Goal: Information Seeking & Learning: Learn about a topic

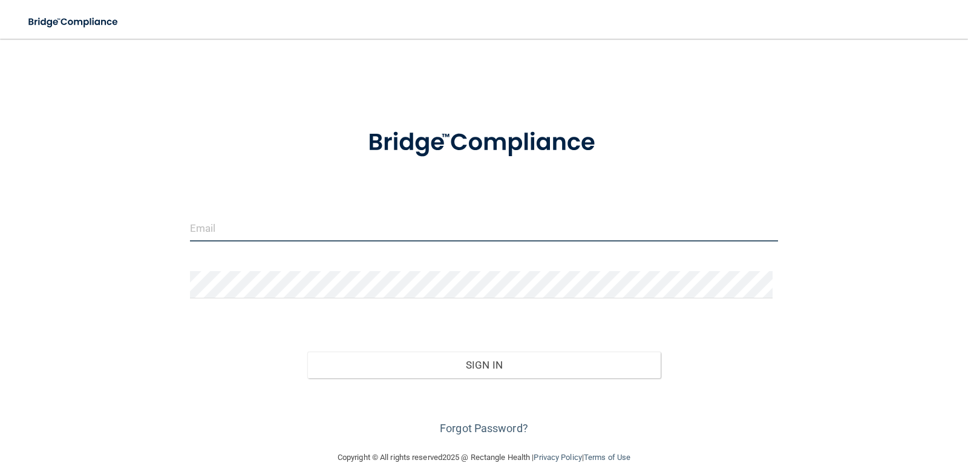
click at [321, 215] on input "email" at bounding box center [484, 227] width 589 height 27
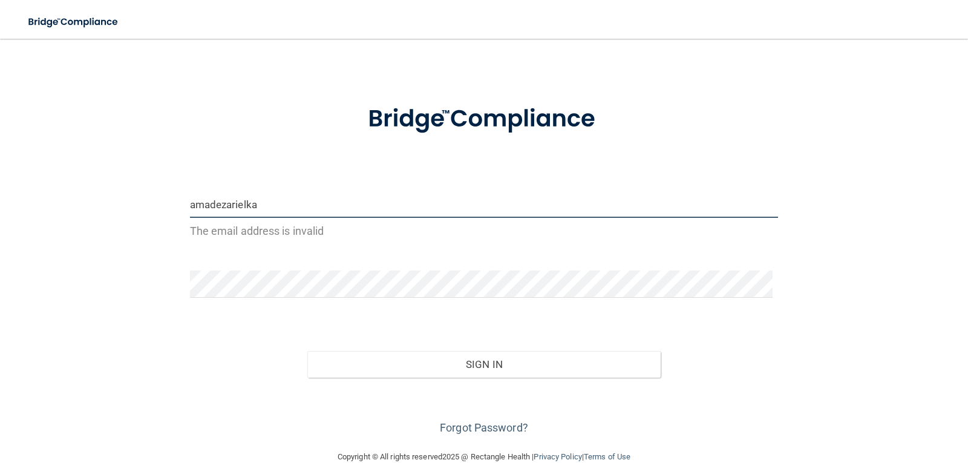
paste input "@"
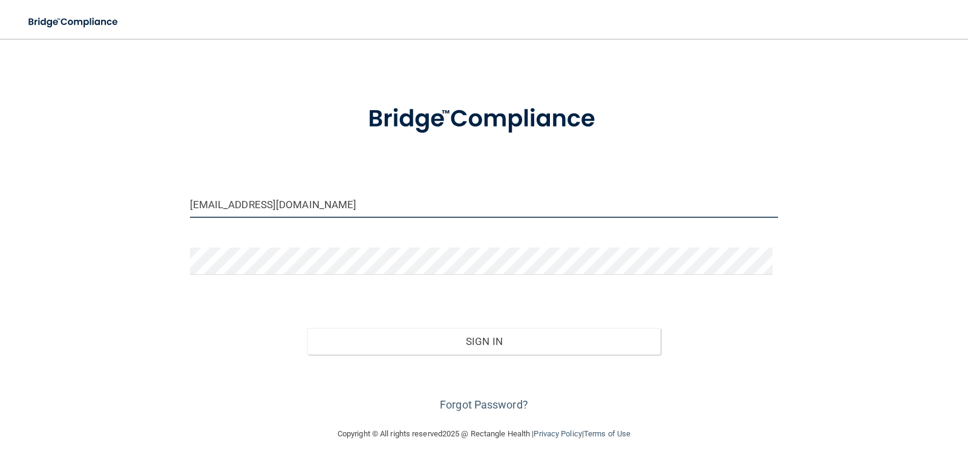
type input "[EMAIL_ADDRESS][DOMAIN_NAME]"
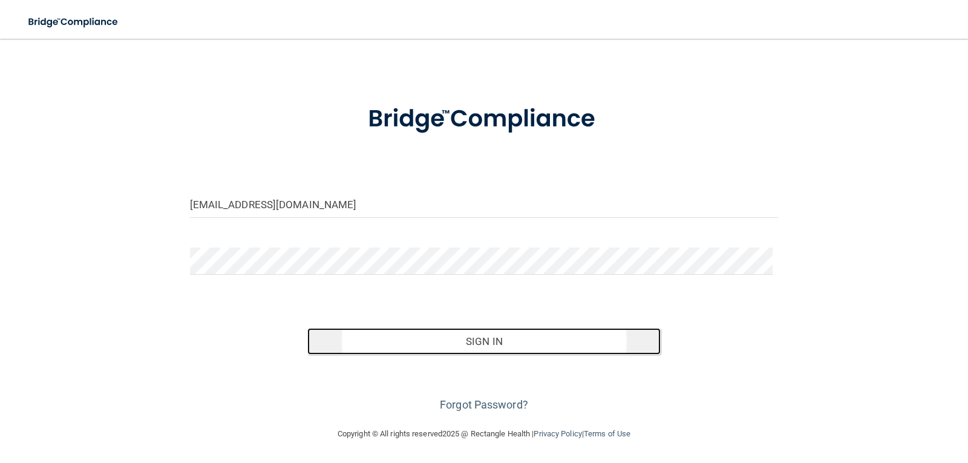
click at [436, 335] on button "Sign In" at bounding box center [483, 341] width 353 height 27
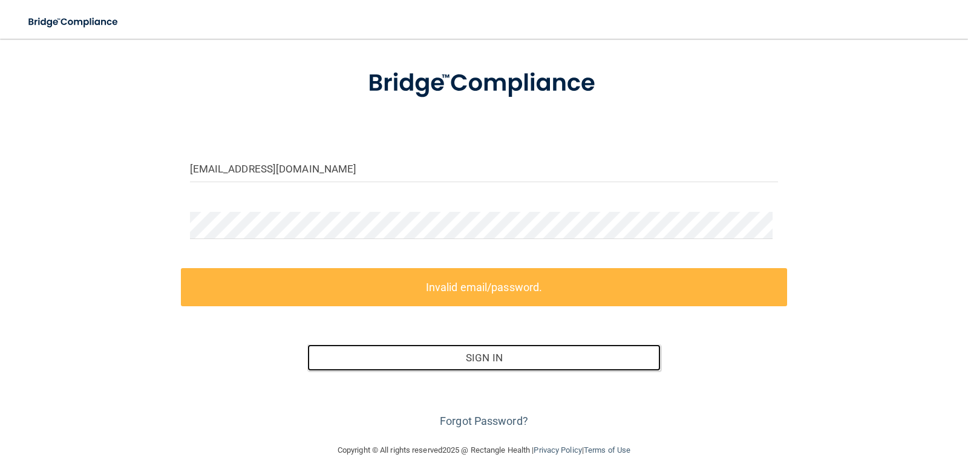
scroll to position [76, 0]
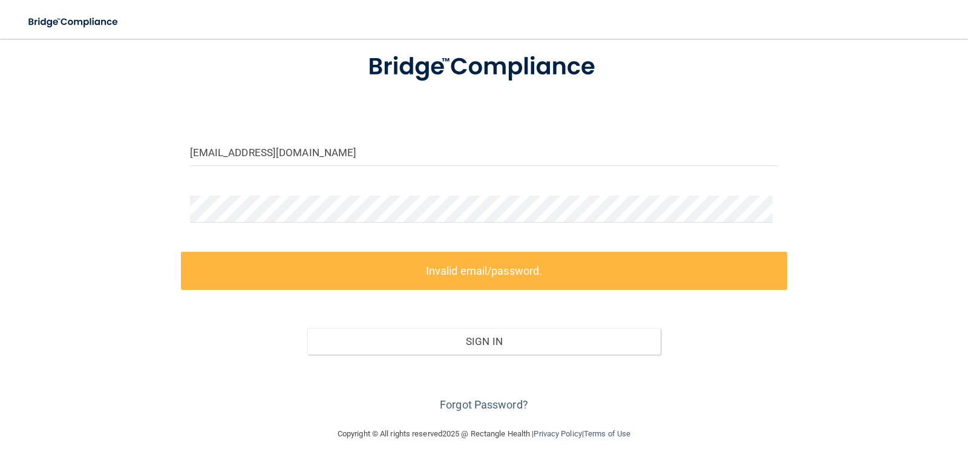
click at [649, 384] on div "Forgot Password?" at bounding box center [484, 385] width 607 height 61
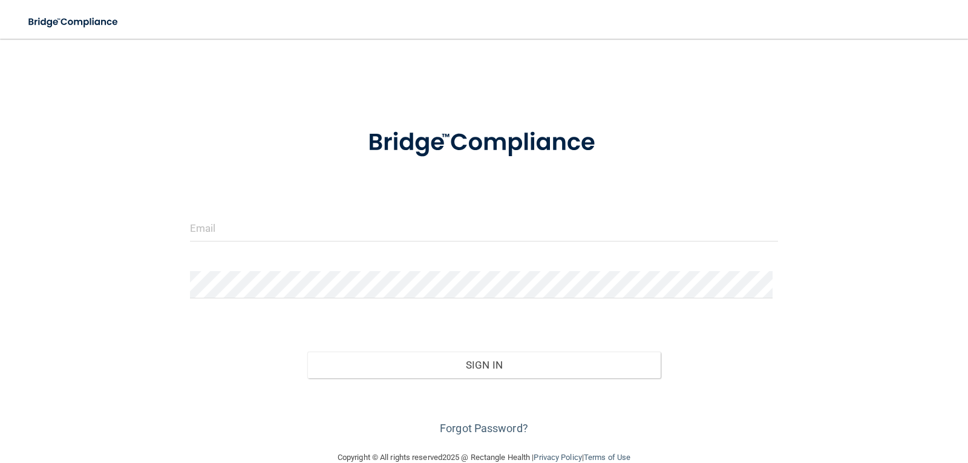
click at [277, 211] on form "Invalid email/password. You don't have permission to access that page. Sign In …" at bounding box center [484, 274] width 589 height 327
click at [499, 422] on link "Forgot Password?" at bounding box center [484, 428] width 88 height 13
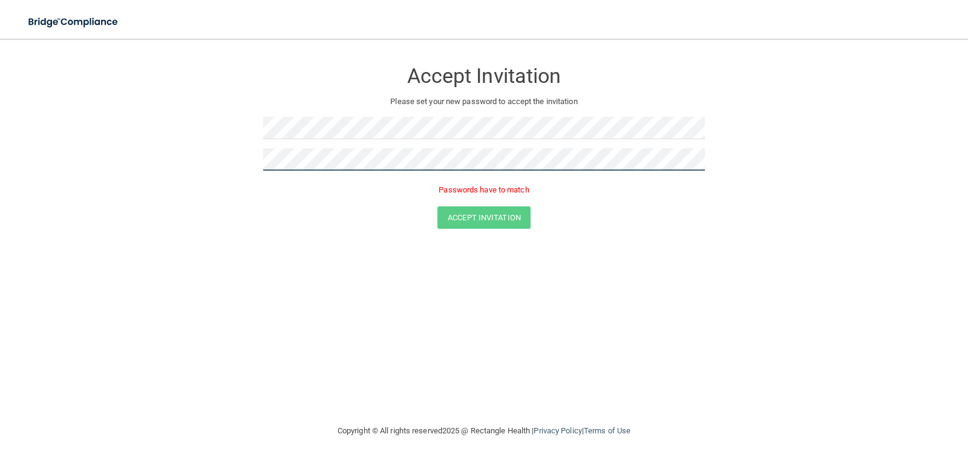
click at [188, 141] on form "Accept Invitation Please set your new password to accept the invitation Passwor…" at bounding box center [484, 147] width 920 height 192
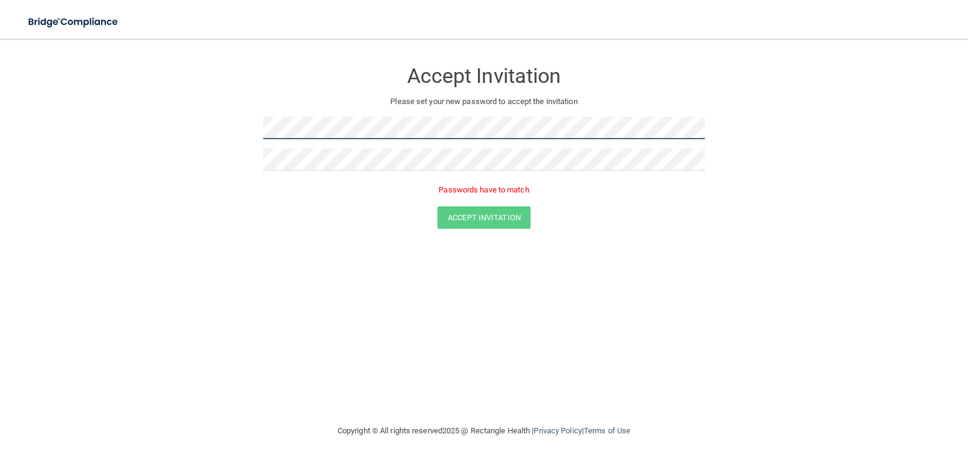
click at [242, 118] on form "Accept Invitation Please set your new password to accept the invitation Passwor…" at bounding box center [484, 147] width 920 height 192
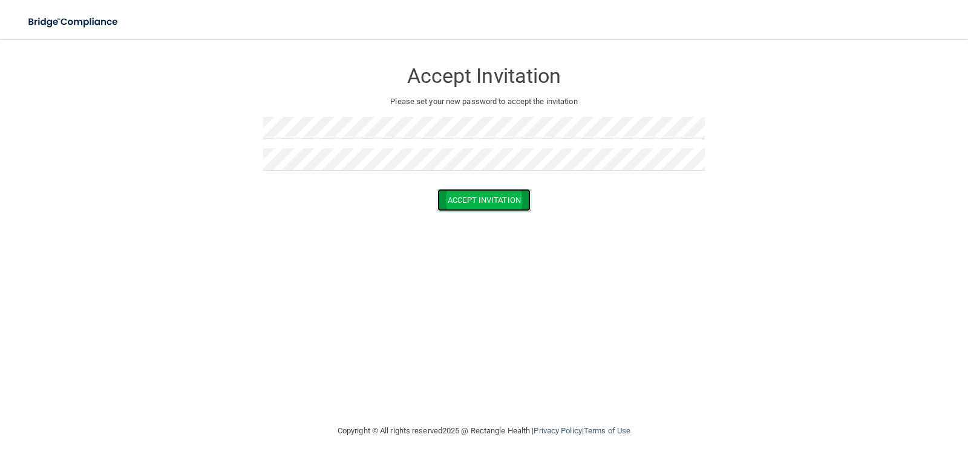
click at [463, 207] on button "Accept Invitation" at bounding box center [484, 200] width 93 height 22
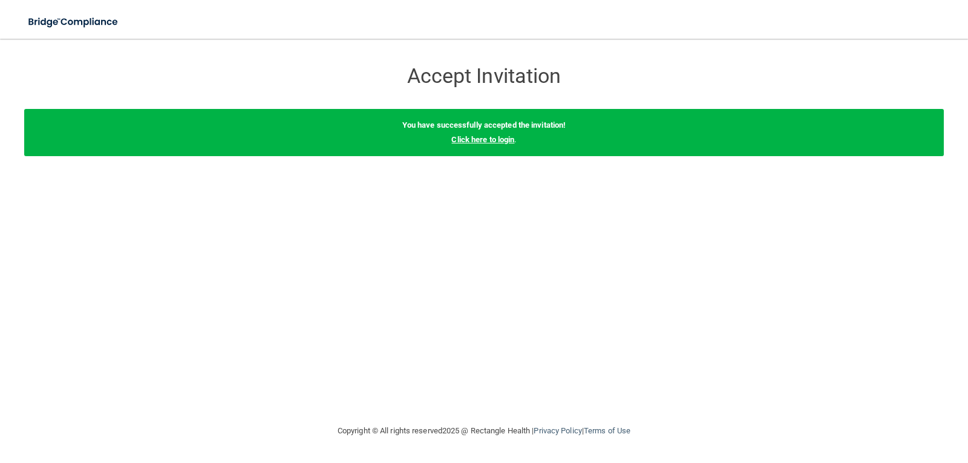
click at [472, 137] on link "Click here to login" at bounding box center [483, 139] width 63 height 9
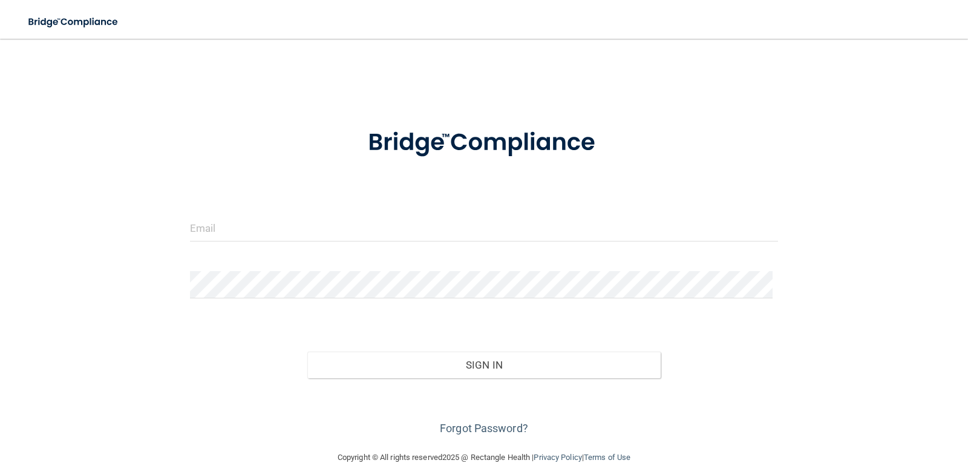
click at [481, 139] on img at bounding box center [484, 142] width 282 height 63
click at [484, 248] on div at bounding box center [484, 232] width 607 height 36
click at [475, 145] on img at bounding box center [484, 142] width 282 height 63
click at [471, 141] on img at bounding box center [484, 142] width 282 height 63
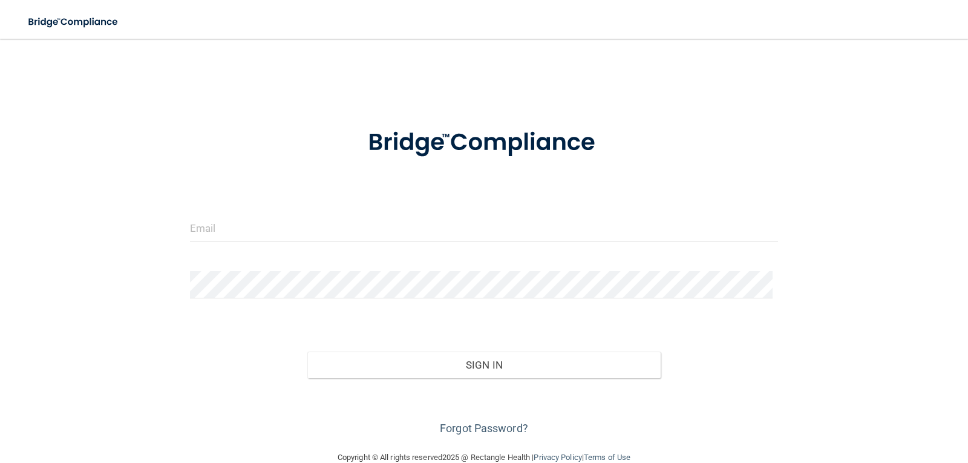
click at [585, 260] on form "Invalid email/password. You don't have permission to access that page. Sign In …" at bounding box center [484, 274] width 589 height 327
click at [396, 227] on input "email" at bounding box center [484, 227] width 589 height 27
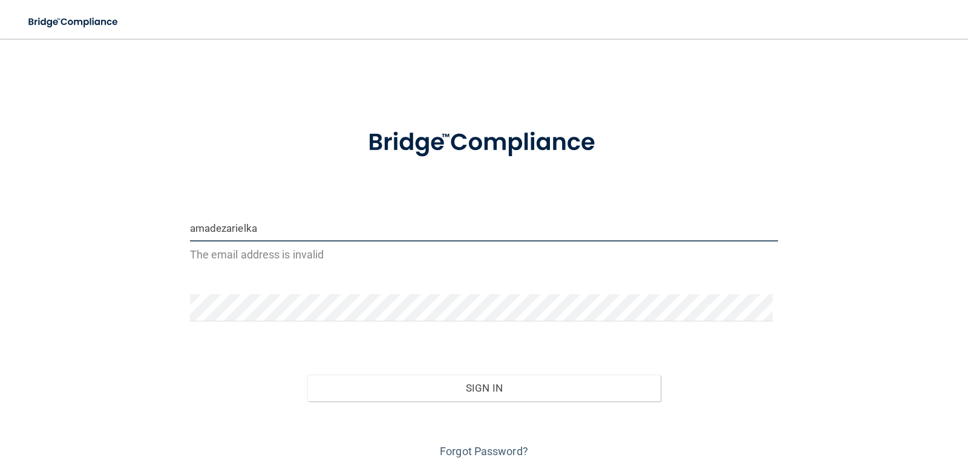
paste input "@"
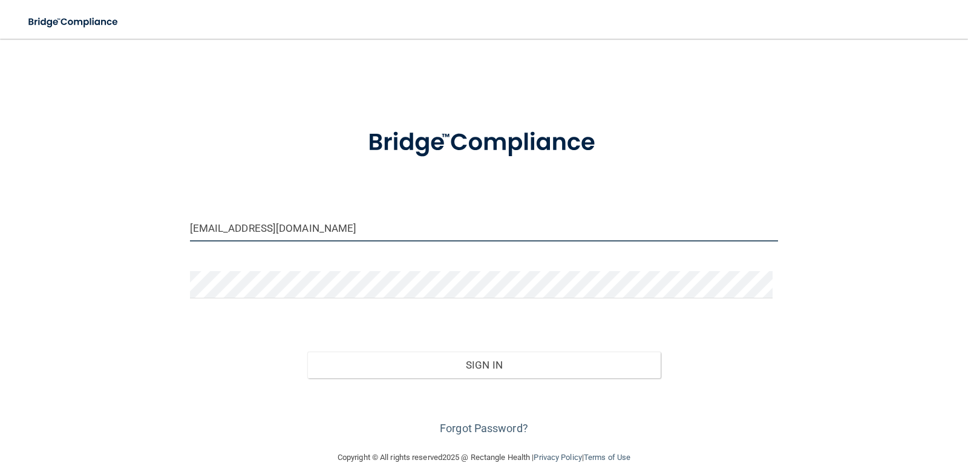
type input "[EMAIL_ADDRESS][DOMAIN_NAME]"
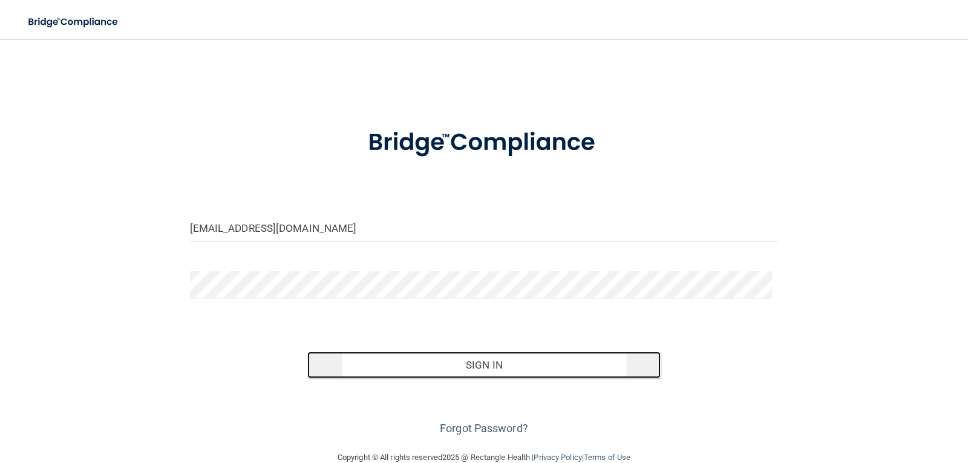
click at [442, 369] on button "Sign In" at bounding box center [483, 365] width 353 height 27
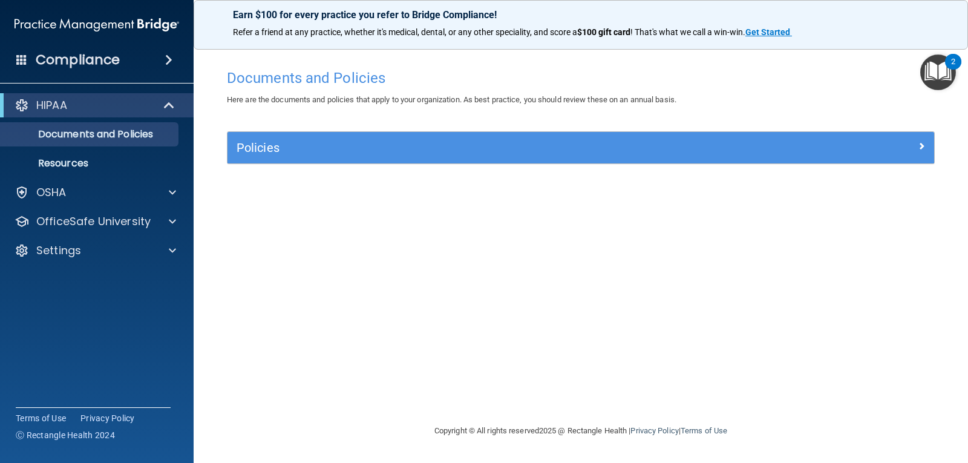
click at [487, 317] on div "Documents and Policies Here are the documents and policies that apply to your o…" at bounding box center [581, 243] width 726 height 361
click at [460, 309] on div "Documents and Policies Here are the documents and policies that apply to your o…" at bounding box center [581, 243] width 726 height 361
click at [504, 312] on div "Documents and Policies Here are the documents and policies that apply to your o…" at bounding box center [581, 243] width 726 height 361
click at [421, 297] on div "Documents and Policies Here are the documents and policies that apply to your o…" at bounding box center [581, 243] width 726 height 361
click at [126, 105] on div "HIPAA" at bounding box center [80, 105] width 150 height 15
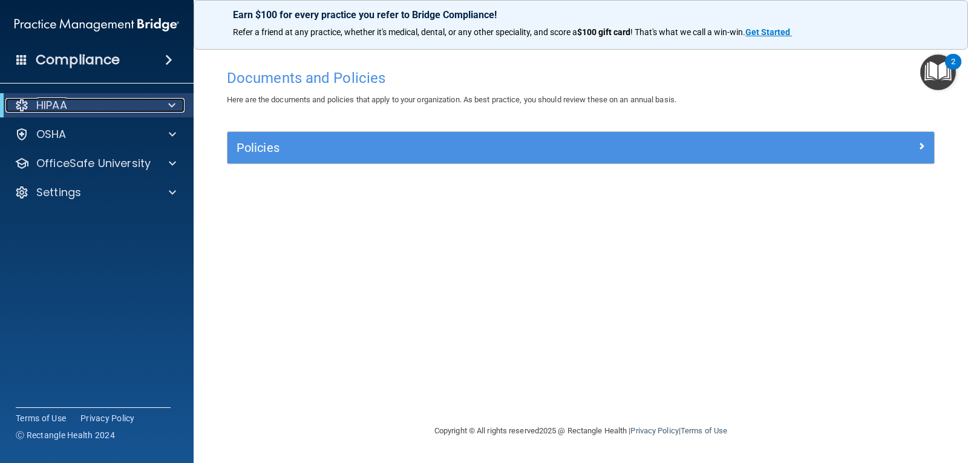
click at [126, 105] on div "HIPAA" at bounding box center [80, 105] width 150 height 15
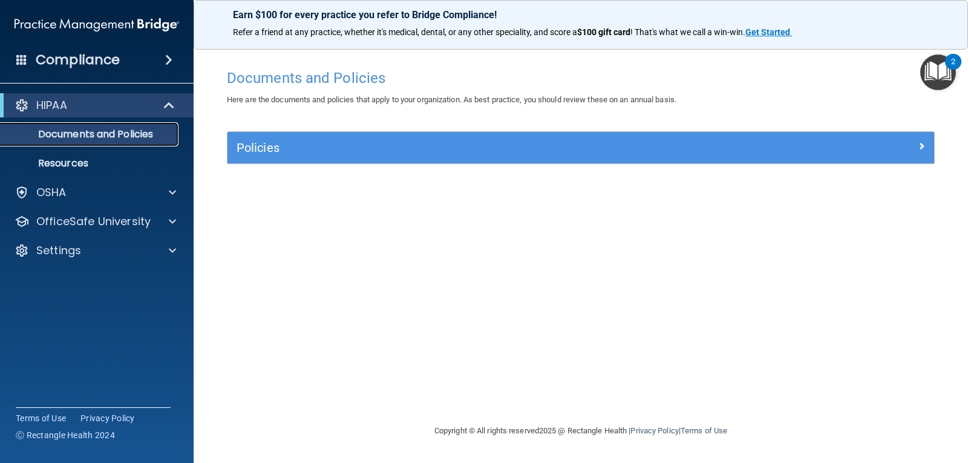
click at [136, 125] on link "Documents and Policies" at bounding box center [83, 134] width 191 height 24
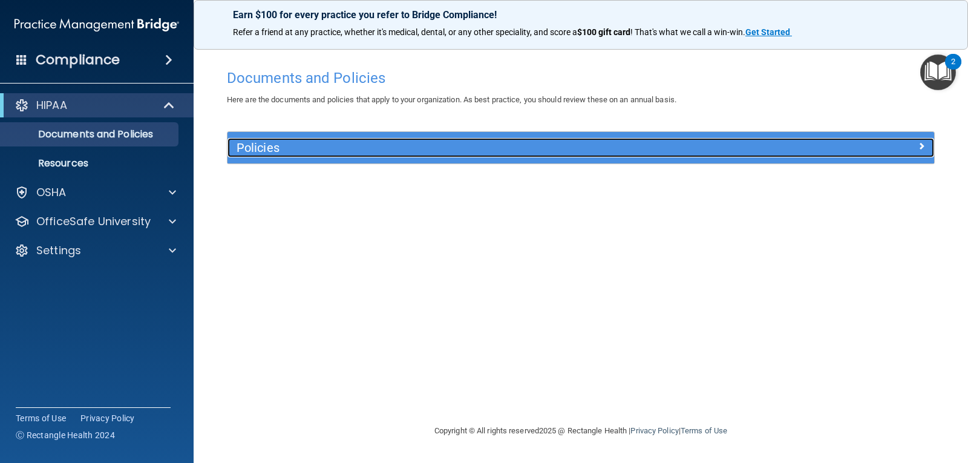
click at [281, 154] on h5 "Policies" at bounding box center [493, 147] width 512 height 13
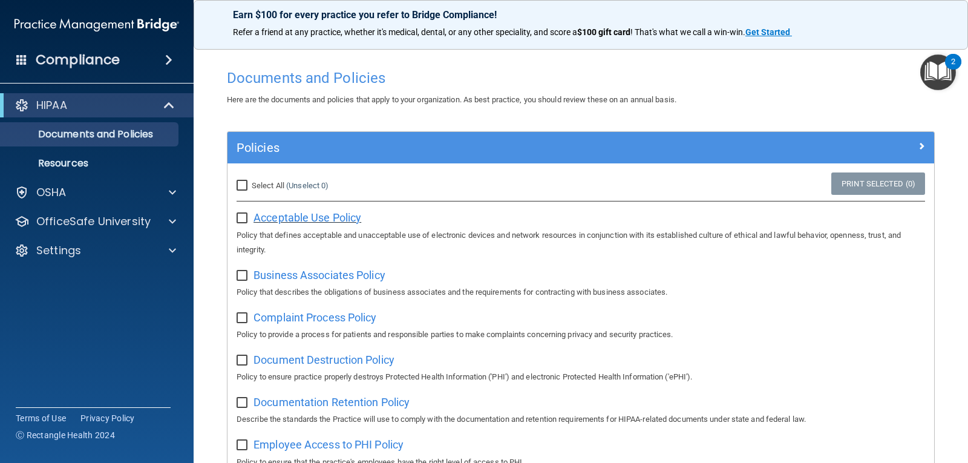
click at [270, 217] on span "Acceptable Use Policy" at bounding box center [308, 217] width 108 height 13
click at [242, 185] on input "Select All (Unselect 0) Unselect All" at bounding box center [244, 186] width 14 height 10
checkbox input "true"
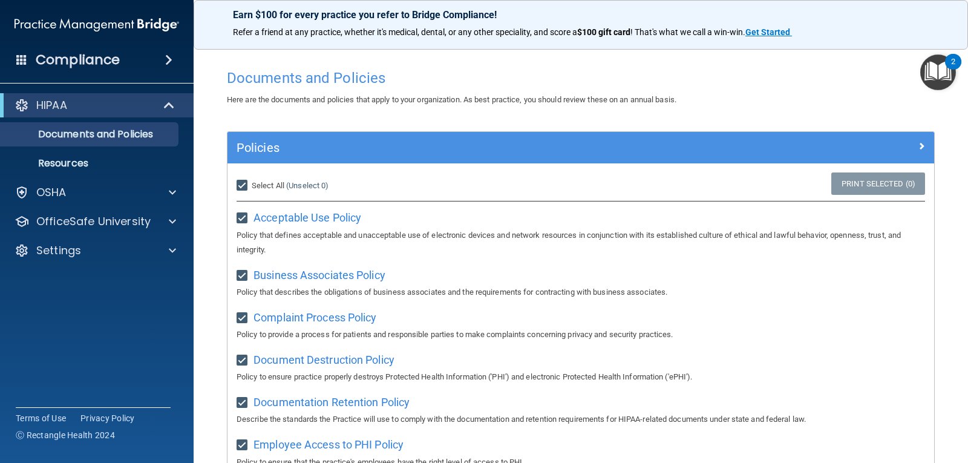
checkbox input "true"
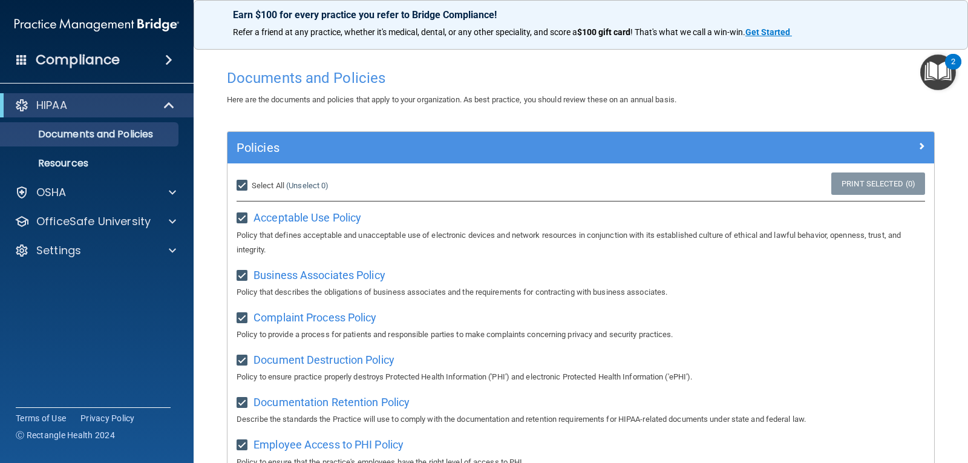
checkbox input "true"
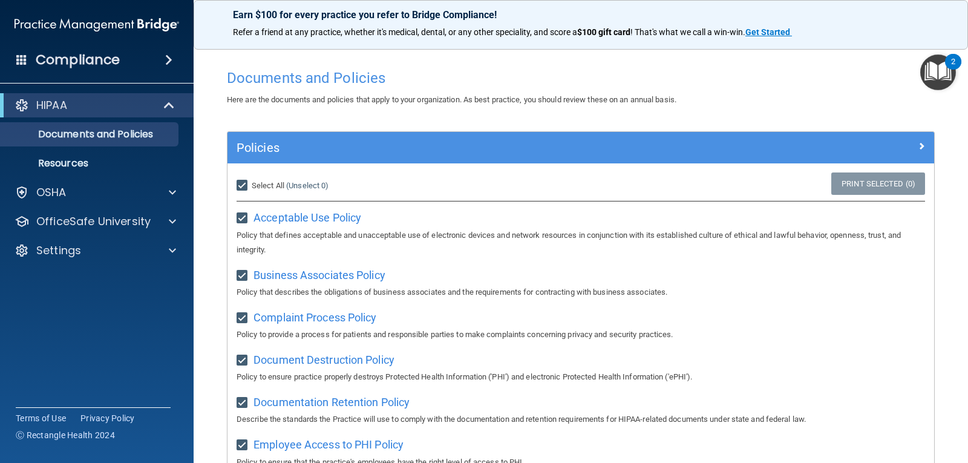
checkbox input "true"
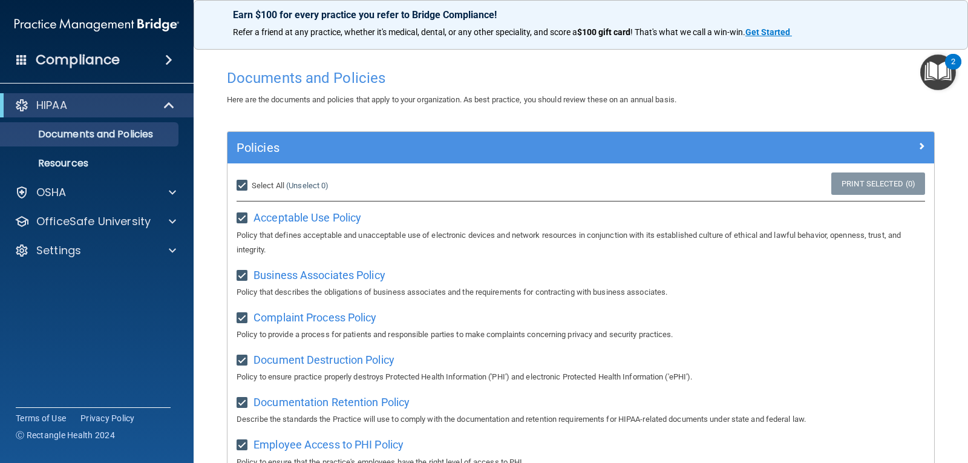
checkbox input "true"
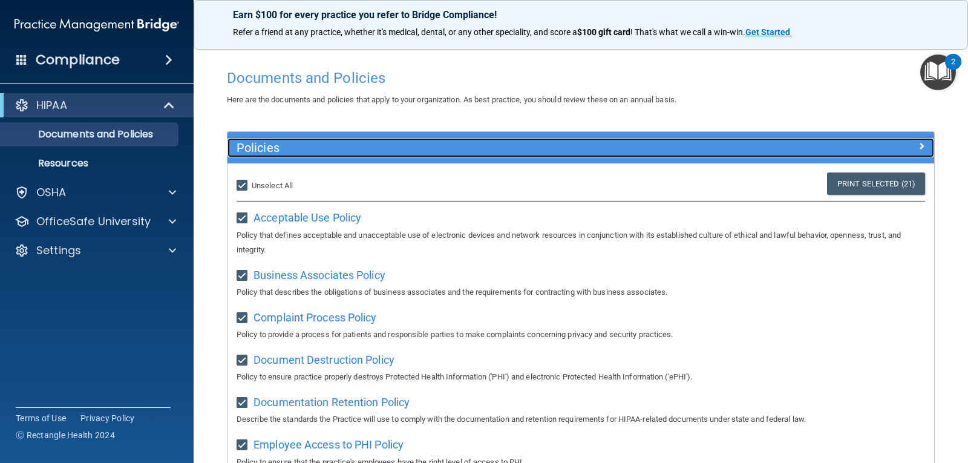
click at [581, 150] on h5 "Policies" at bounding box center [493, 147] width 512 height 13
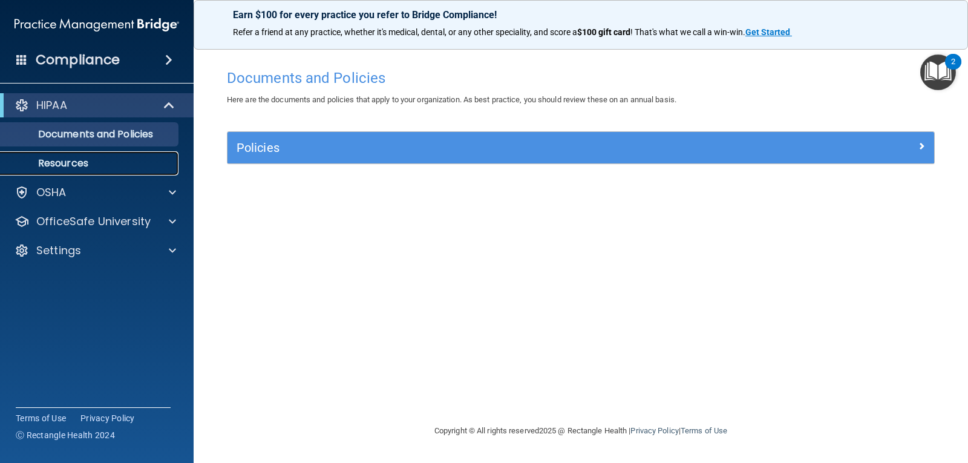
click at [94, 156] on link "Resources" at bounding box center [83, 163] width 191 height 24
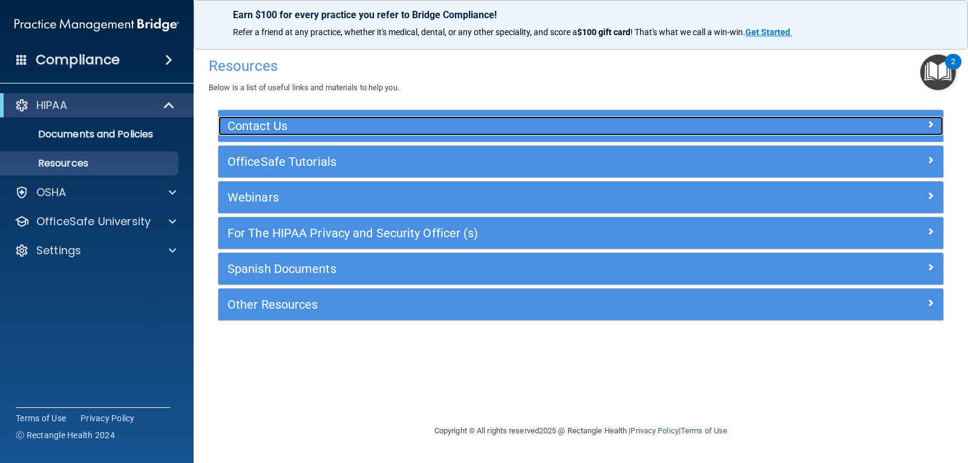
click at [878, 131] on div "Contact Us" at bounding box center [581, 125] width 725 height 19
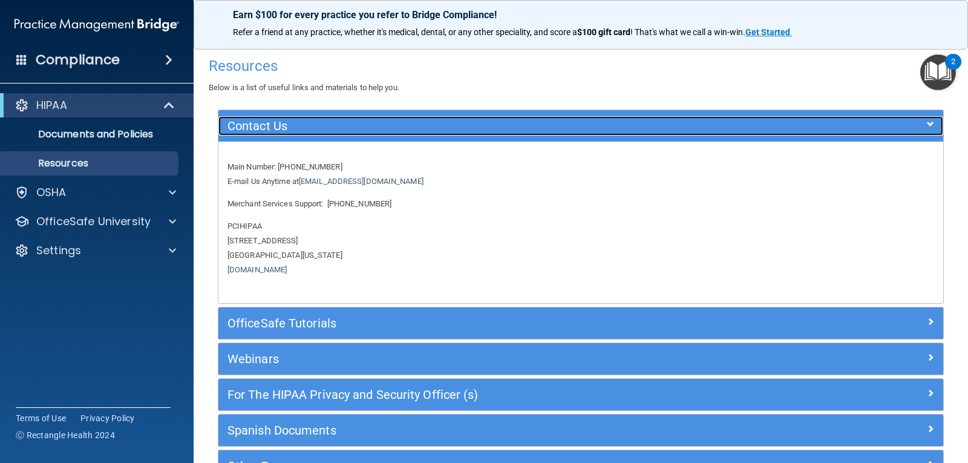
click at [878, 131] on div "Contact Us" at bounding box center [581, 125] width 725 height 19
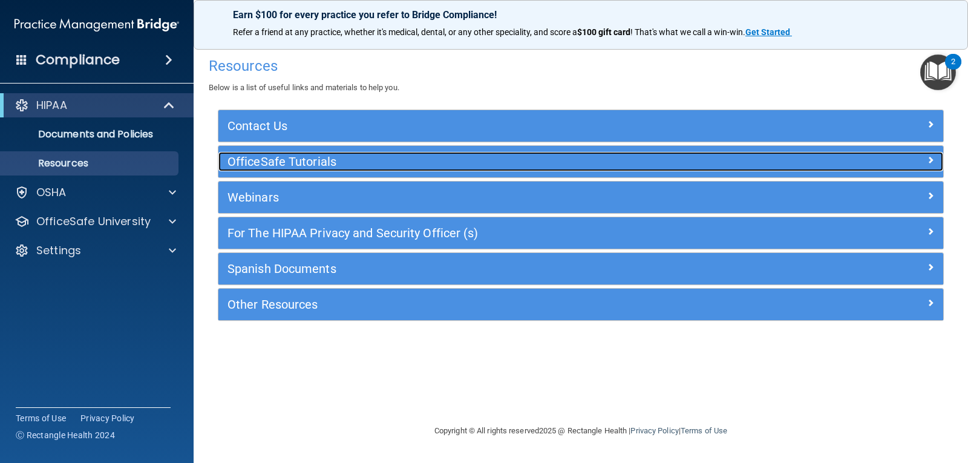
click at [884, 153] on div at bounding box center [854, 159] width 182 height 15
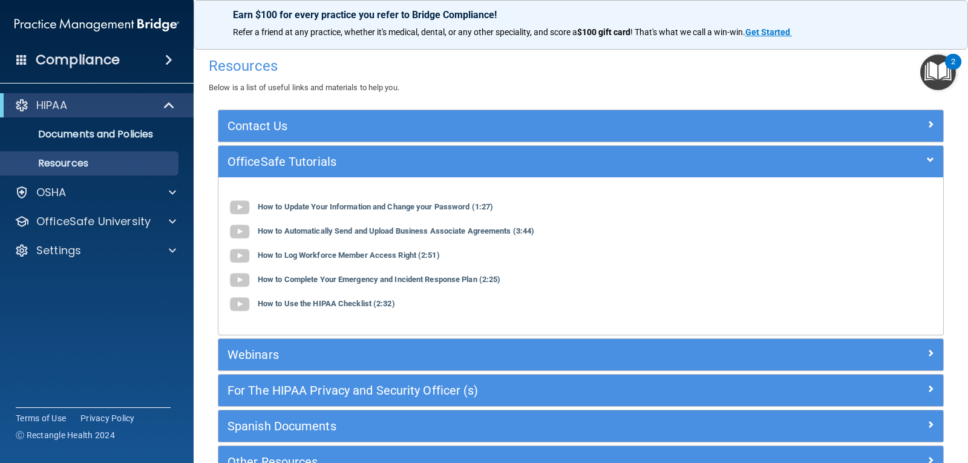
click at [878, 142] on div "Contact Us" at bounding box center [581, 125] width 725 height 31
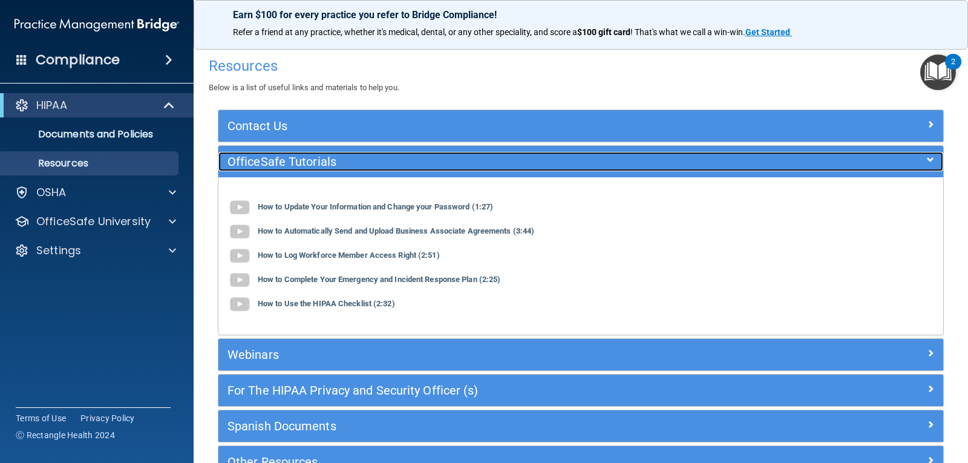
click at [882, 161] on div at bounding box center [854, 159] width 182 height 15
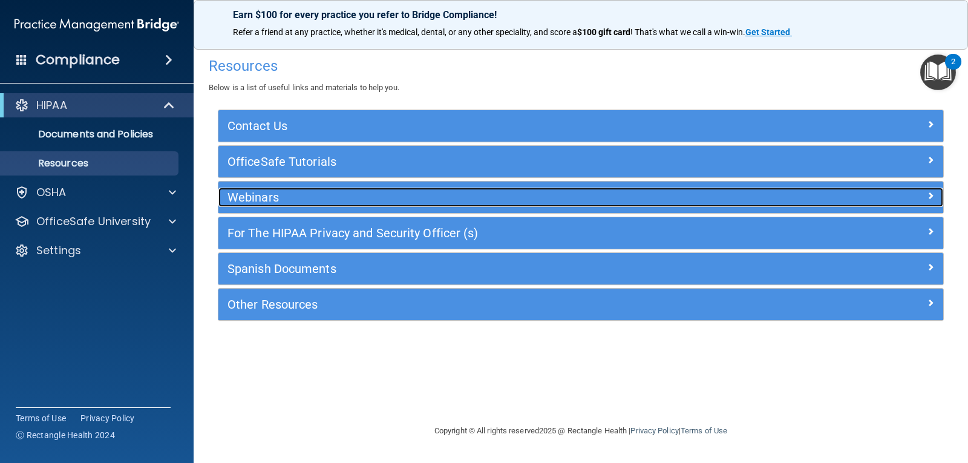
click at [872, 206] on div "Webinars" at bounding box center [581, 197] width 725 height 19
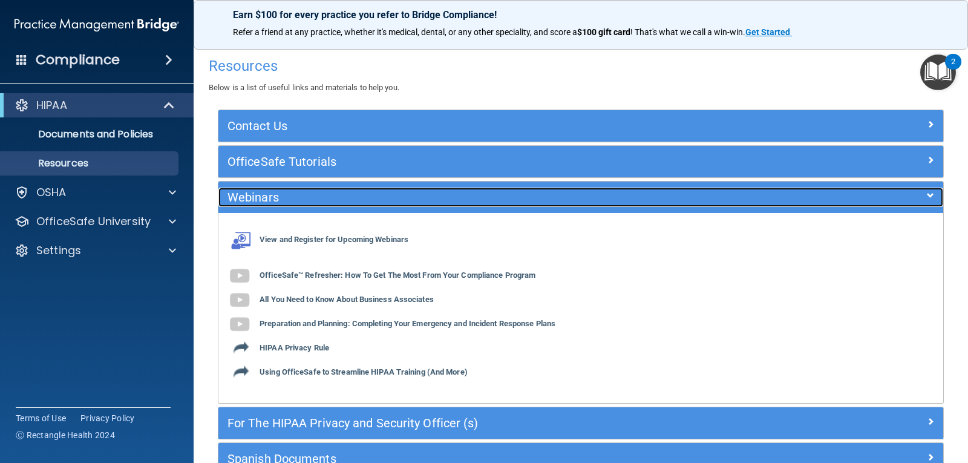
click at [872, 206] on div "Webinars" at bounding box center [581, 197] width 725 height 19
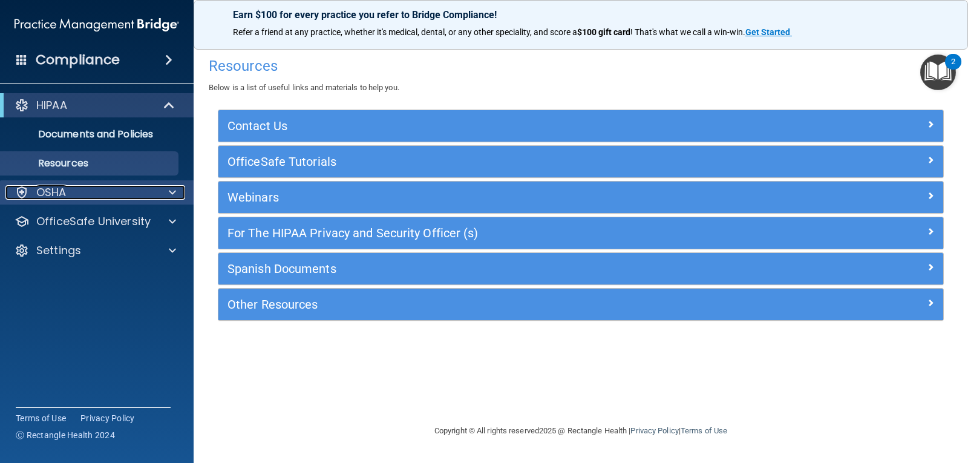
click at [120, 189] on div "OSHA" at bounding box center [80, 192] width 150 height 15
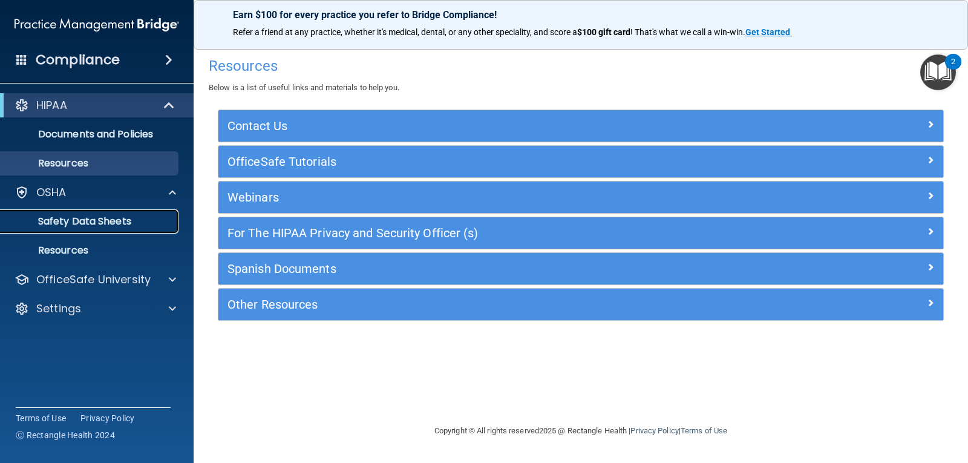
click at [123, 219] on p "Safety Data Sheets" at bounding box center [90, 221] width 165 height 12
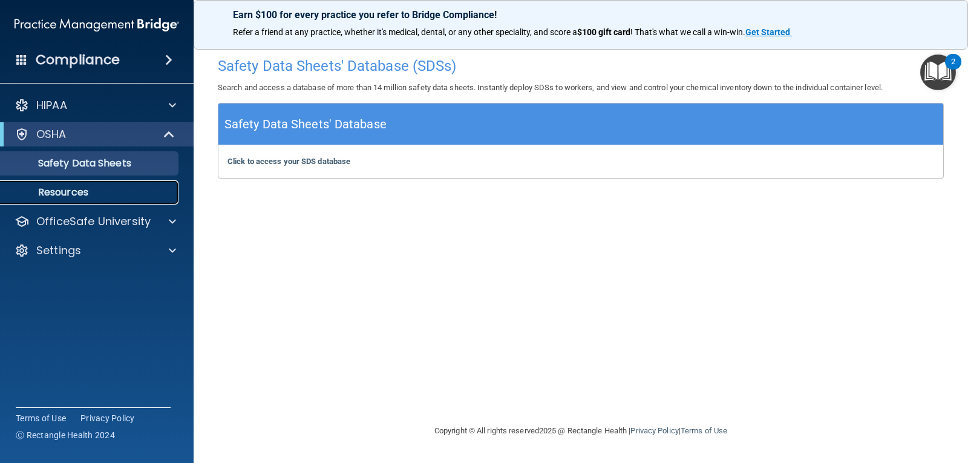
click at [104, 182] on link "Resources" at bounding box center [83, 192] width 191 height 24
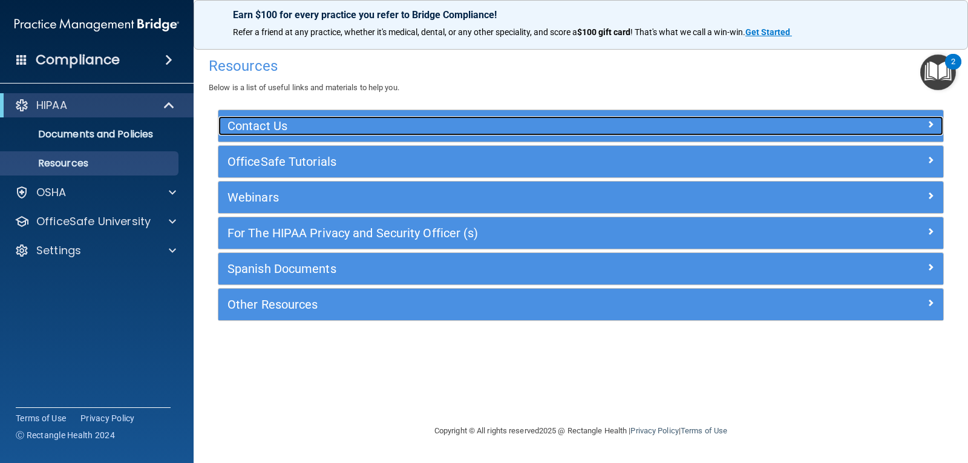
click at [880, 134] on div "Contact Us" at bounding box center [581, 125] width 725 height 19
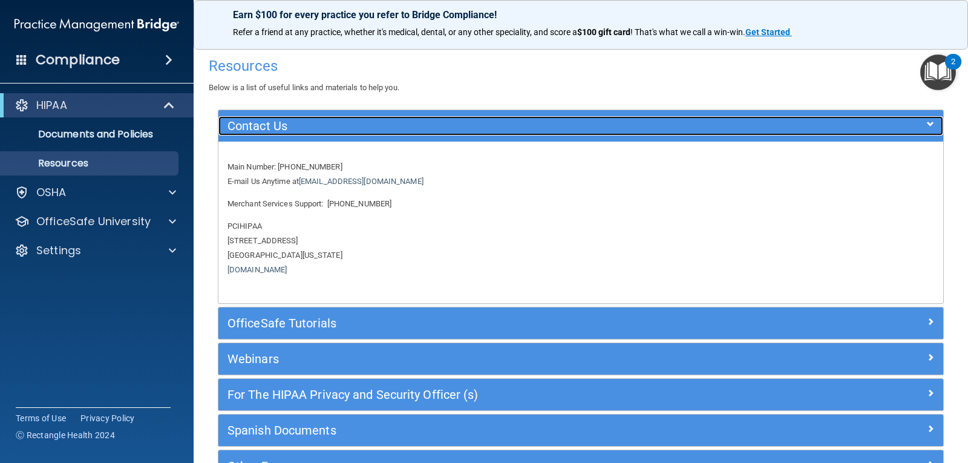
click at [880, 134] on div "Contact Us" at bounding box center [581, 125] width 725 height 19
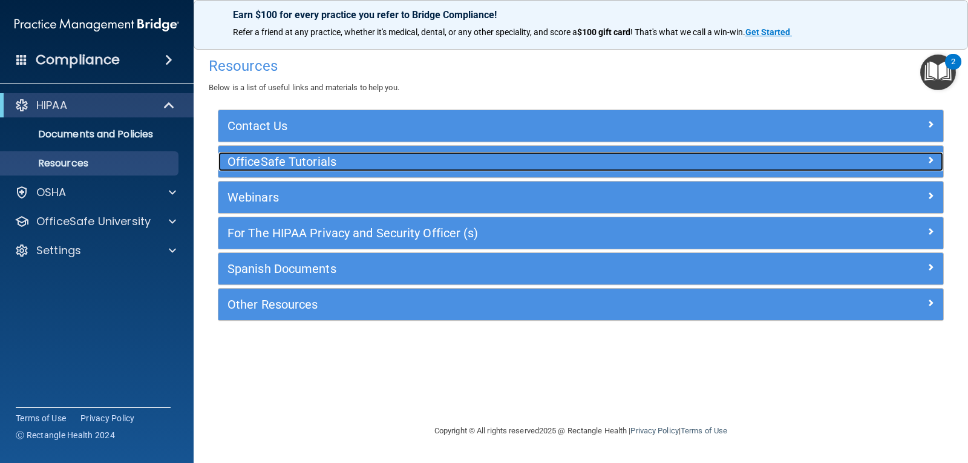
click at [881, 157] on div at bounding box center [854, 159] width 182 height 15
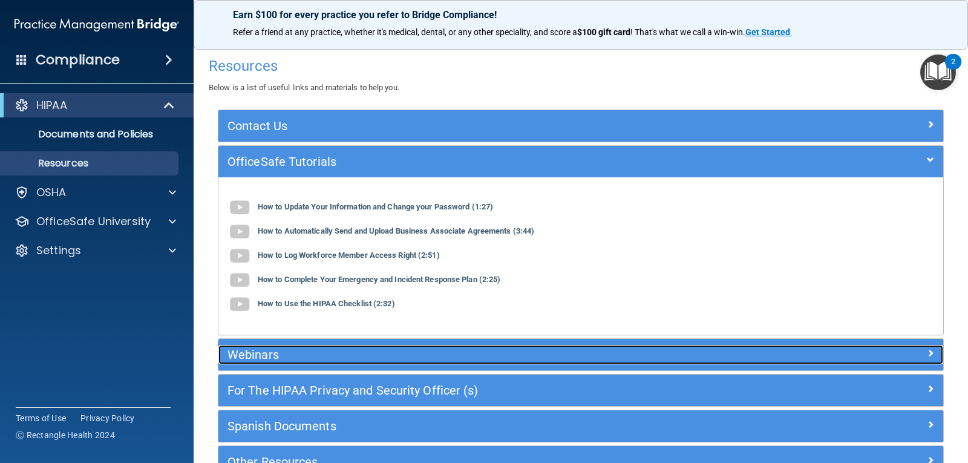
click at [382, 346] on div "Webinars" at bounding box center [491, 354] width 544 height 19
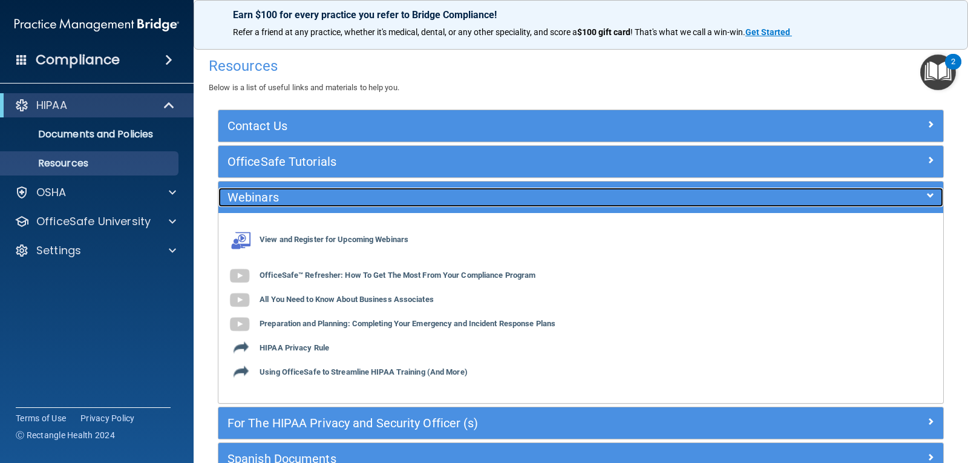
scroll to position [110, 0]
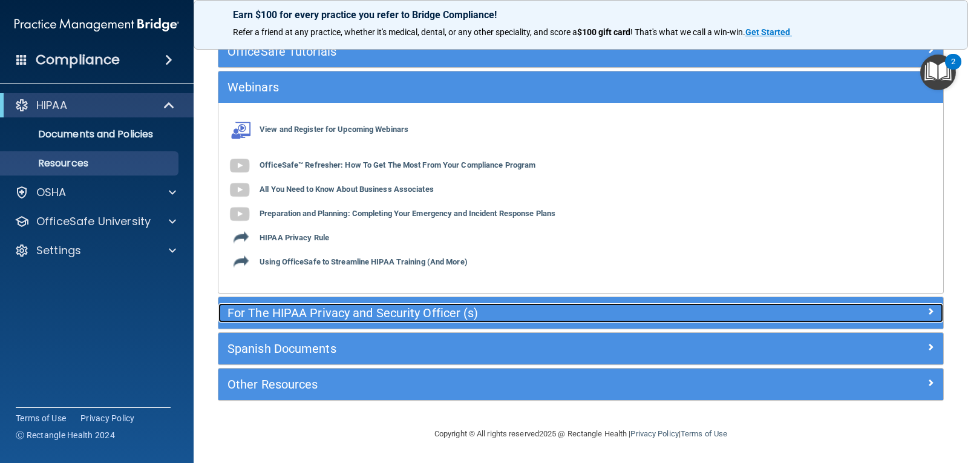
click at [389, 319] on h5 "For The HIPAA Privacy and Security Officer (s)" at bounding box center [491, 312] width 526 height 13
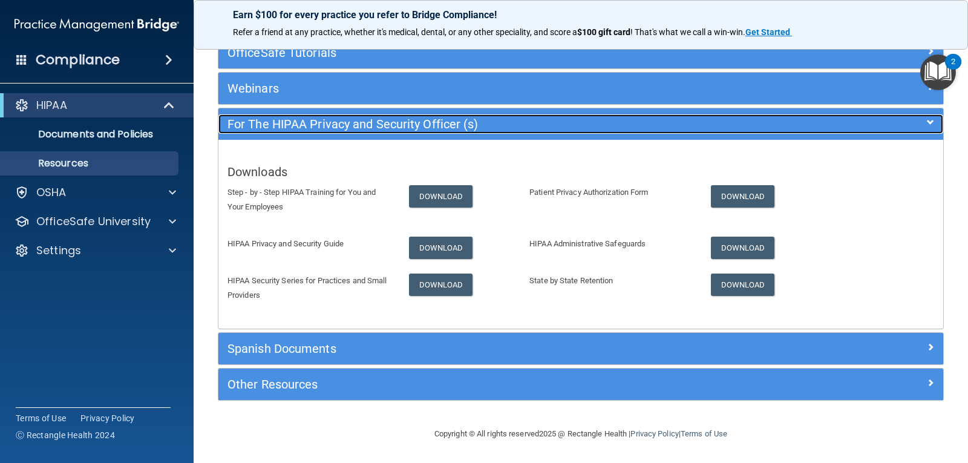
scroll to position [109, 0]
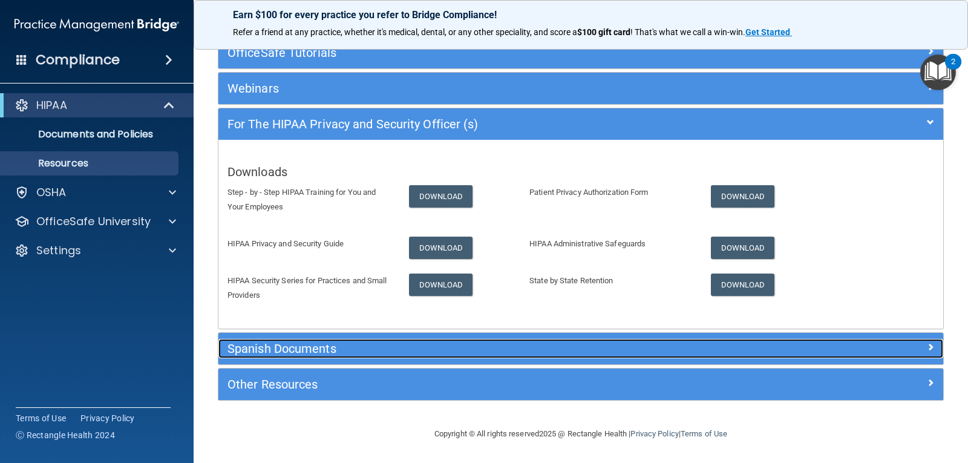
click at [380, 352] on h5 "Spanish Documents" at bounding box center [491, 348] width 526 height 13
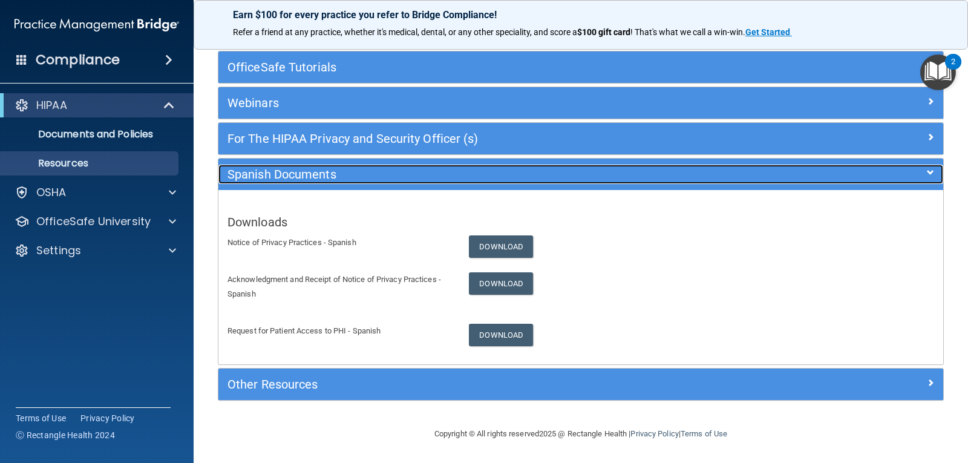
scroll to position [94, 0]
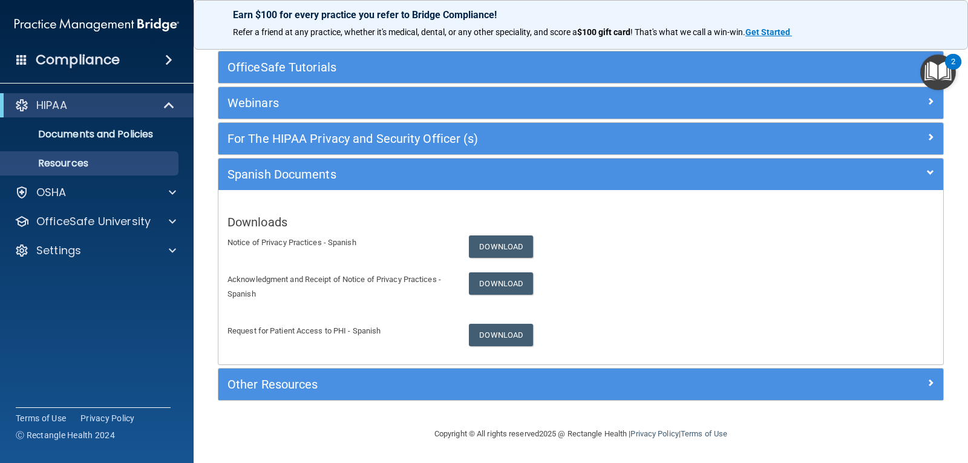
click at [435, 397] on div "Other Resources" at bounding box center [581, 384] width 725 height 31
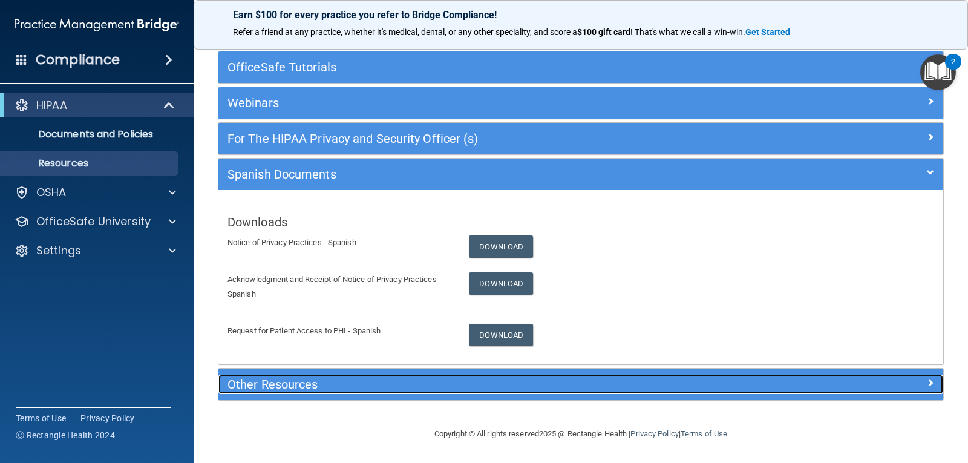
click at [436, 388] on h5 "Other Resources" at bounding box center [491, 384] width 526 height 13
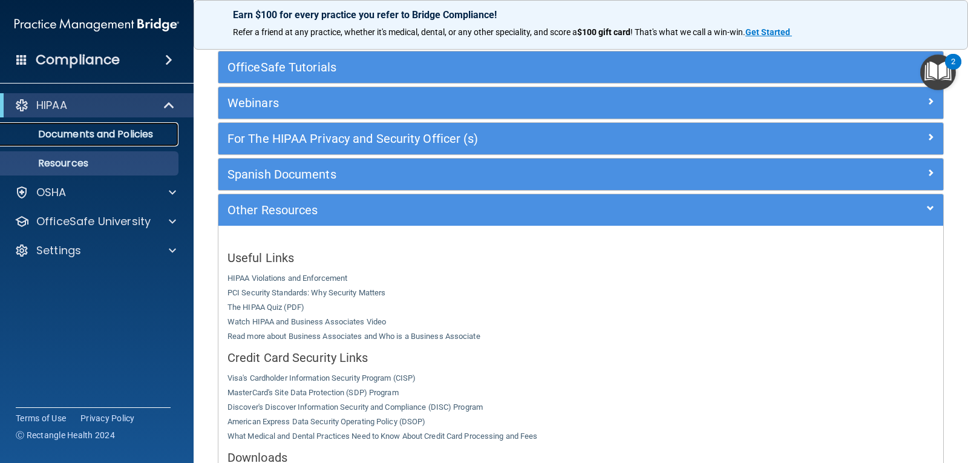
click at [116, 132] on p "Documents and Policies" at bounding box center [90, 134] width 165 height 12
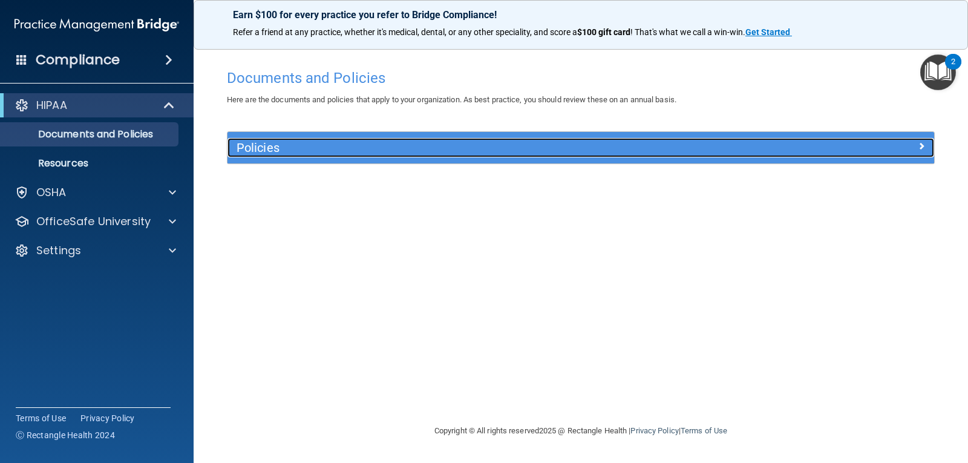
click at [288, 154] on h5 "Policies" at bounding box center [493, 147] width 512 height 13
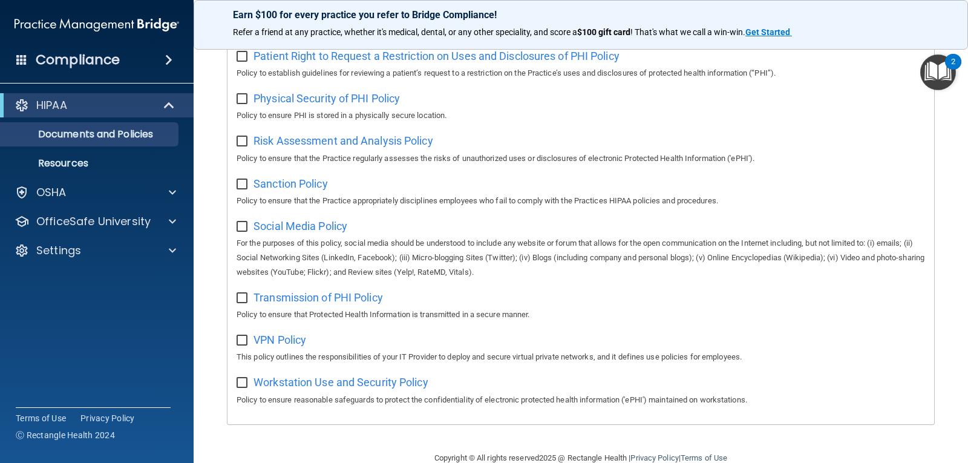
scroll to position [780, 0]
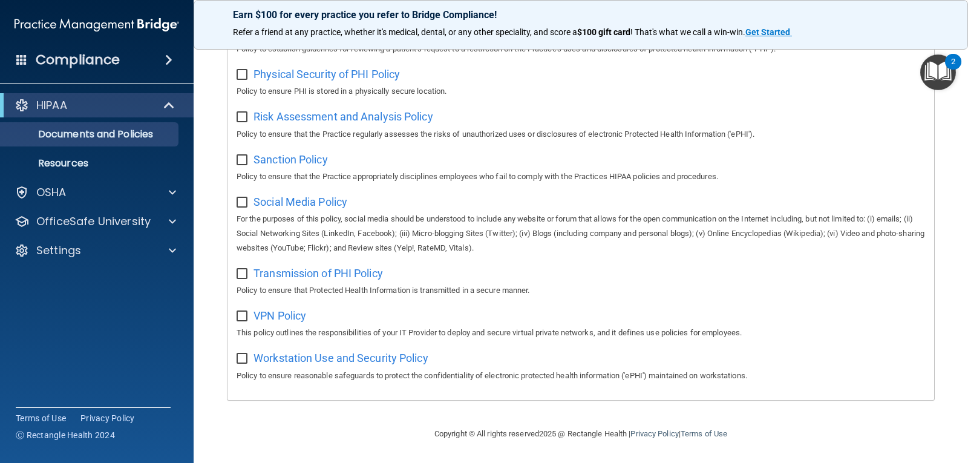
click at [114, 347] on div "Compliance HIPAA Documents and Policies Report an Incident Business Associates …" at bounding box center [97, 231] width 194 height 463
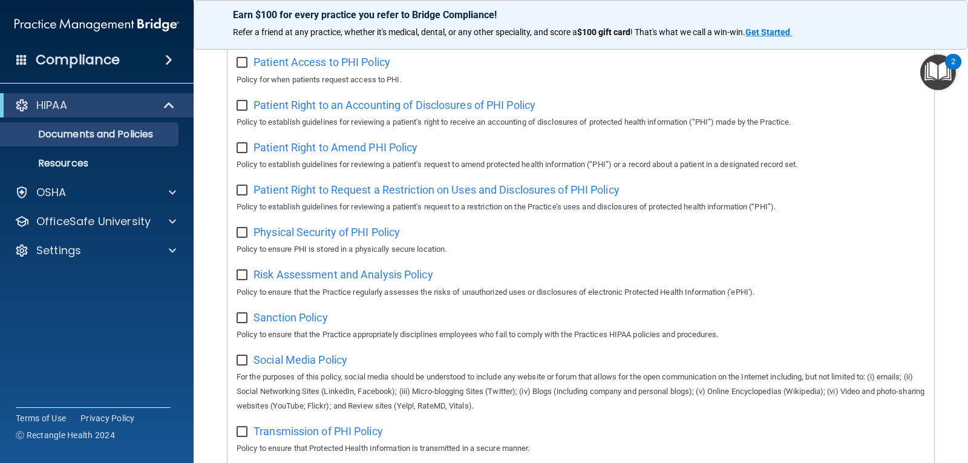
scroll to position [609, 0]
click at [100, 157] on p "Resources" at bounding box center [90, 163] width 165 height 12
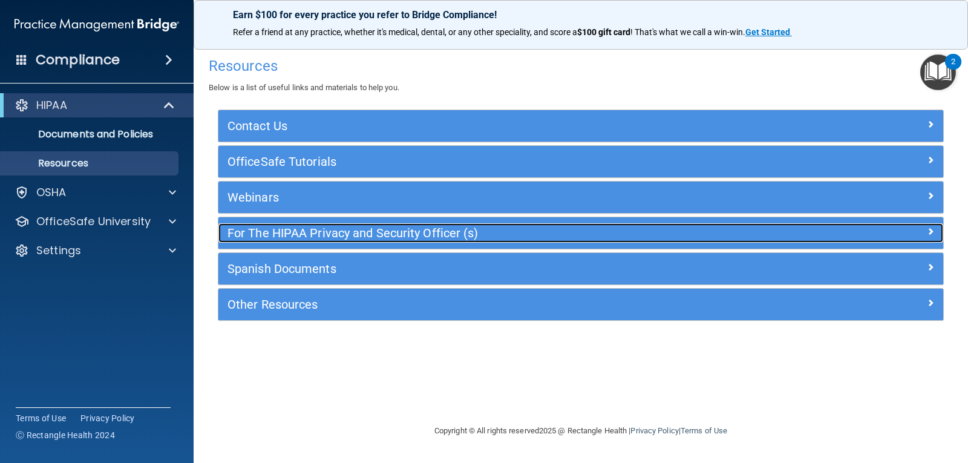
click at [556, 236] on h5 "For The HIPAA Privacy and Security Officer (s)" at bounding box center [491, 232] width 526 height 13
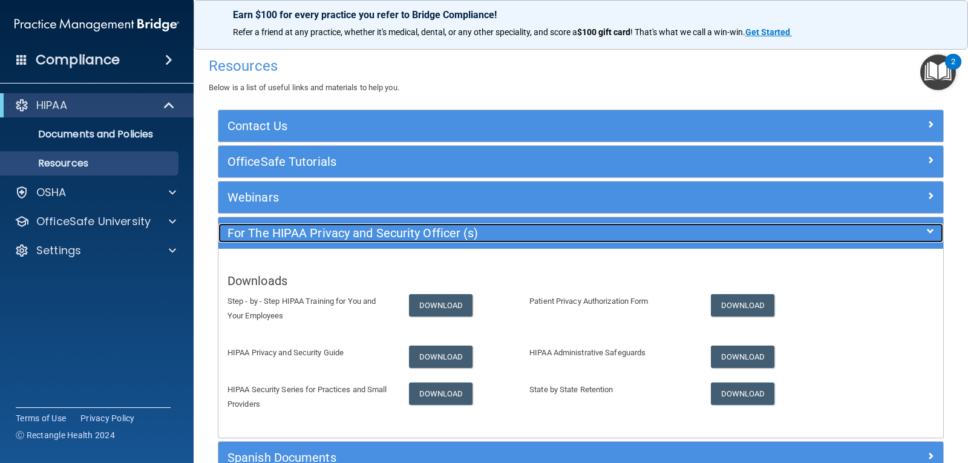
click at [544, 240] on div "For The HIPAA Privacy and Security Officer (s)" at bounding box center [491, 232] width 544 height 19
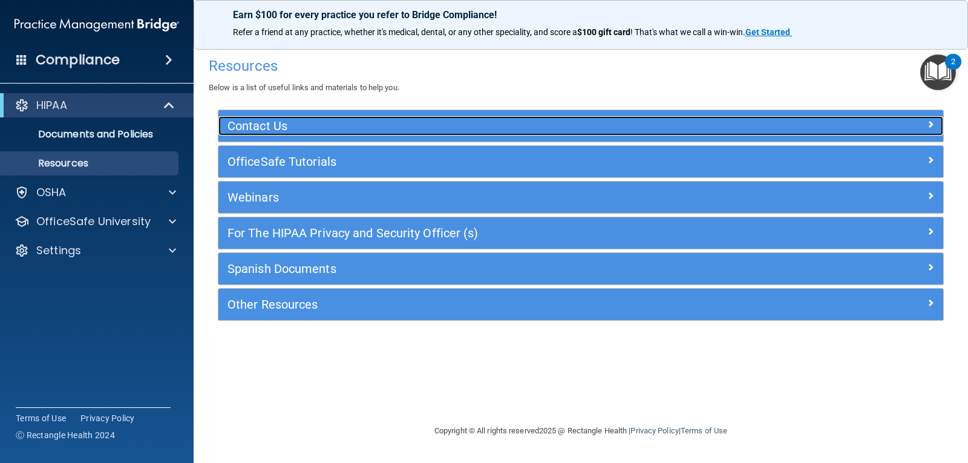
click at [512, 134] on div "Contact Us" at bounding box center [491, 125] width 544 height 19
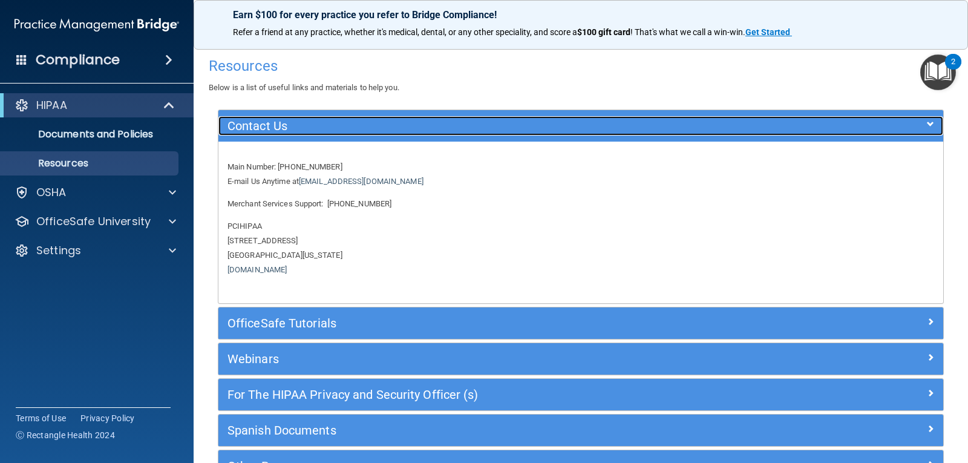
click at [512, 134] on div "Contact Us" at bounding box center [491, 125] width 544 height 19
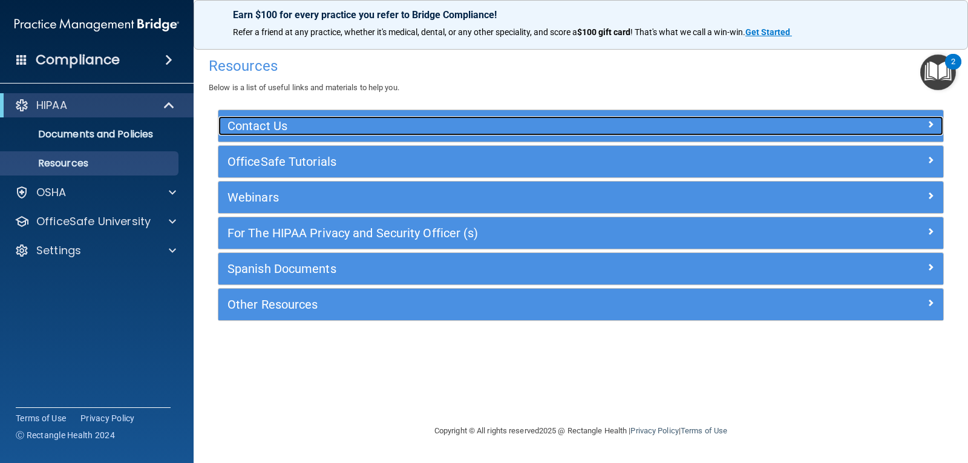
click at [450, 125] on h5 "Contact Us" at bounding box center [491, 125] width 526 height 13
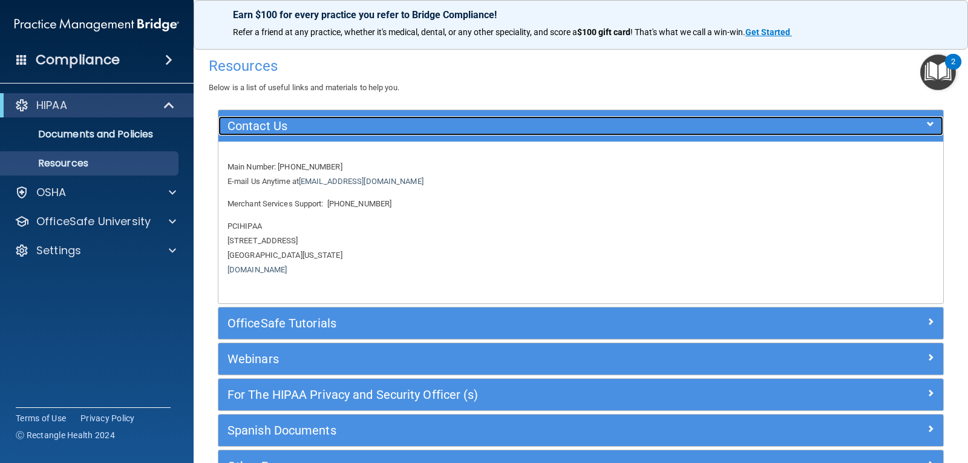
click at [450, 125] on h5 "Contact Us" at bounding box center [491, 125] width 526 height 13
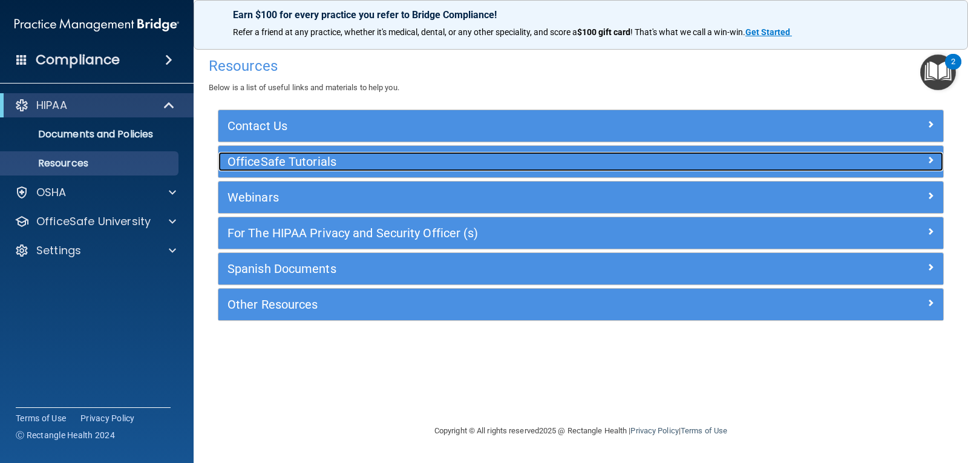
click at [492, 168] on h5 "OfficeSafe Tutorials" at bounding box center [491, 161] width 526 height 13
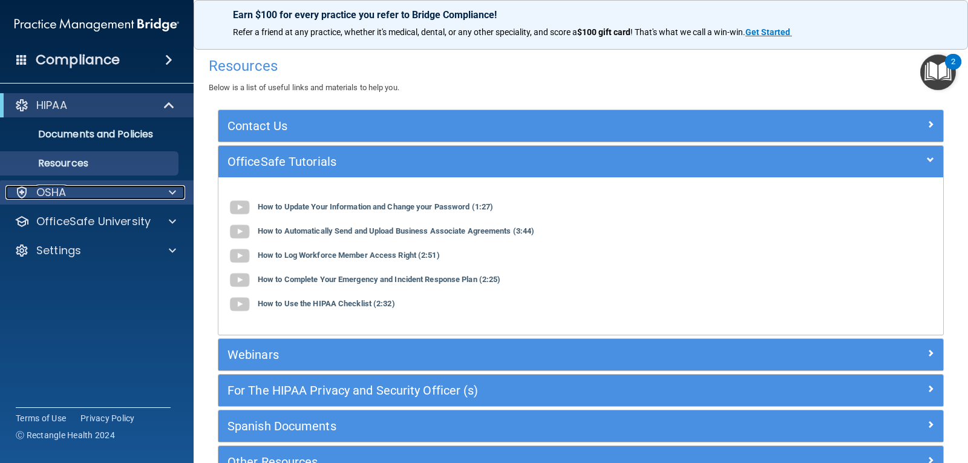
click at [118, 199] on div "OSHA" at bounding box center [80, 192] width 150 height 15
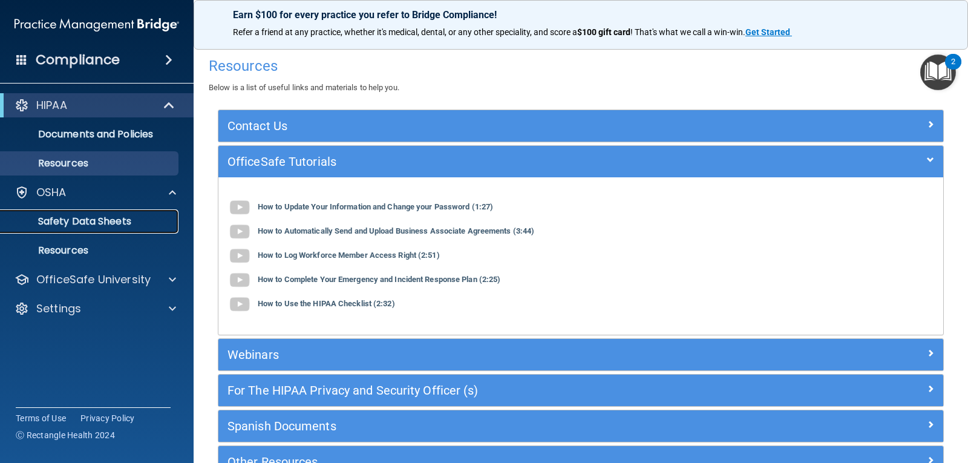
click at [75, 220] on p "Safety Data Sheets" at bounding box center [90, 221] width 165 height 12
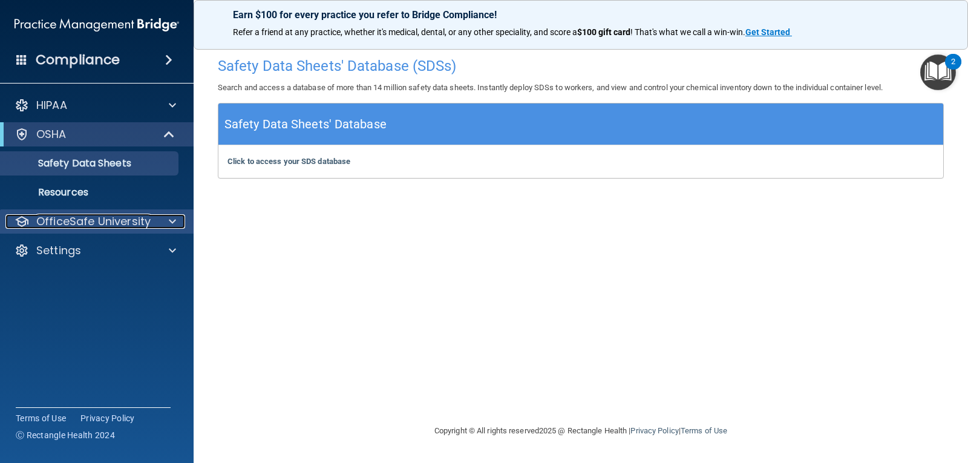
click at [167, 218] on div at bounding box center [171, 221] width 30 height 15
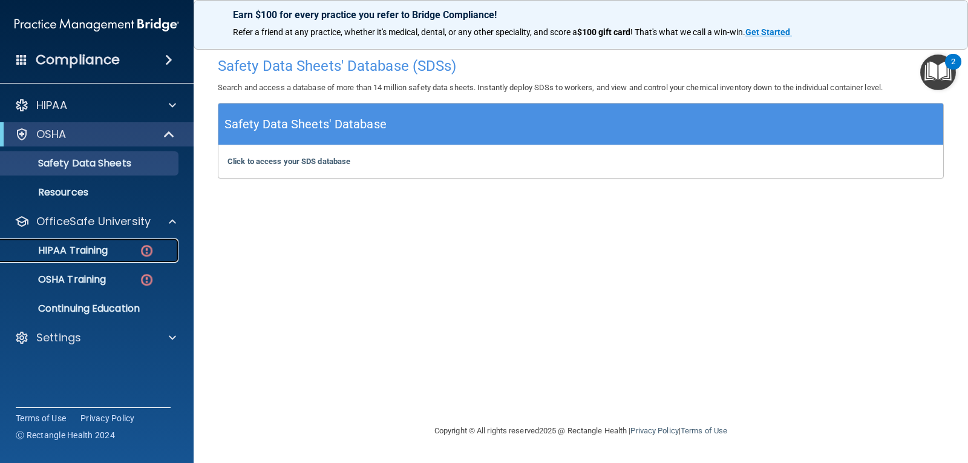
click at [102, 252] on p "HIPAA Training" at bounding box center [58, 251] width 100 height 12
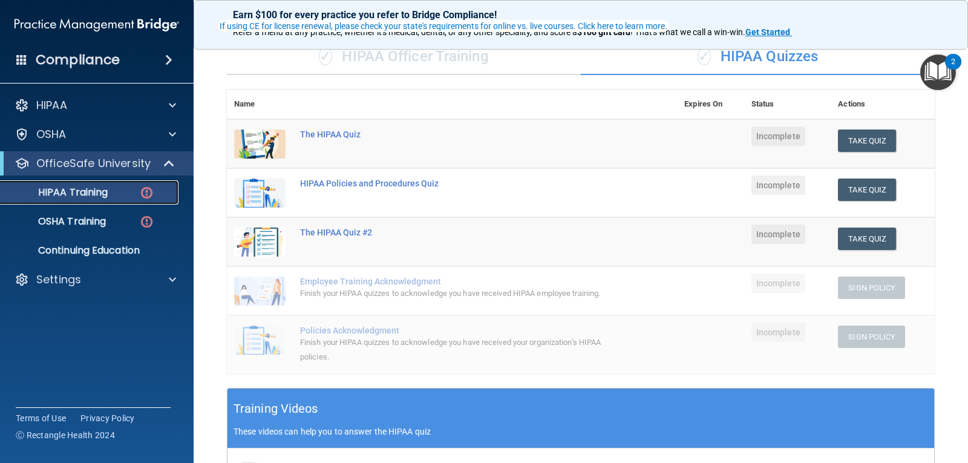
scroll to position [97, 0]
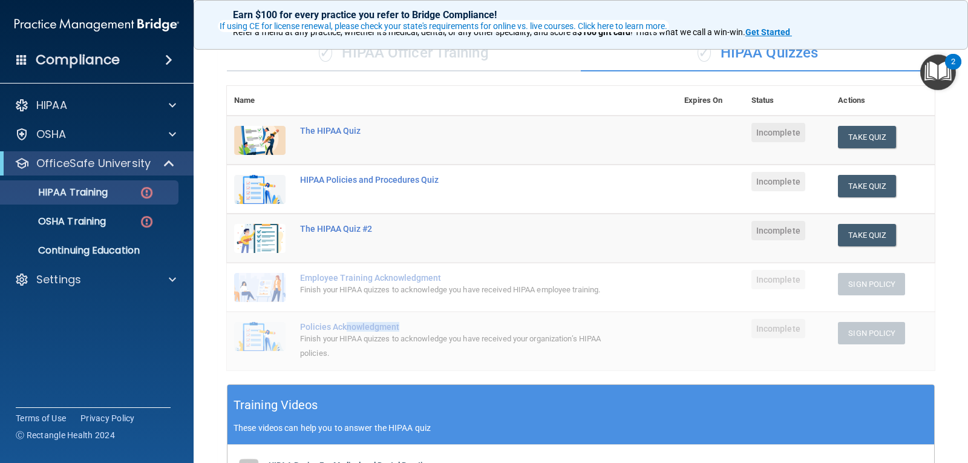
drag, startPoint x: 400, startPoint y: 320, endPoint x: 348, endPoint y: 321, distance: 52.1
click at [348, 321] on td "Policies Acknowledgment Finish your HIPAA quizzes to acknowledge you have recei…" at bounding box center [485, 341] width 384 height 58
drag, startPoint x: 380, startPoint y: 276, endPoint x: 325, endPoint y: 276, distance: 54.5
click at [325, 276] on div "Employee Training Acknowledgment" at bounding box center [458, 278] width 317 height 10
click at [424, 229] on div "The HIPAA Quiz #2" at bounding box center [458, 229] width 317 height 10
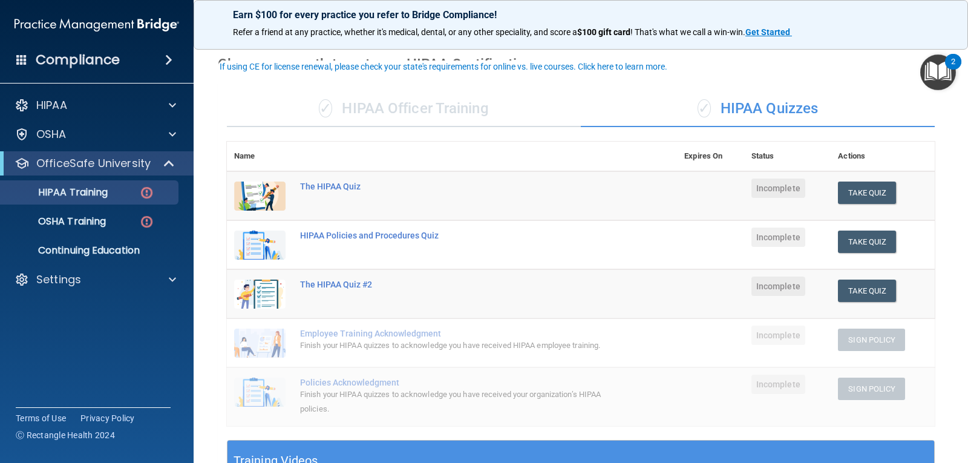
scroll to position [41, 0]
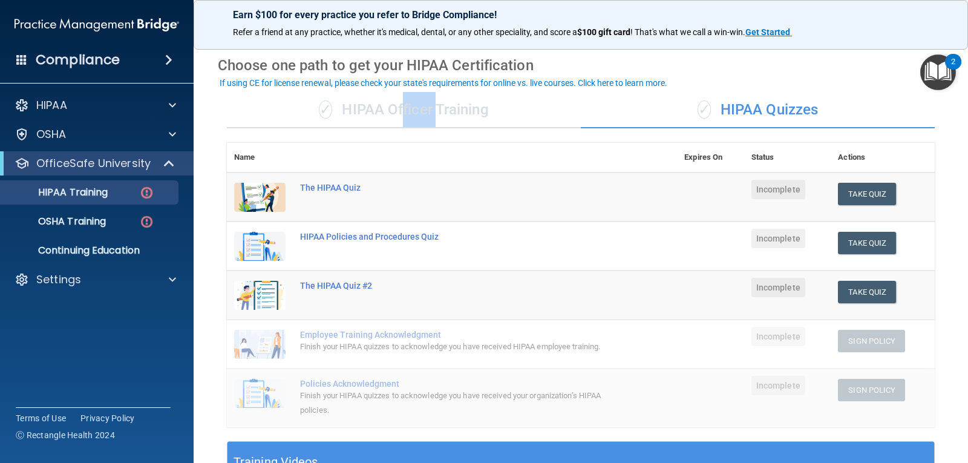
drag, startPoint x: 398, startPoint y: 109, endPoint x: 435, endPoint y: 116, distance: 37.5
click at [435, 116] on div "✓ HIPAA Officer Training" at bounding box center [404, 110] width 354 height 36
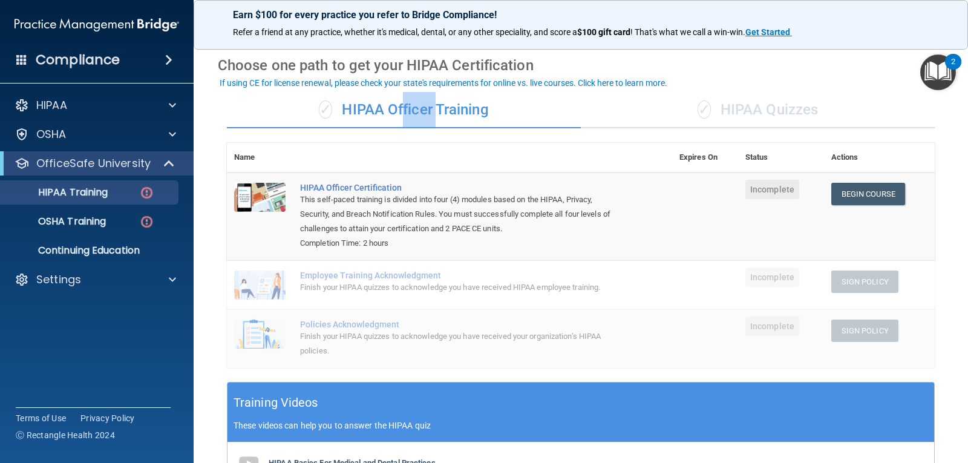
drag, startPoint x: 515, startPoint y: 113, endPoint x: 367, endPoint y: 118, distance: 148.4
click at [367, 118] on div "✓ HIPAA Officer Training" at bounding box center [404, 110] width 354 height 36
click at [422, 110] on div "✓ HIPAA Officer Training" at bounding box center [404, 110] width 354 height 36
click at [458, 106] on div "✓ HIPAA Officer Training" at bounding box center [404, 110] width 354 height 36
click at [441, 108] on div "✓ HIPAA Officer Training" at bounding box center [404, 110] width 354 height 36
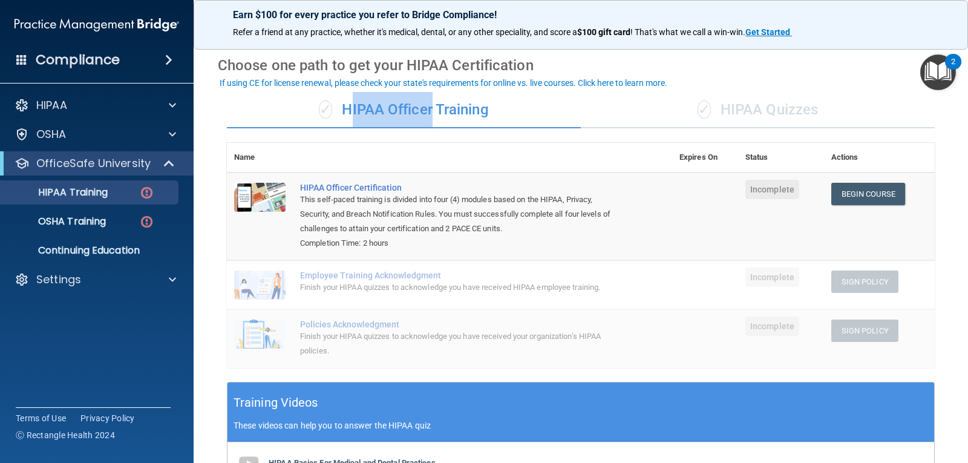
drag, startPoint x: 432, startPoint y: 110, endPoint x: 344, endPoint y: 110, distance: 87.8
click at [344, 110] on div "✓ HIPAA Officer Training" at bounding box center [404, 110] width 354 height 36
click at [413, 111] on div "✓ HIPAA Officer Training" at bounding box center [404, 110] width 354 height 36
drag, startPoint x: 434, startPoint y: 111, endPoint x: 344, endPoint y: 117, distance: 90.4
click at [344, 117] on div "✓ HIPAA Officer Training" at bounding box center [404, 110] width 354 height 36
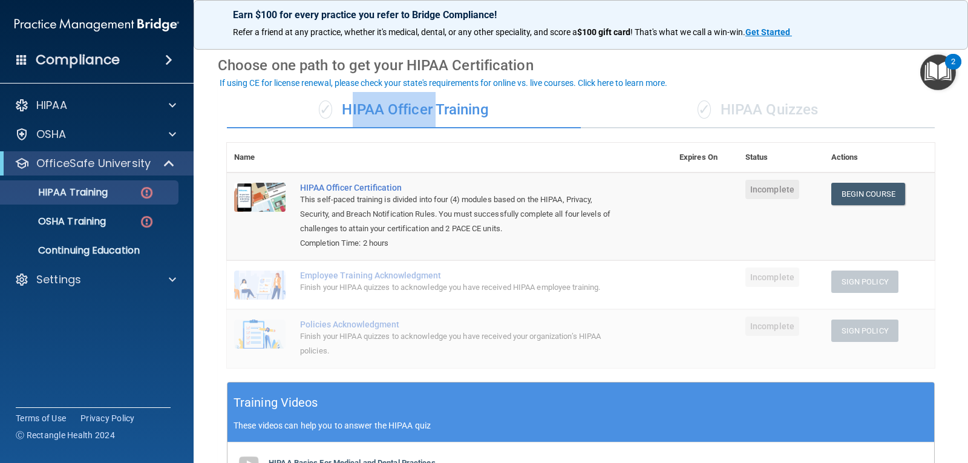
drag, startPoint x: 528, startPoint y: 122, endPoint x: 346, endPoint y: 118, distance: 182.8
click at [346, 118] on div "✓ HIPAA Officer Training" at bounding box center [404, 110] width 354 height 36
click at [395, 114] on div "✓ HIPAA Officer Training" at bounding box center [404, 110] width 354 height 36
click at [436, 111] on div "✓ HIPAA Officer Training" at bounding box center [404, 110] width 354 height 36
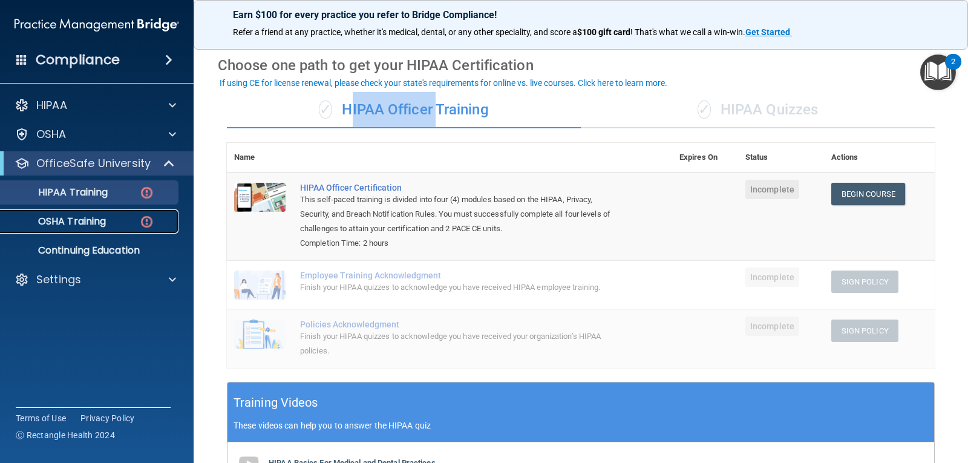
click at [100, 213] on link "OSHA Training" at bounding box center [83, 221] width 191 height 24
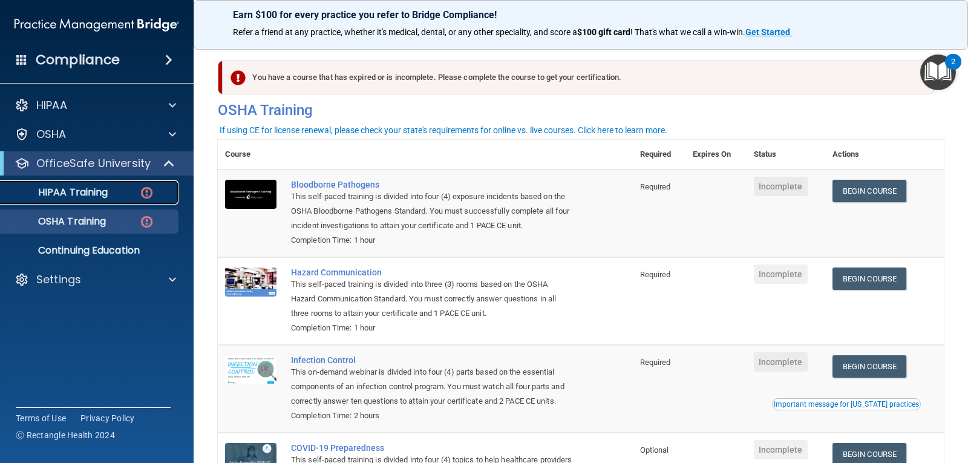
click at [80, 194] on p "HIPAA Training" at bounding box center [58, 192] width 100 height 12
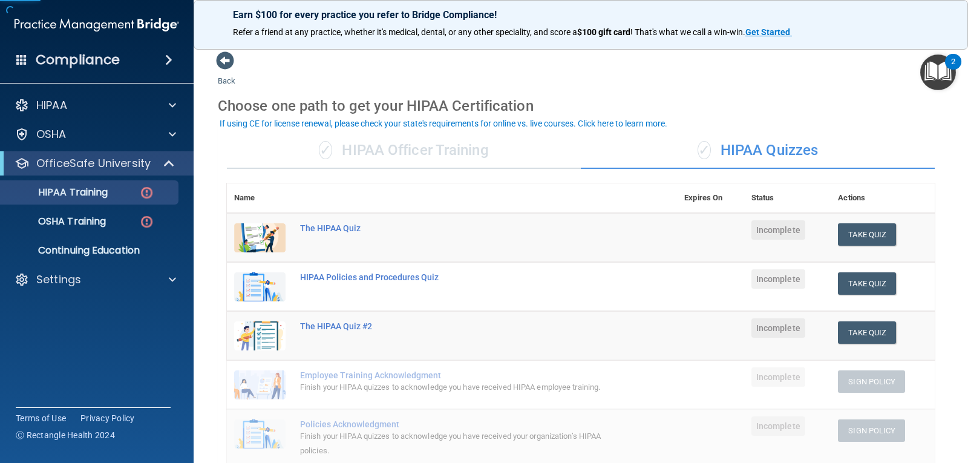
click at [766, 154] on div "✓ HIPAA Quizzes" at bounding box center [758, 151] width 354 height 36
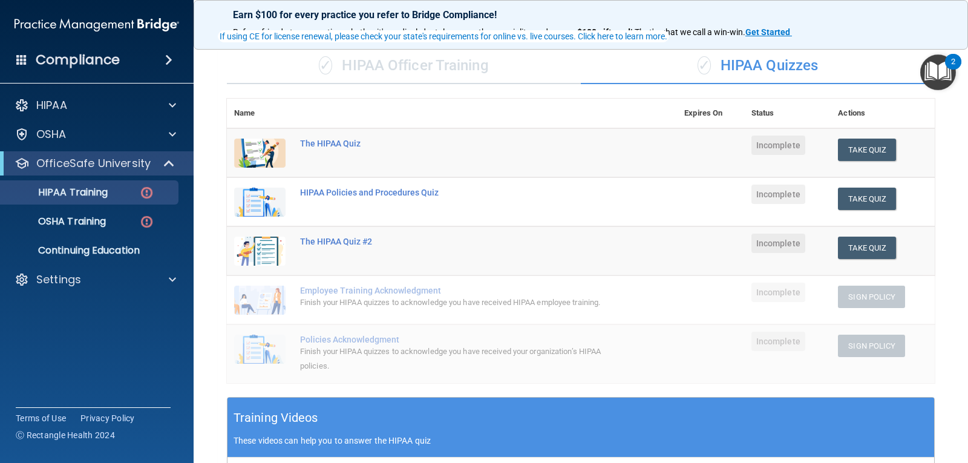
scroll to position [97, 0]
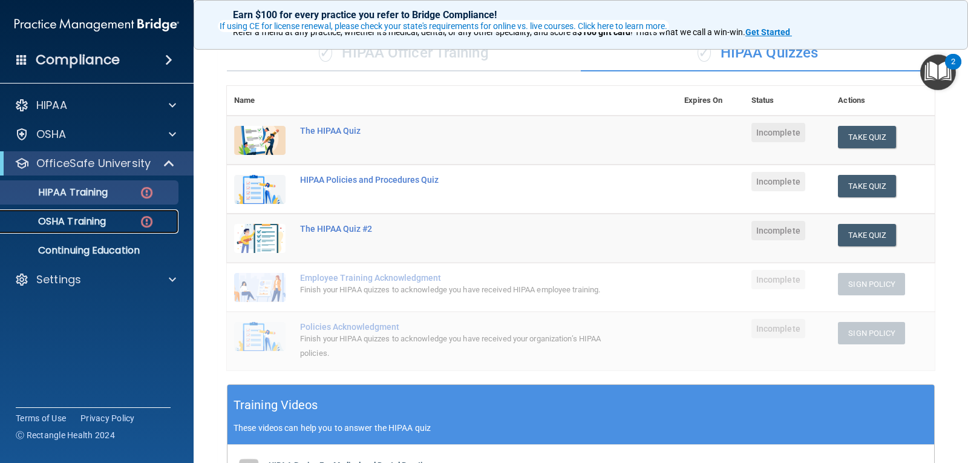
click at [94, 220] on p "OSHA Training" at bounding box center [57, 221] width 98 height 12
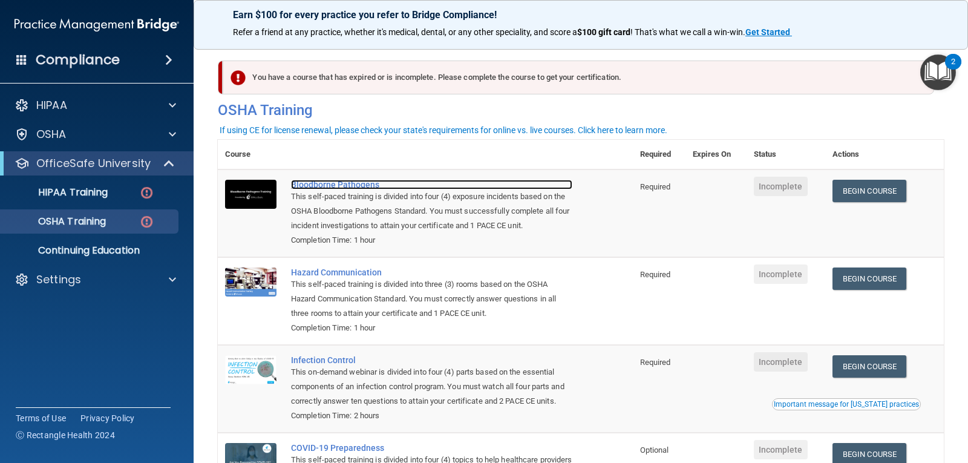
click at [331, 186] on div "Bloodborne Pathogens" at bounding box center [431, 185] width 281 height 10
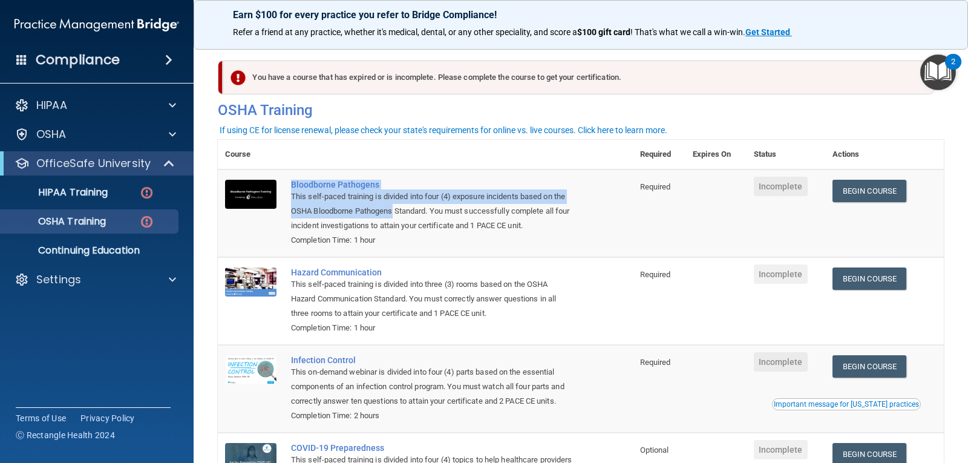
drag, startPoint x: 396, startPoint y: 211, endPoint x: 286, endPoint y: 183, distance: 113.0
click at [286, 183] on td "Bloodborne Pathogens This self-paced training is divided into four (4) exposure…" at bounding box center [458, 213] width 349 height 88
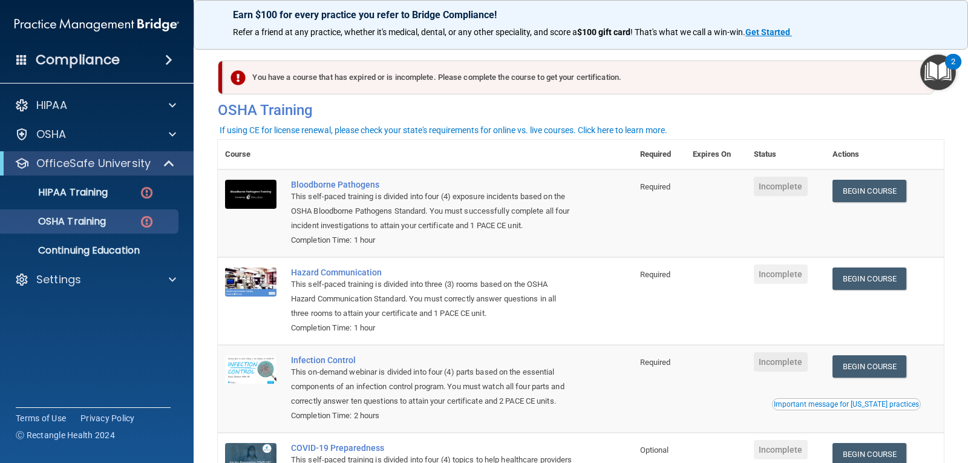
click at [346, 226] on div "This self-paced training is divided into four (4) exposure incidents based on t…" at bounding box center [431, 211] width 281 height 44
drag, startPoint x: 387, startPoint y: 203, endPoint x: 288, endPoint y: 183, distance: 102.0
click at [288, 183] on td "Bloodborne Pathogens This self-paced training is divided into four (4) exposure…" at bounding box center [458, 213] width 349 height 88
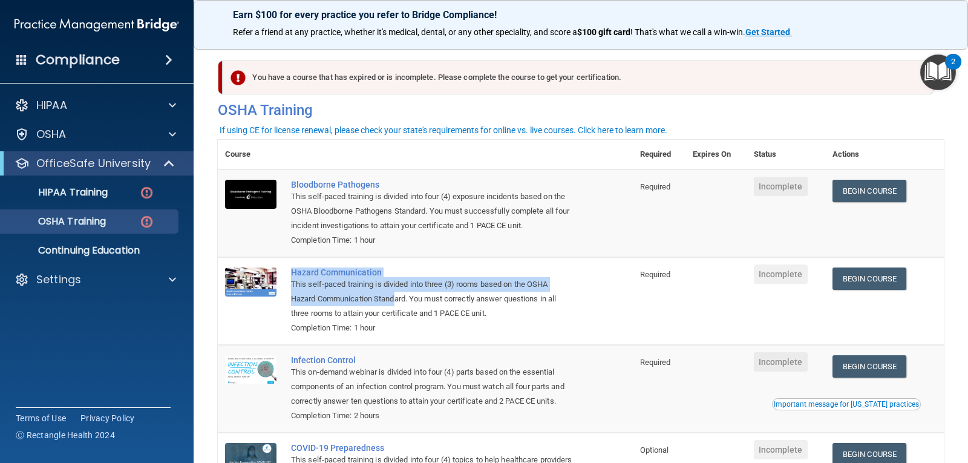
drag, startPoint x: 392, startPoint y: 297, endPoint x: 286, endPoint y: 274, distance: 107.9
click at [286, 274] on td "Hazard Communication This self-paced training is divided into three (3) rooms b…" at bounding box center [458, 301] width 349 height 88
click at [417, 282] on div "This self-paced training is divided into three (3) rooms based on the OSHA Haza…" at bounding box center [431, 299] width 281 height 44
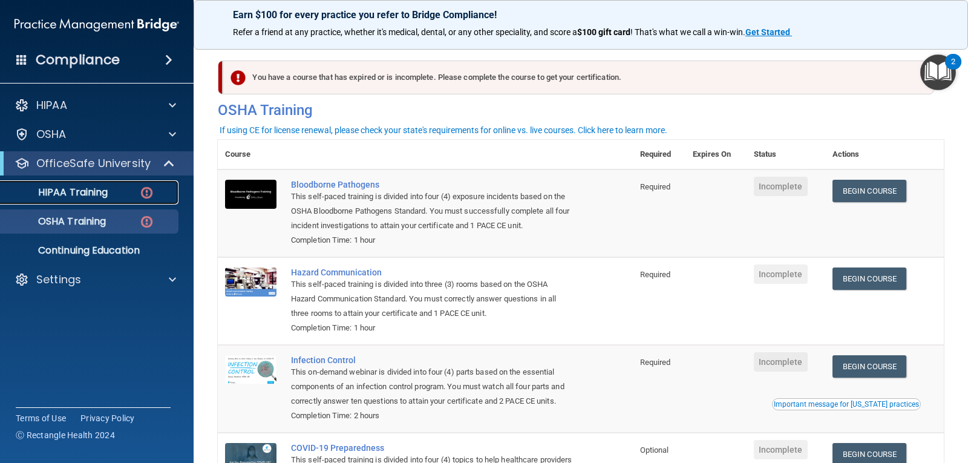
click at [94, 197] on p "HIPAA Training" at bounding box center [58, 192] width 100 height 12
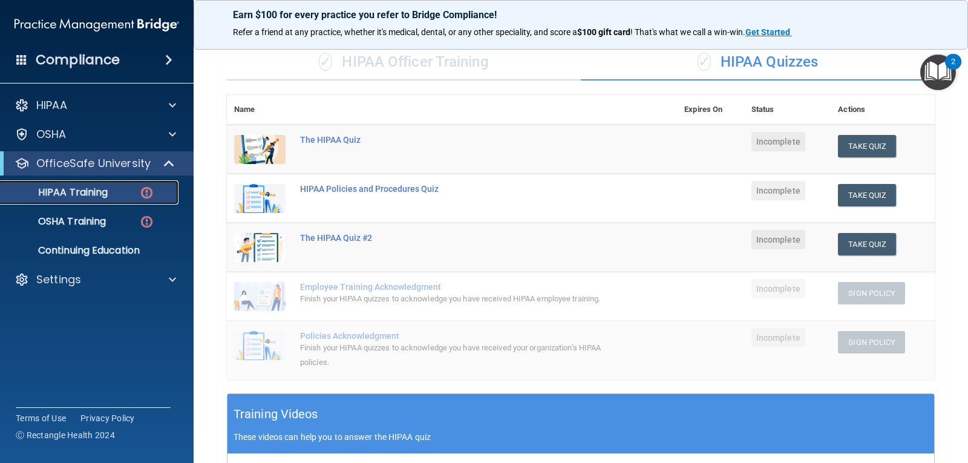
scroll to position [85, 0]
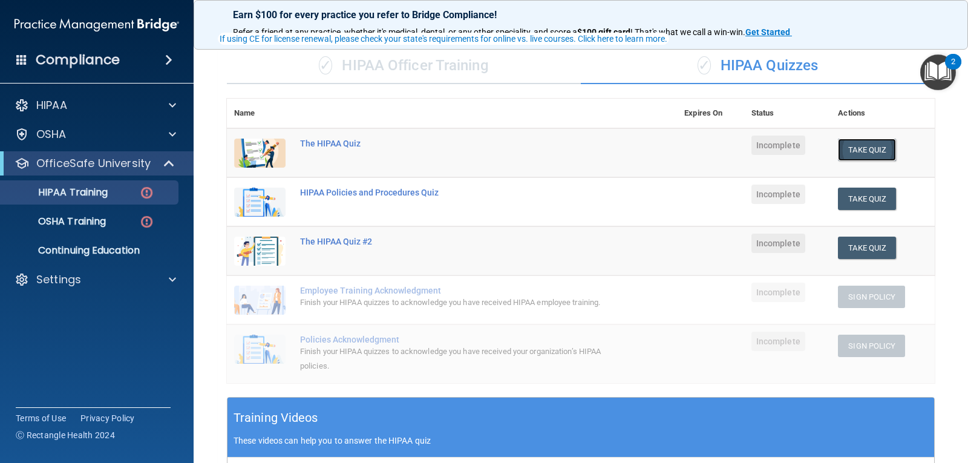
click at [861, 157] on button "Take Quiz" at bounding box center [867, 150] width 58 height 22
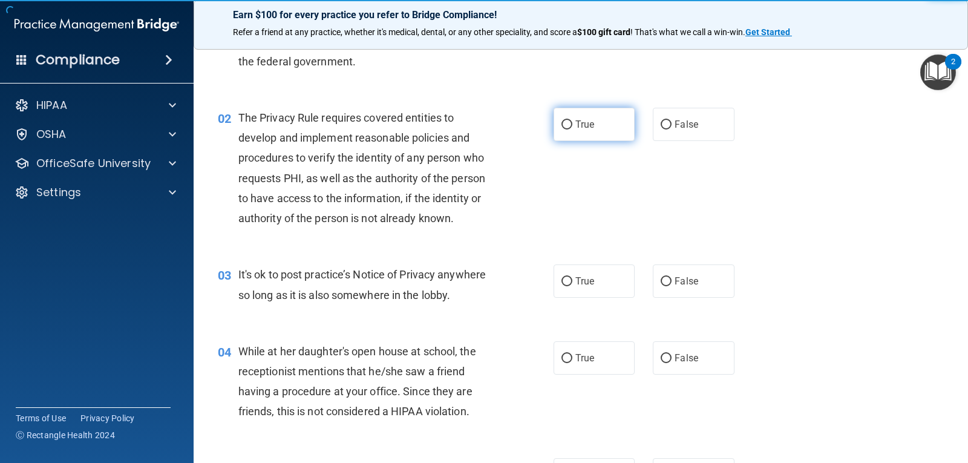
drag, startPoint x: 564, startPoint y: 122, endPoint x: 570, endPoint y: 130, distance: 10.3
click at [564, 122] on input "True" at bounding box center [567, 124] width 11 height 9
radio input "true"
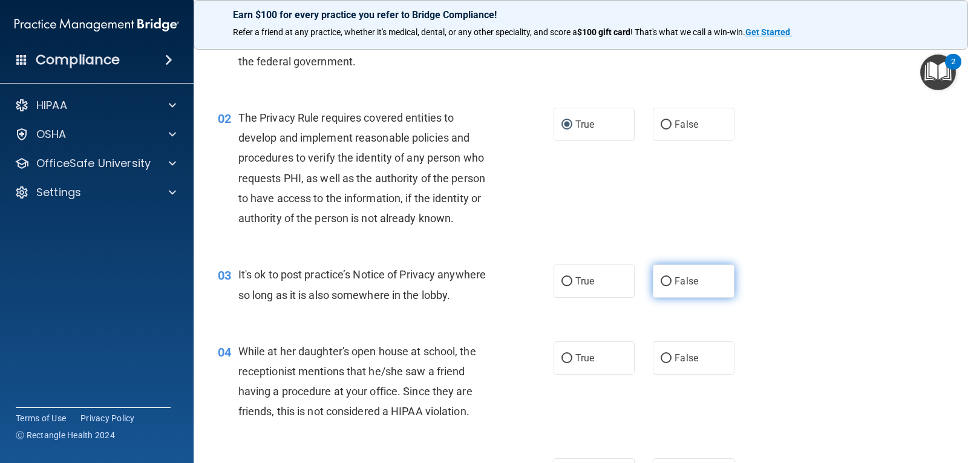
click at [654, 286] on label "False" at bounding box center [693, 281] width 81 height 33
click at [661, 286] on input "False" at bounding box center [666, 281] width 11 height 9
radio input "true"
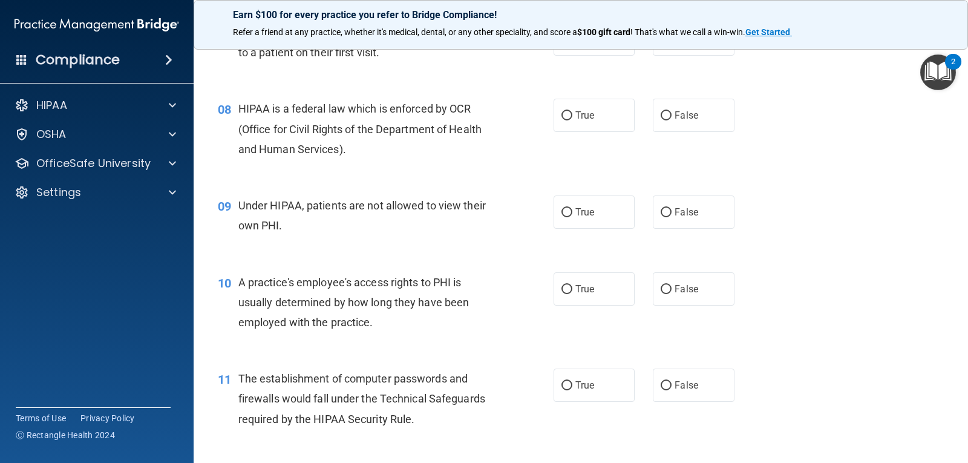
scroll to position [771, 0]
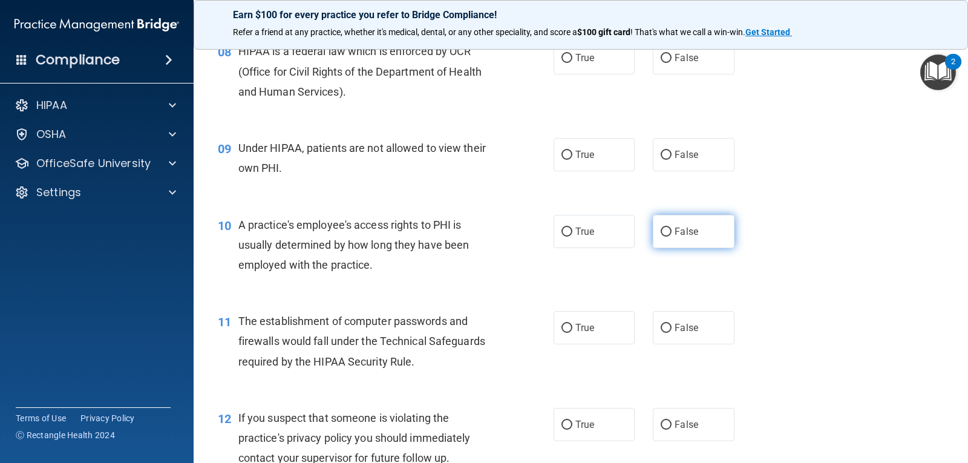
drag, startPoint x: 671, startPoint y: 235, endPoint x: 674, endPoint y: 225, distance: 10.3
click at [675, 234] on span "False" at bounding box center [687, 232] width 24 height 12
click at [671, 234] on input "False" at bounding box center [666, 232] width 11 height 9
radio input "true"
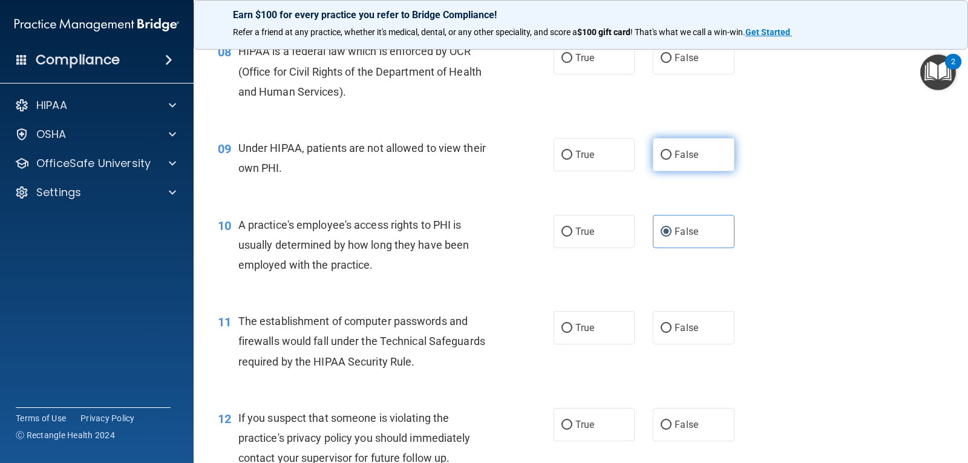
click at [675, 150] on span "False" at bounding box center [687, 155] width 24 height 12
click at [672, 151] on input "False" at bounding box center [666, 155] width 11 height 9
radio input "true"
click at [617, 69] on label "True" at bounding box center [594, 57] width 81 height 33
click at [573, 63] on input "True" at bounding box center [567, 58] width 11 height 9
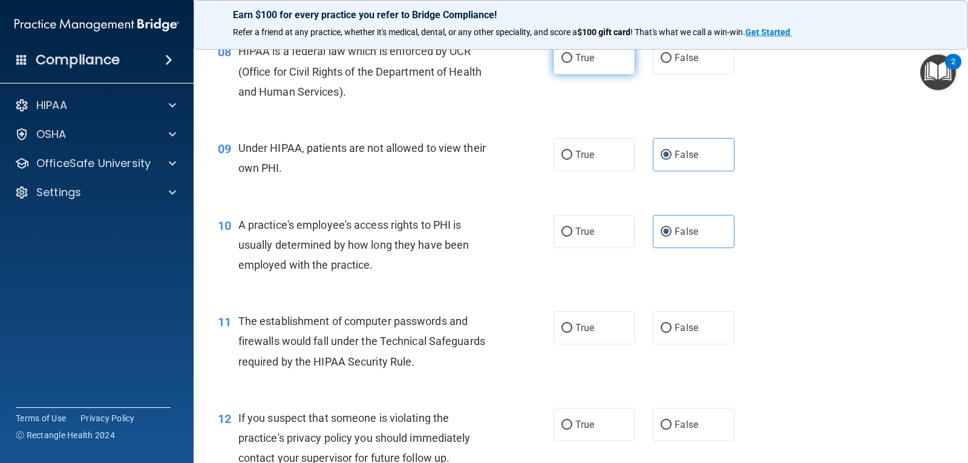
radio input "true"
click at [611, 315] on label "True" at bounding box center [594, 327] width 81 height 33
click at [573, 324] on input "True" at bounding box center [567, 328] width 11 height 9
radio input "true"
click at [707, 433] on label "False" at bounding box center [693, 424] width 81 height 33
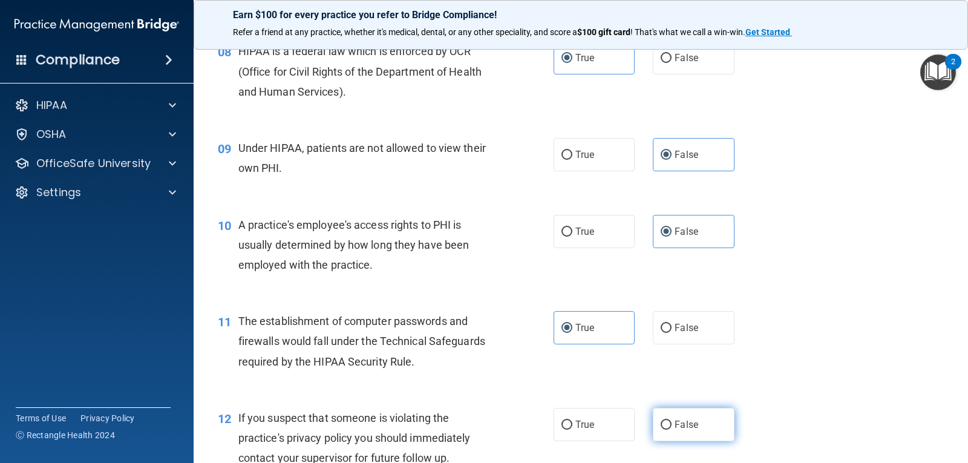
click at [672, 430] on input "False" at bounding box center [666, 425] width 11 height 9
radio input "true"
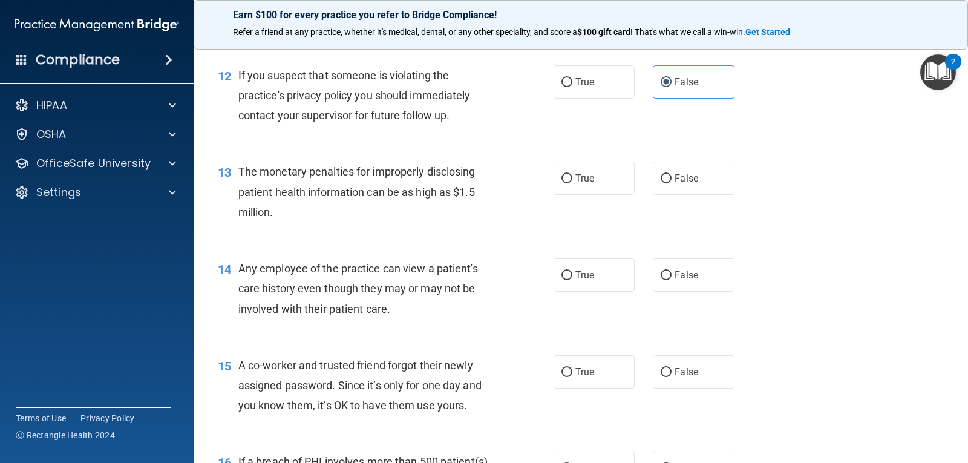
click at [576, 240] on div "13 The monetary penalties for improperly disclosing patient health information …" at bounding box center [581, 194] width 745 height 97
click at [580, 203] on div "13 The monetary penalties for improperly disclosing patient health information …" at bounding box center [581, 194] width 745 height 97
click at [581, 189] on label "True" at bounding box center [594, 178] width 81 height 33
click at [573, 183] on input "True" at bounding box center [567, 178] width 11 height 9
radio input "true"
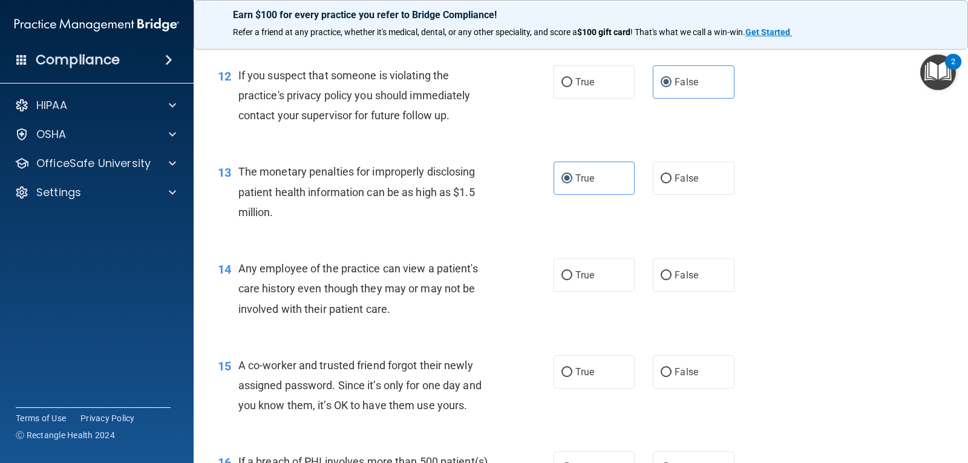
click at [579, 258] on div "14 Any employee of the practice can view a patient's care history even though t…" at bounding box center [581, 291] width 745 height 97
click at [617, 280] on label "True" at bounding box center [594, 274] width 81 height 33
click at [573, 280] on input "True" at bounding box center [567, 275] width 11 height 9
radio input "true"
click at [689, 352] on div "15 A co-worker and trusted friend forgot their newly assigned password. Since i…" at bounding box center [581, 388] width 745 height 97
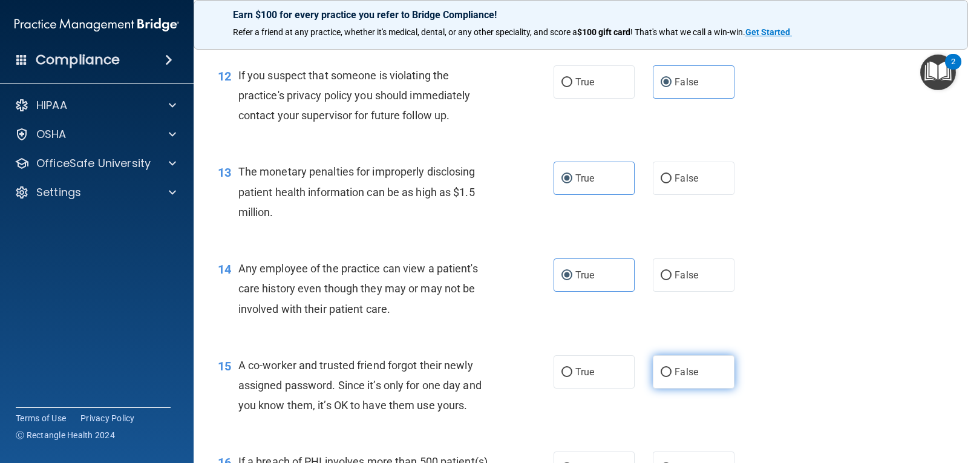
click at [691, 376] on span "False" at bounding box center [687, 372] width 24 height 12
click at [672, 376] on input "False" at bounding box center [666, 372] width 11 height 9
radio input "true"
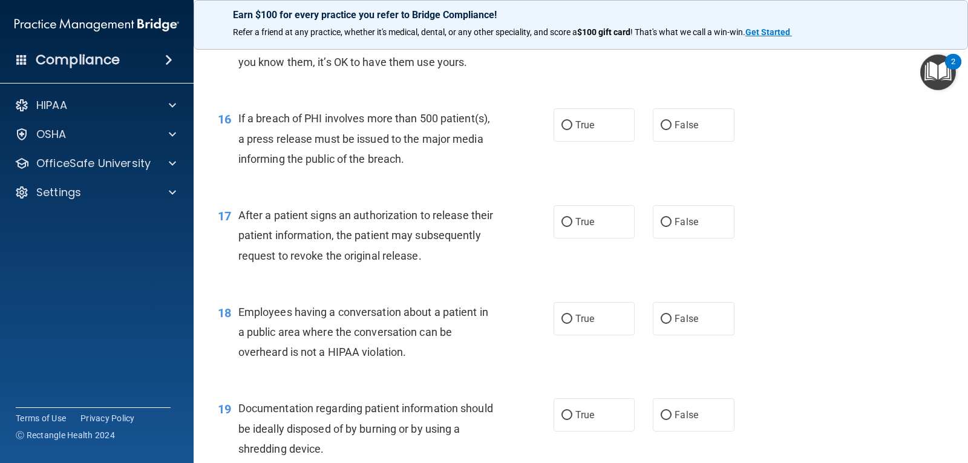
scroll to position [1800, 0]
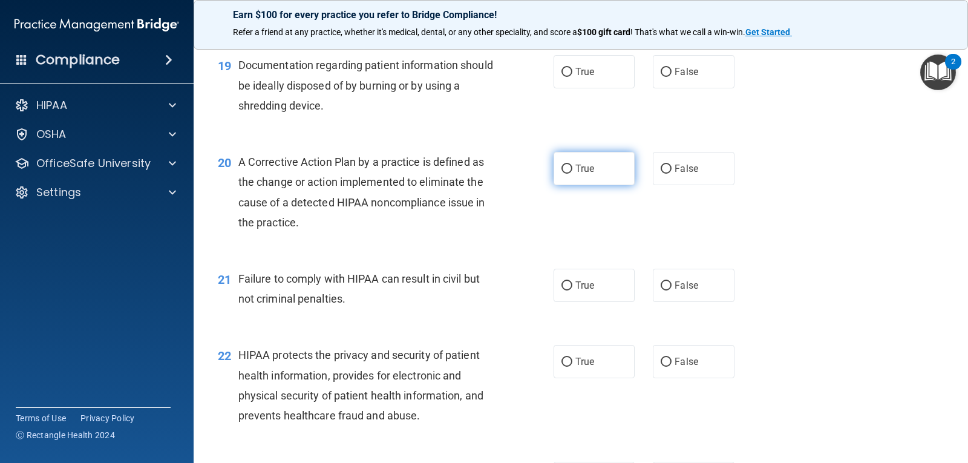
click at [582, 169] on span "True" at bounding box center [585, 169] width 19 height 12
click at [573, 169] on input "True" at bounding box center [567, 169] width 11 height 9
radio input "true"
click at [580, 81] on label "True" at bounding box center [594, 71] width 81 height 33
click at [573, 77] on input "True" at bounding box center [567, 72] width 11 height 9
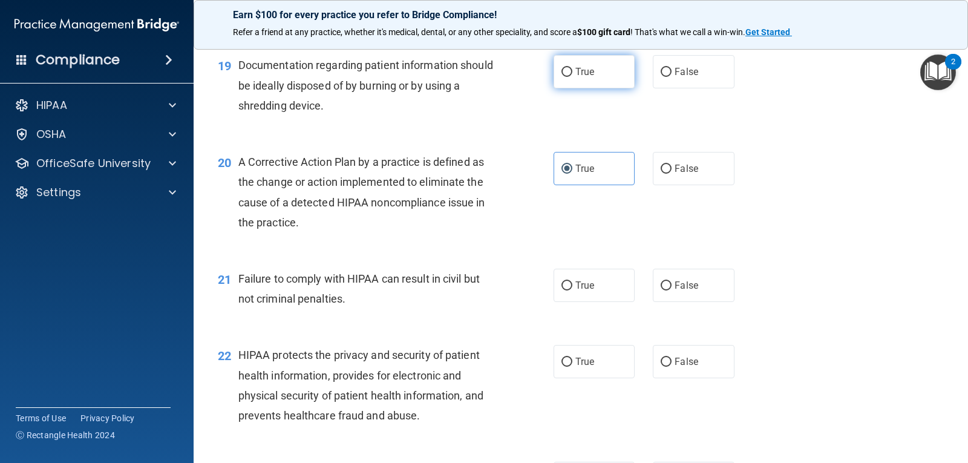
radio input "true"
click at [608, 307] on div "21 Failure to comply with HIPAA can result in civil but not criminal penalties.…" at bounding box center [581, 292] width 745 height 76
drag, startPoint x: 622, startPoint y: 298, endPoint x: 640, endPoint y: 292, distance: 19.0
click at [623, 297] on label "True" at bounding box center [594, 285] width 81 height 33
click at [573, 291] on input "True" at bounding box center [567, 285] width 11 height 9
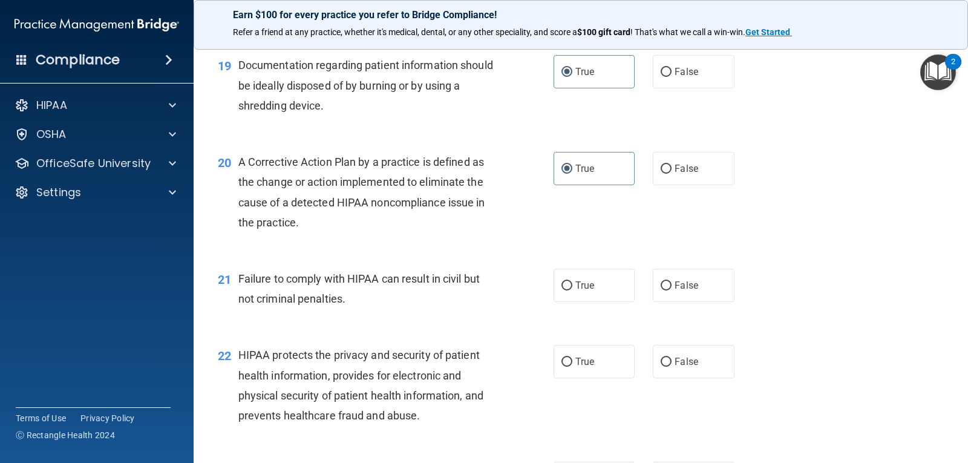
radio input "true"
click at [669, 288] on label "False" at bounding box center [693, 285] width 81 height 33
click at [669, 288] on input "False" at bounding box center [666, 285] width 11 height 9
radio input "true"
radio input "false"
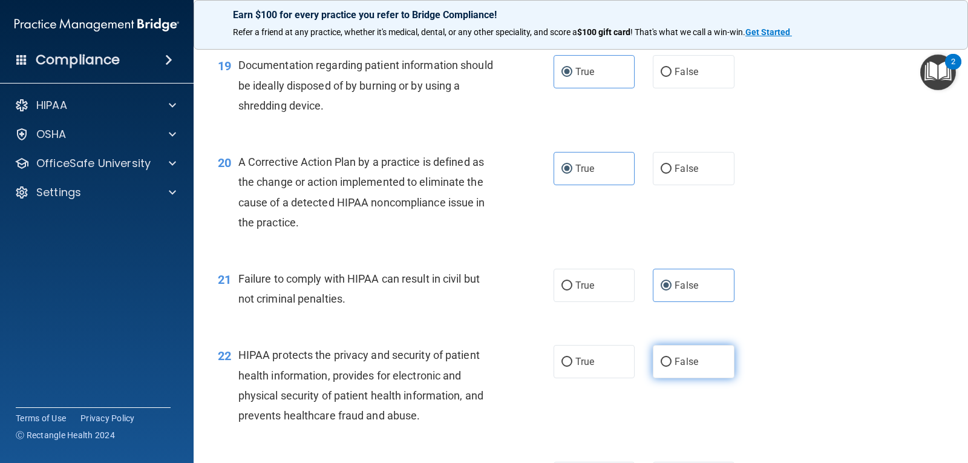
click at [686, 358] on span "False" at bounding box center [687, 362] width 24 height 12
click at [672, 358] on input "False" at bounding box center [666, 362] width 11 height 9
radio input "true"
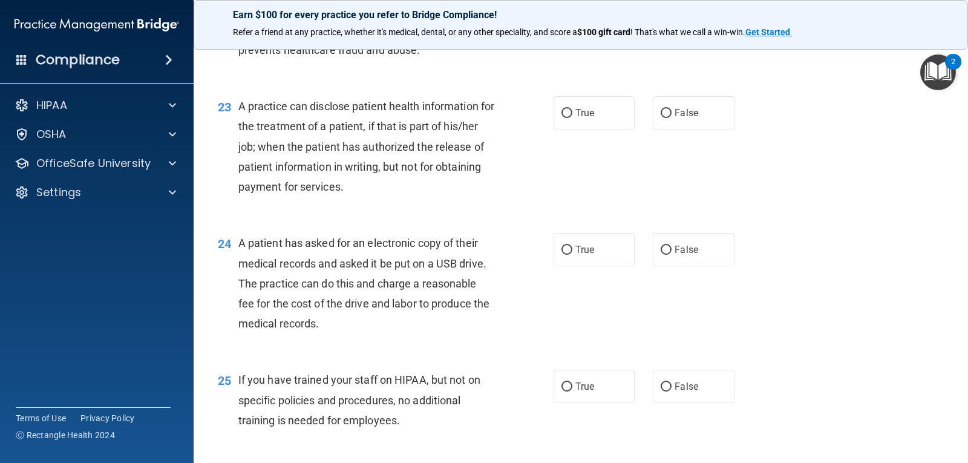
scroll to position [2189, 0]
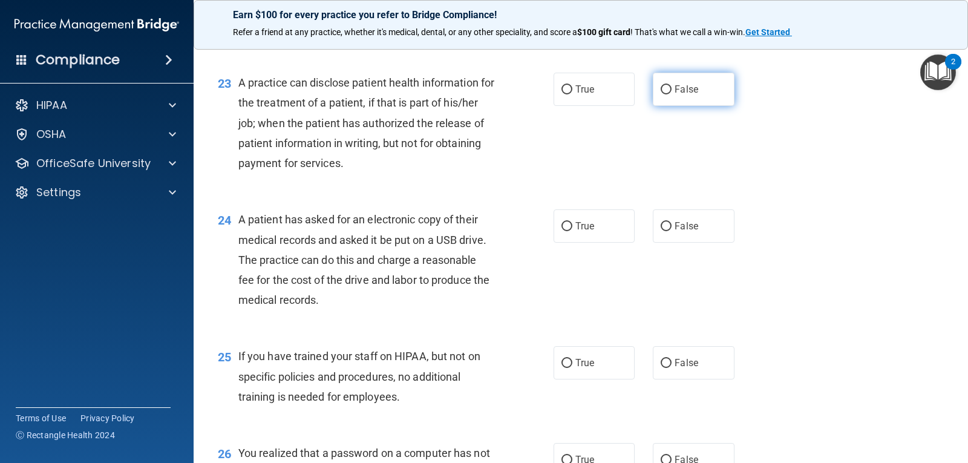
click at [673, 101] on label "False" at bounding box center [693, 89] width 81 height 33
click at [672, 94] on input "False" at bounding box center [666, 89] width 11 height 9
radio input "true"
click at [681, 226] on span "False" at bounding box center [687, 226] width 24 height 12
click at [672, 226] on input "False" at bounding box center [666, 226] width 11 height 9
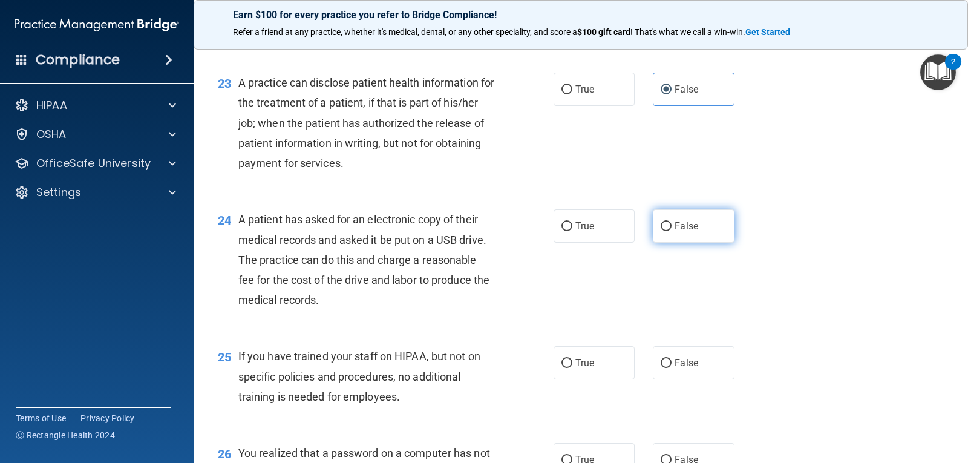
radio input "true"
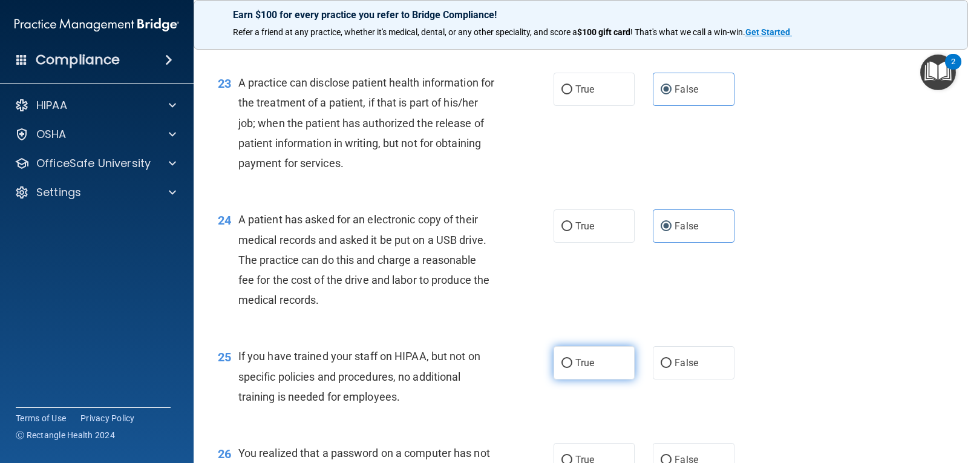
click at [617, 364] on label "True" at bounding box center [594, 362] width 81 height 33
click at [573, 364] on input "True" at bounding box center [567, 363] width 11 height 9
radio input "true"
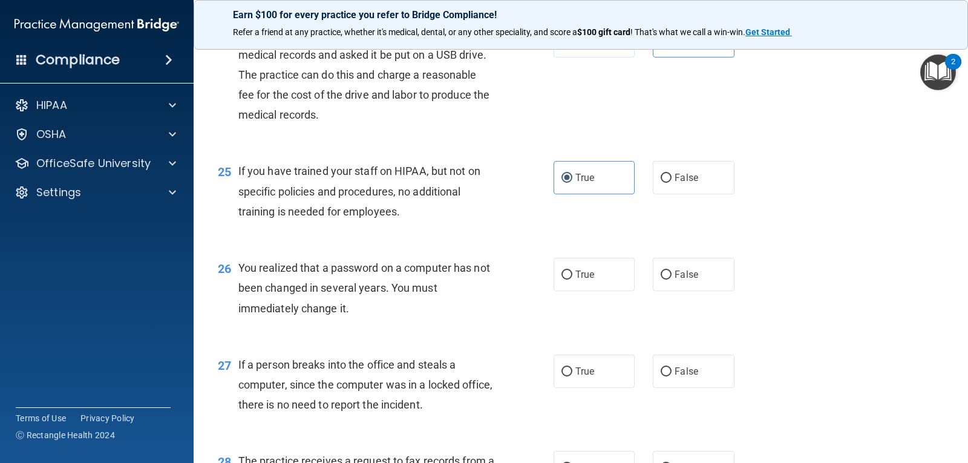
scroll to position [2441, 0]
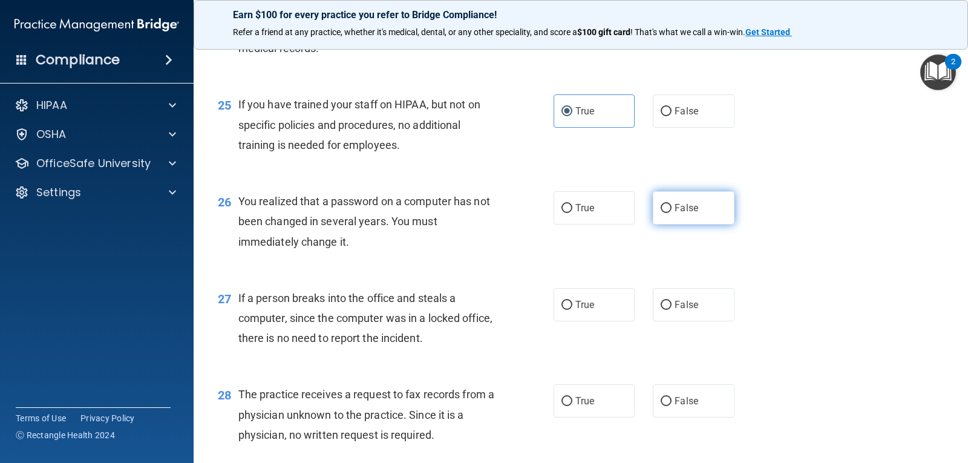
click at [712, 221] on label "False" at bounding box center [693, 207] width 81 height 33
click at [672, 213] on input "False" at bounding box center [666, 208] width 11 height 9
radio input "true"
click at [600, 373] on div "28 The practice receives a request to fax records from a physician unknown to t…" at bounding box center [581, 417] width 745 height 97
click at [592, 322] on div "27 If a person breaks into the office and steals a computer, since the computer…" at bounding box center [581, 321] width 745 height 97
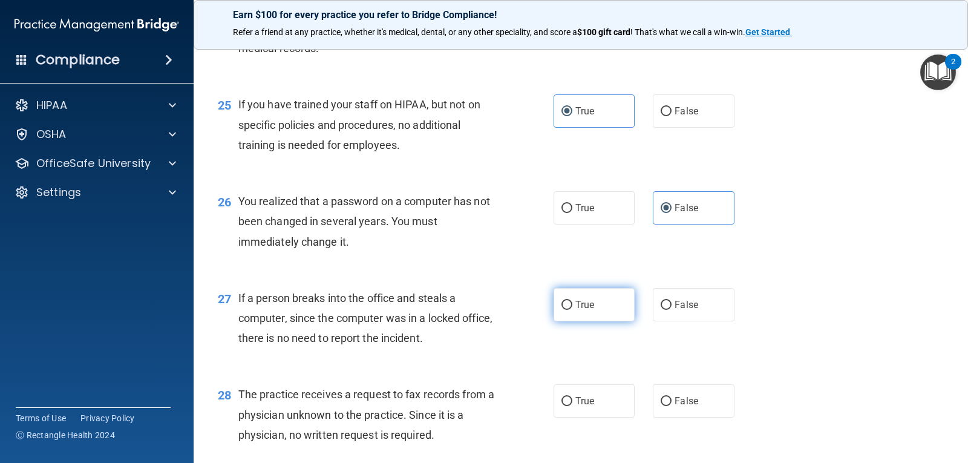
click at [600, 320] on label "True" at bounding box center [594, 304] width 81 height 33
click at [573, 310] on input "True" at bounding box center [567, 305] width 11 height 9
radio input "true"
click at [600, 384] on label "True" at bounding box center [594, 400] width 81 height 33
click at [573, 397] on input "True" at bounding box center [567, 401] width 11 height 9
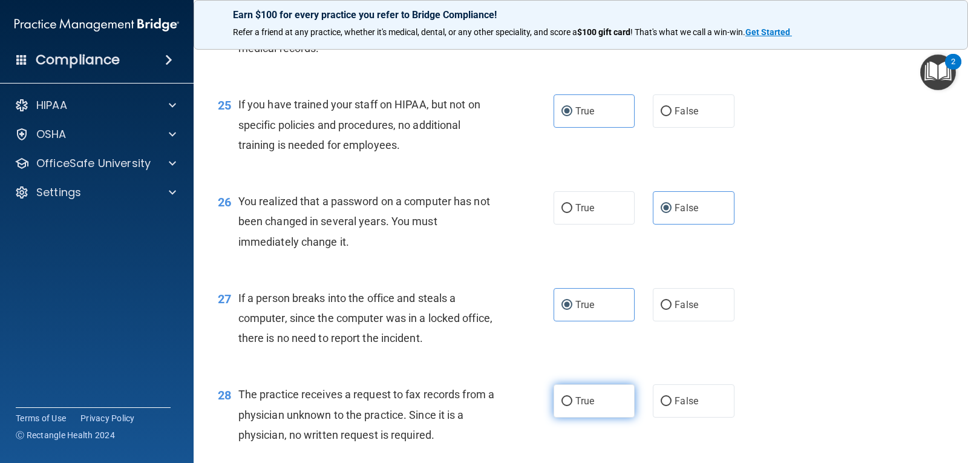
radio input "true"
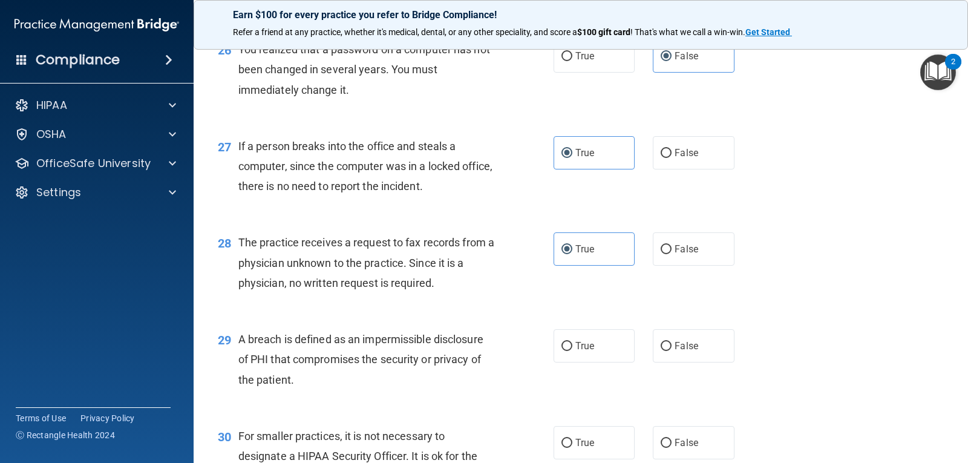
scroll to position [2665, 0]
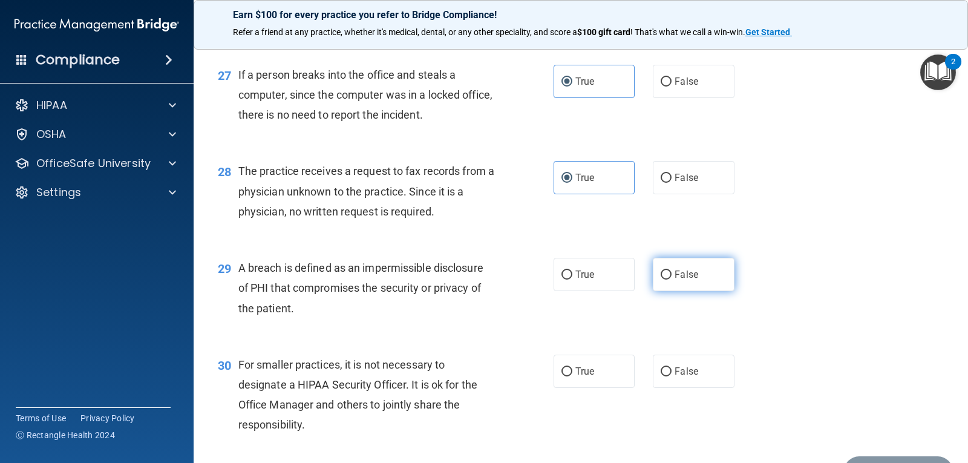
click at [697, 286] on label "False" at bounding box center [693, 274] width 81 height 33
click at [672, 280] on input "False" at bounding box center [666, 275] width 11 height 9
radio input "true"
click at [611, 367] on label "True" at bounding box center [594, 371] width 81 height 33
click at [573, 367] on input "True" at bounding box center [567, 371] width 11 height 9
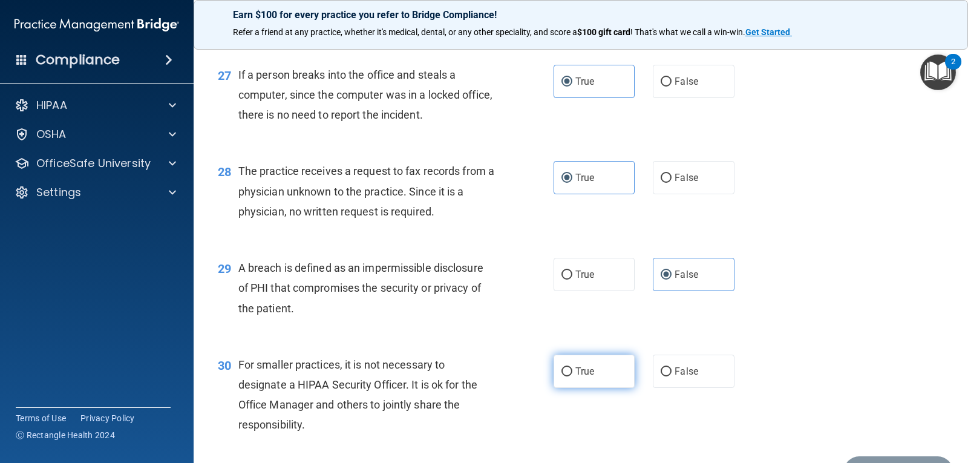
radio input "true"
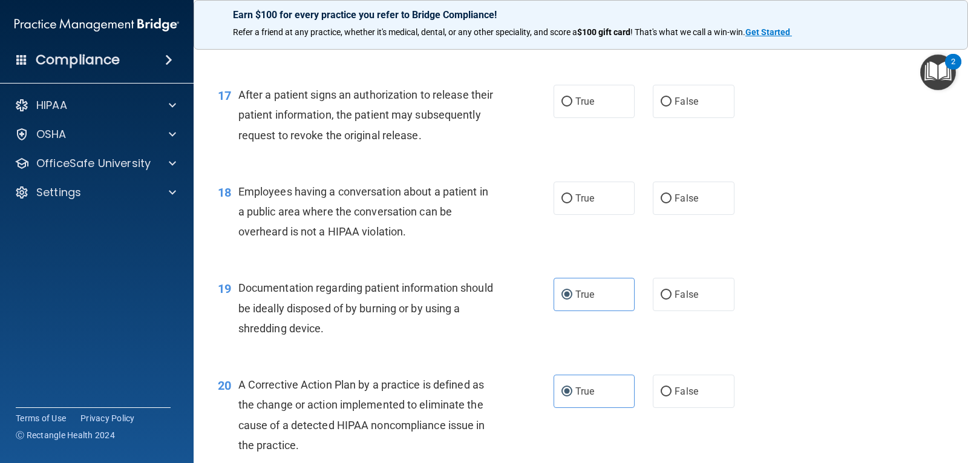
scroll to position [1506, 0]
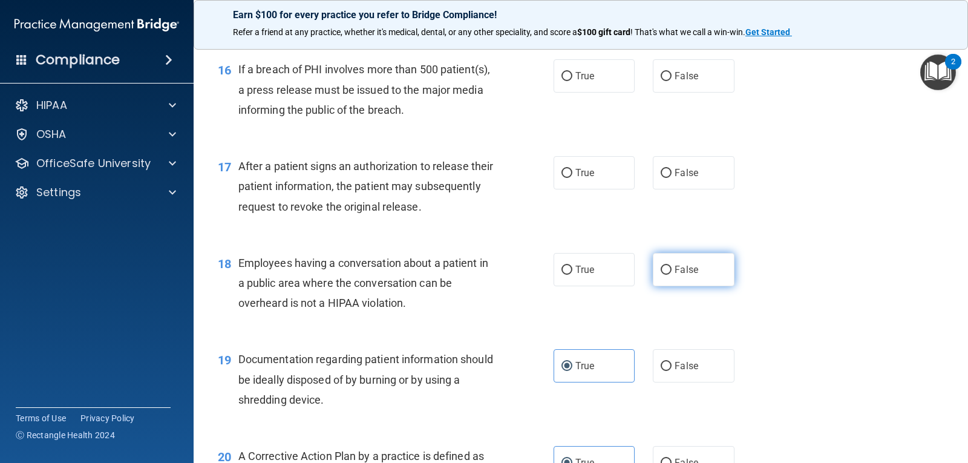
click at [686, 268] on span "False" at bounding box center [687, 270] width 24 height 12
click at [672, 268] on input "False" at bounding box center [666, 270] width 11 height 9
radio input "true"
click at [672, 173] on label "False" at bounding box center [693, 172] width 81 height 33
click at [527, 13] on p "Earn $100 for every practice you refer to Bridge Compliance!" at bounding box center [581, 15] width 696 height 12
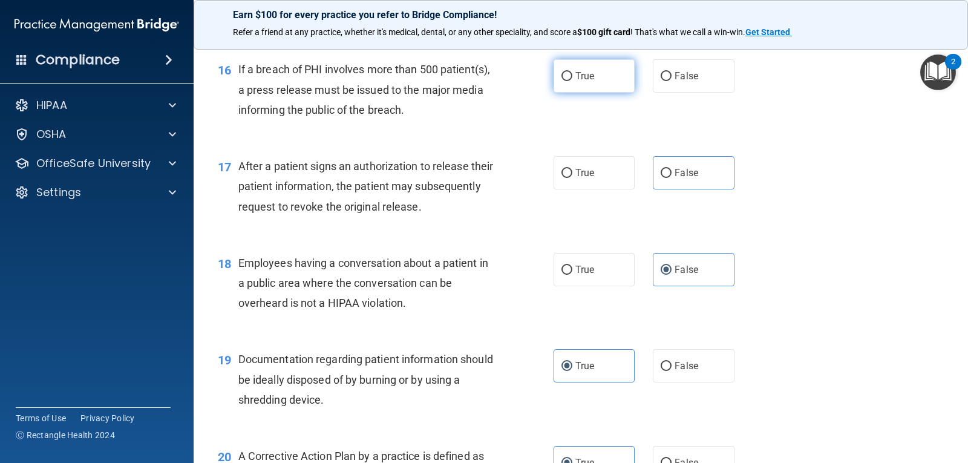
click at [579, 68] on label "True" at bounding box center [594, 75] width 81 height 33
click at [573, 72] on input "True" at bounding box center [567, 76] width 11 height 9
radio input "true"
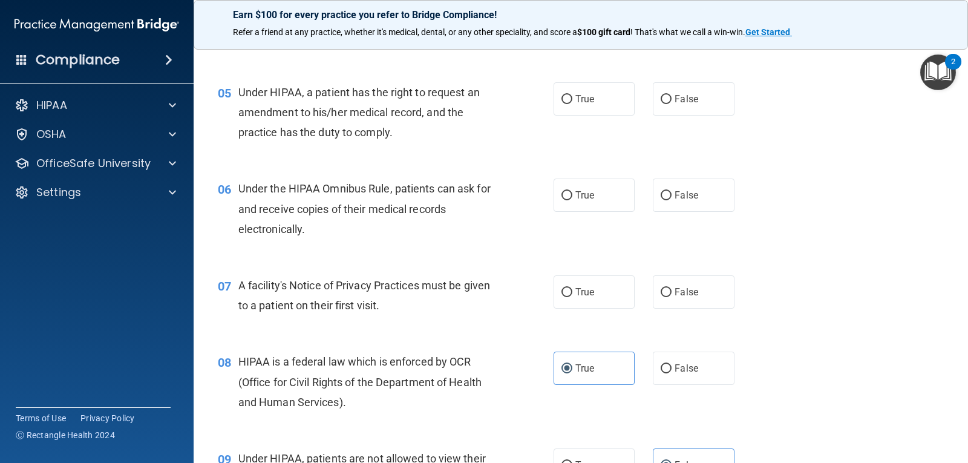
scroll to position [437, 0]
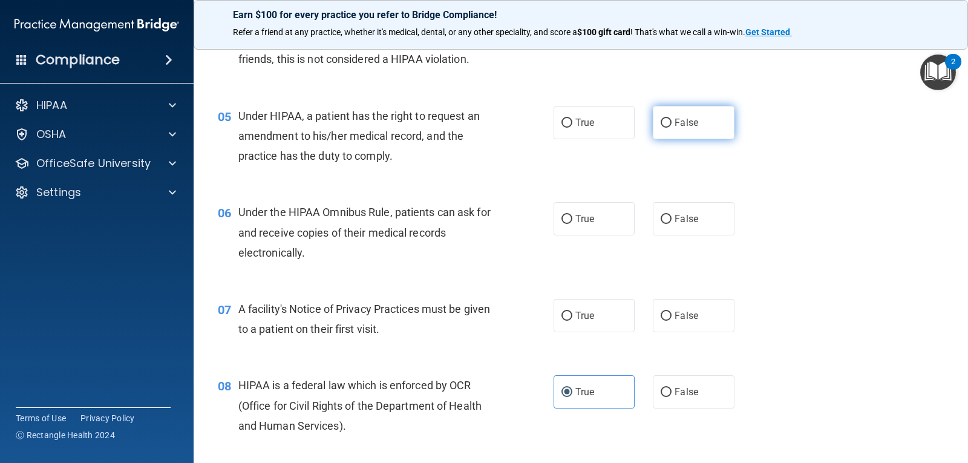
click at [666, 128] on label "False" at bounding box center [693, 122] width 81 height 33
click at [666, 128] on input "False" at bounding box center [666, 123] width 11 height 9
radio input "true"
click at [589, 223] on span "True" at bounding box center [585, 219] width 19 height 12
click at [573, 223] on input "True" at bounding box center [567, 219] width 11 height 9
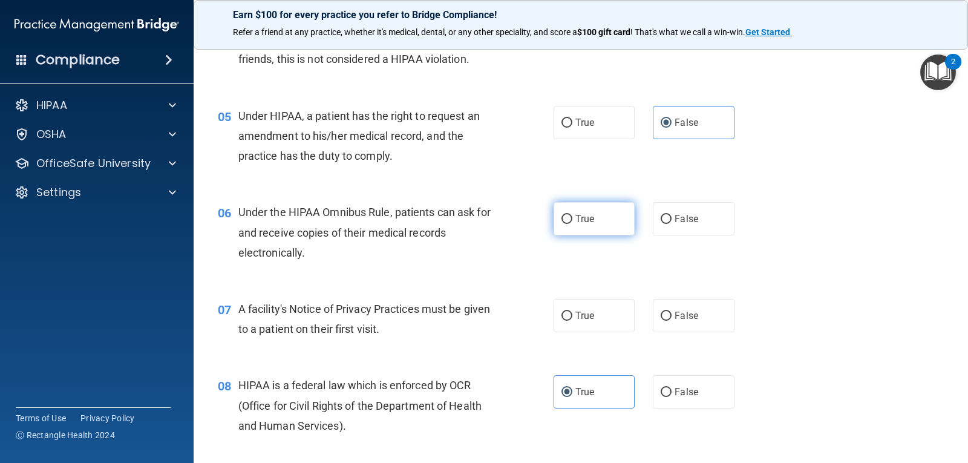
radio input "true"
click at [627, 315] on label "True" at bounding box center [594, 315] width 81 height 33
click at [573, 315] on input "True" at bounding box center [567, 316] width 11 height 9
radio input "true"
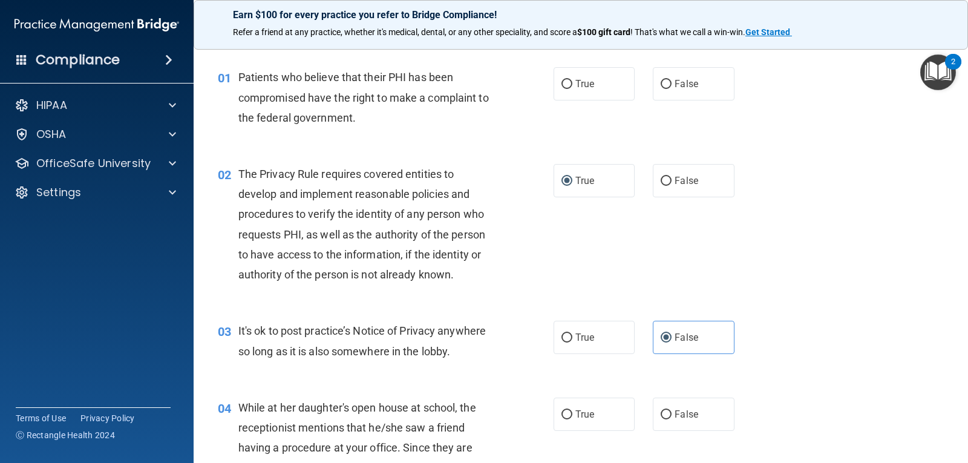
scroll to position [24, 0]
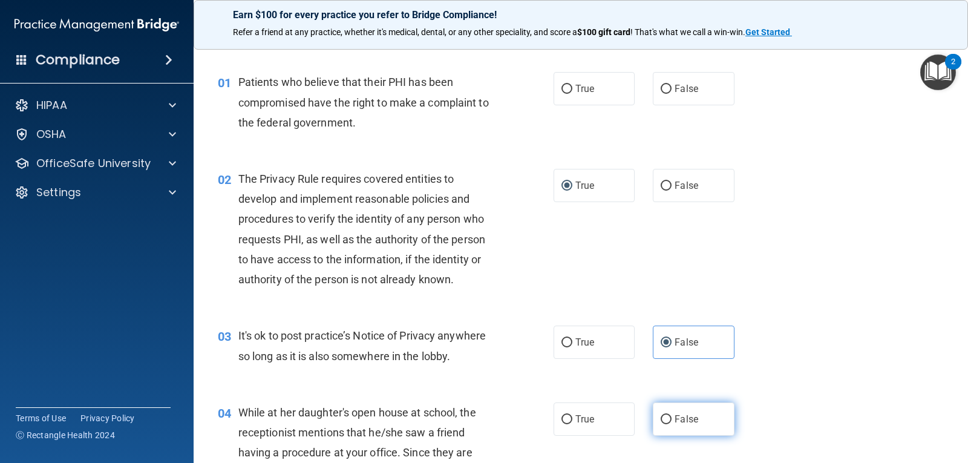
click at [689, 411] on label "False" at bounding box center [693, 419] width 81 height 33
click at [672, 415] on input "False" at bounding box center [666, 419] width 11 height 9
radio input "true"
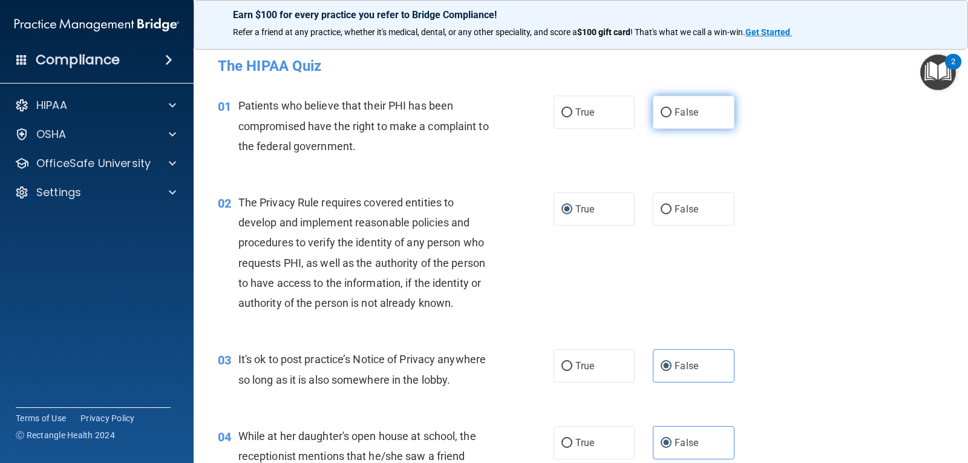
click at [714, 107] on label "False" at bounding box center [693, 112] width 81 height 33
click at [672, 108] on input "False" at bounding box center [666, 112] width 11 height 9
radio input "true"
click at [599, 216] on label "True" at bounding box center [594, 208] width 81 height 33
click at [573, 214] on input "True" at bounding box center [567, 209] width 11 height 9
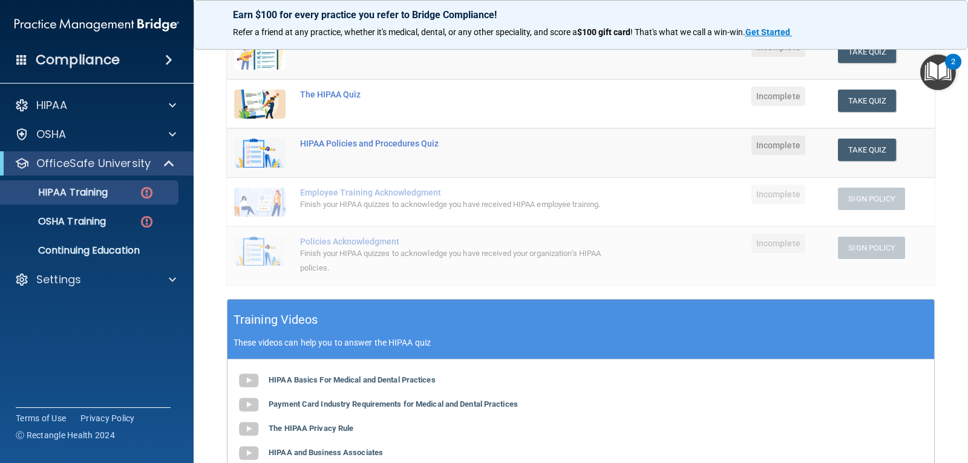
scroll to position [188, 0]
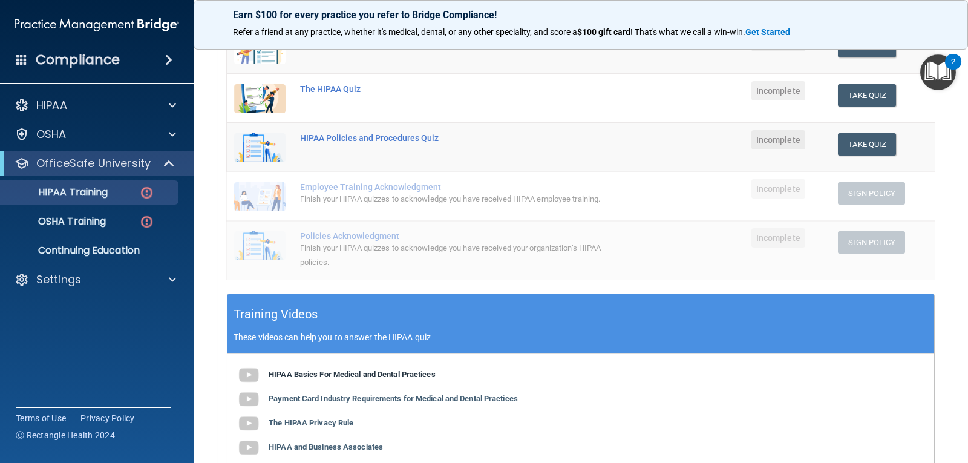
click at [367, 371] on b "HIPAA Basics For Medical and Dental Practices" at bounding box center [352, 374] width 167 height 9
click at [415, 401] on b "Payment Card Industry Requirements for Medical and Dental Practices" at bounding box center [393, 398] width 249 height 9
click at [297, 421] on b "The HIPAA Privacy Rule" at bounding box center [311, 422] width 85 height 9
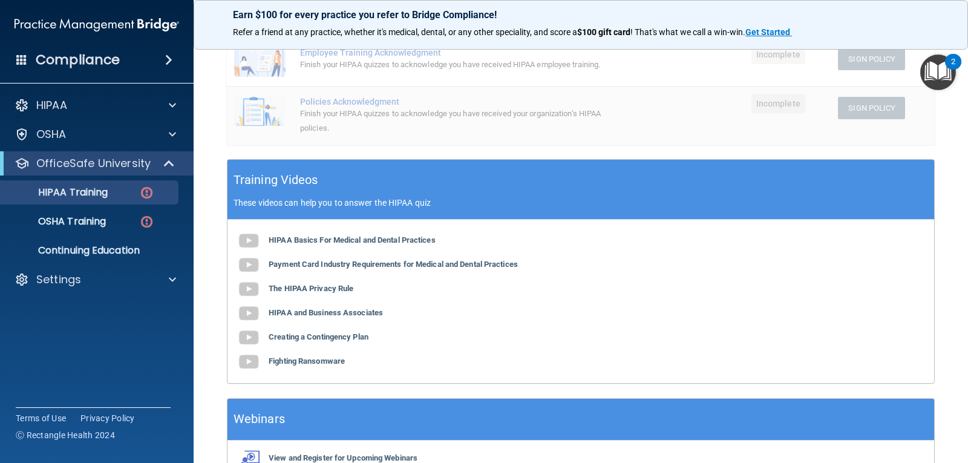
scroll to position [324, 0]
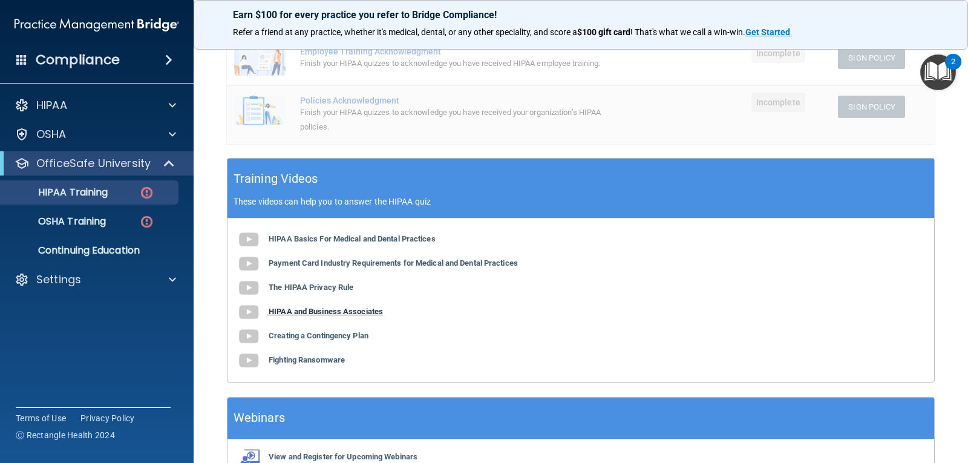
click at [316, 313] on b "HIPAA and Business Associates" at bounding box center [326, 311] width 114 height 9
click at [306, 335] on b "Creating a Contingency Plan" at bounding box center [319, 335] width 100 height 9
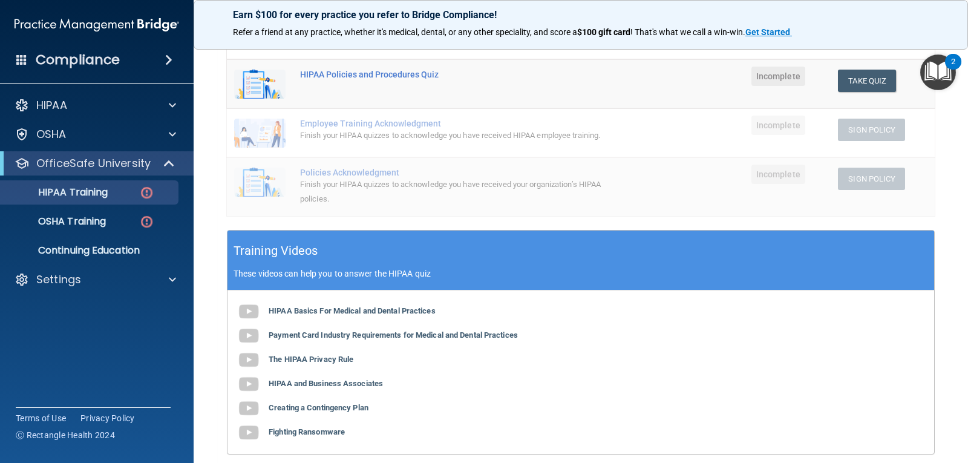
scroll to position [253, 0]
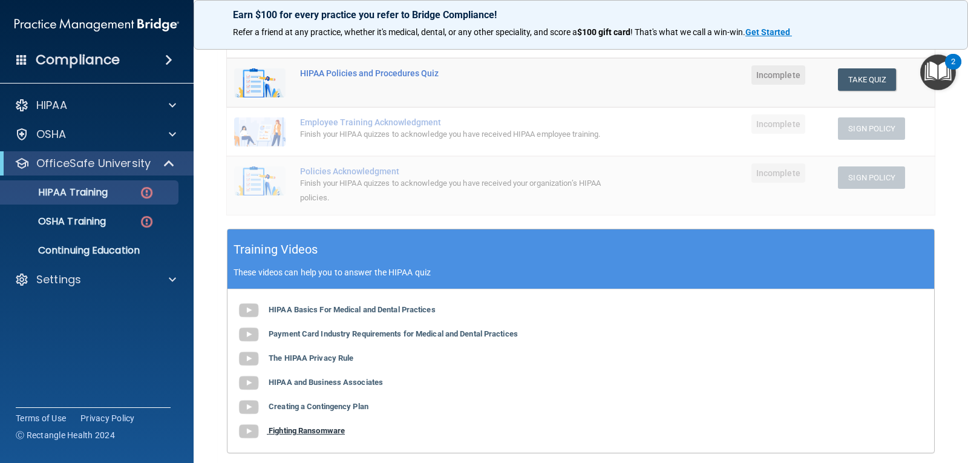
click at [312, 435] on b "Fighting Ransomware" at bounding box center [307, 430] width 76 height 9
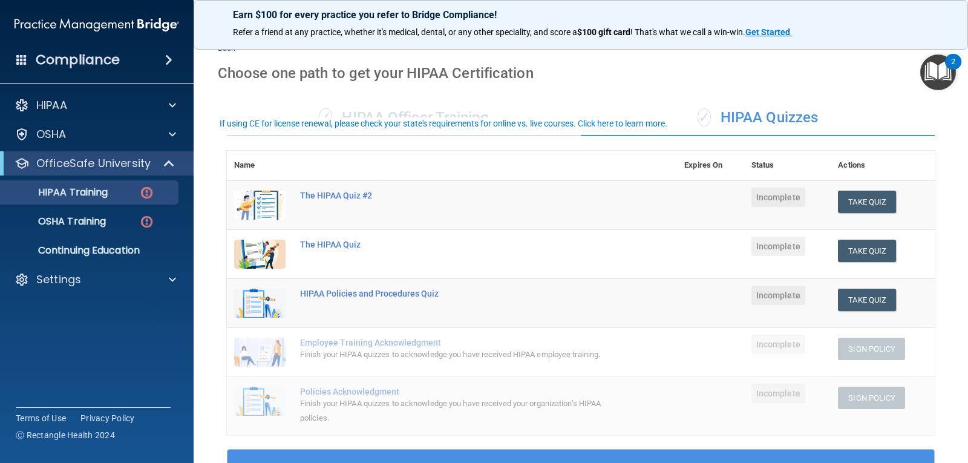
scroll to position [0, 0]
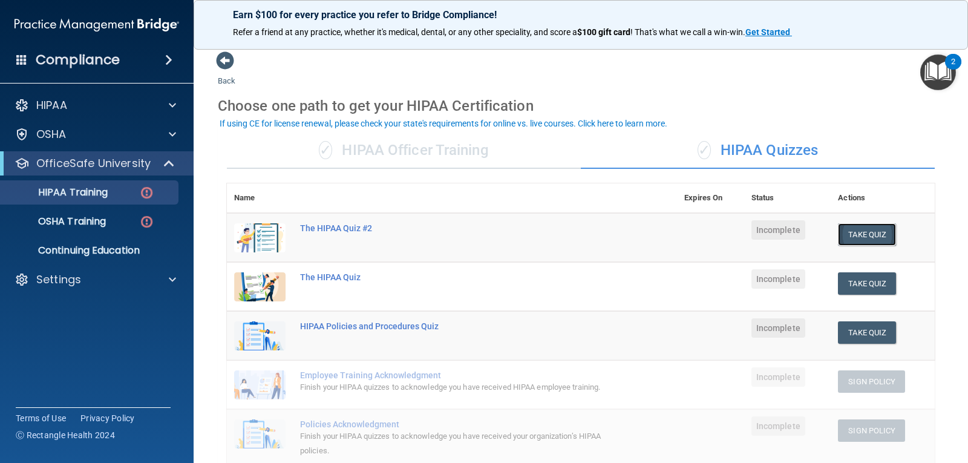
click at [856, 235] on button "Take Quiz" at bounding box center [867, 234] width 58 height 22
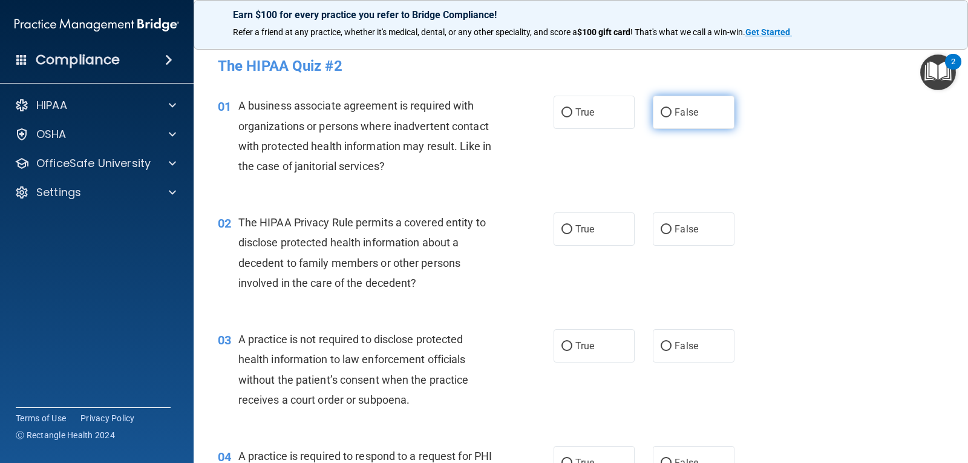
click at [683, 107] on span "False" at bounding box center [687, 113] width 24 height 12
click at [672, 108] on input "False" at bounding box center [666, 112] width 11 height 9
radio input "true"
click at [584, 235] on label "True" at bounding box center [594, 228] width 81 height 33
click at [573, 234] on input "True" at bounding box center [567, 229] width 11 height 9
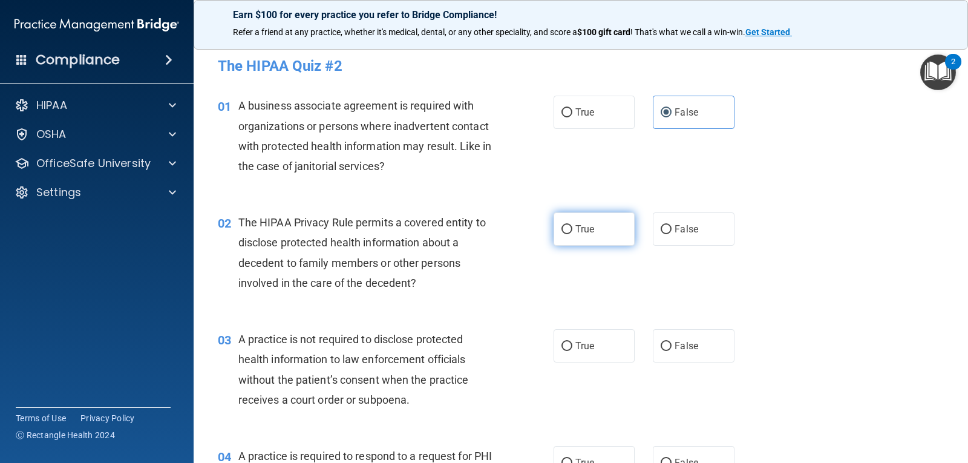
radio input "true"
click at [682, 356] on label "False" at bounding box center [693, 345] width 81 height 33
click at [672, 351] on input "False" at bounding box center [666, 346] width 11 height 9
radio input "true"
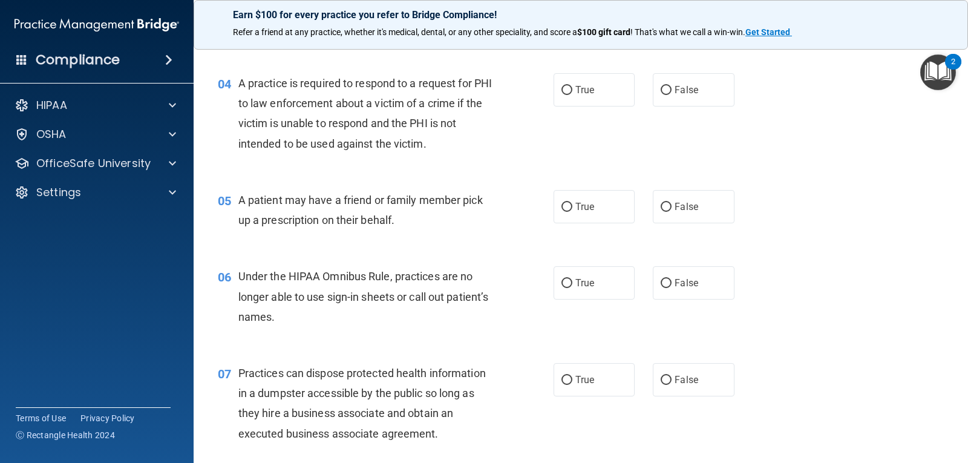
scroll to position [376, 0]
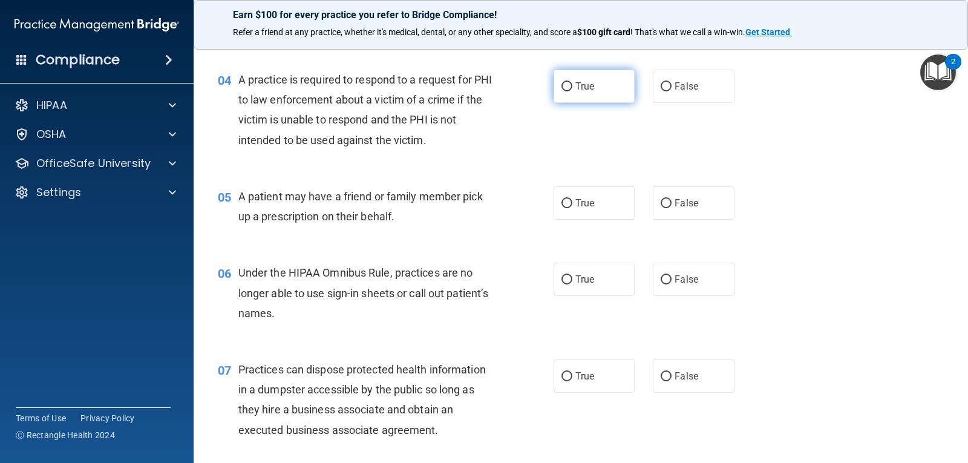
click at [563, 90] on input "True" at bounding box center [567, 86] width 11 height 9
radio input "true"
click at [557, 209] on label "True" at bounding box center [594, 202] width 81 height 33
click at [562, 208] on input "True" at bounding box center [567, 203] width 11 height 9
radio input "true"
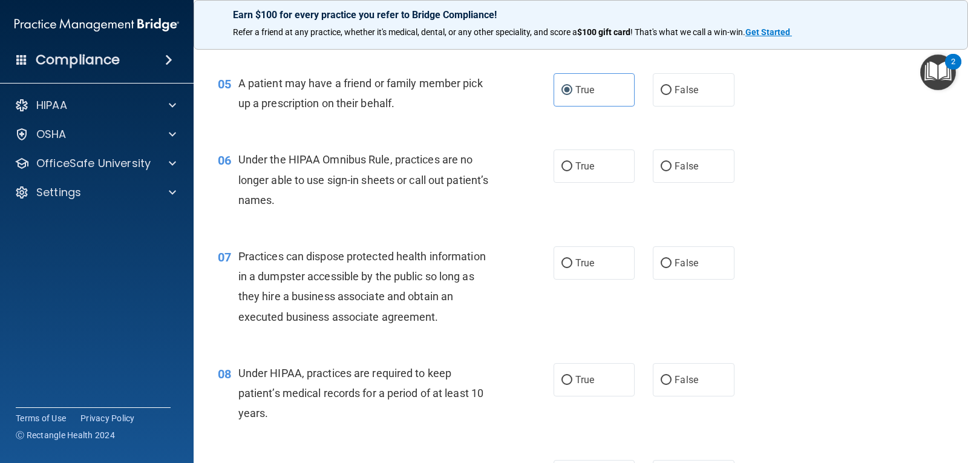
scroll to position [495, 0]
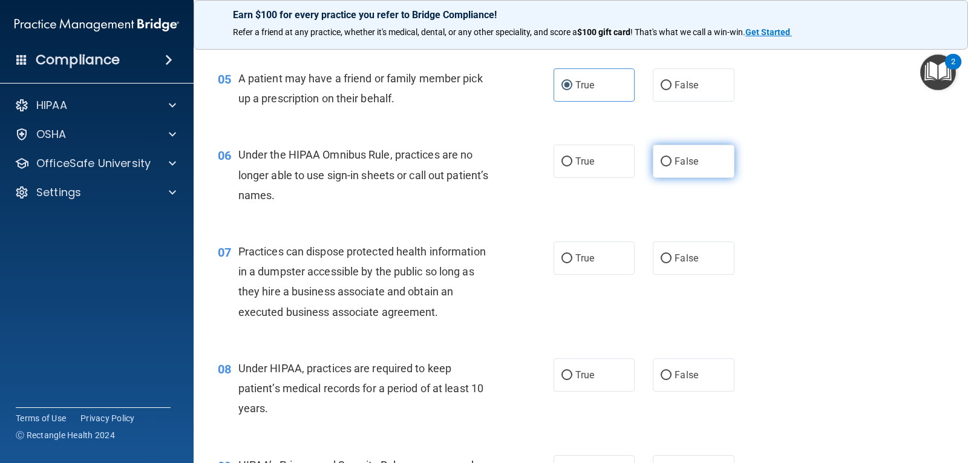
click at [697, 169] on label "False" at bounding box center [693, 161] width 81 height 33
click at [672, 166] on input "False" at bounding box center [666, 161] width 11 height 9
radio input "true"
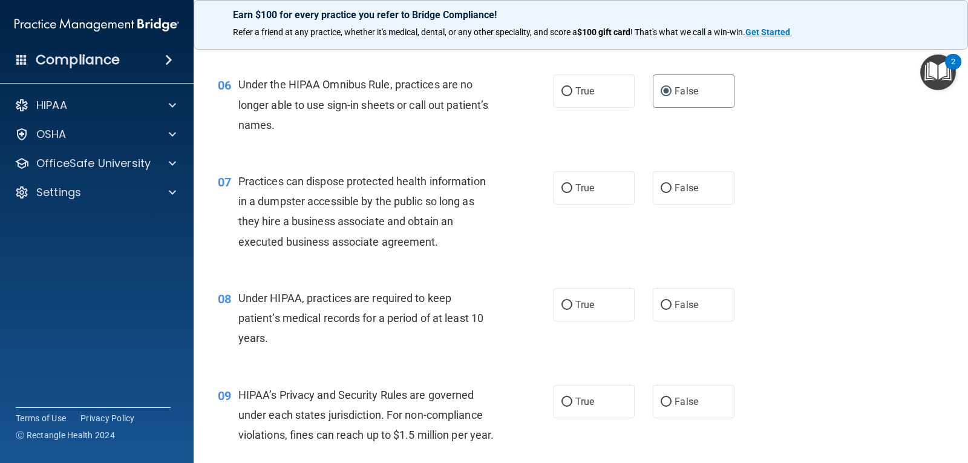
scroll to position [588, 0]
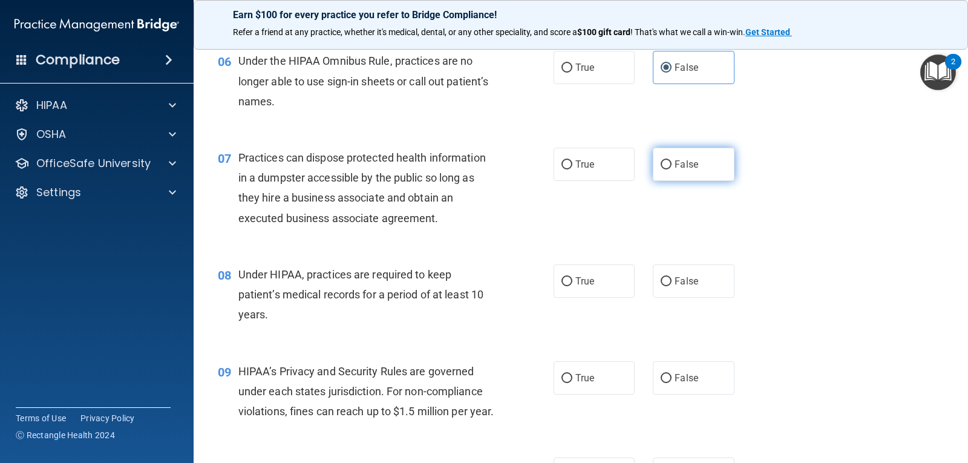
click at [679, 171] on label "False" at bounding box center [693, 164] width 81 height 33
click at [672, 169] on input "False" at bounding box center [666, 164] width 11 height 9
radio input "true"
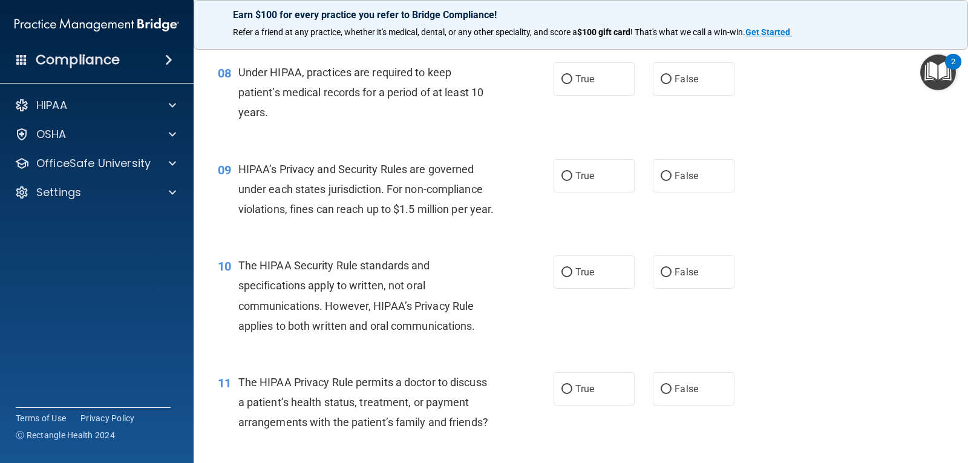
scroll to position [786, 0]
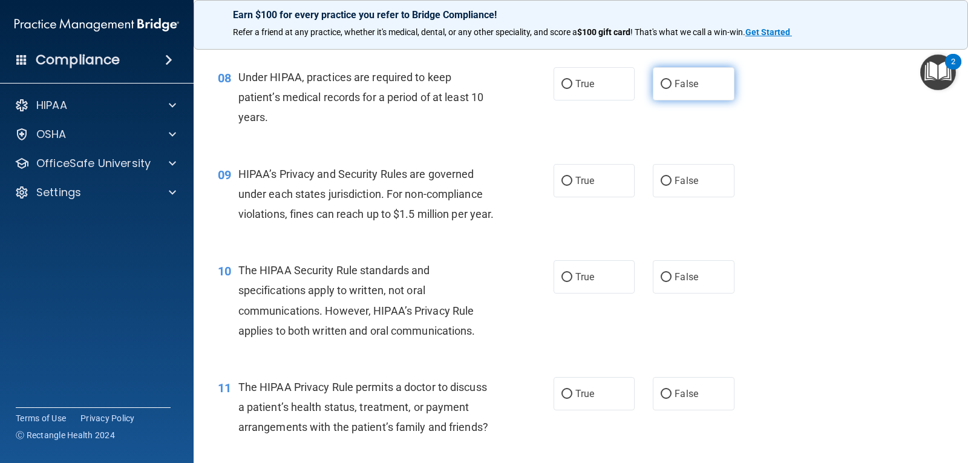
click at [711, 99] on label "False" at bounding box center [693, 83] width 81 height 33
click at [672, 89] on input "False" at bounding box center [666, 84] width 11 height 9
radio input "true"
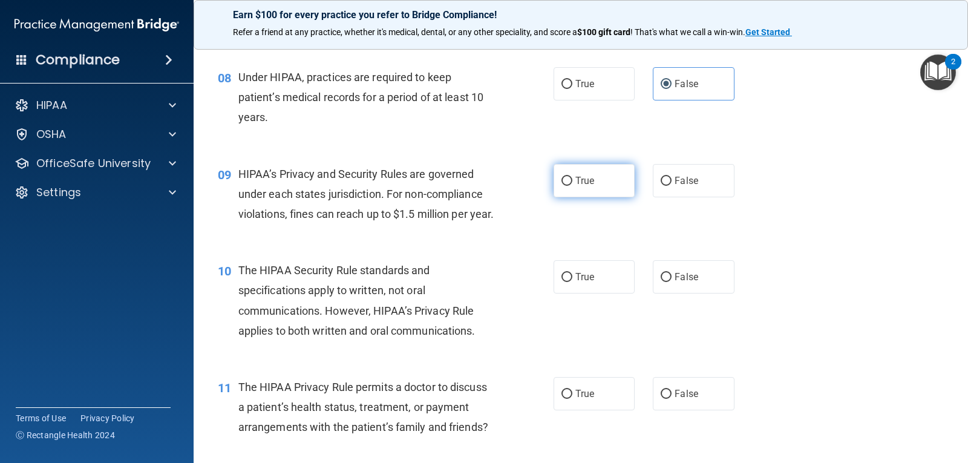
click at [581, 174] on label "True" at bounding box center [594, 180] width 81 height 33
click at [573, 177] on input "True" at bounding box center [567, 181] width 11 height 9
radio input "true"
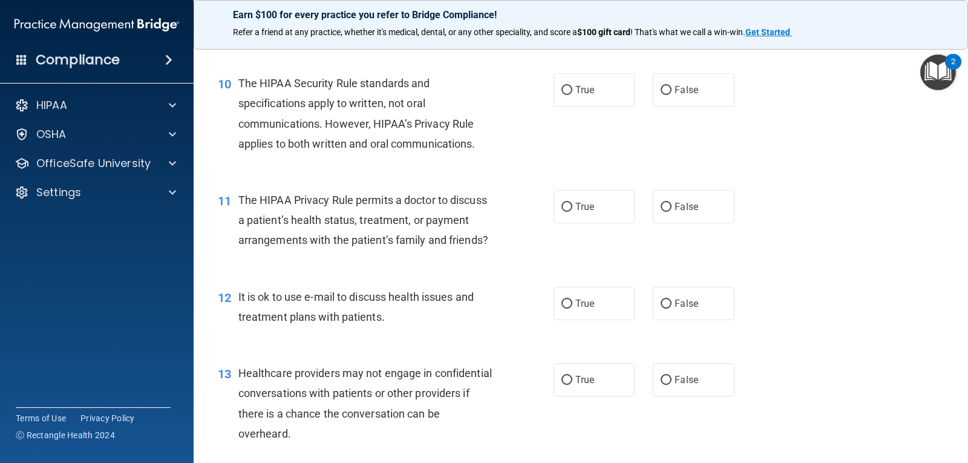
scroll to position [974, 0]
click at [662, 105] on label "False" at bounding box center [693, 88] width 81 height 33
click at [662, 94] on input "False" at bounding box center [666, 89] width 11 height 9
radio input "true"
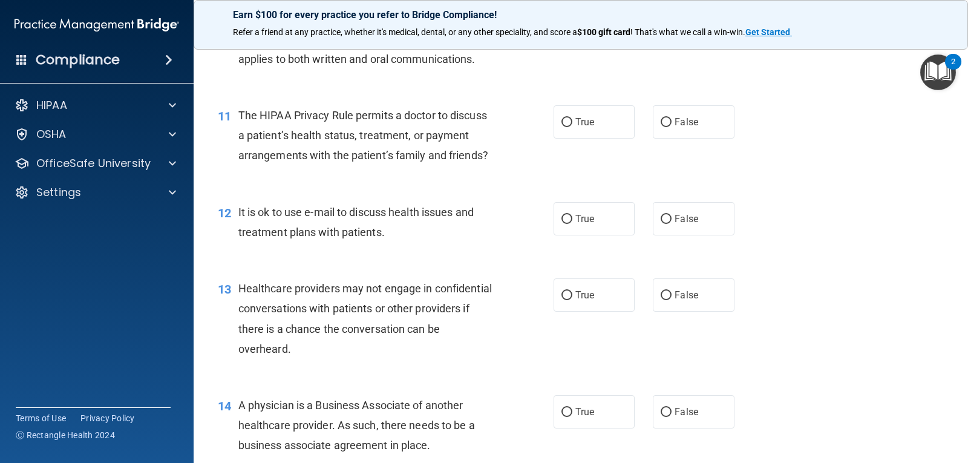
scroll to position [1068, 0]
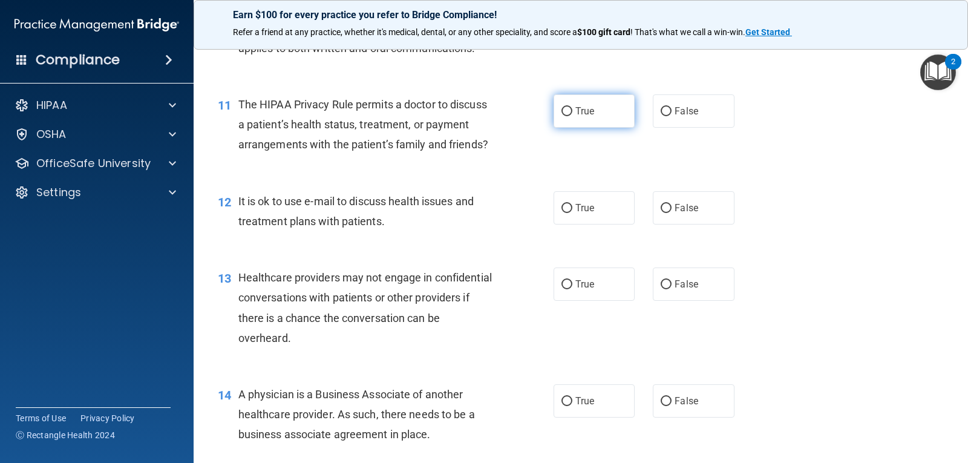
click at [610, 128] on label "True" at bounding box center [594, 110] width 81 height 33
click at [573, 116] on input "True" at bounding box center [567, 111] width 11 height 9
radio input "true"
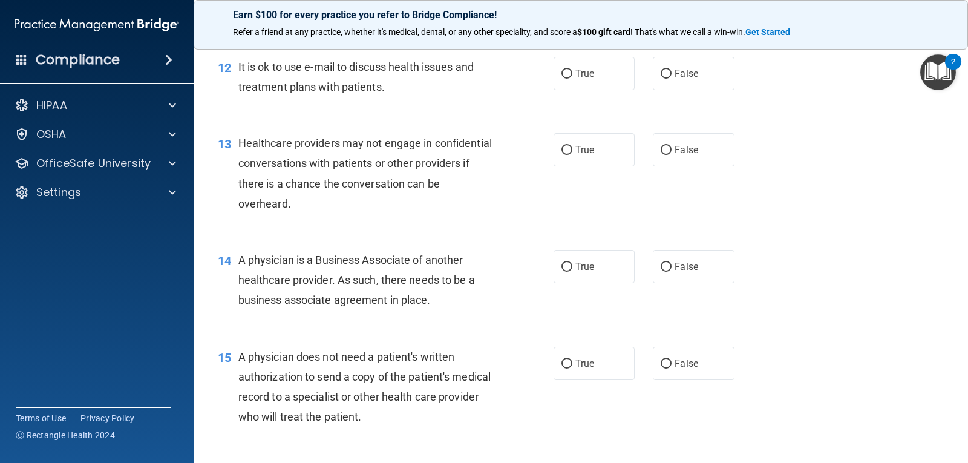
scroll to position [1209, 0]
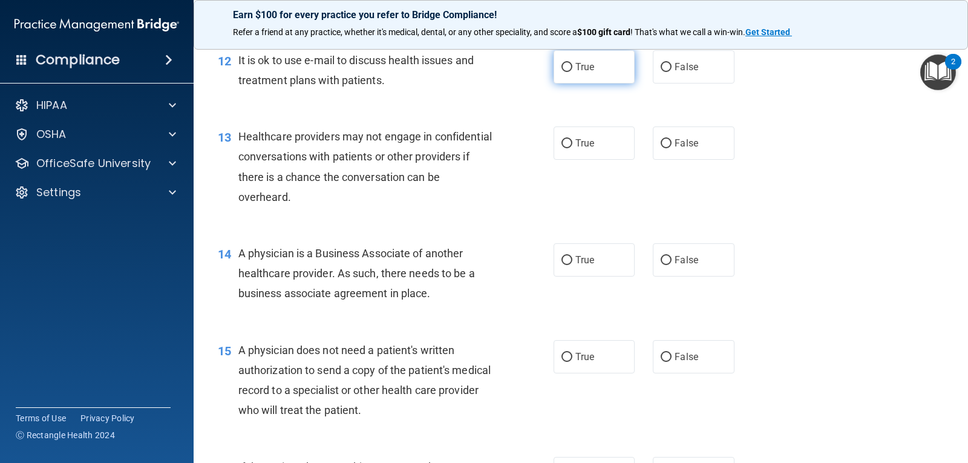
click at [601, 84] on label "True" at bounding box center [594, 66] width 81 height 33
click at [573, 72] on input "True" at bounding box center [567, 67] width 11 height 9
radio input "true"
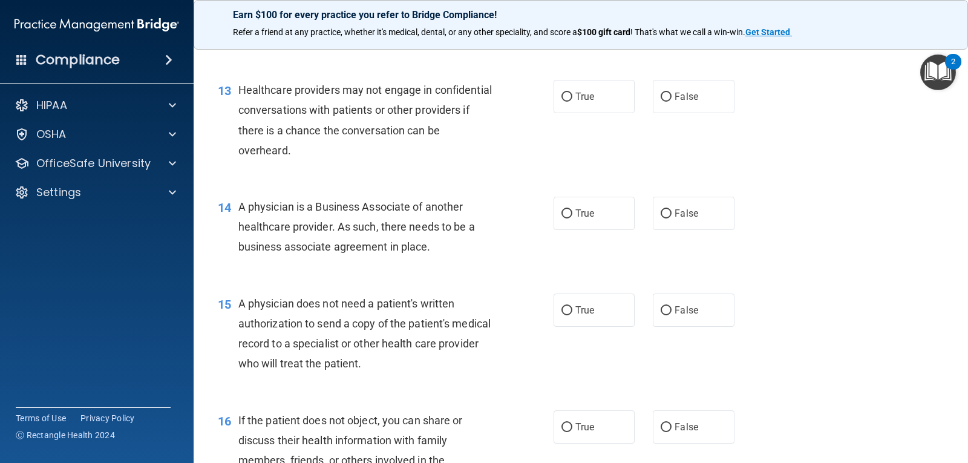
scroll to position [1257, 0]
click at [661, 101] on input "False" at bounding box center [666, 96] width 11 height 9
radio input "true"
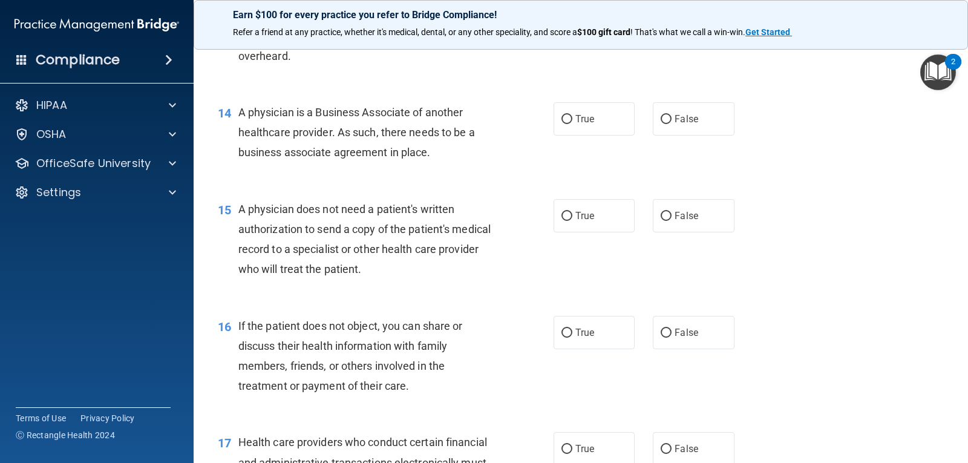
scroll to position [1374, 0]
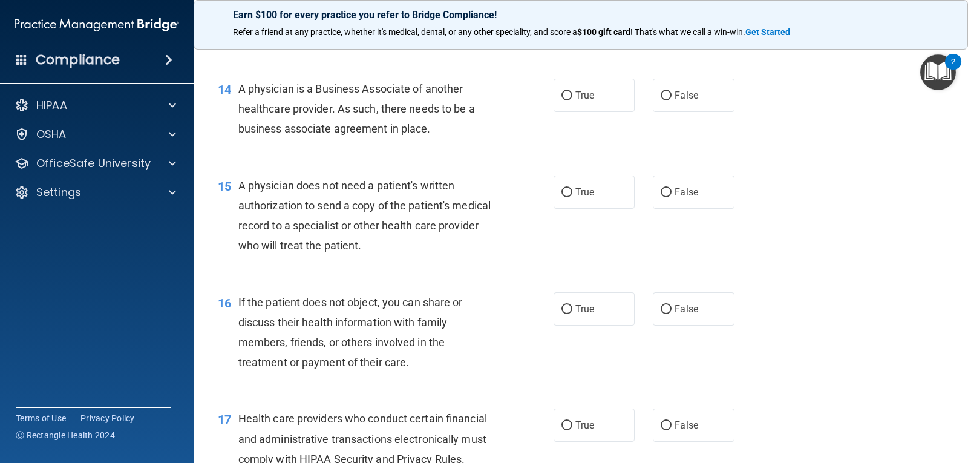
click at [604, 135] on div "14 A physician is a Business Associate of another healthcare provider. As such,…" at bounding box center [581, 112] width 745 height 97
click at [607, 112] on label "True" at bounding box center [594, 95] width 81 height 33
click at [573, 100] on input "True" at bounding box center [567, 95] width 11 height 9
radio input "true"
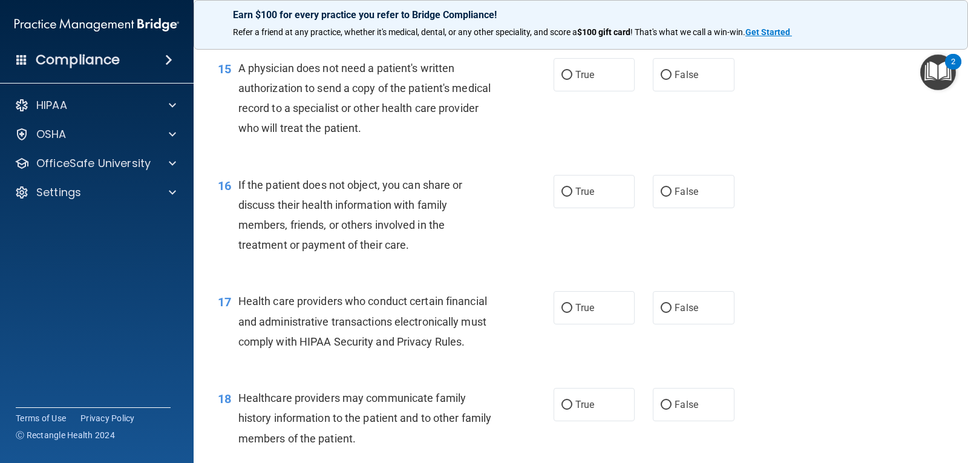
scroll to position [1492, 0]
click at [609, 91] on label "True" at bounding box center [594, 74] width 81 height 33
click at [573, 79] on input "True" at bounding box center [567, 74] width 11 height 9
radio input "true"
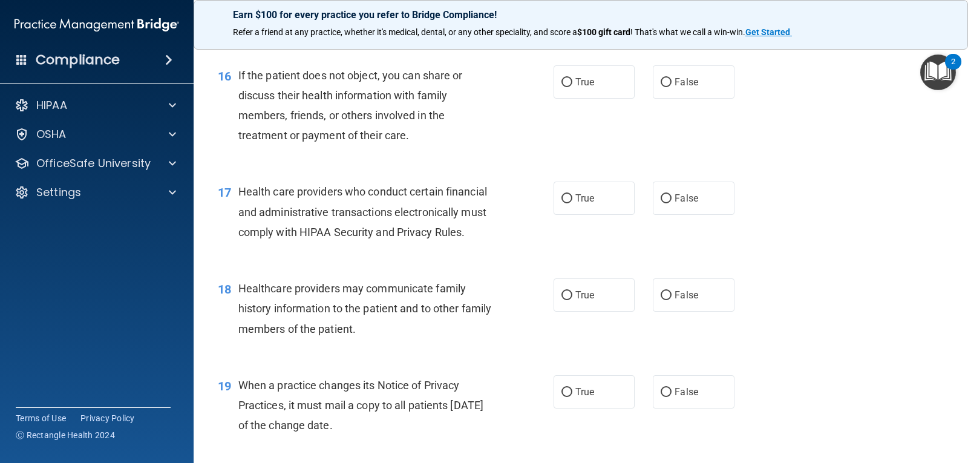
scroll to position [1609, 0]
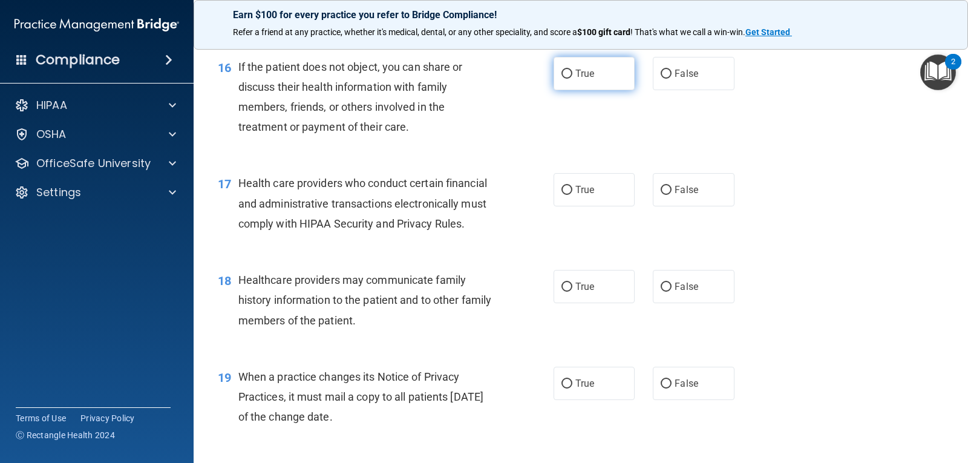
click at [592, 90] on label "True" at bounding box center [594, 73] width 81 height 33
click at [573, 79] on input "True" at bounding box center [567, 74] width 11 height 9
radio input "true"
click at [561, 206] on label "True" at bounding box center [594, 189] width 81 height 33
click at [562, 195] on input "True" at bounding box center [567, 190] width 11 height 9
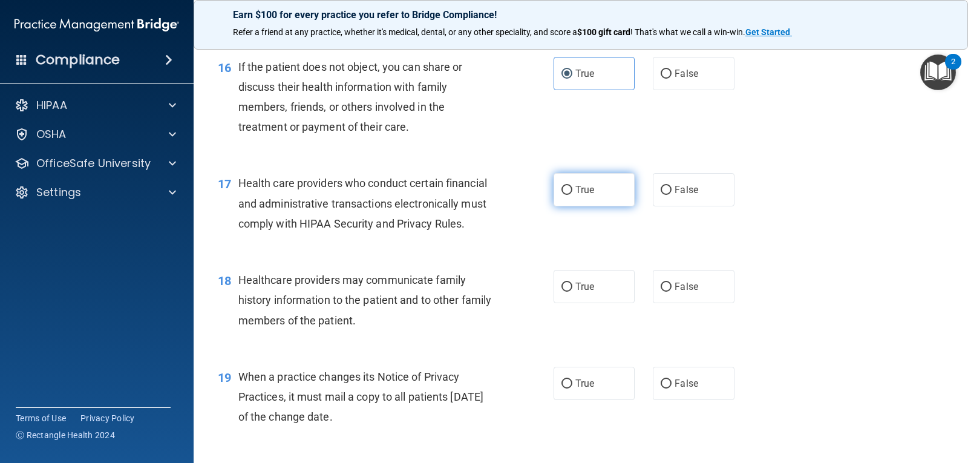
radio input "true"
click at [703, 303] on label "False" at bounding box center [693, 286] width 81 height 33
click at [672, 292] on input "False" at bounding box center [666, 287] width 11 height 9
radio input "true"
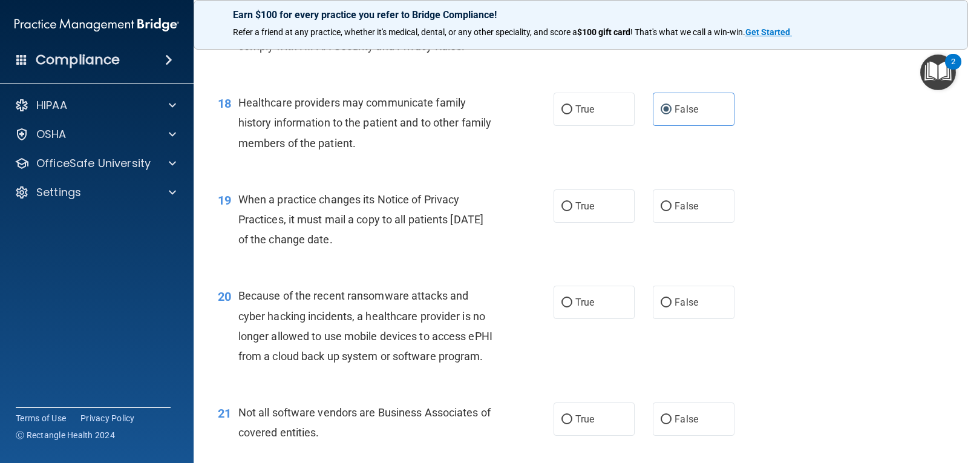
scroll to position [1798, 0]
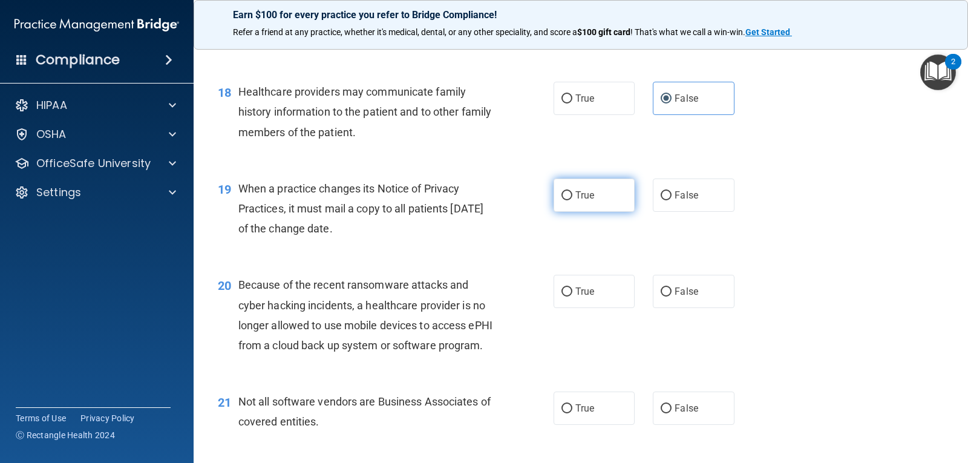
click at [562, 200] on input "True" at bounding box center [567, 195] width 11 height 9
radio input "true"
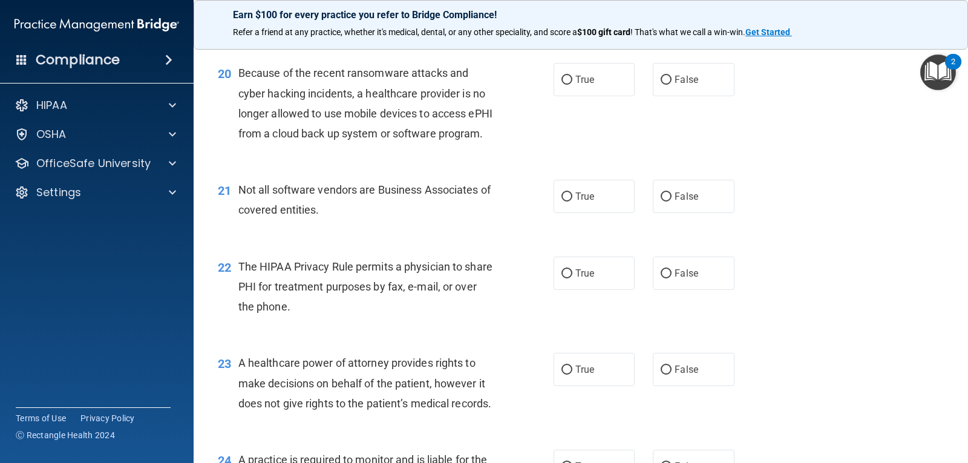
scroll to position [2033, 0]
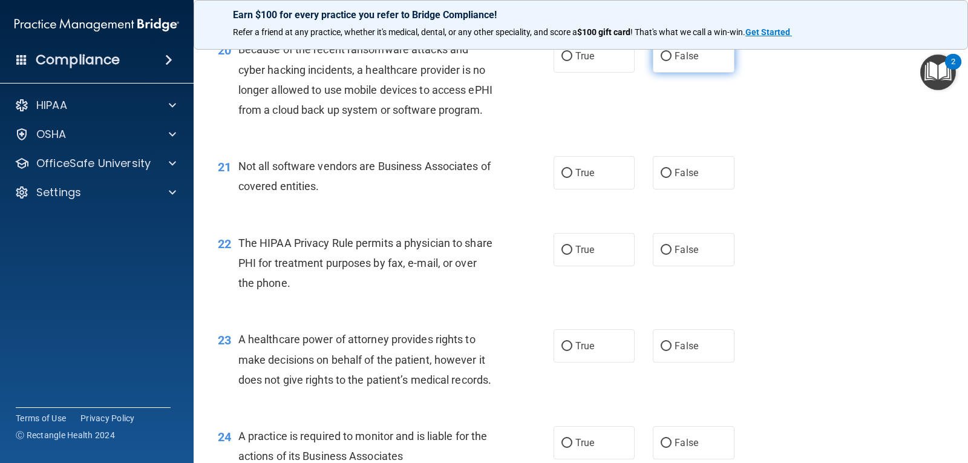
click at [680, 62] on span "False" at bounding box center [687, 56] width 24 height 12
click at [672, 61] on input "False" at bounding box center [666, 56] width 11 height 9
radio input "true"
click at [603, 189] on label "True" at bounding box center [594, 172] width 81 height 33
click at [573, 178] on input "True" at bounding box center [567, 173] width 11 height 9
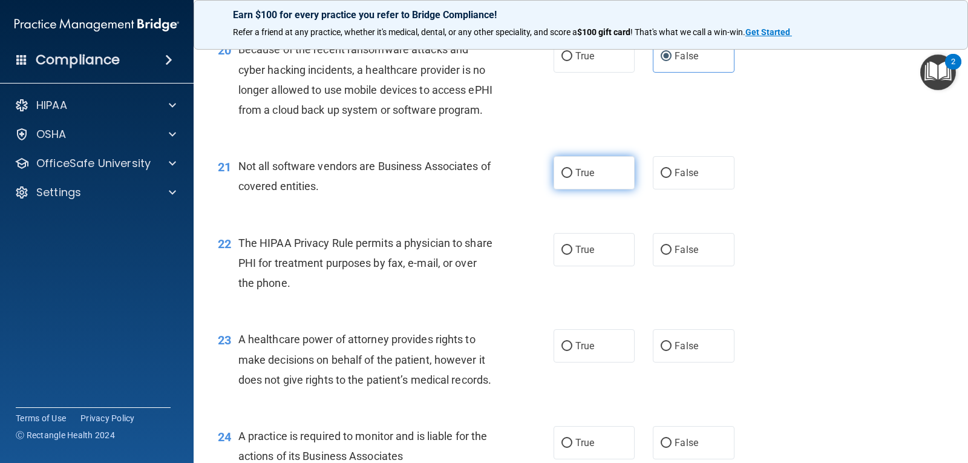
radio input "true"
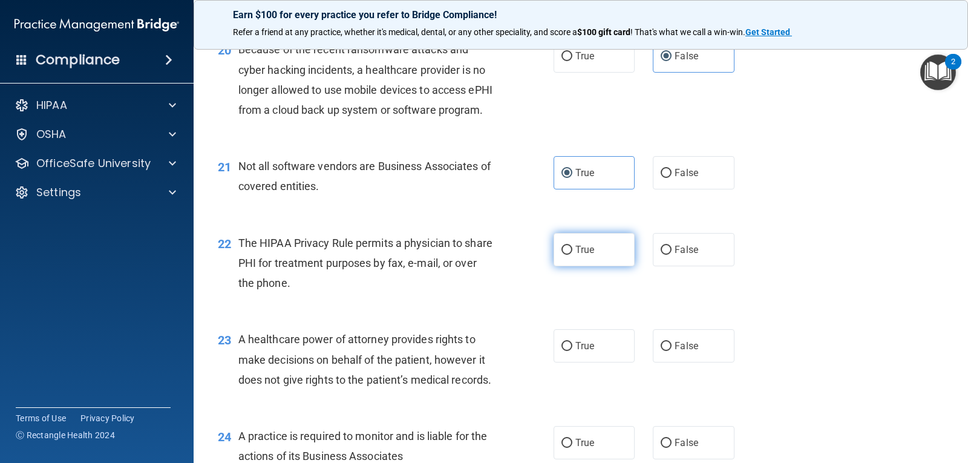
click at [600, 266] on label "True" at bounding box center [594, 249] width 81 height 33
click at [573, 255] on input "True" at bounding box center [567, 250] width 11 height 9
radio input "true"
click at [679, 363] on label "False" at bounding box center [693, 345] width 81 height 33
click at [672, 351] on input "False" at bounding box center [666, 346] width 11 height 9
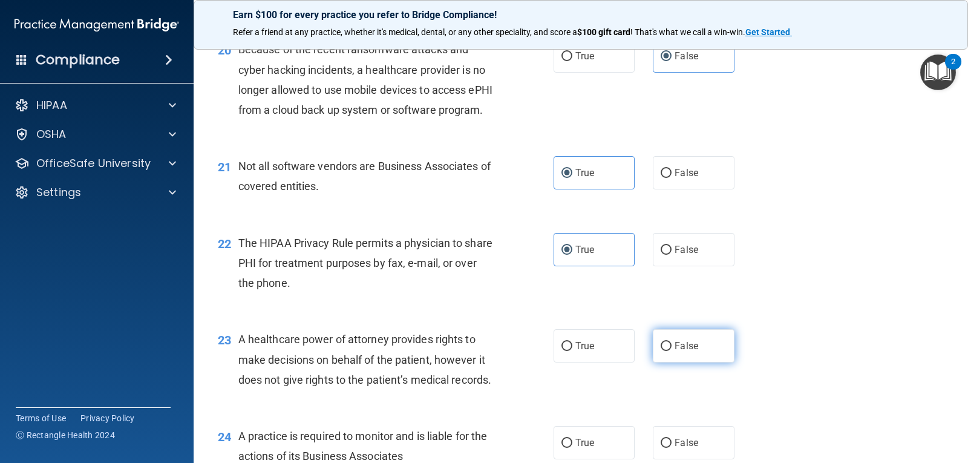
radio input "true"
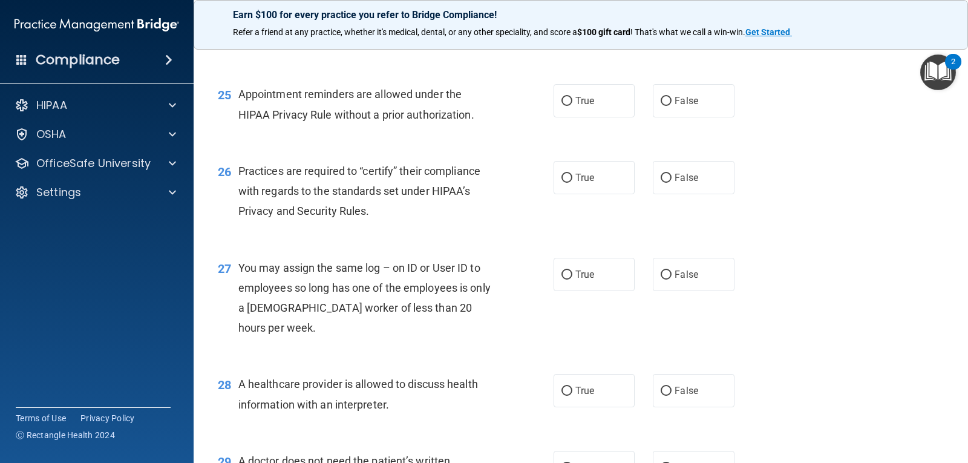
scroll to position [2461, 0]
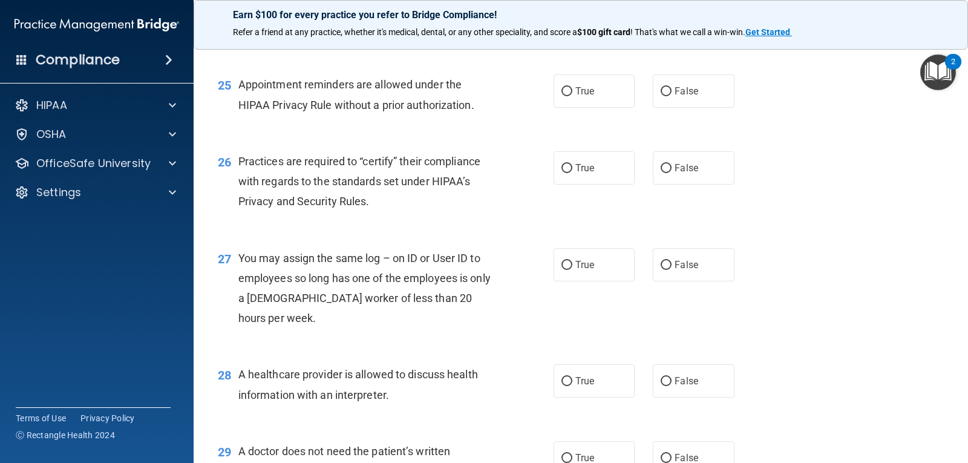
click at [567, 20] on input "True" at bounding box center [567, 15] width 11 height 9
radio input "true"
click at [582, 108] on label "True" at bounding box center [594, 90] width 81 height 33
click at [573, 96] on input "True" at bounding box center [567, 91] width 11 height 9
radio input "true"
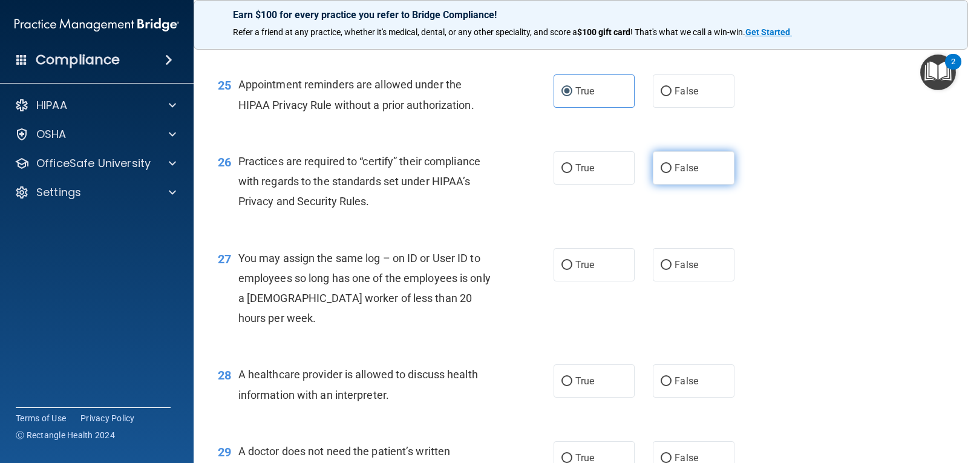
click at [656, 185] on label "False" at bounding box center [693, 167] width 81 height 33
click at [661, 173] on input "False" at bounding box center [666, 168] width 11 height 9
radio input "true"
click at [693, 281] on label "False" at bounding box center [693, 264] width 81 height 33
click at [672, 270] on input "False" at bounding box center [666, 265] width 11 height 9
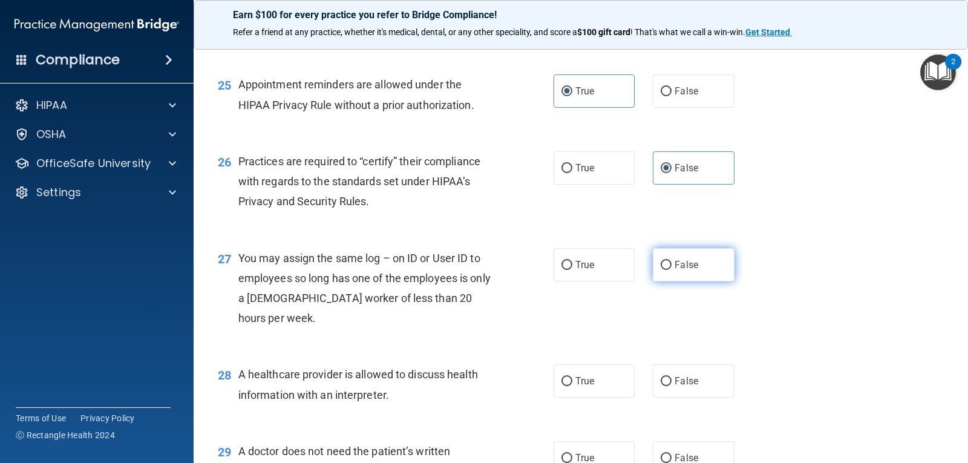
radio input "true"
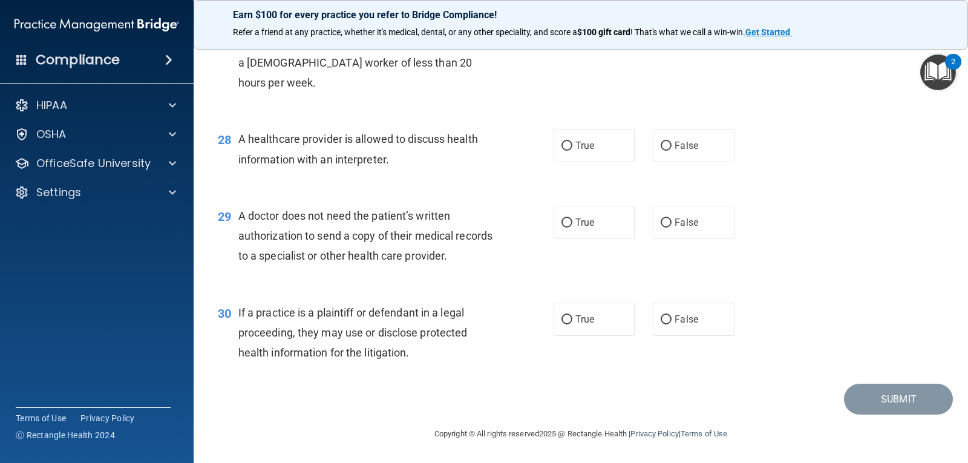
scroll to position [2720, 0]
click at [584, 151] on span "True" at bounding box center [585, 146] width 19 height 12
click at [573, 151] on input "True" at bounding box center [567, 146] width 11 height 9
radio input "true"
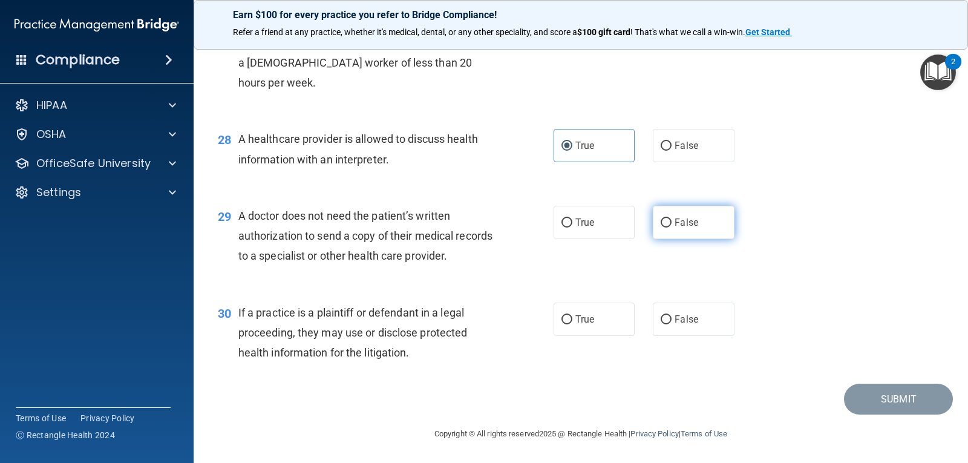
click at [672, 235] on label "False" at bounding box center [693, 222] width 81 height 33
click at [672, 228] on input "False" at bounding box center [666, 223] width 11 height 9
radio input "true"
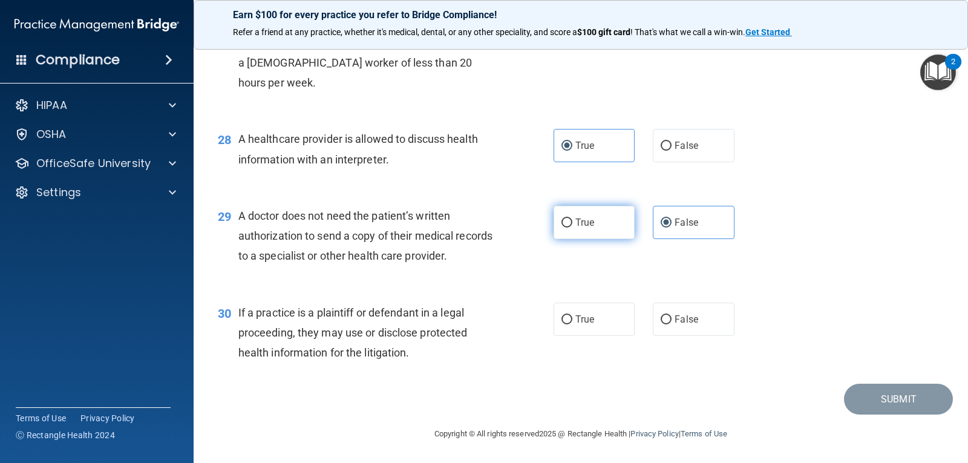
click at [628, 217] on label "True" at bounding box center [594, 222] width 81 height 33
click at [573, 219] on input "True" at bounding box center [567, 223] width 11 height 9
radio input "true"
radio input "false"
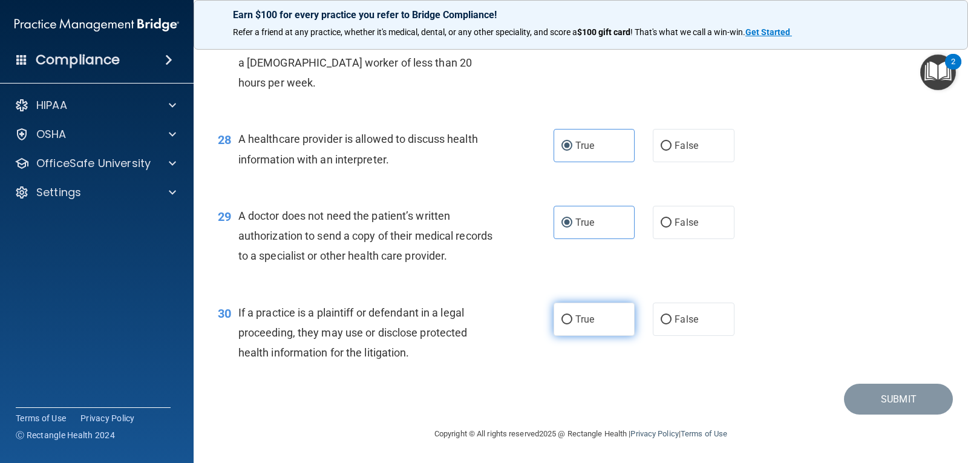
click at [621, 323] on label "True" at bounding box center [594, 319] width 81 height 33
click at [573, 323] on input "True" at bounding box center [567, 319] width 11 height 9
radio input "true"
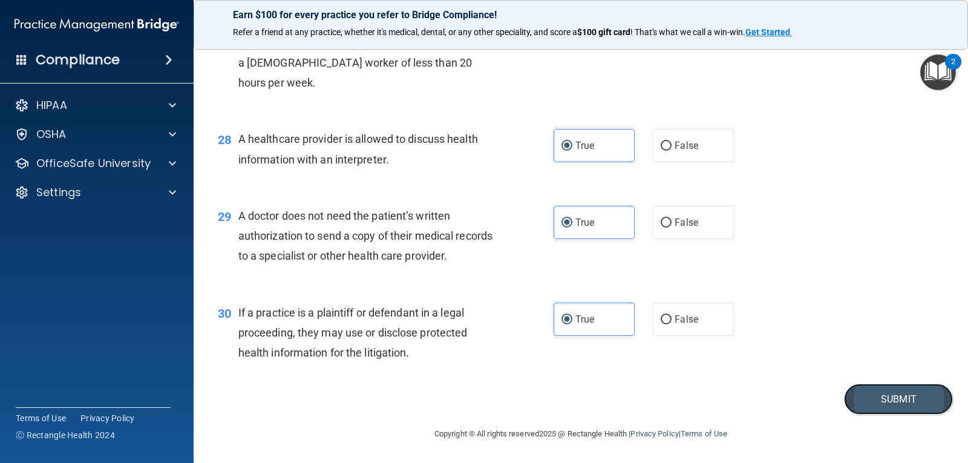
click at [871, 391] on button "Submit" at bounding box center [898, 399] width 109 height 31
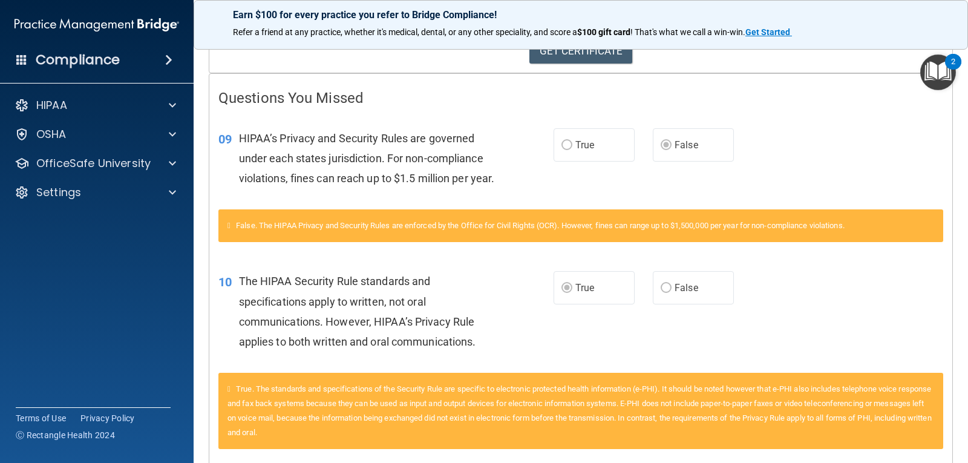
scroll to position [214, 0]
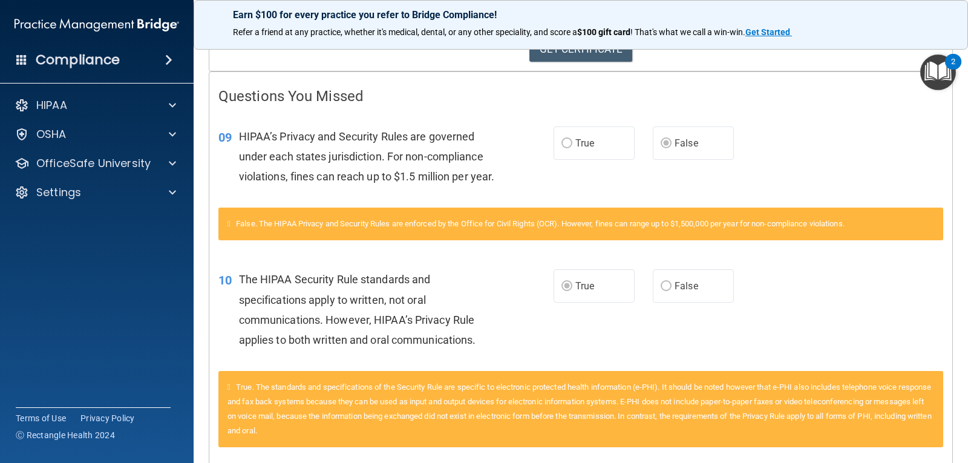
click at [680, 153] on label "False" at bounding box center [693, 143] width 81 height 33
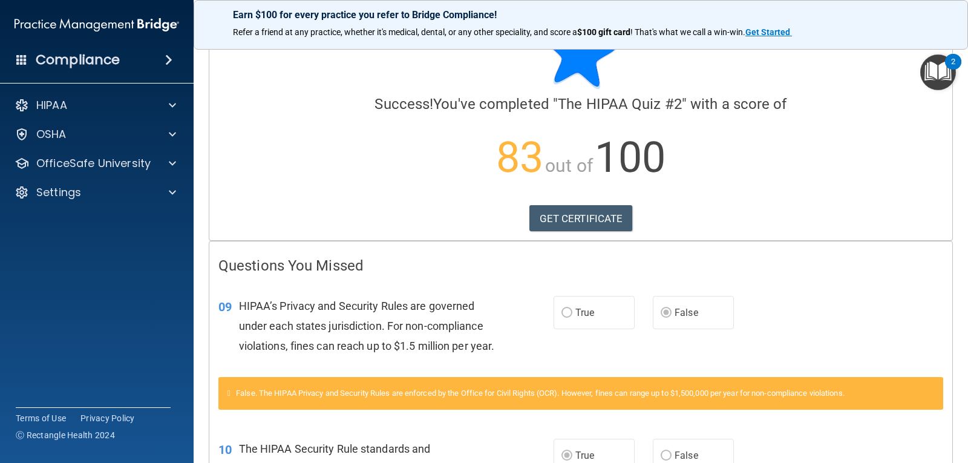
scroll to position [0, 0]
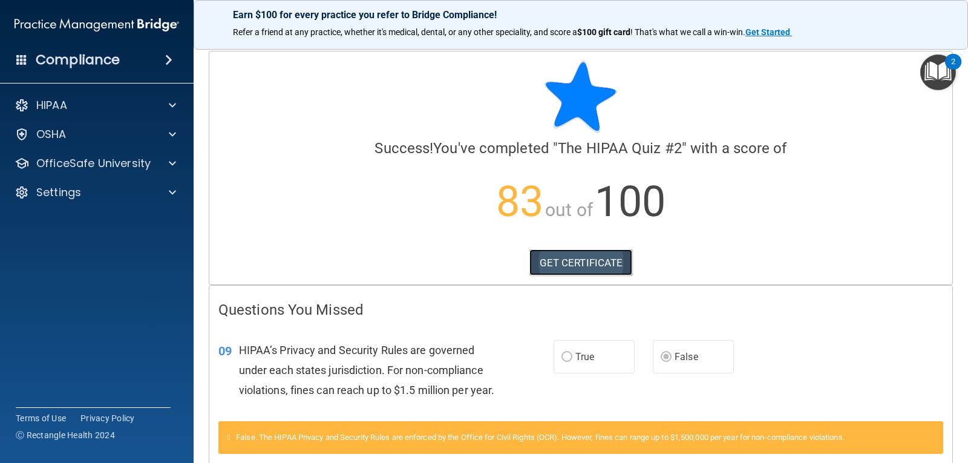
click at [582, 255] on link "GET CERTIFICATE" at bounding box center [582, 262] width 104 height 27
click at [134, 168] on p "OfficeSafe University" at bounding box center [93, 163] width 114 height 15
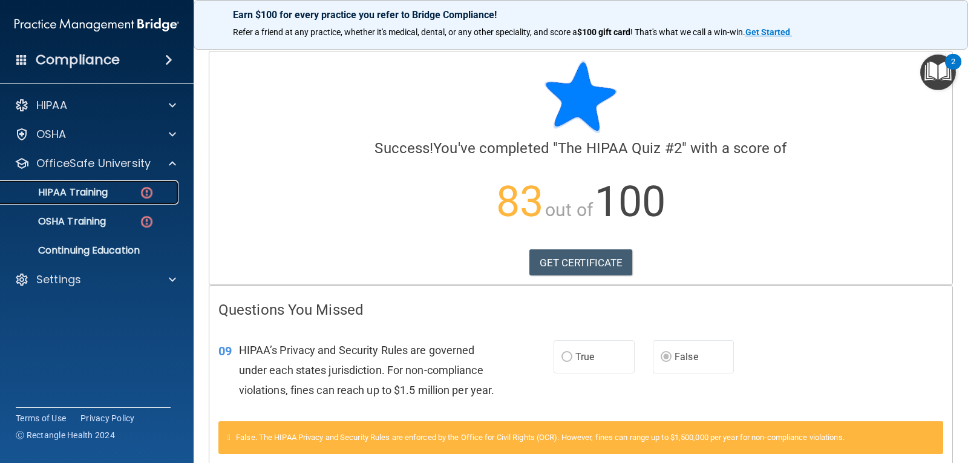
click at [131, 183] on link "HIPAA Training" at bounding box center [83, 192] width 191 height 24
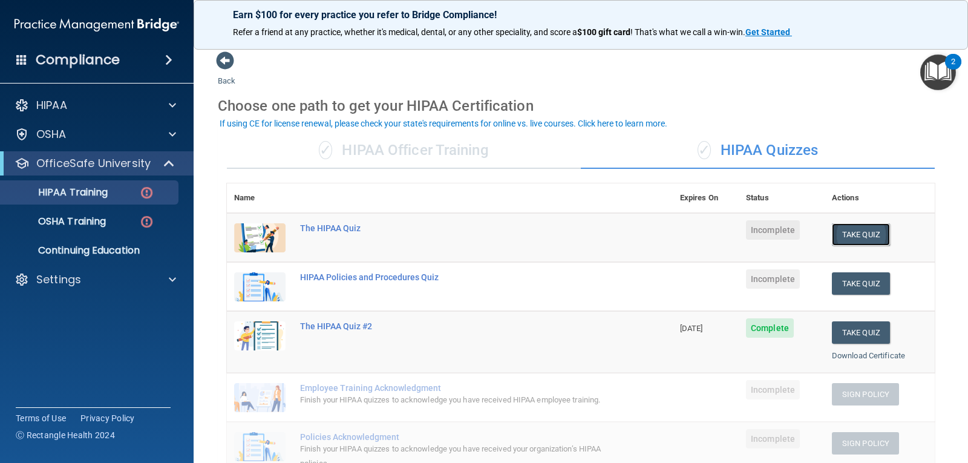
click at [841, 234] on button "Take Quiz" at bounding box center [861, 234] width 58 height 22
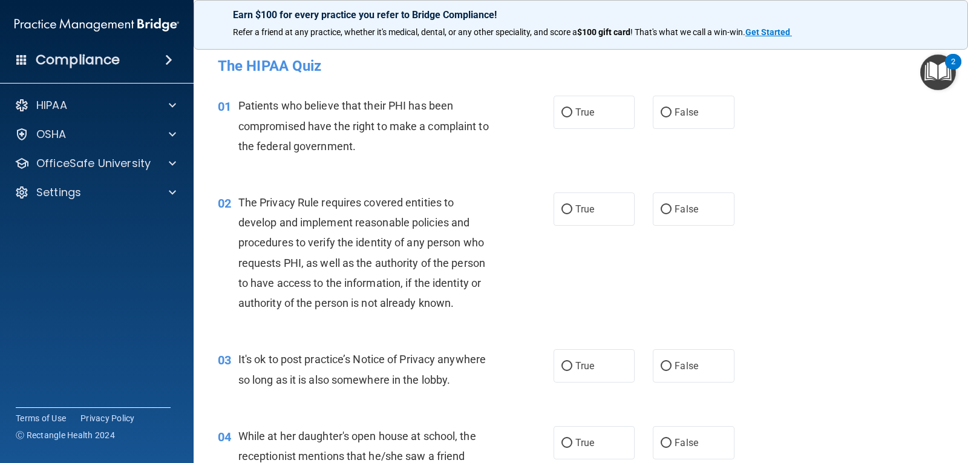
click at [906, 257] on div "02 The Privacy Rule requires covered entities to develop and implement reasonab…" at bounding box center [581, 255] width 745 height 157
click at [584, 117] on span "True" at bounding box center [585, 113] width 19 height 12
click at [573, 117] on input "True" at bounding box center [567, 112] width 11 height 9
radio input "true"
click at [581, 207] on span "True" at bounding box center [585, 209] width 19 height 12
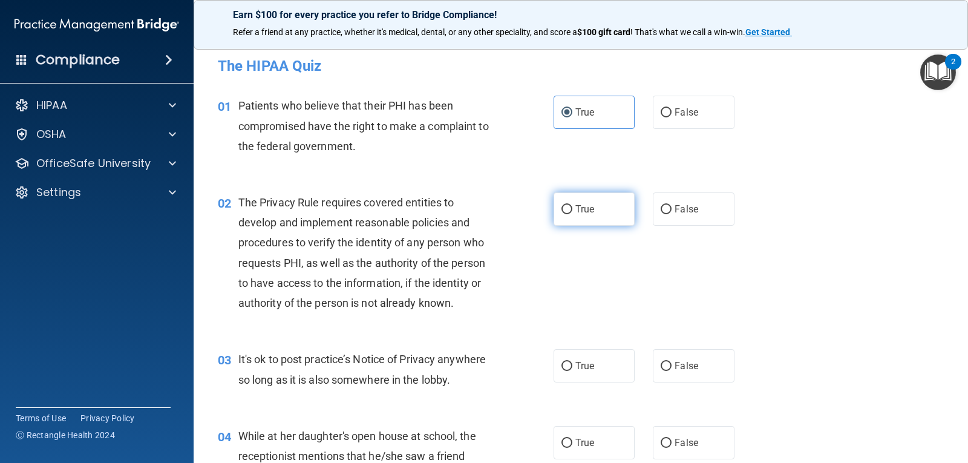
click at [573, 207] on input "True" at bounding box center [567, 209] width 11 height 9
radio input "true"
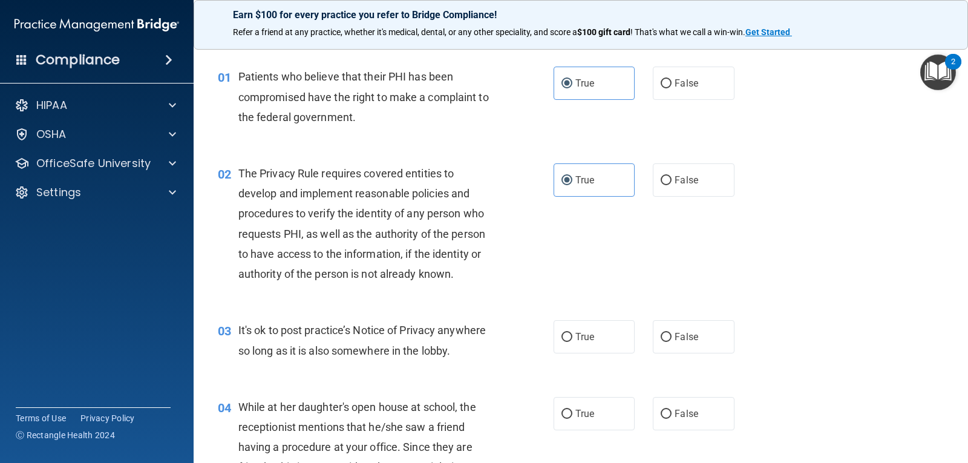
scroll to position [34, 0]
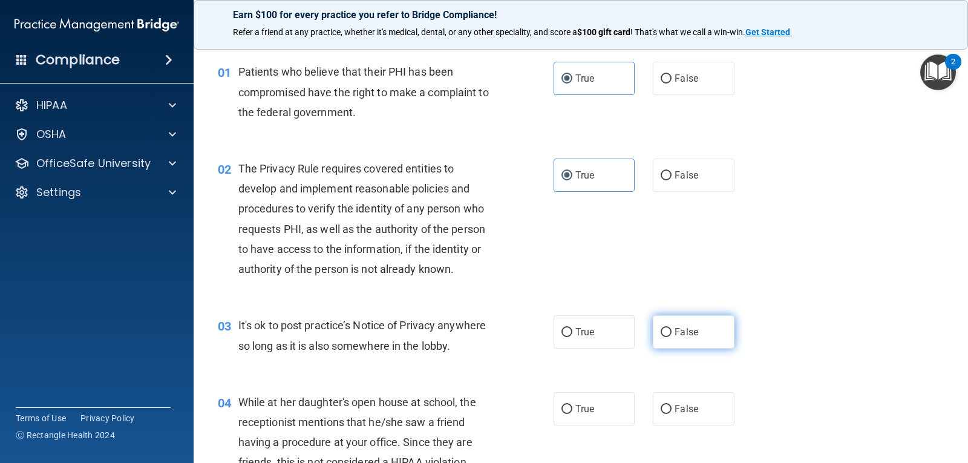
click at [675, 329] on span "False" at bounding box center [687, 332] width 24 height 12
click at [672, 329] on input "False" at bounding box center [666, 332] width 11 height 9
radio input "true"
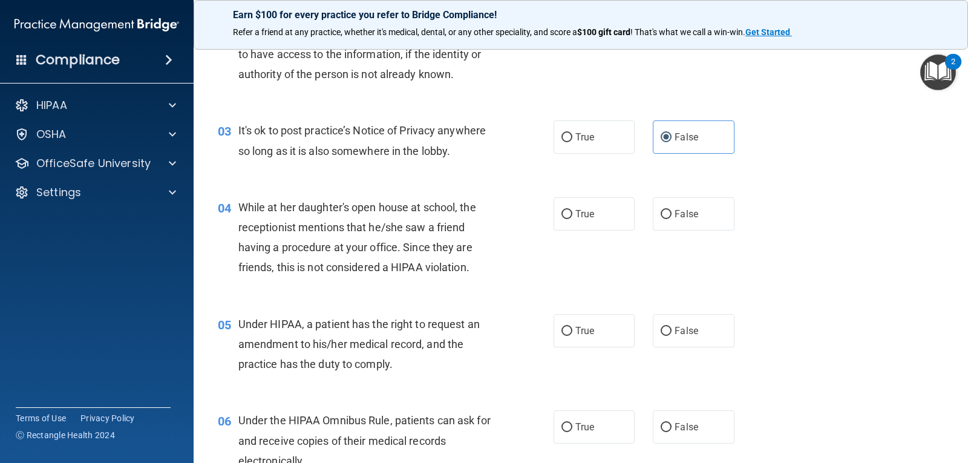
scroll to position [243, 0]
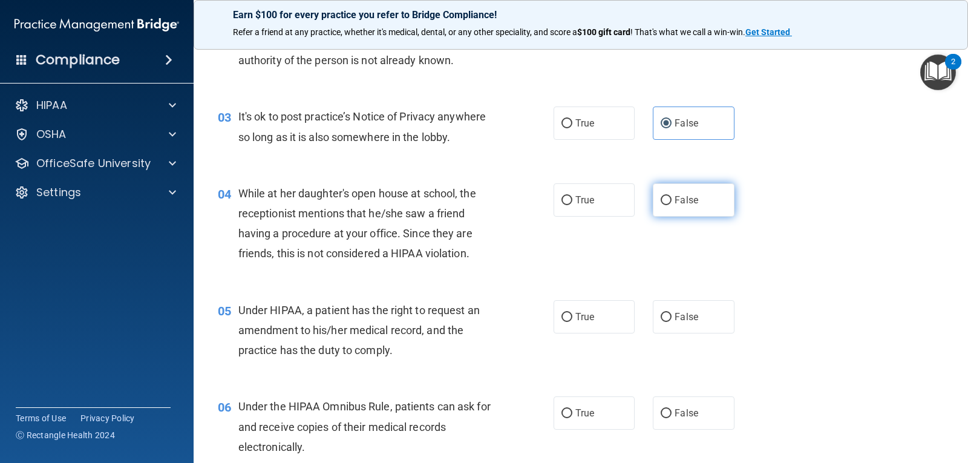
click at [675, 199] on span "False" at bounding box center [687, 200] width 24 height 12
click at [672, 199] on input "False" at bounding box center [666, 200] width 11 height 9
radio input "true"
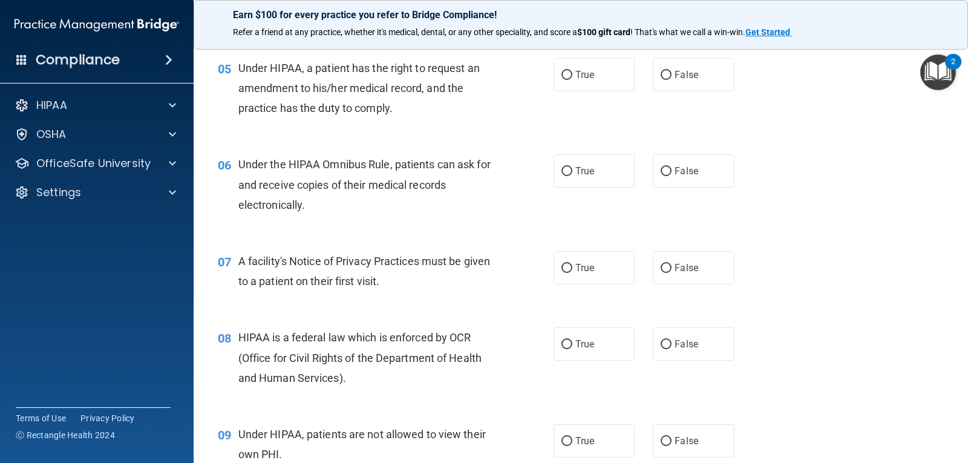
scroll to position [490, 0]
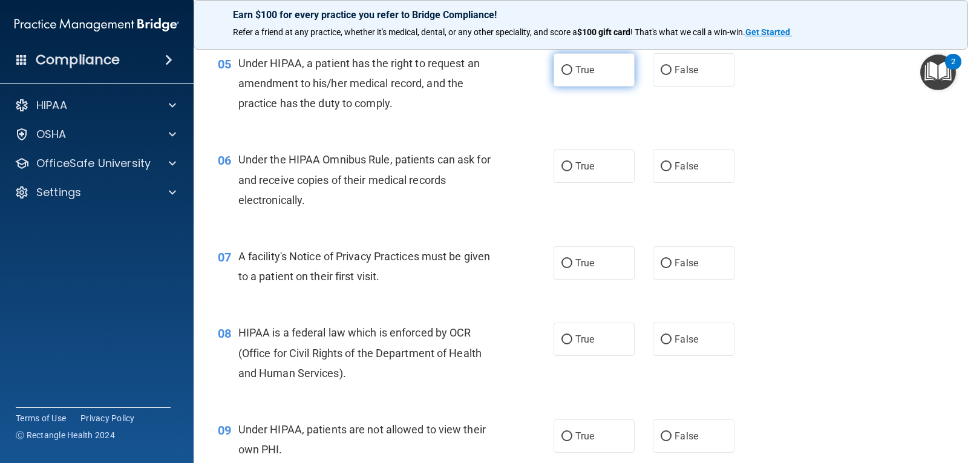
click at [608, 83] on label "True" at bounding box center [594, 69] width 81 height 33
click at [573, 75] on input "True" at bounding box center [567, 70] width 11 height 9
radio input "true"
click at [601, 159] on label "True" at bounding box center [594, 166] width 81 height 33
click at [573, 162] on input "True" at bounding box center [567, 166] width 11 height 9
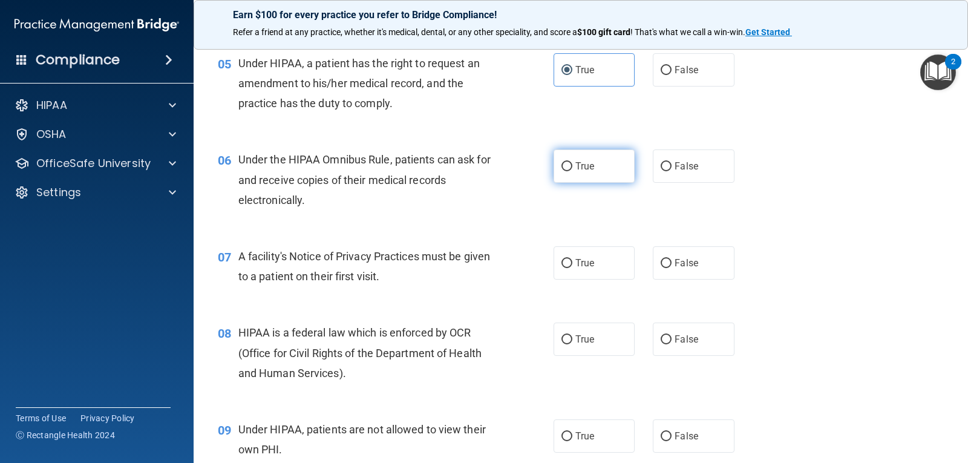
radio input "true"
click at [584, 257] on span "True" at bounding box center [585, 263] width 19 height 12
click at [573, 259] on input "True" at bounding box center [567, 263] width 11 height 9
radio input "true"
click at [587, 332] on label "True" at bounding box center [594, 339] width 81 height 33
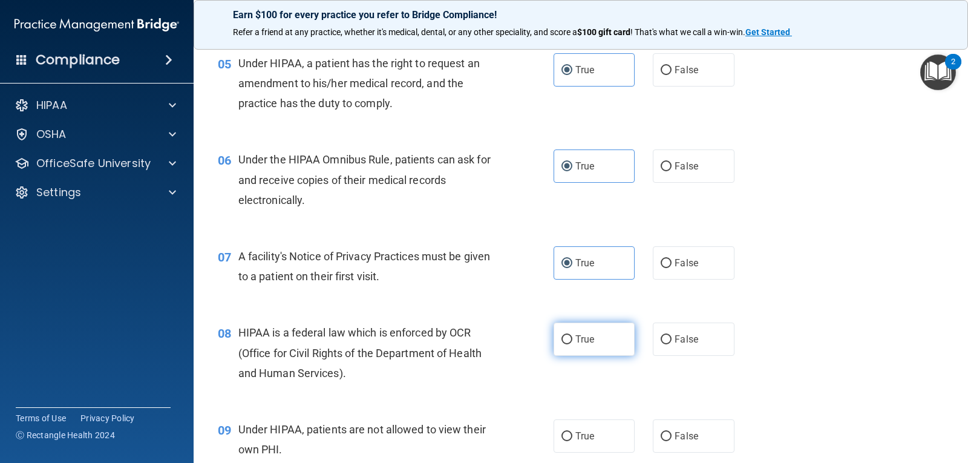
click at [573, 335] on input "True" at bounding box center [567, 339] width 11 height 9
radio input "true"
click at [671, 442] on label "False" at bounding box center [693, 435] width 81 height 33
click at [671, 441] on input "False" at bounding box center [666, 436] width 11 height 9
radio input "true"
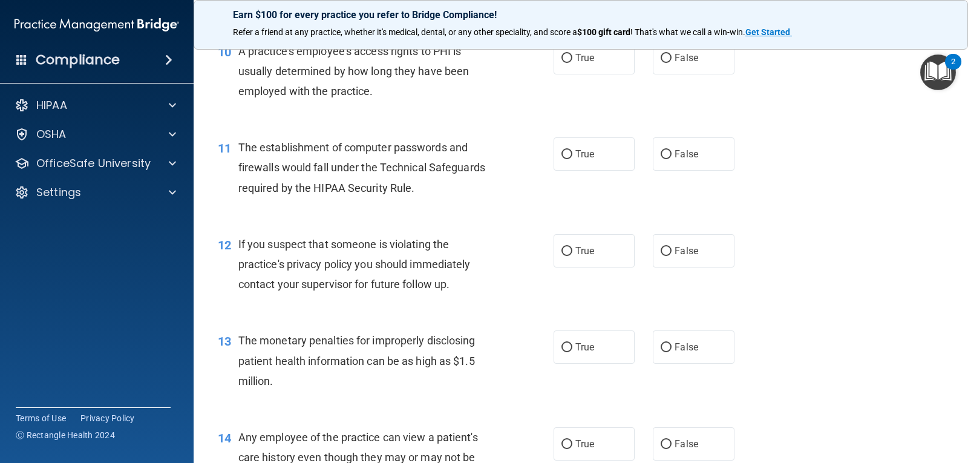
scroll to position [935, 0]
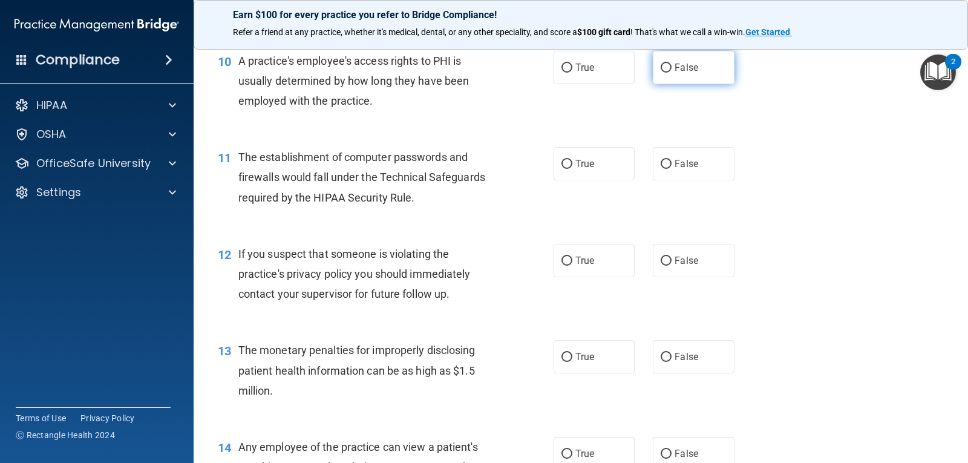
click at [653, 73] on label "False" at bounding box center [693, 67] width 81 height 33
click at [661, 73] on input "False" at bounding box center [666, 68] width 11 height 9
radio input "true"
click at [593, 165] on label "True" at bounding box center [594, 163] width 81 height 33
click at [573, 165] on input "True" at bounding box center [567, 164] width 11 height 9
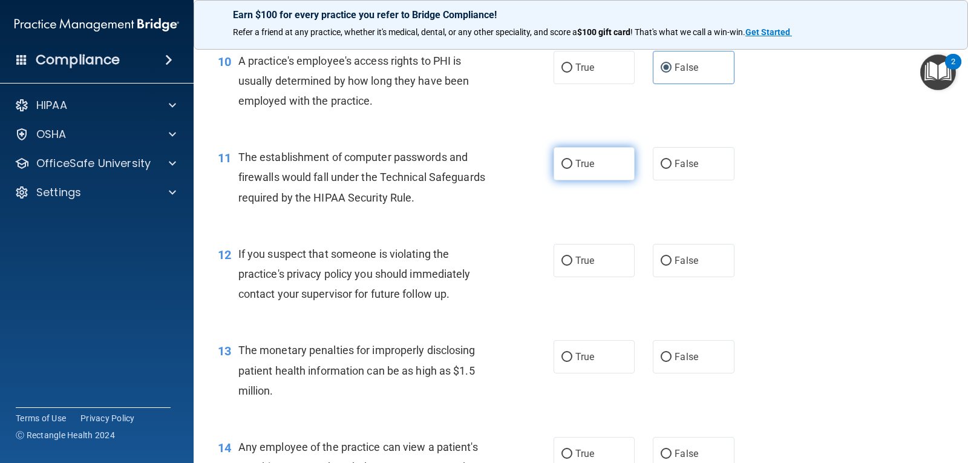
radio input "true"
click at [554, 269] on label "True" at bounding box center [594, 260] width 81 height 33
click at [562, 266] on input "True" at bounding box center [567, 261] width 11 height 9
radio input "true"
click at [571, 364] on label "True" at bounding box center [594, 356] width 81 height 33
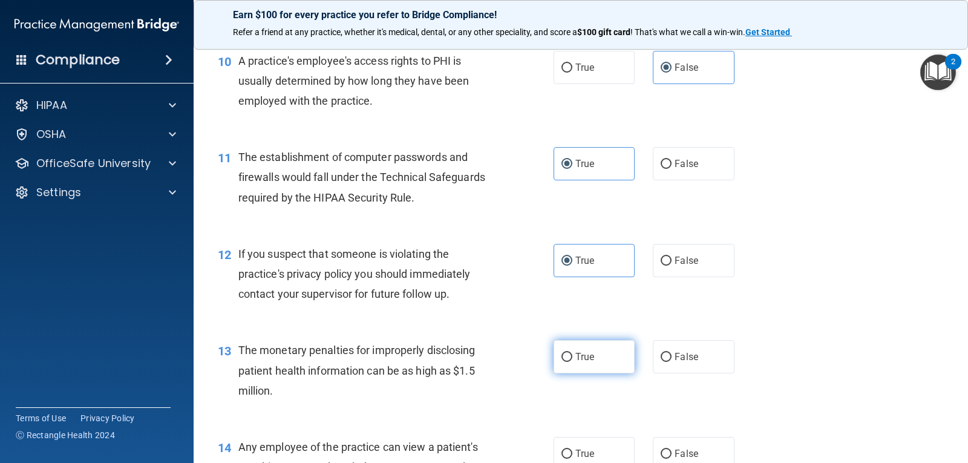
click at [571, 362] on input "True" at bounding box center [567, 357] width 11 height 9
radio input "true"
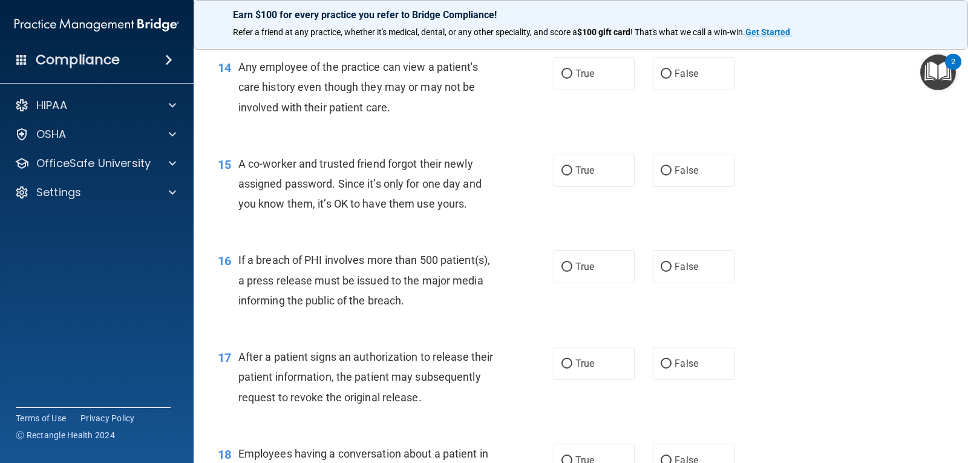
scroll to position [1320, 0]
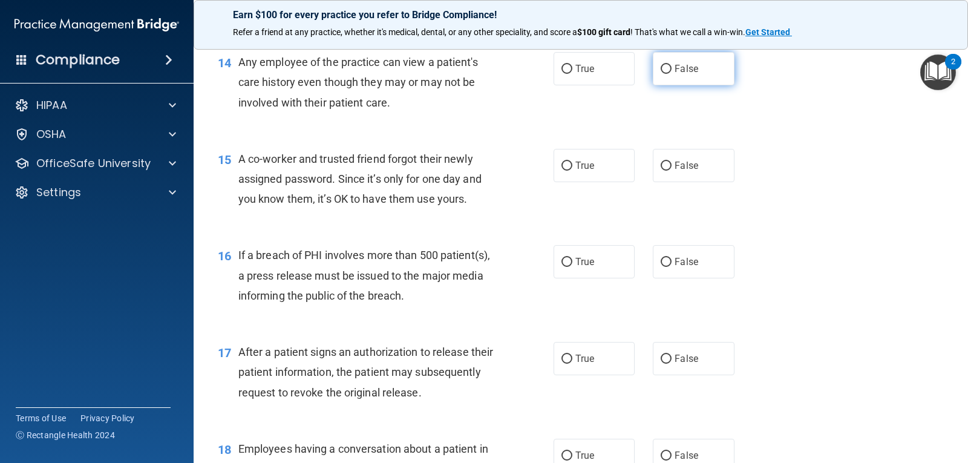
click at [693, 74] on label "False" at bounding box center [693, 68] width 81 height 33
click at [672, 74] on input "False" at bounding box center [666, 69] width 11 height 9
radio input "true"
click at [676, 160] on span "False" at bounding box center [687, 166] width 24 height 12
click at [672, 162] on input "False" at bounding box center [666, 166] width 11 height 9
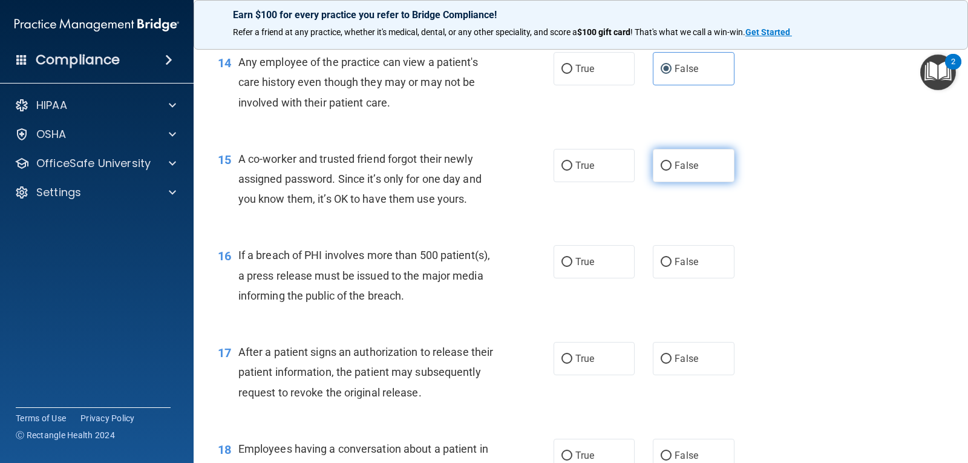
radio input "true"
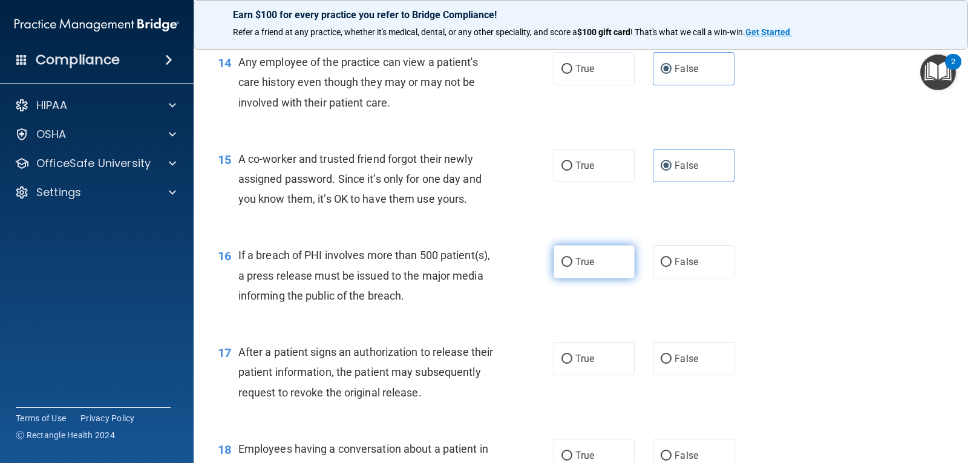
click at [576, 257] on span "True" at bounding box center [585, 262] width 19 height 12
click at [554, 265] on label "True" at bounding box center [594, 261] width 81 height 33
click at [562, 265] on input "True" at bounding box center [567, 262] width 11 height 9
radio input "true"
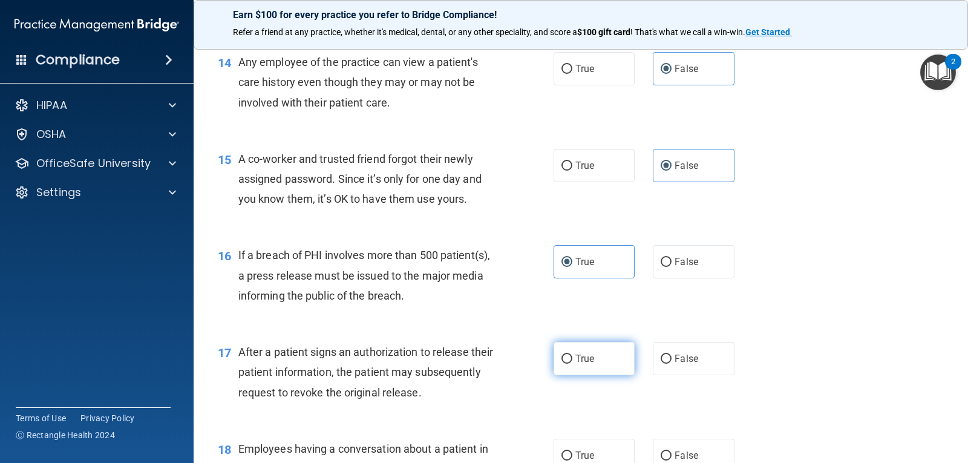
click at [588, 355] on span "True" at bounding box center [585, 359] width 19 height 12
click at [573, 355] on input "True" at bounding box center [567, 359] width 11 height 9
radio input "true"
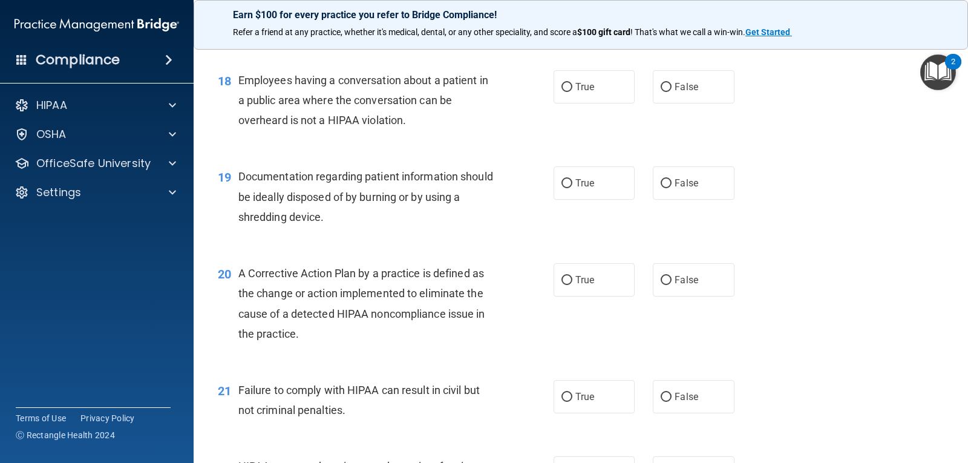
scroll to position [1697, 0]
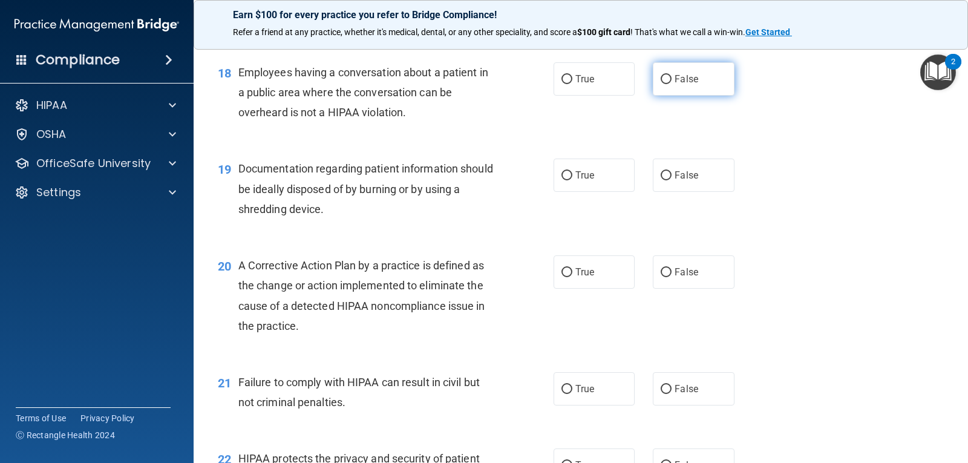
click at [675, 71] on label "False" at bounding box center [693, 78] width 81 height 33
click at [672, 75] on input "False" at bounding box center [666, 79] width 11 height 9
radio input "true"
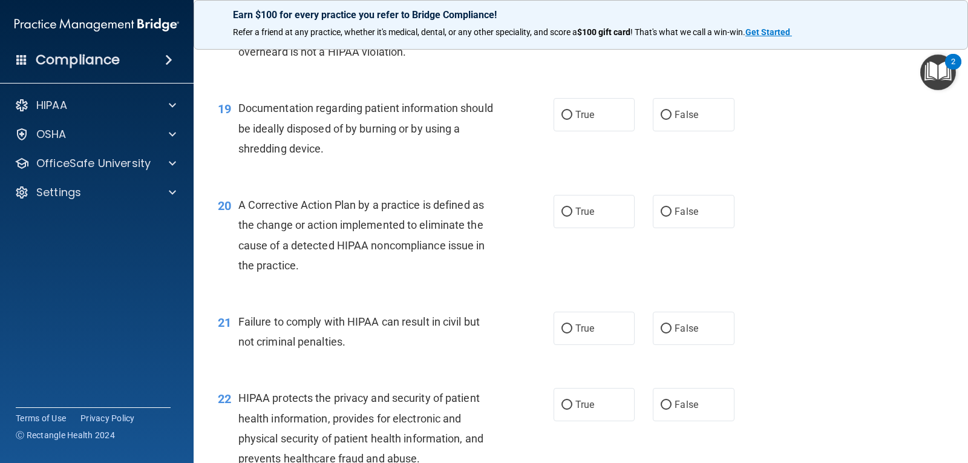
scroll to position [1762, 0]
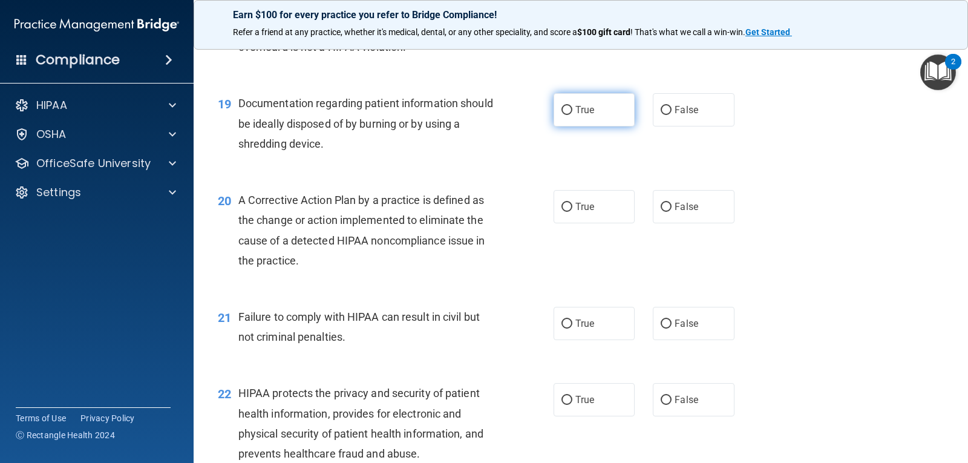
click at [593, 127] on div "19 Documentation regarding patient information should be ideally disposed of by…" at bounding box center [581, 126] width 745 height 97
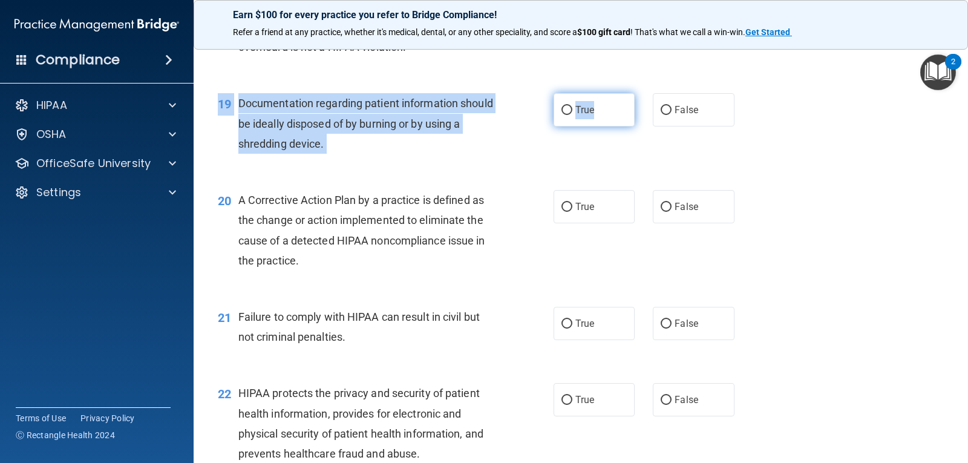
click at [597, 116] on label "True" at bounding box center [594, 109] width 81 height 33
click at [573, 115] on input "True" at bounding box center [567, 110] width 11 height 9
radio input "true"
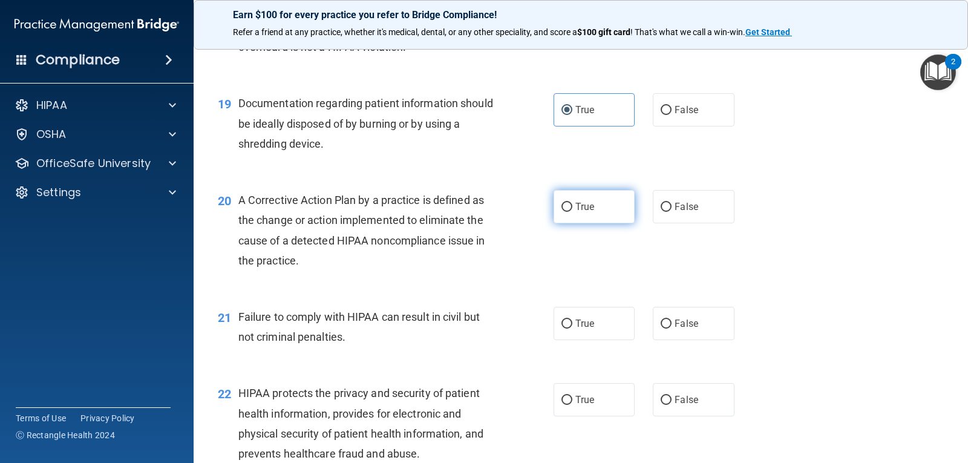
click at [596, 214] on label "True" at bounding box center [594, 206] width 81 height 33
click at [573, 212] on input "True" at bounding box center [567, 207] width 11 height 9
radio input "true"
click at [692, 323] on span "False" at bounding box center [687, 324] width 24 height 12
click at [672, 323] on input "False" at bounding box center [666, 324] width 11 height 9
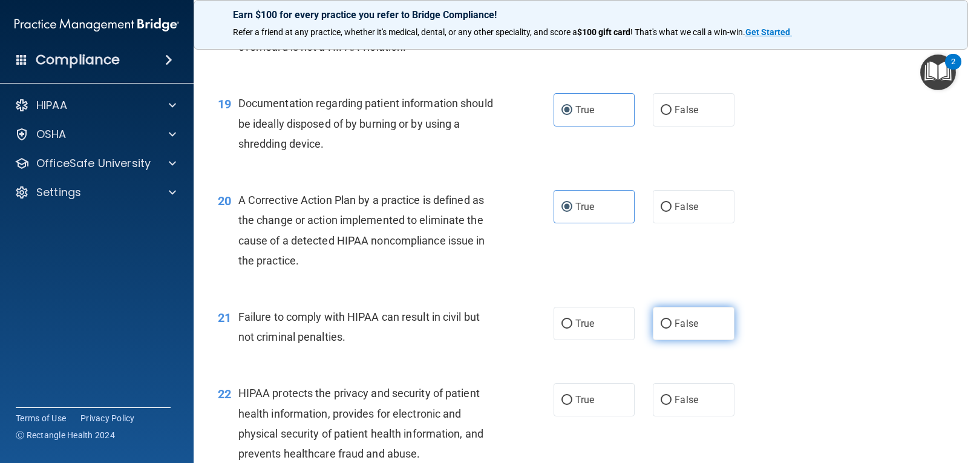
radio input "true"
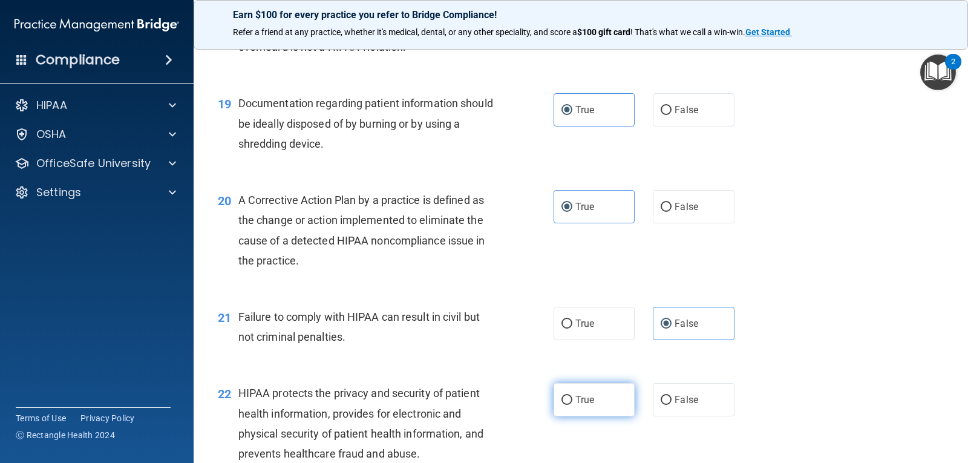
click at [608, 405] on label "True" at bounding box center [594, 399] width 81 height 33
click at [573, 405] on input "True" at bounding box center [567, 400] width 11 height 9
radio input "true"
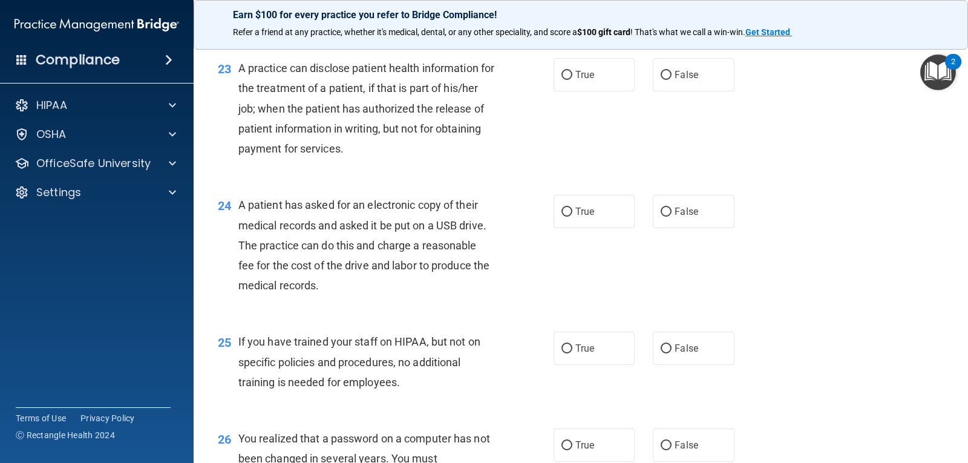
scroll to position [2209, 0]
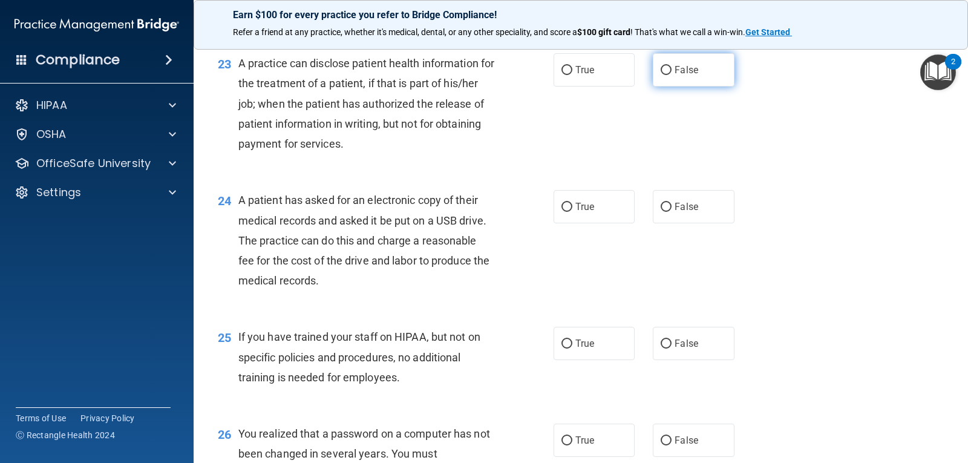
click at [661, 79] on label "False" at bounding box center [693, 69] width 81 height 33
click at [661, 75] on input "False" at bounding box center [666, 70] width 11 height 9
radio input "true"
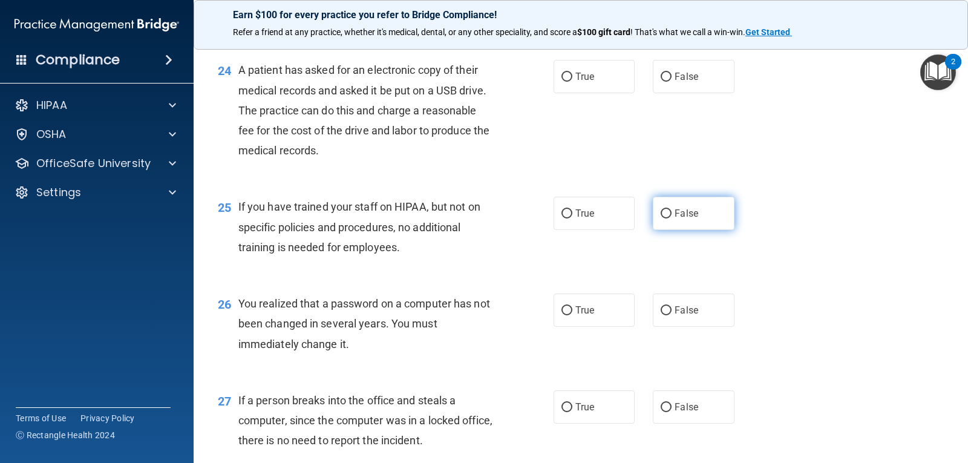
scroll to position [2350, 0]
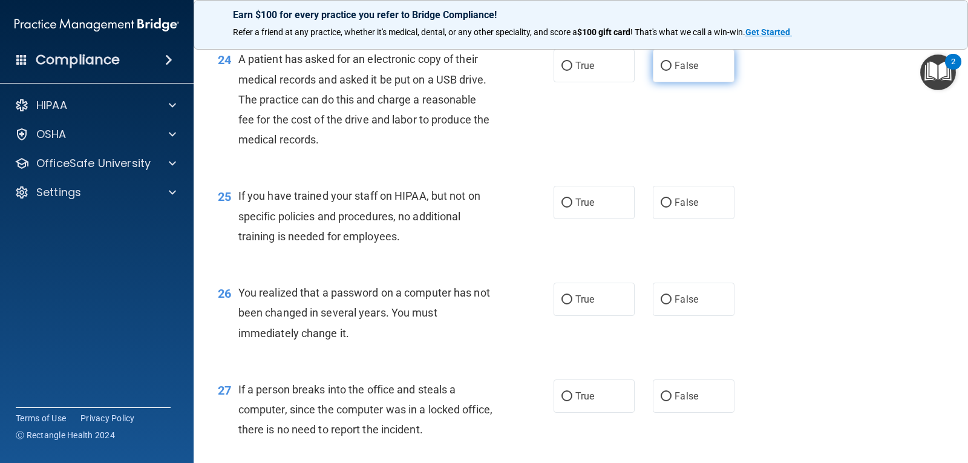
click at [668, 77] on label "False" at bounding box center [693, 65] width 81 height 33
click at [668, 71] on input "False" at bounding box center [666, 66] width 11 height 9
radio input "true"
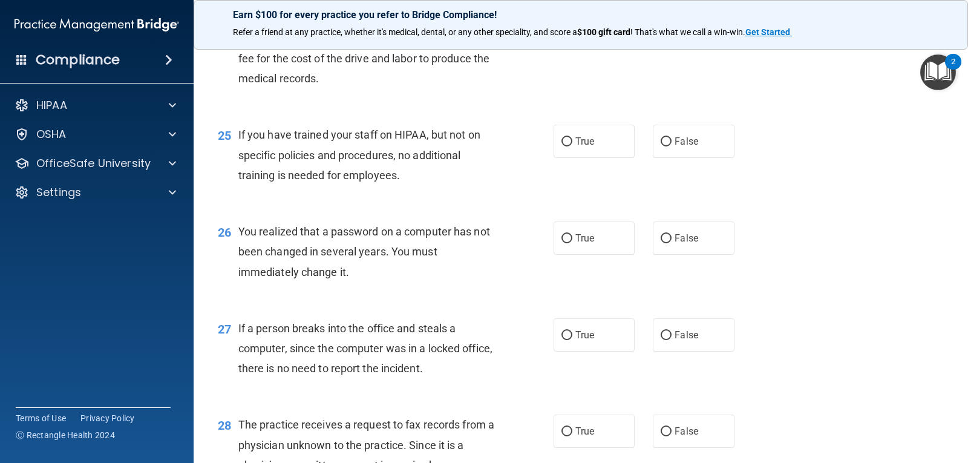
scroll to position [2421, 0]
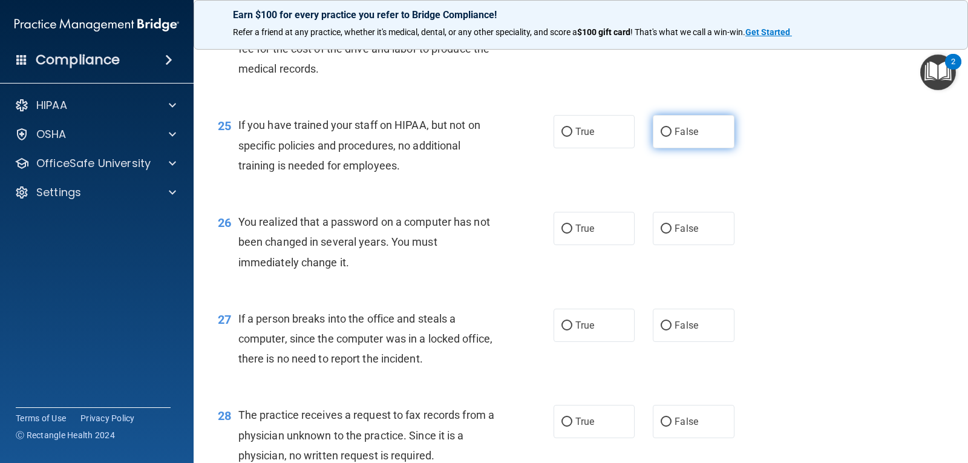
click at [666, 145] on label "False" at bounding box center [693, 131] width 81 height 33
click at [666, 137] on input "False" at bounding box center [666, 132] width 11 height 9
radio input "true"
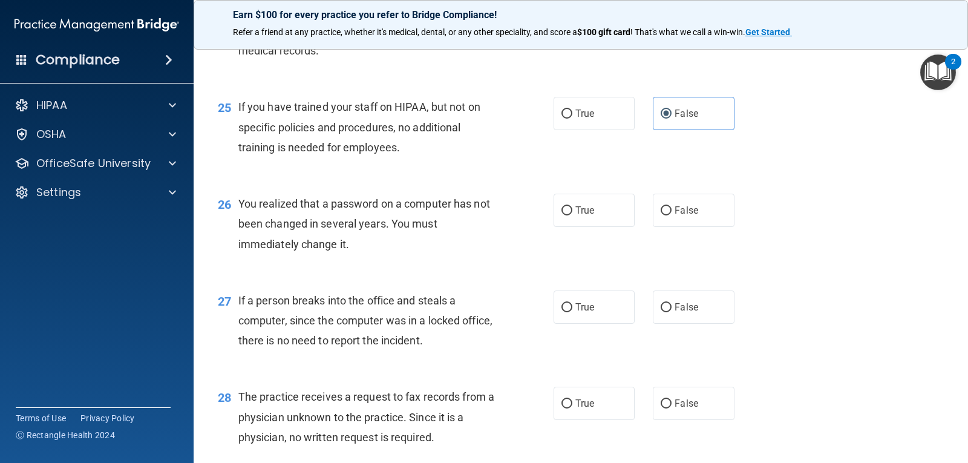
scroll to position [2444, 0]
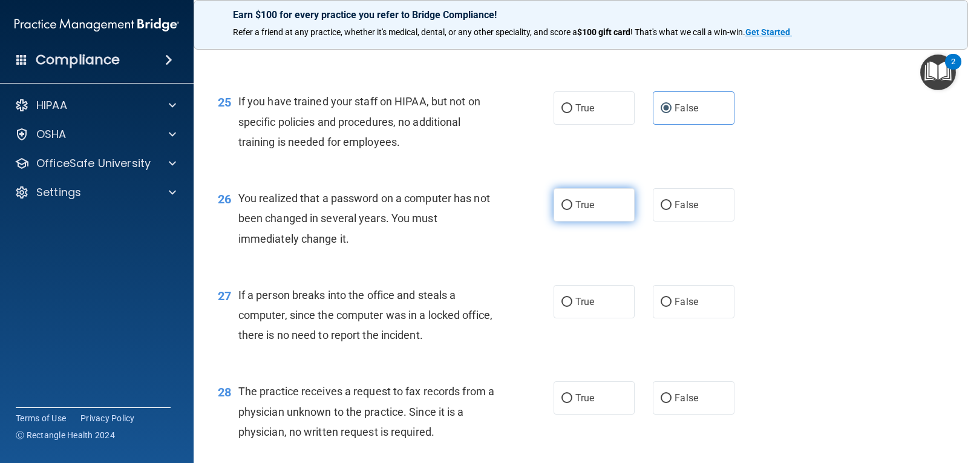
click at [592, 217] on label "True" at bounding box center [594, 204] width 81 height 33
click at [573, 210] on input "True" at bounding box center [567, 205] width 11 height 9
radio input "true"
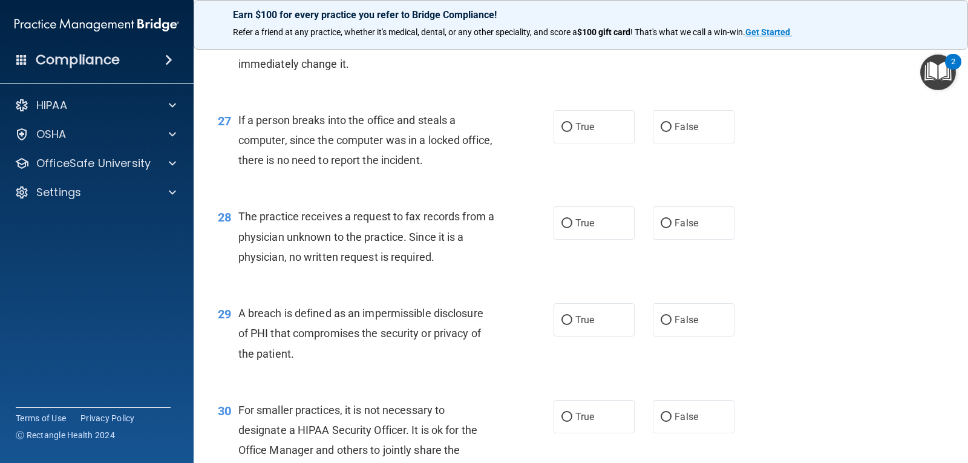
scroll to position [2642, 0]
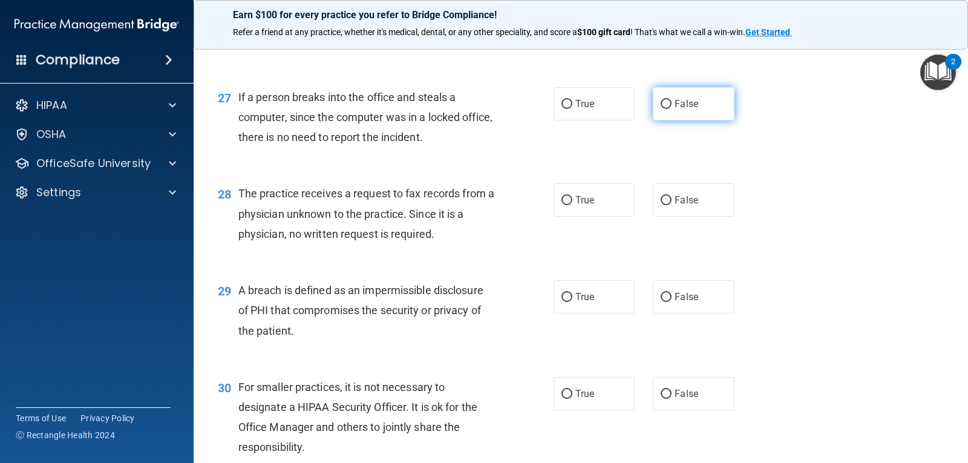
click at [661, 100] on input "False" at bounding box center [666, 104] width 11 height 9
radio input "true"
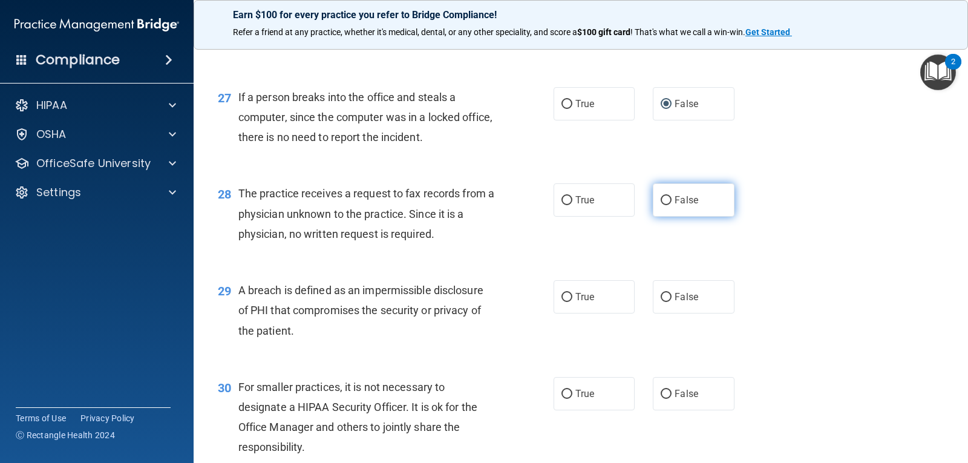
click at [709, 207] on label "False" at bounding box center [693, 199] width 81 height 33
click at [672, 205] on input "False" at bounding box center [666, 200] width 11 height 9
radio input "true"
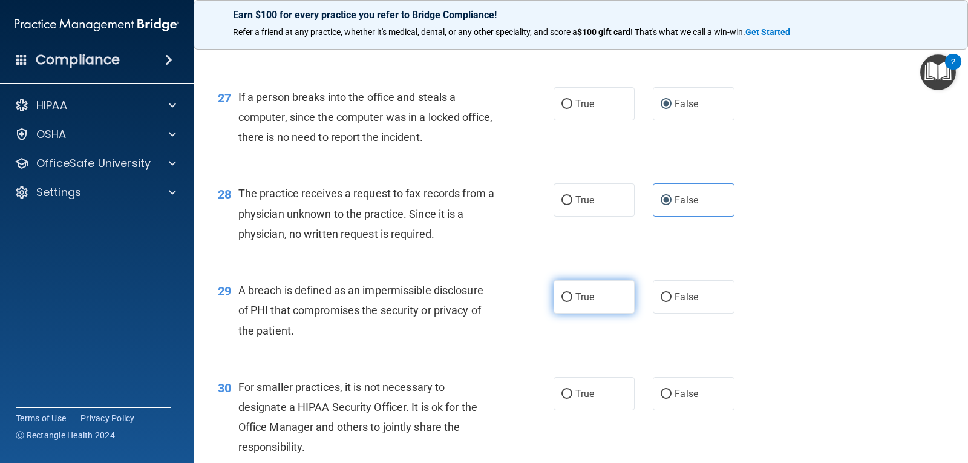
click at [559, 284] on label "True" at bounding box center [594, 296] width 81 height 33
click at [562, 293] on input "True" at bounding box center [567, 297] width 11 height 9
radio input "true"
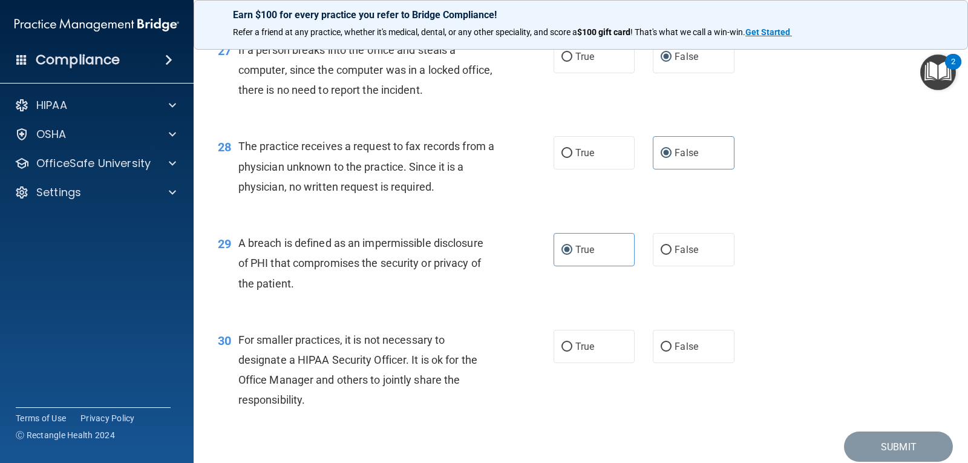
scroll to position [2713, 0]
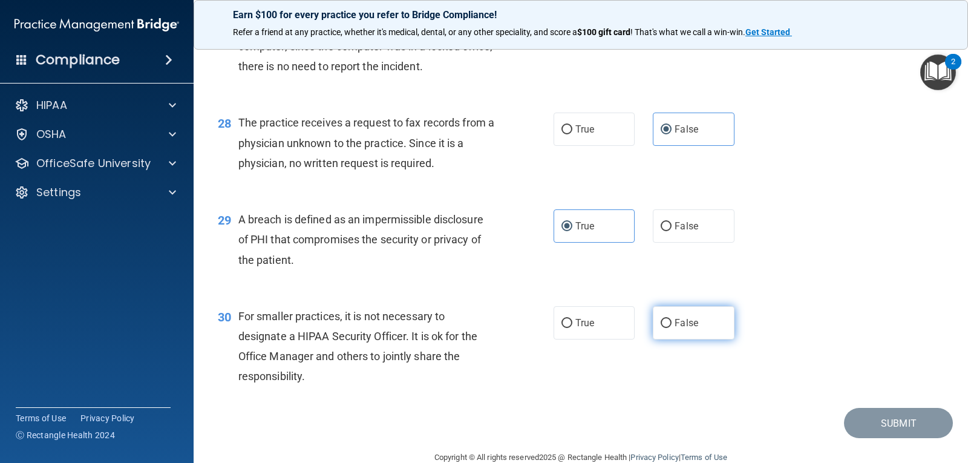
click at [672, 331] on label "False" at bounding box center [693, 322] width 81 height 33
click at [672, 328] on input "False" at bounding box center [666, 323] width 11 height 9
radio input "true"
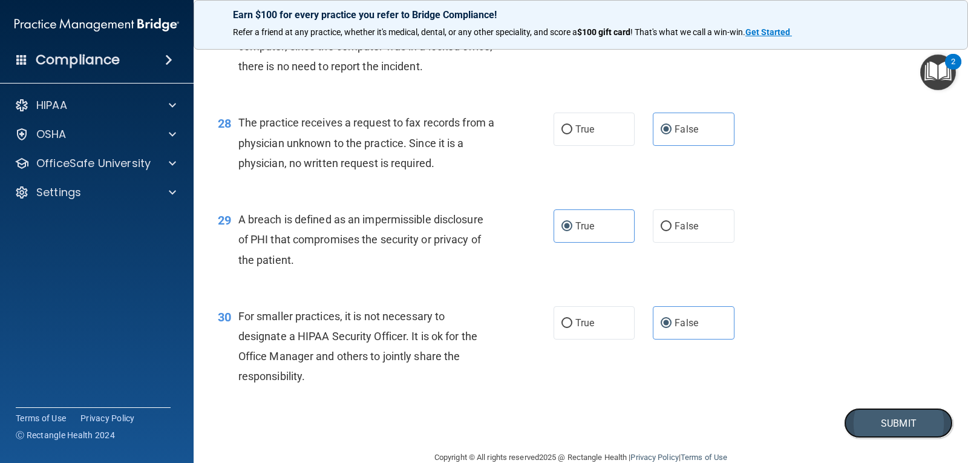
click at [912, 422] on button "Submit" at bounding box center [898, 423] width 109 height 31
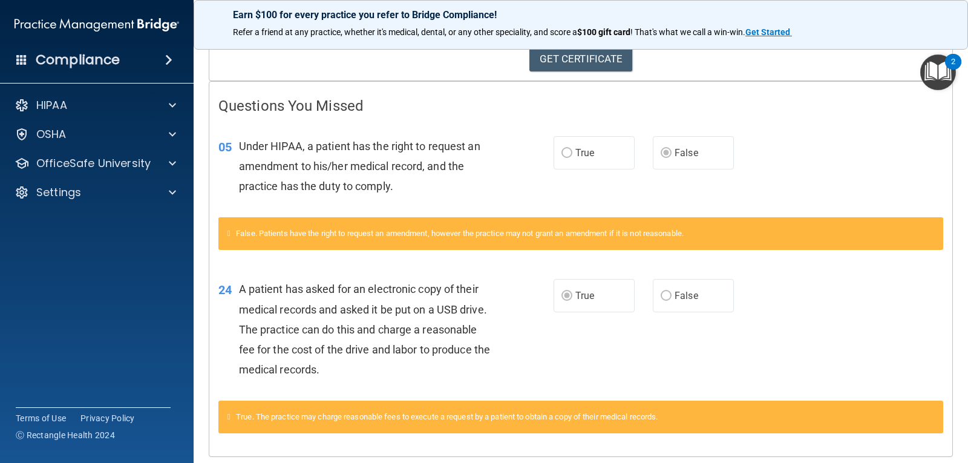
scroll to position [205, 0]
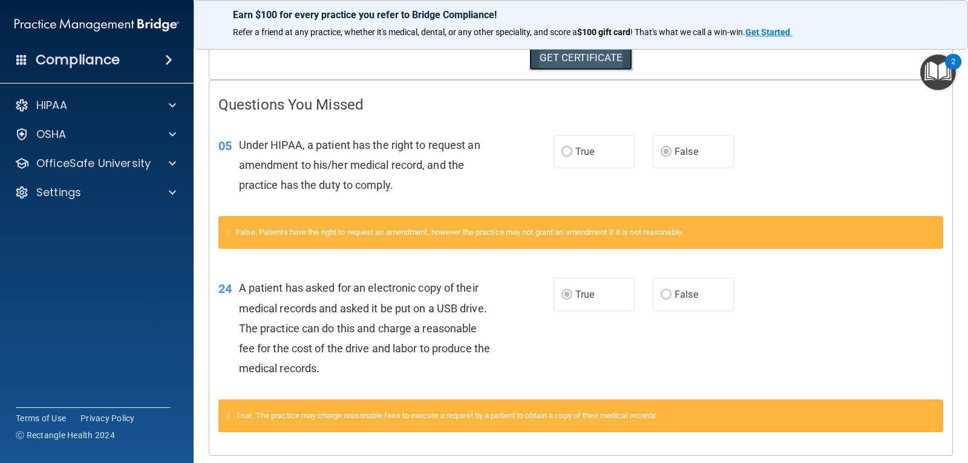
click at [554, 57] on link "GET CERTIFICATE" at bounding box center [582, 57] width 104 height 27
click at [125, 167] on p "OfficeSafe University" at bounding box center [93, 163] width 114 height 15
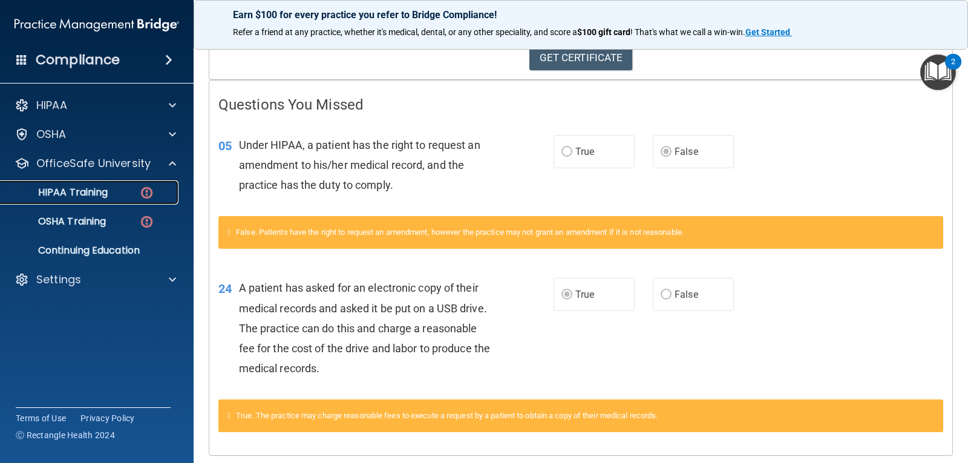
click at [136, 189] on div "HIPAA Training" at bounding box center [90, 192] width 165 height 12
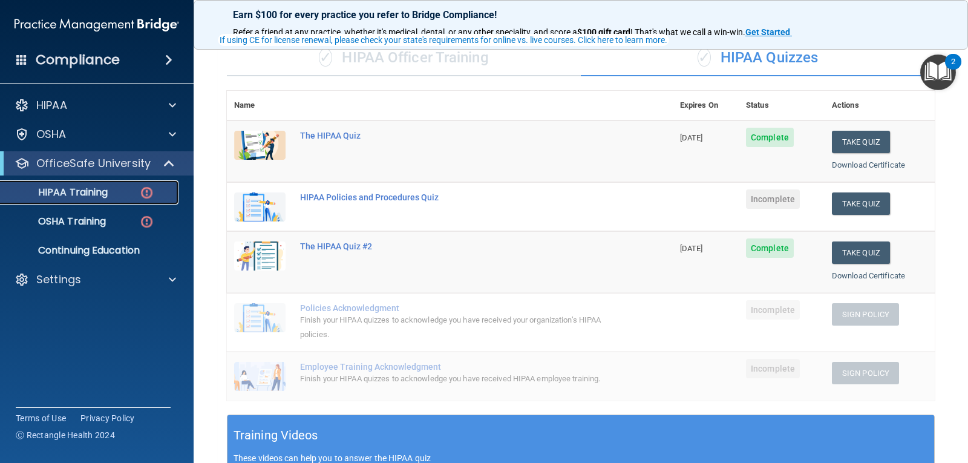
scroll to position [76, 0]
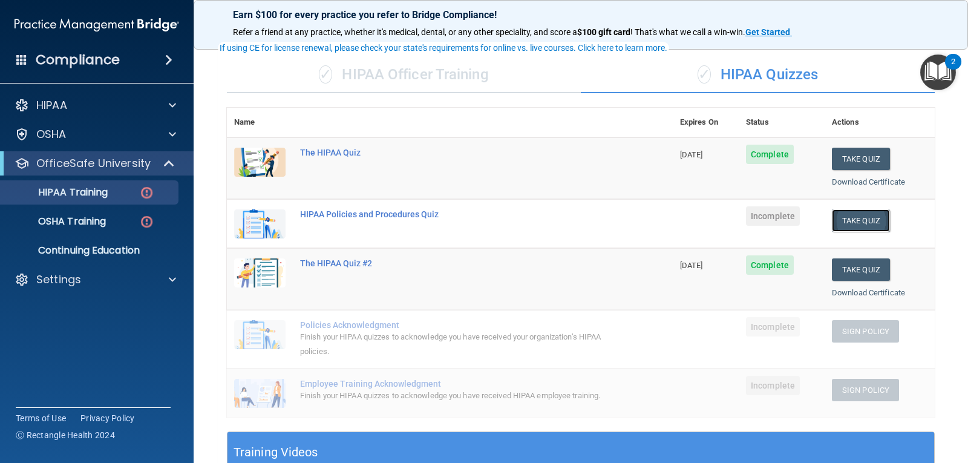
click at [841, 216] on button "Take Quiz" at bounding box center [861, 220] width 58 height 22
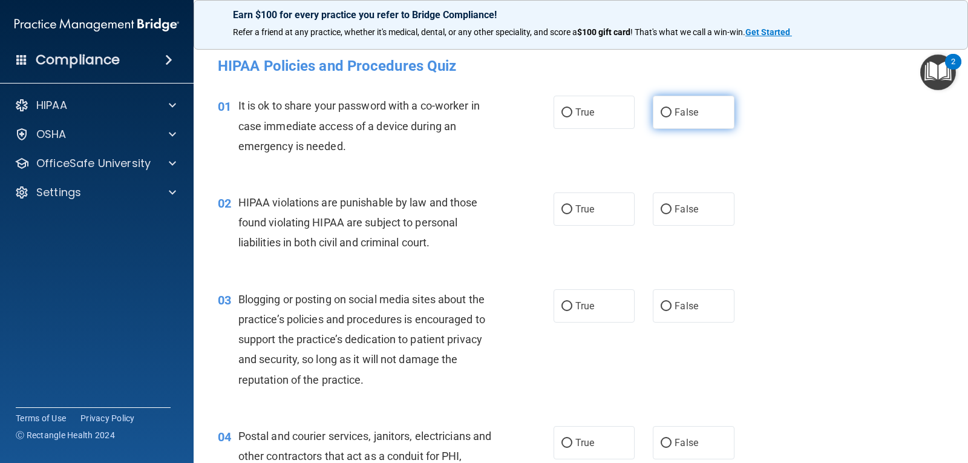
click at [669, 113] on label "False" at bounding box center [693, 112] width 81 height 33
click at [669, 113] on input "False" at bounding box center [666, 112] width 11 height 9
radio input "true"
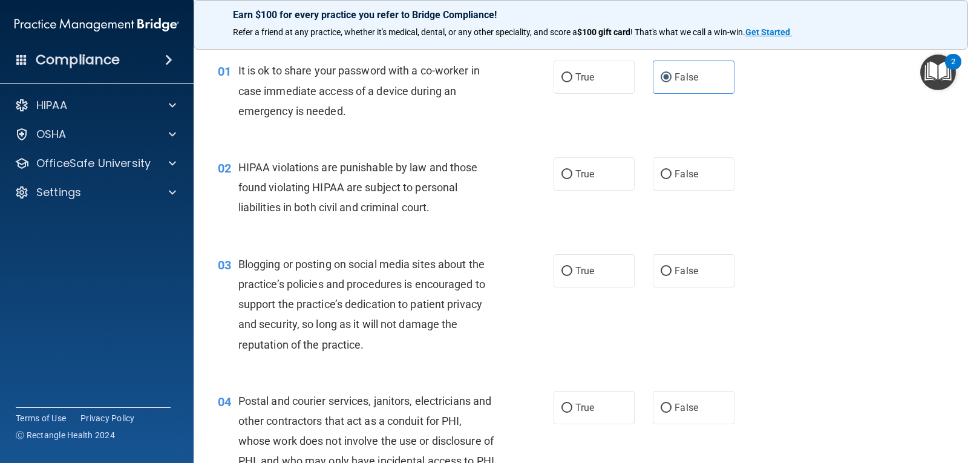
scroll to position [47, 0]
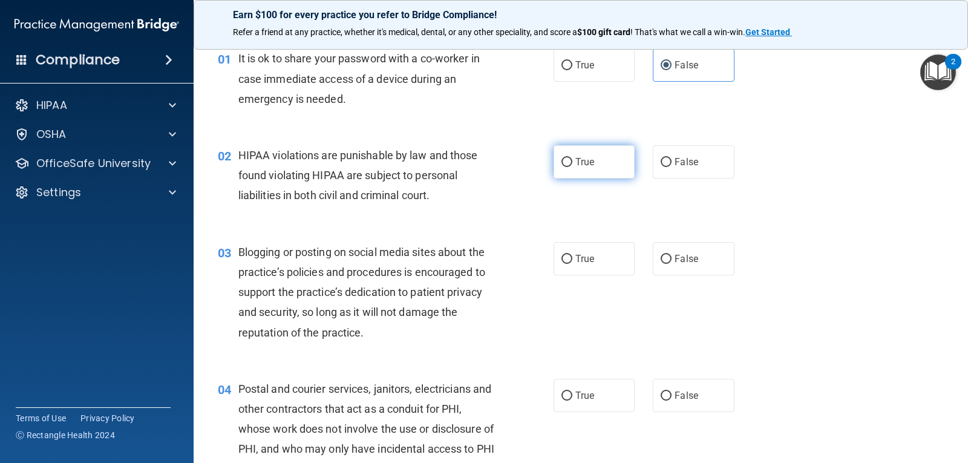
click at [587, 165] on span "True" at bounding box center [585, 162] width 19 height 12
click at [573, 165] on input "True" at bounding box center [567, 162] width 11 height 9
radio input "true"
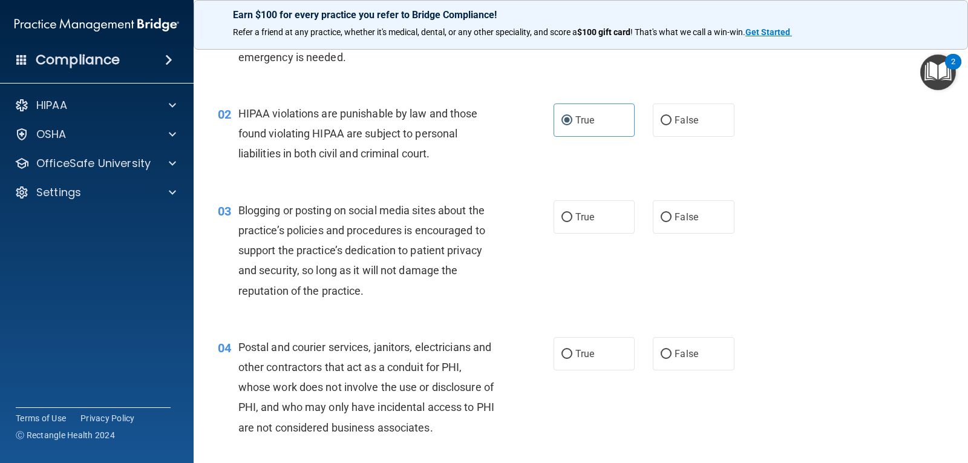
scroll to position [94, 0]
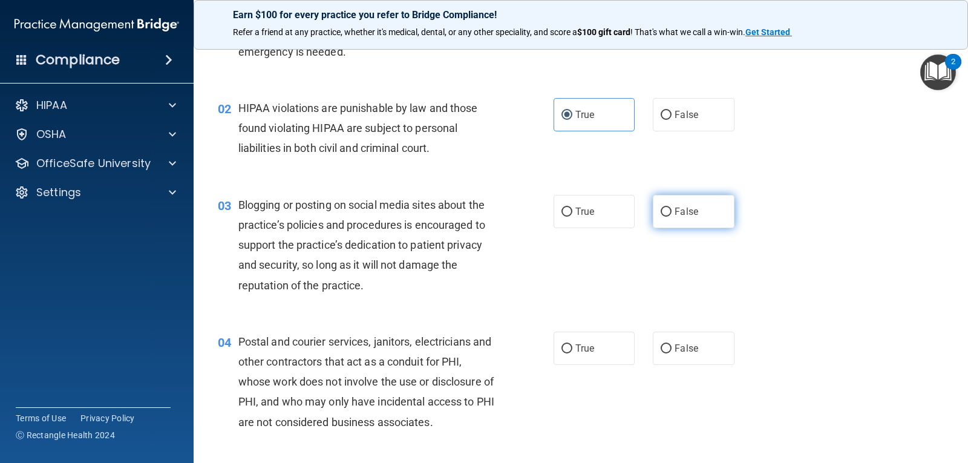
click at [661, 213] on input "False" at bounding box center [666, 212] width 11 height 9
radio input "true"
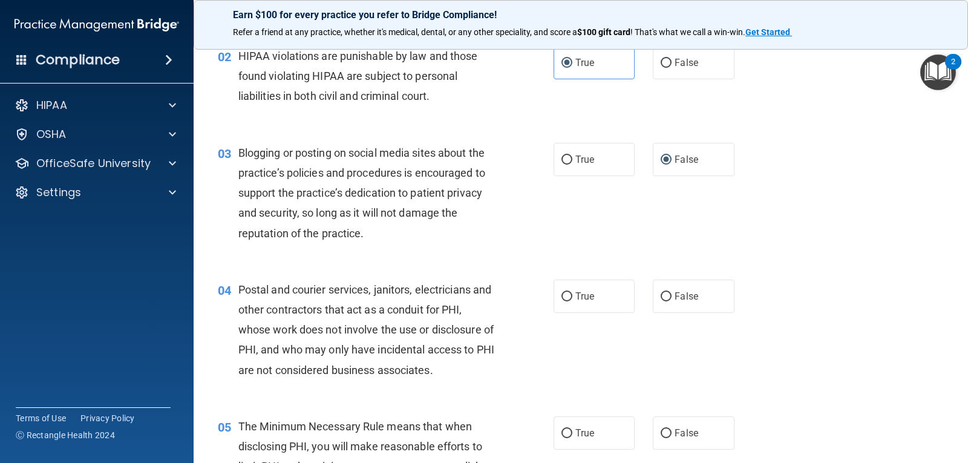
scroll to position [165, 0]
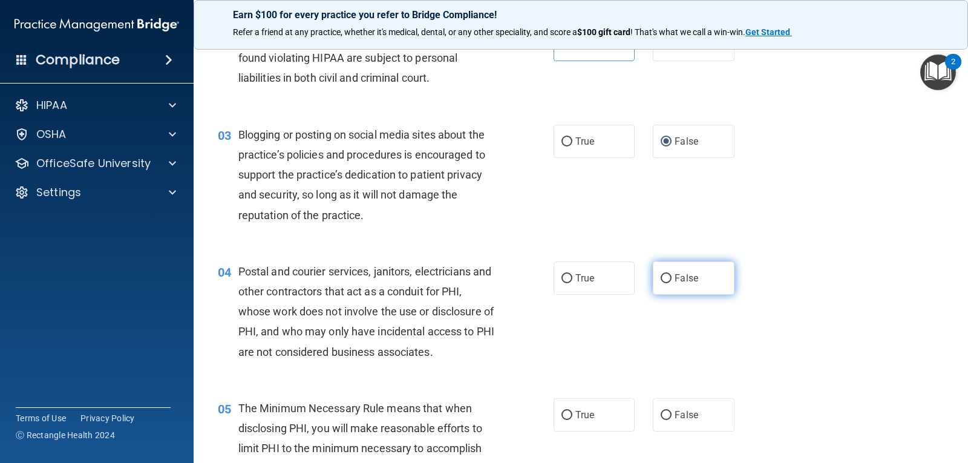
click at [703, 291] on label "False" at bounding box center [693, 277] width 81 height 33
click at [672, 283] on input "False" at bounding box center [666, 278] width 11 height 9
radio input "true"
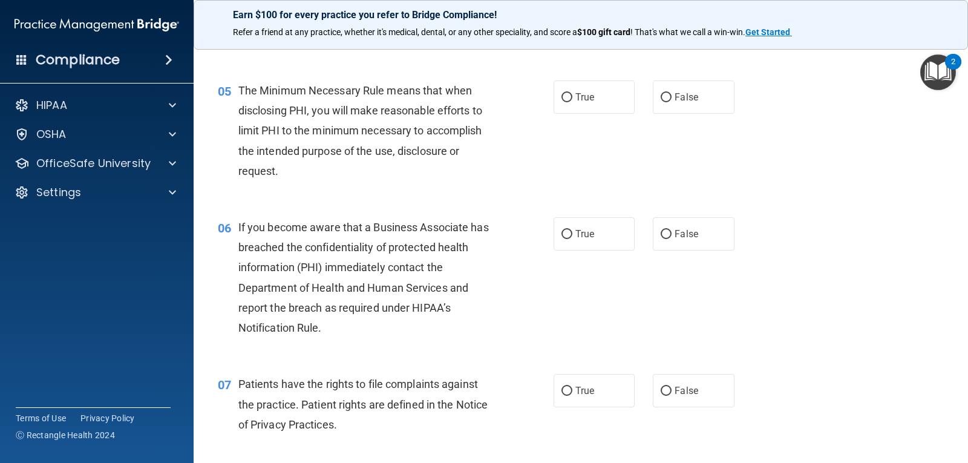
scroll to position [495, 0]
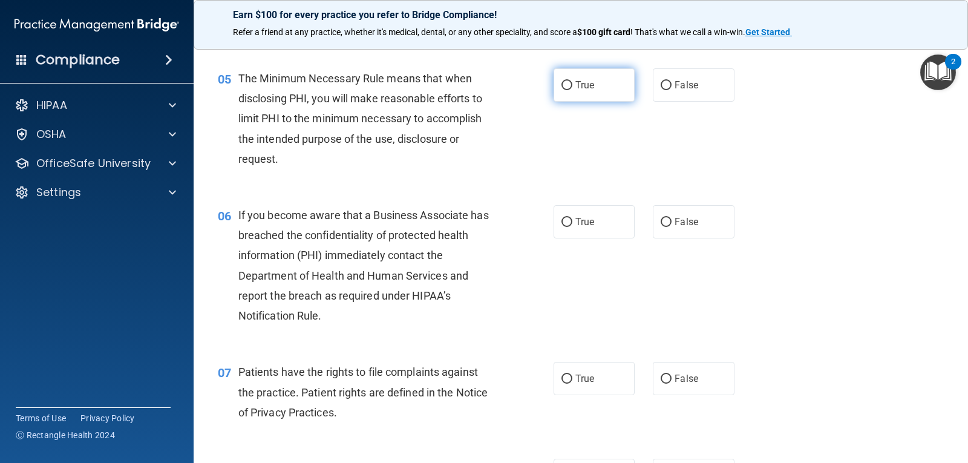
click at [581, 81] on span "True" at bounding box center [585, 85] width 19 height 12
click at [573, 81] on input "True" at bounding box center [567, 85] width 11 height 9
radio input "true"
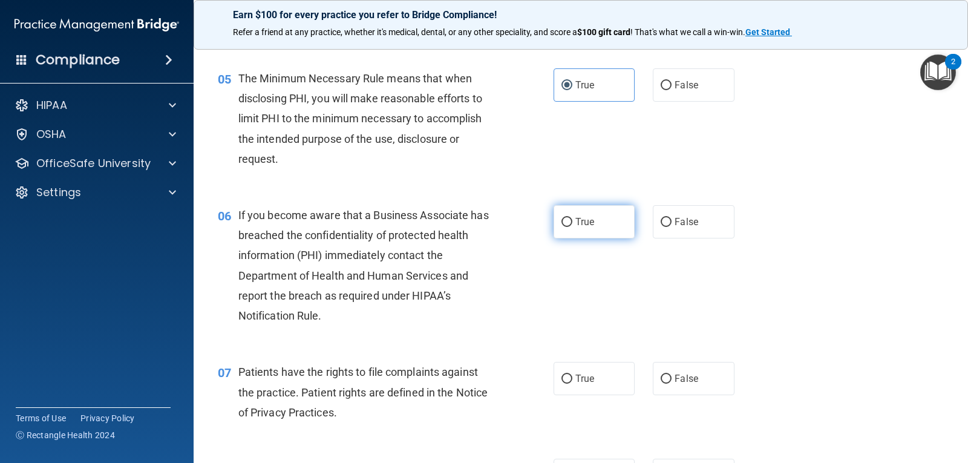
click at [588, 219] on span "True" at bounding box center [585, 222] width 19 height 12
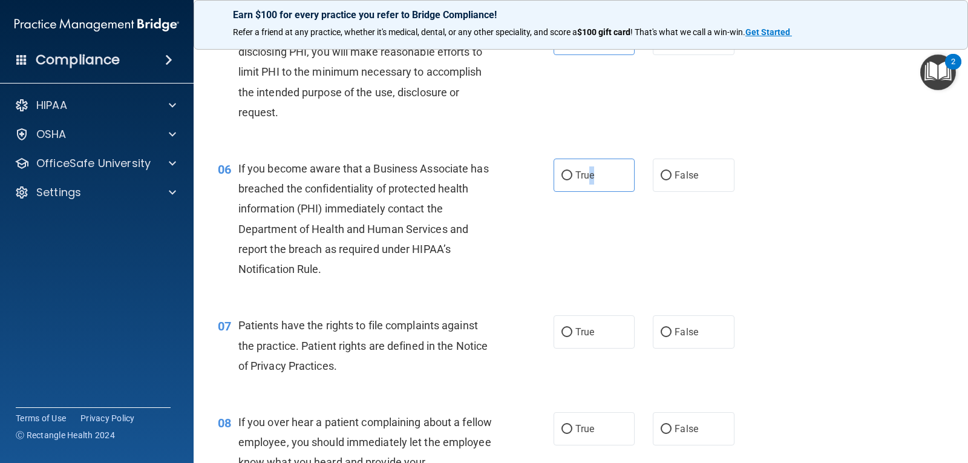
scroll to position [565, 0]
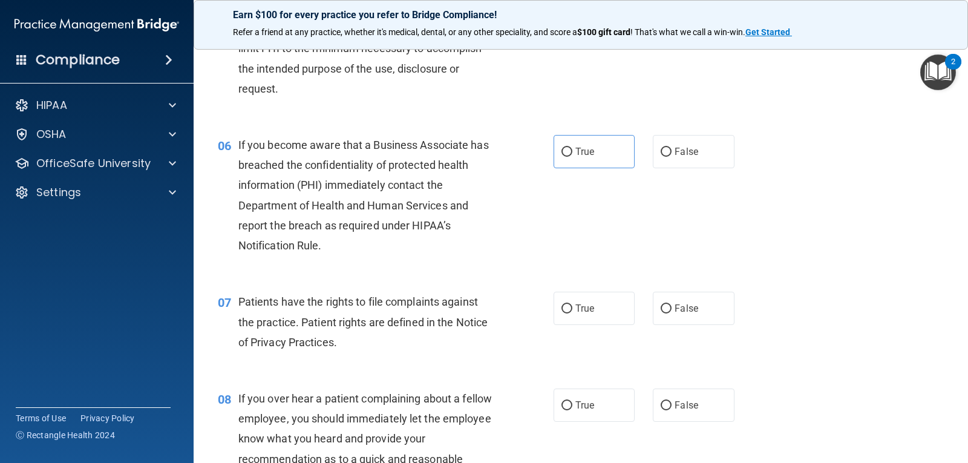
click at [903, 321] on div "07 Patients have the rights to file complaints against the practice. Patient ri…" at bounding box center [581, 325] width 745 height 97
click at [607, 151] on label "True" at bounding box center [594, 151] width 81 height 33
click at [573, 151] on input "True" at bounding box center [567, 152] width 11 height 9
radio input "true"
click at [914, 287] on div "07 Patients have the rights to file complaints against the practice. Patient ri…" at bounding box center [581, 325] width 745 height 97
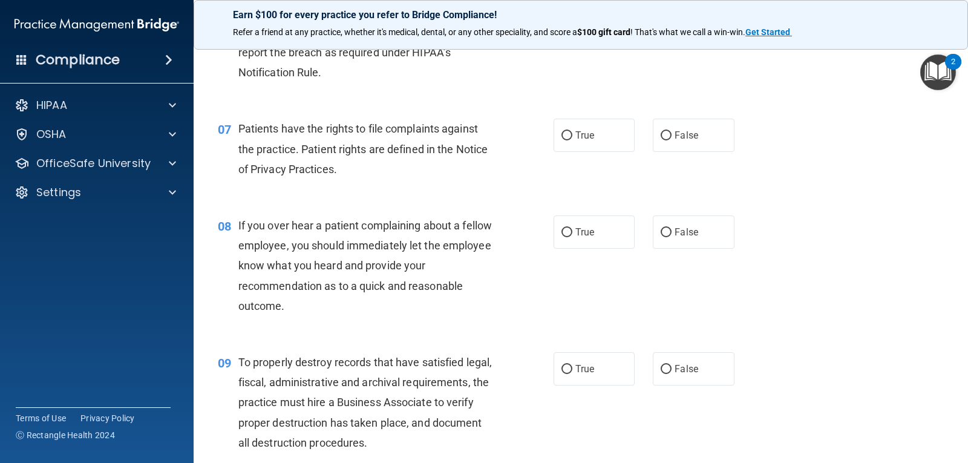
scroll to position [753, 0]
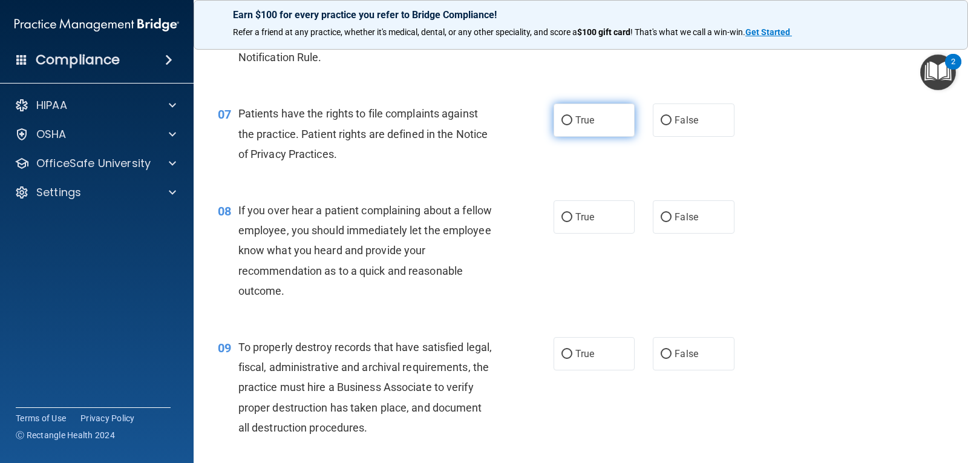
click at [595, 123] on label "True" at bounding box center [594, 120] width 81 height 33
click at [573, 123] on input "True" at bounding box center [567, 120] width 11 height 9
radio input "true"
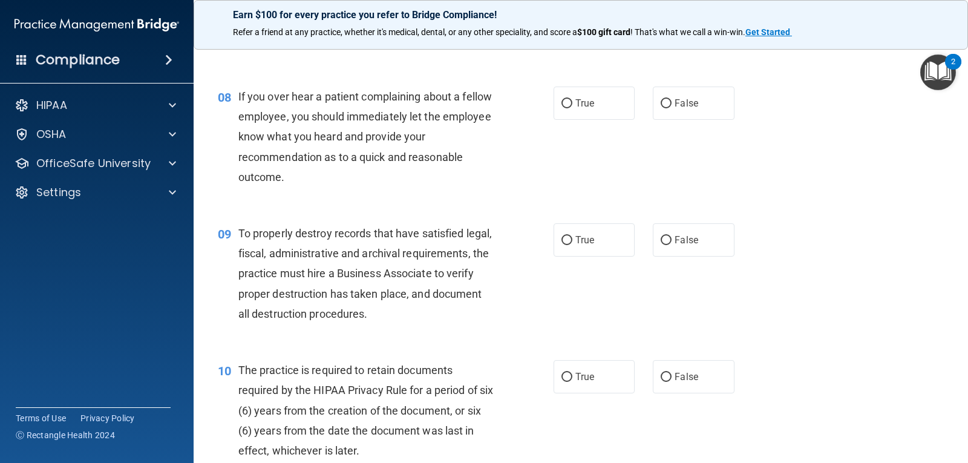
scroll to position [871, 0]
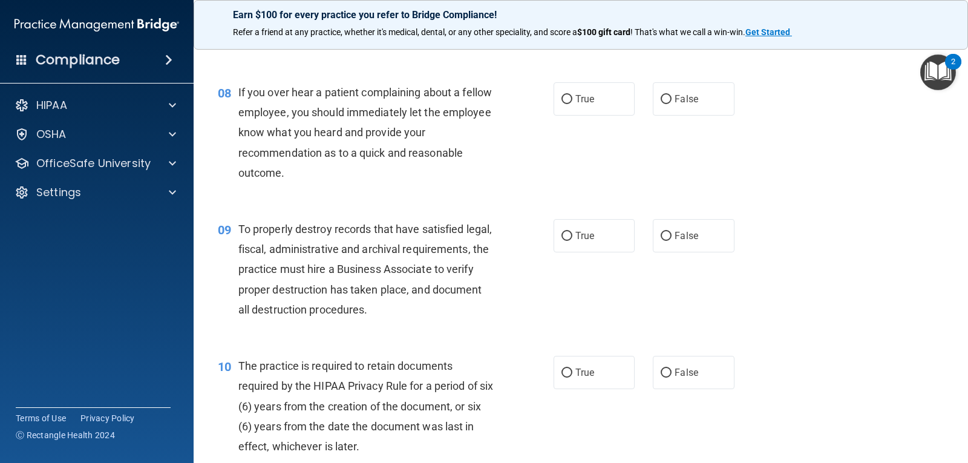
click at [686, 122] on div "08 If you over hear a patient complaining about a fellow employee, you should i…" at bounding box center [581, 135] width 745 height 137
click at [679, 101] on span "False" at bounding box center [687, 99] width 24 height 12
click at [672, 101] on input "False" at bounding box center [666, 99] width 11 height 9
radio input "true"
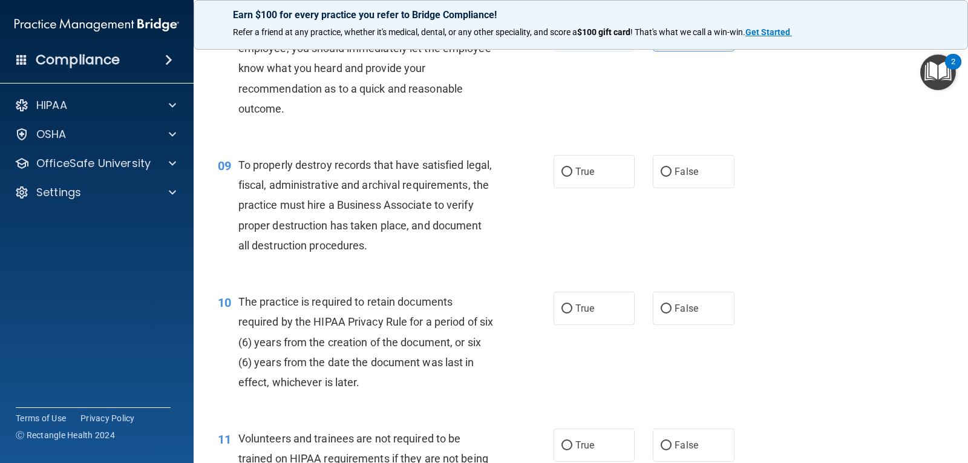
scroll to position [942, 0]
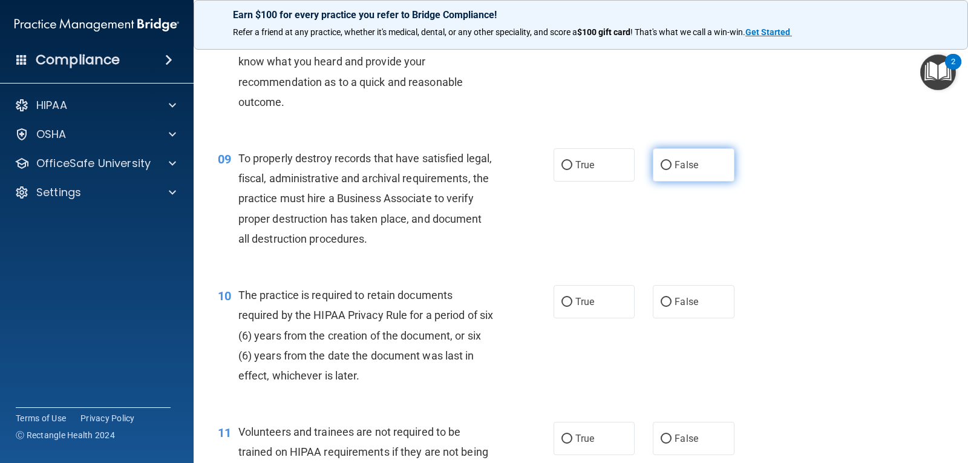
click at [702, 179] on label "False" at bounding box center [693, 164] width 81 height 33
click at [672, 170] on input "False" at bounding box center [666, 165] width 11 height 9
radio input "true"
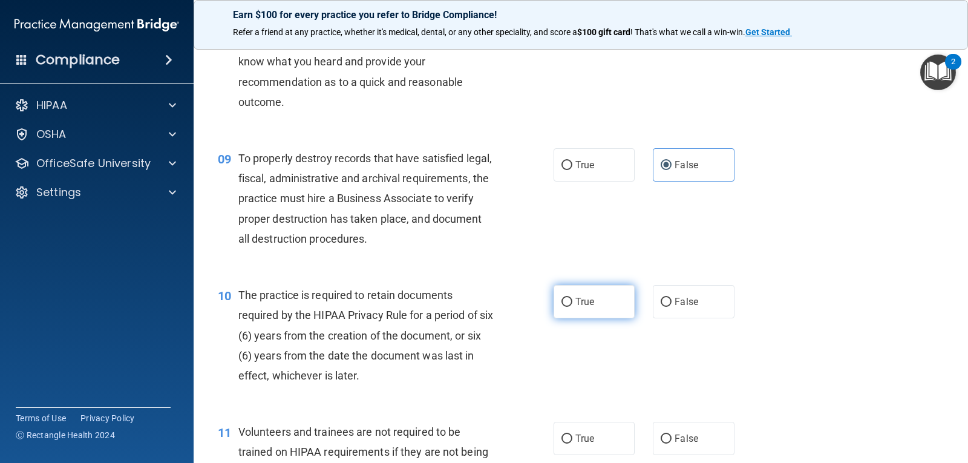
click at [588, 305] on span "True" at bounding box center [585, 302] width 19 height 12
click at [573, 305] on input "True" at bounding box center [567, 302] width 11 height 9
radio input "true"
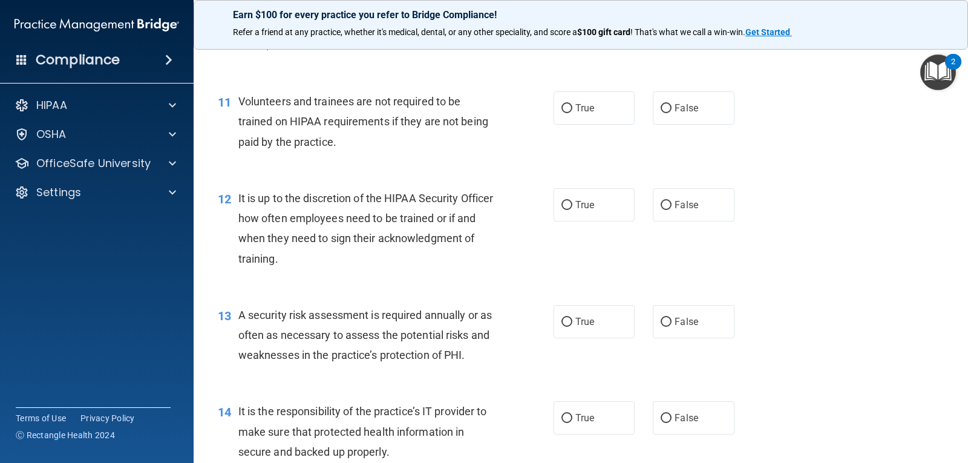
scroll to position [1278, 0]
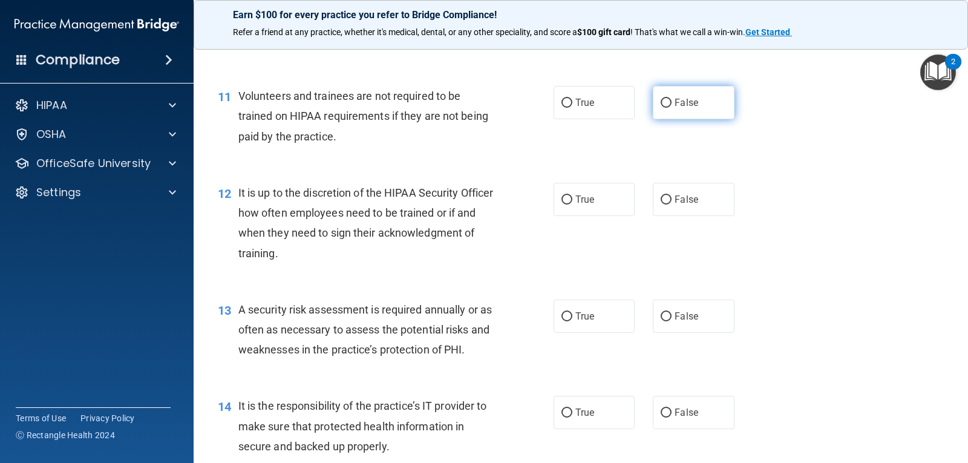
click at [679, 113] on label "False" at bounding box center [693, 102] width 81 height 33
click at [672, 108] on input "False" at bounding box center [666, 103] width 11 height 9
radio input "true"
click at [683, 197] on span "False" at bounding box center [687, 200] width 24 height 12
click at [672, 197] on input "False" at bounding box center [666, 200] width 11 height 9
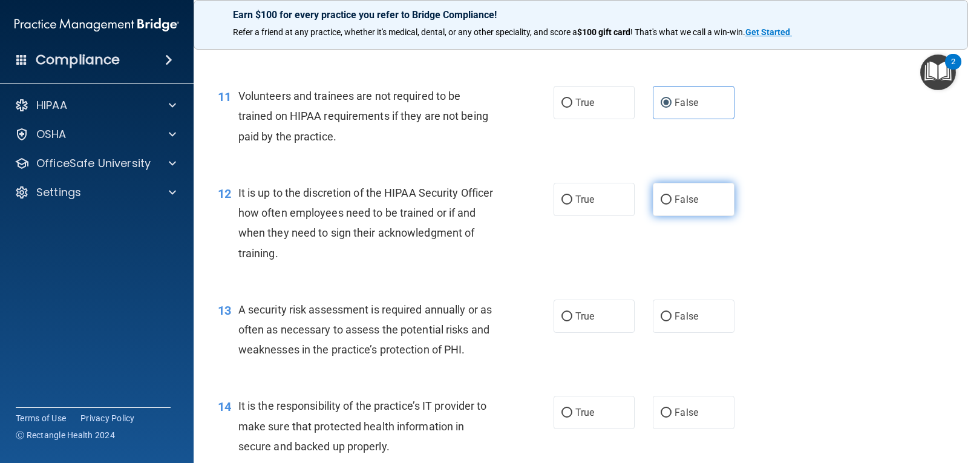
radio input "true"
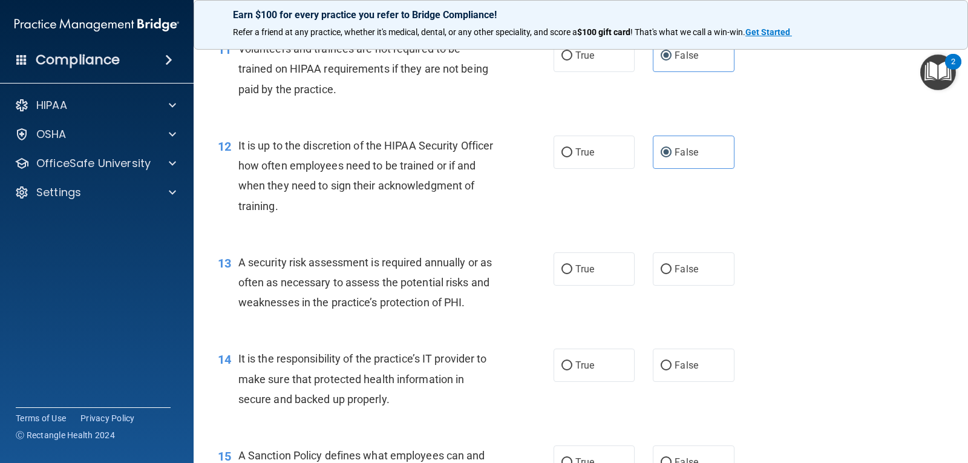
scroll to position [1348, 0]
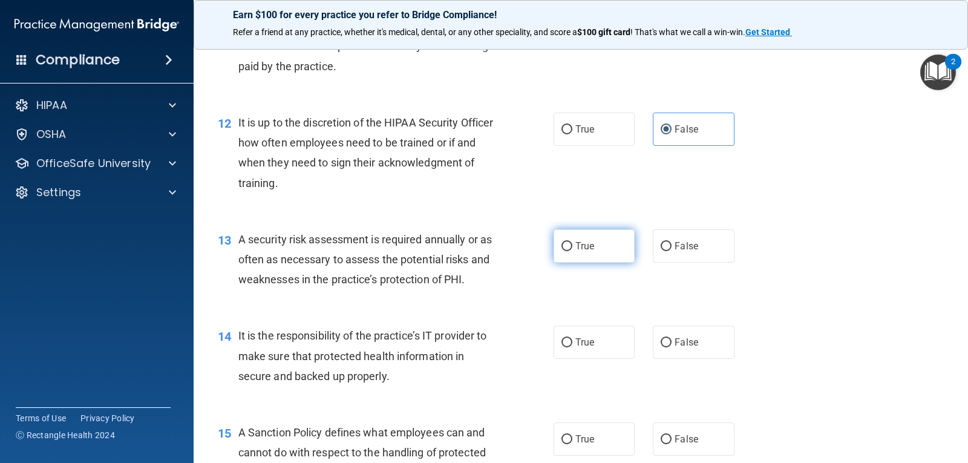
click at [601, 245] on label "True" at bounding box center [594, 245] width 81 height 33
click at [573, 245] on input "True" at bounding box center [567, 246] width 11 height 9
radio input "true"
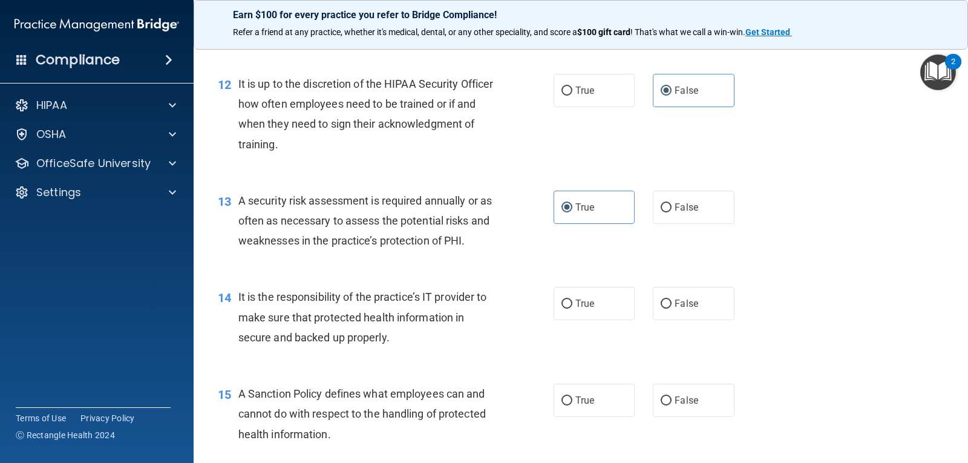
scroll to position [1395, 0]
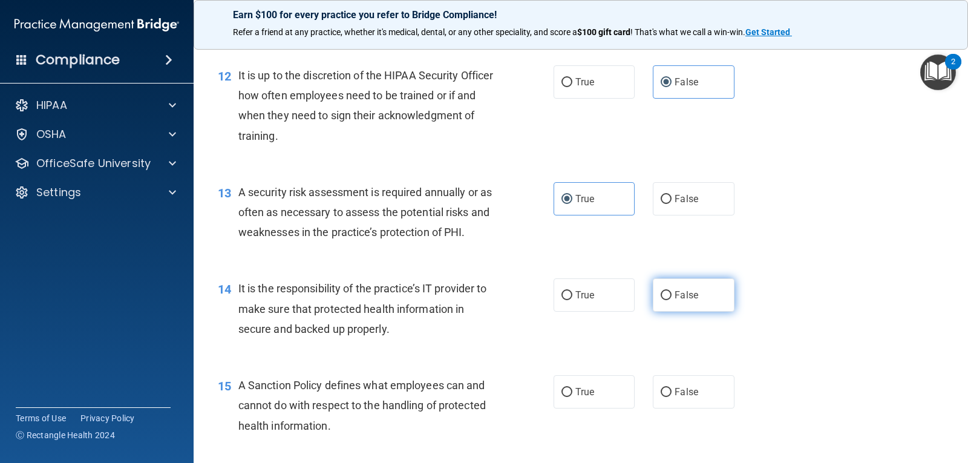
click at [685, 290] on span "False" at bounding box center [687, 295] width 24 height 12
click at [672, 291] on input "False" at bounding box center [666, 295] width 11 height 9
radio input "true"
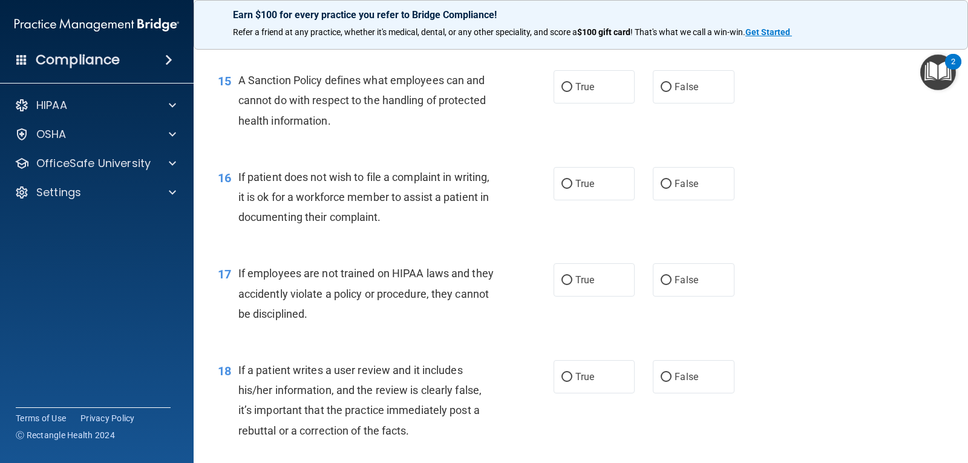
scroll to position [1701, 0]
click at [577, 90] on span "True" at bounding box center [585, 86] width 19 height 12
click at [573, 90] on input "True" at bounding box center [567, 86] width 11 height 9
radio input "true"
click at [562, 194] on label "True" at bounding box center [594, 182] width 81 height 33
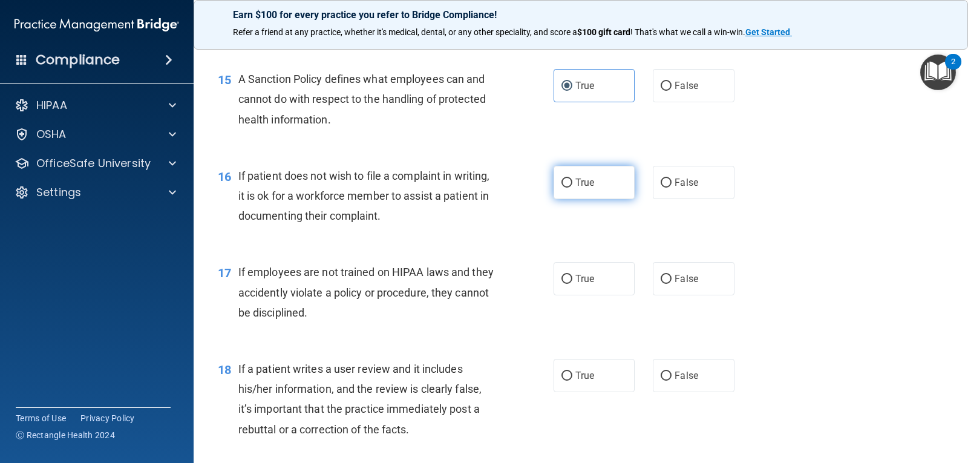
click at [562, 188] on input "True" at bounding box center [567, 183] width 11 height 9
radio input "true"
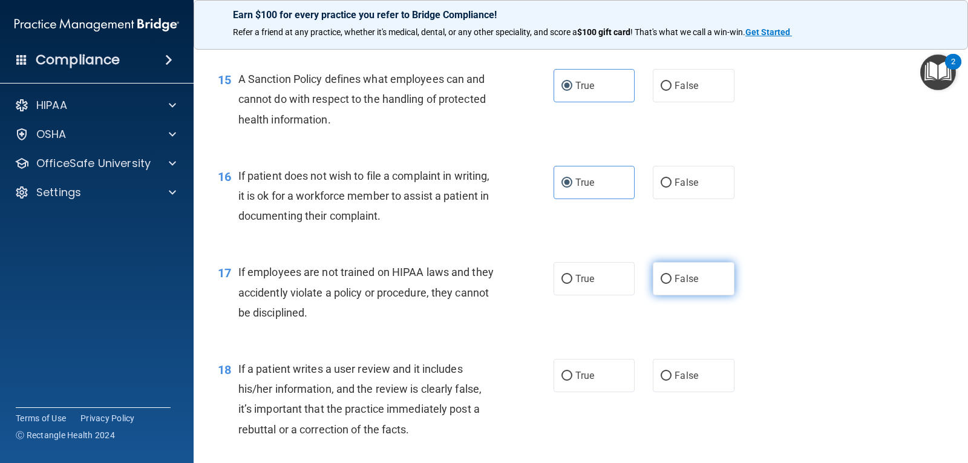
click at [715, 295] on label "False" at bounding box center [693, 278] width 81 height 33
click at [672, 284] on input "False" at bounding box center [666, 279] width 11 height 9
radio input "true"
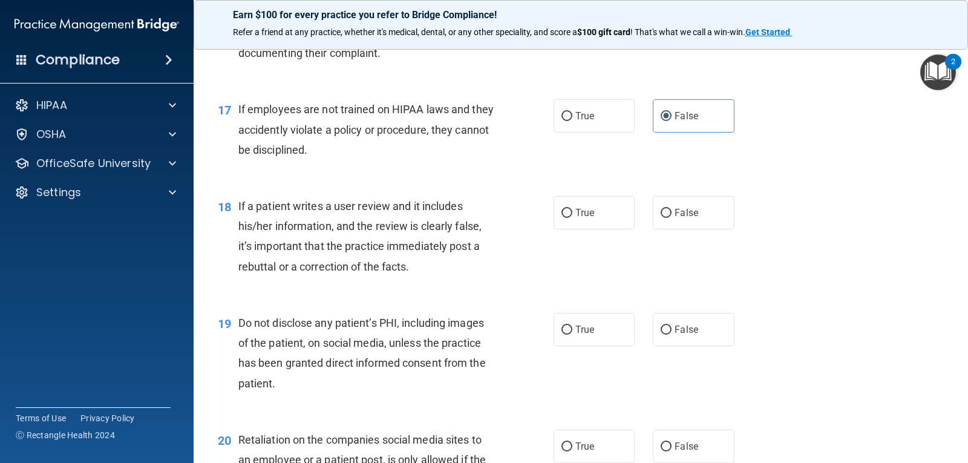
scroll to position [1866, 0]
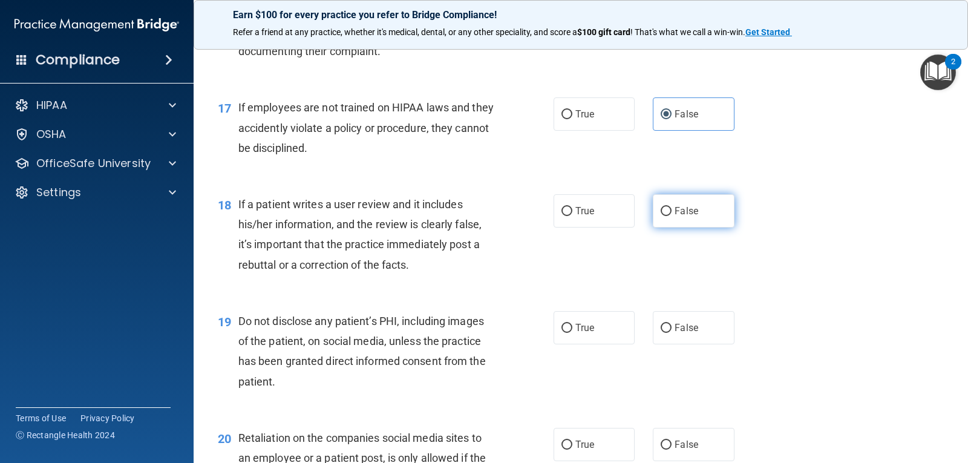
click at [701, 199] on label "False" at bounding box center [693, 210] width 81 height 33
click at [672, 207] on input "False" at bounding box center [666, 211] width 11 height 9
radio input "true"
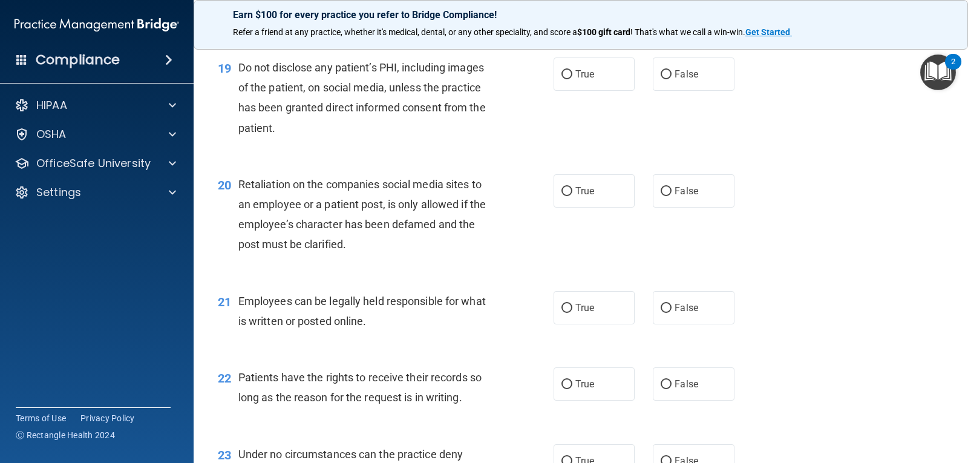
scroll to position [2125, 0]
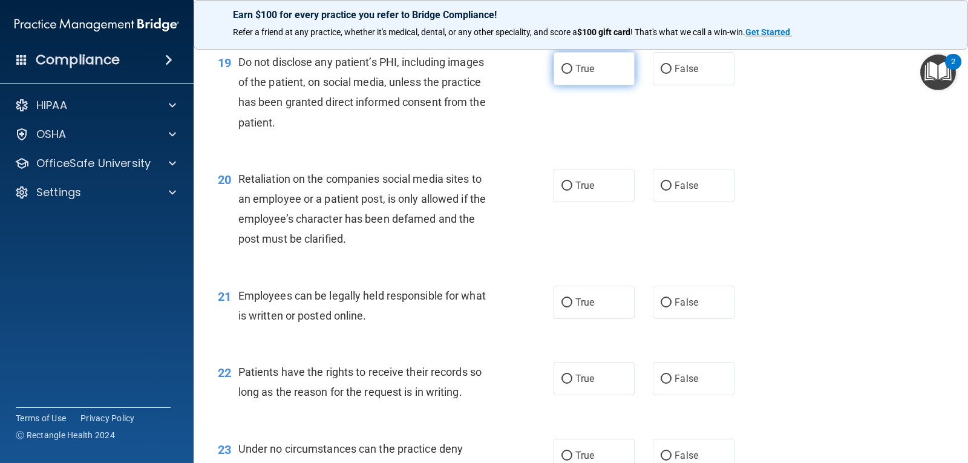
click at [572, 62] on label "True" at bounding box center [594, 68] width 81 height 33
click at [572, 65] on input "True" at bounding box center [567, 69] width 11 height 9
radio input "true"
click at [668, 194] on label "False" at bounding box center [693, 185] width 81 height 33
click at [668, 191] on input "False" at bounding box center [666, 186] width 11 height 9
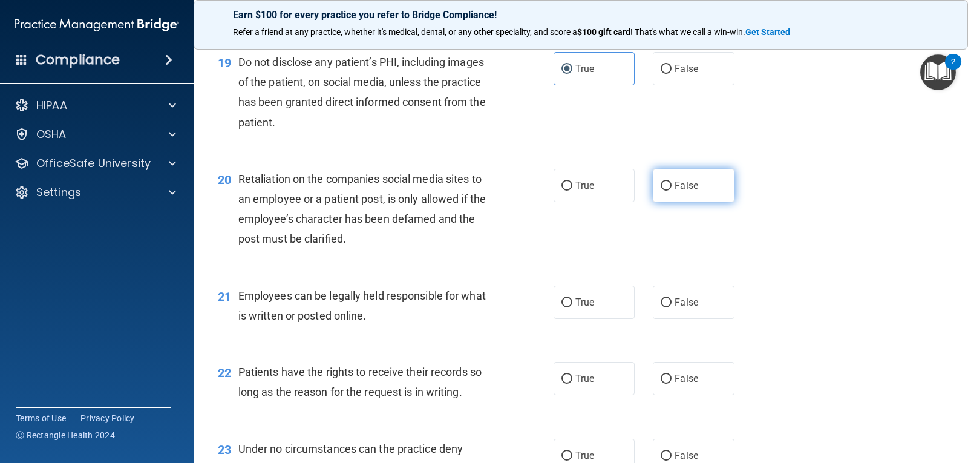
radio input "true"
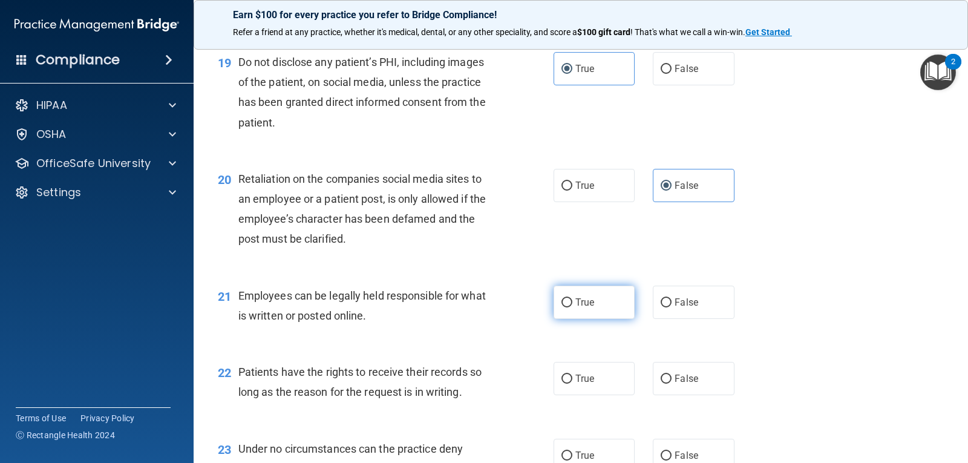
click at [603, 300] on label "True" at bounding box center [594, 302] width 81 height 33
click at [573, 300] on input "True" at bounding box center [567, 302] width 11 height 9
radio input "true"
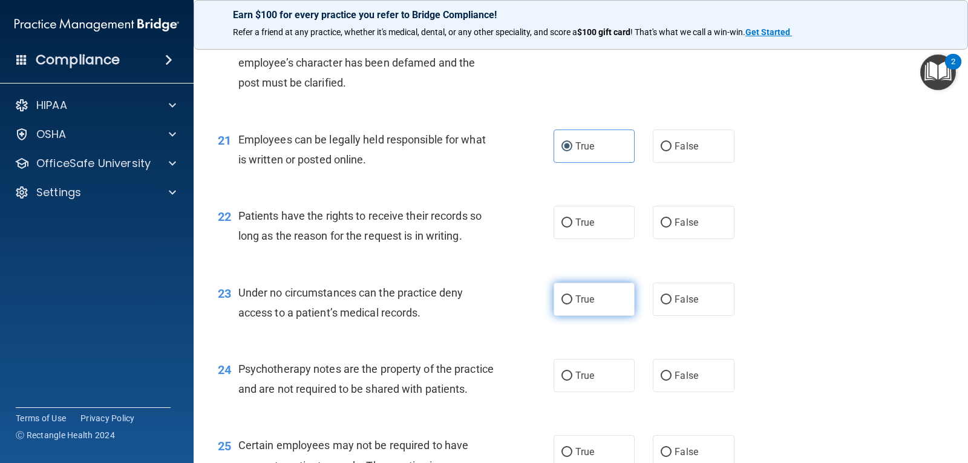
scroll to position [2290, 0]
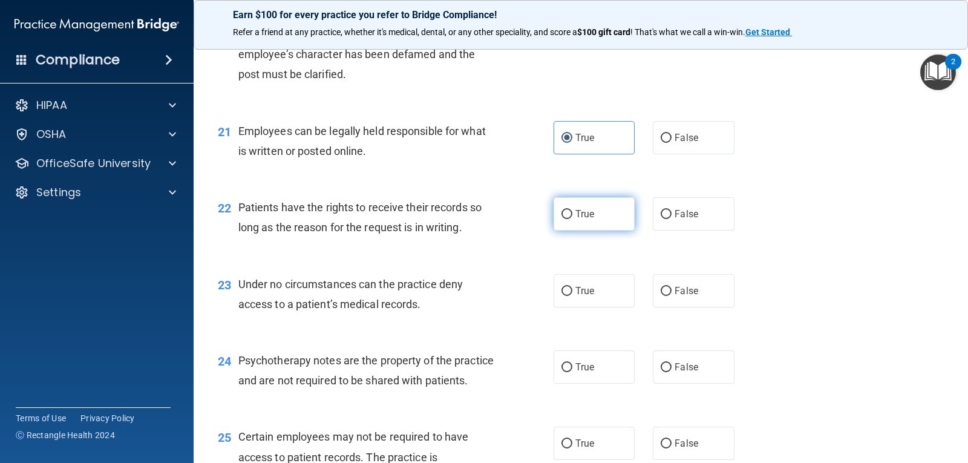
click at [582, 215] on span "True" at bounding box center [585, 214] width 19 height 12
click at [573, 215] on input "True" at bounding box center [567, 214] width 11 height 9
radio input "true"
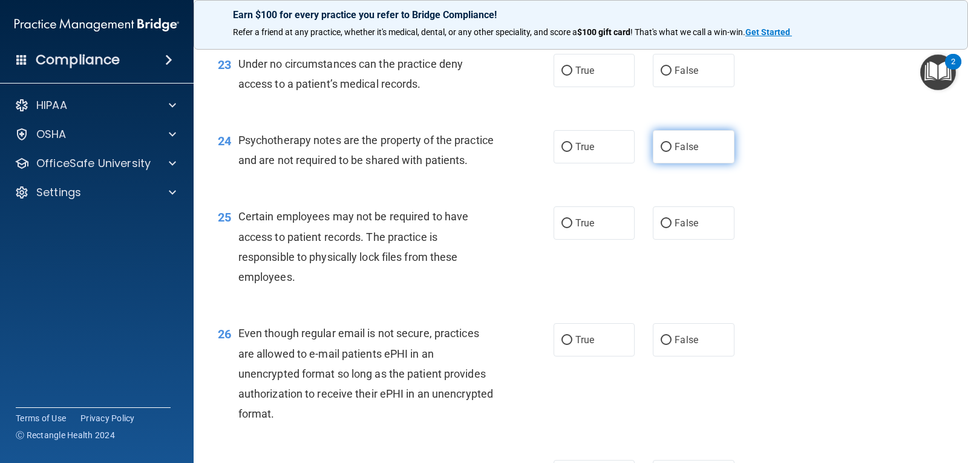
scroll to position [2502, 0]
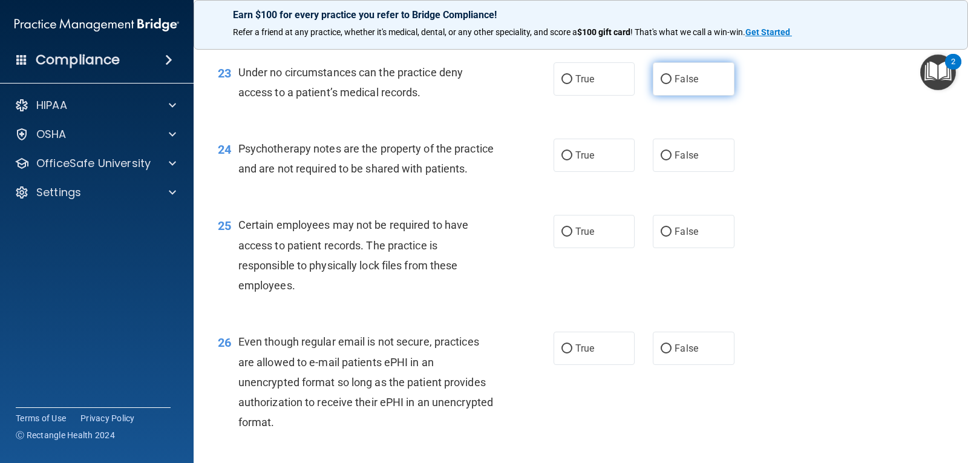
click at [675, 81] on span "False" at bounding box center [687, 79] width 24 height 12
click at [671, 81] on input "False" at bounding box center [666, 79] width 11 height 9
radio input "true"
click at [594, 153] on label "True" at bounding box center [594, 155] width 81 height 33
click at [573, 153] on input "True" at bounding box center [567, 155] width 11 height 9
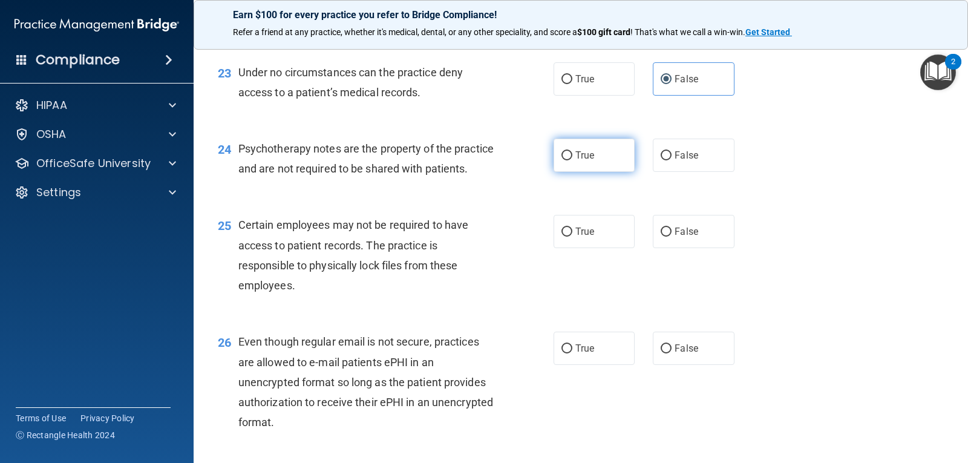
radio input "true"
drag, startPoint x: 565, startPoint y: 231, endPoint x: 568, endPoint y: 237, distance: 6.5
click at [565, 232] on div "25 Certain employees may not be required to have access to patient records. The…" at bounding box center [581, 258] width 745 height 117
click at [568, 242] on label "True" at bounding box center [594, 231] width 81 height 33
click at [568, 237] on input "True" at bounding box center [567, 232] width 11 height 9
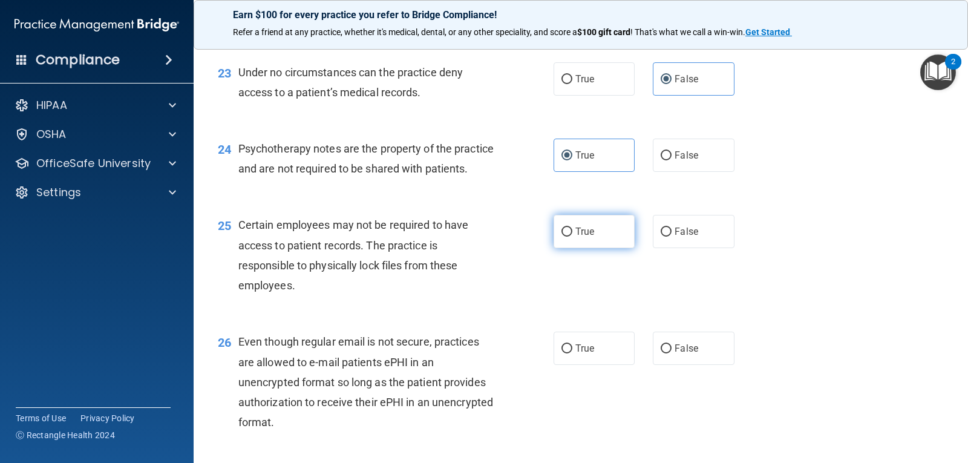
radio input "true"
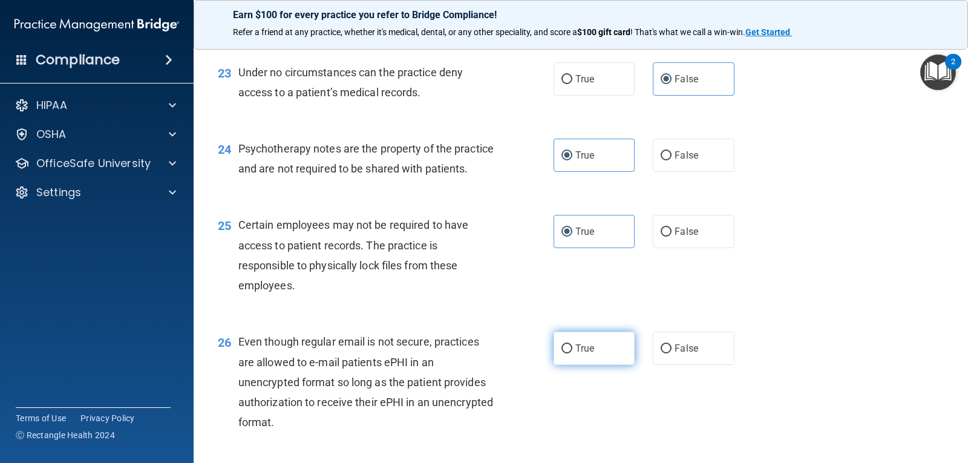
click at [570, 365] on label "True" at bounding box center [594, 348] width 81 height 33
click at [570, 353] on input "True" at bounding box center [567, 348] width 11 height 9
radio input "true"
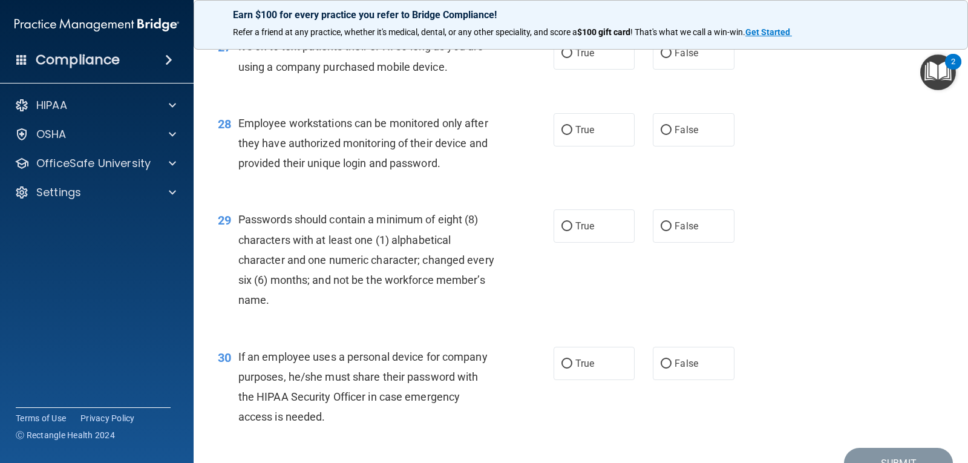
scroll to position [2925, 0]
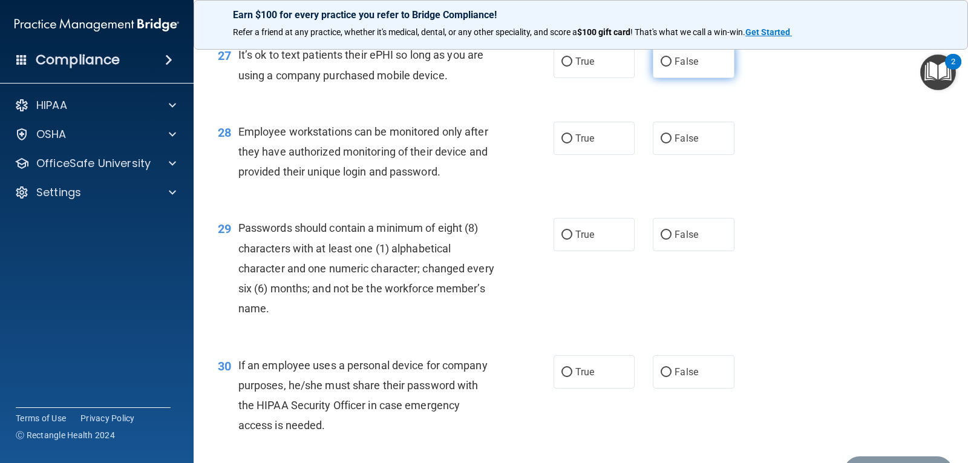
click at [677, 67] on span "False" at bounding box center [687, 62] width 24 height 12
click at [672, 67] on input "False" at bounding box center [666, 62] width 11 height 9
radio input "true"
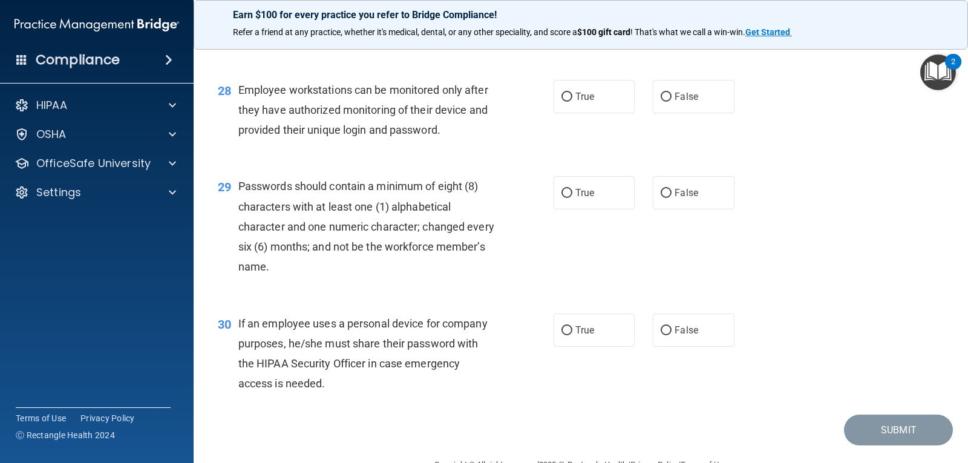
scroll to position [2973, 0]
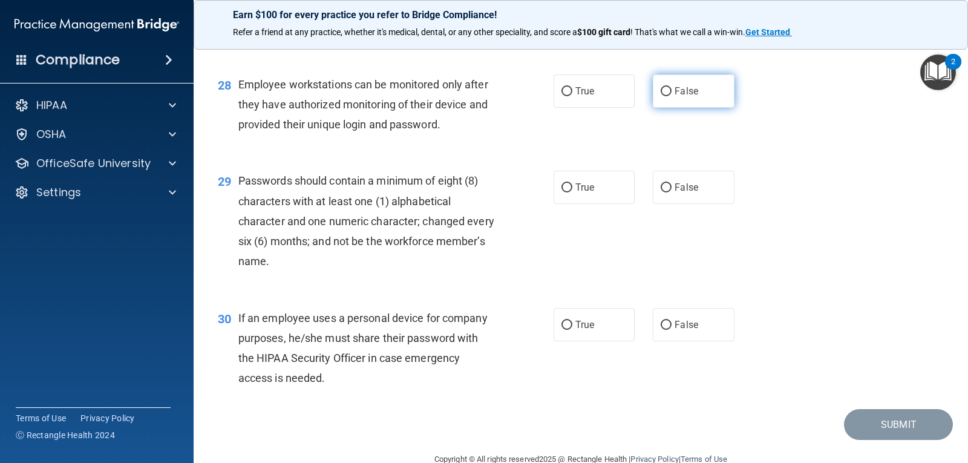
click at [683, 97] on span "False" at bounding box center [687, 91] width 24 height 12
click at [672, 96] on input "False" at bounding box center [666, 91] width 11 height 9
radio input "true"
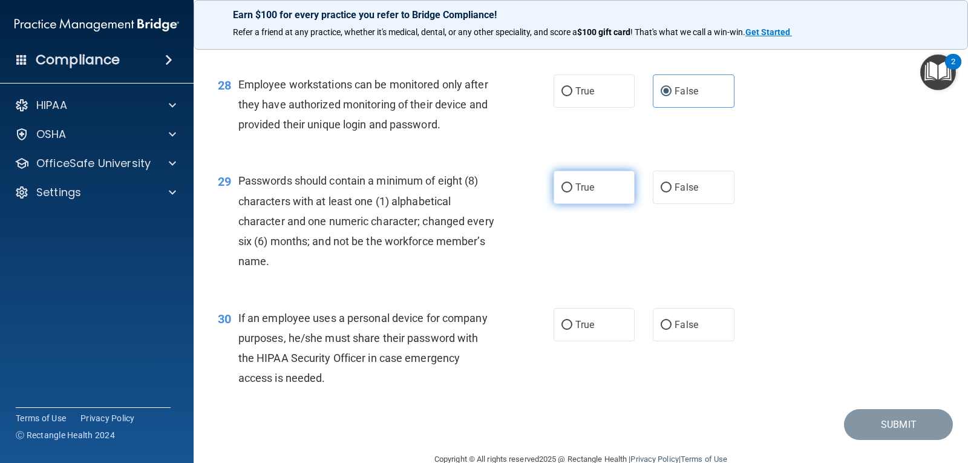
click at [578, 204] on label "True" at bounding box center [594, 187] width 81 height 33
click at [573, 192] on input "True" at bounding box center [567, 187] width 11 height 9
radio input "true"
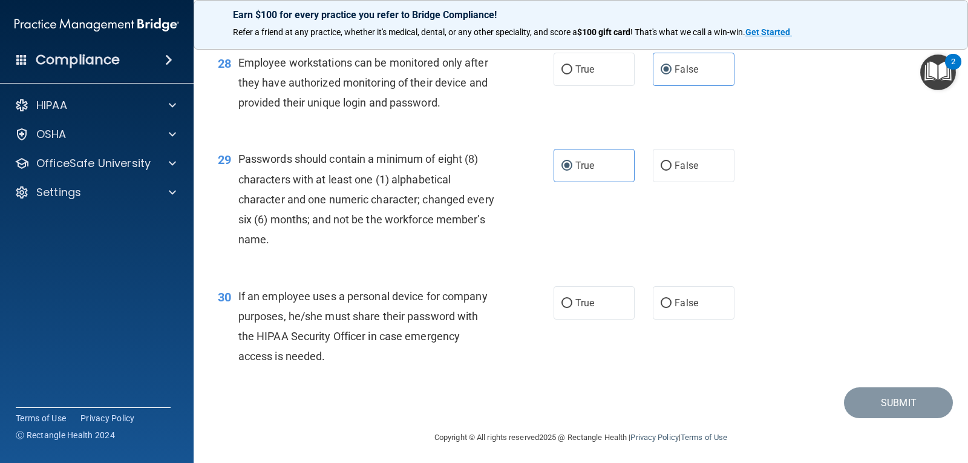
scroll to position [3018, 0]
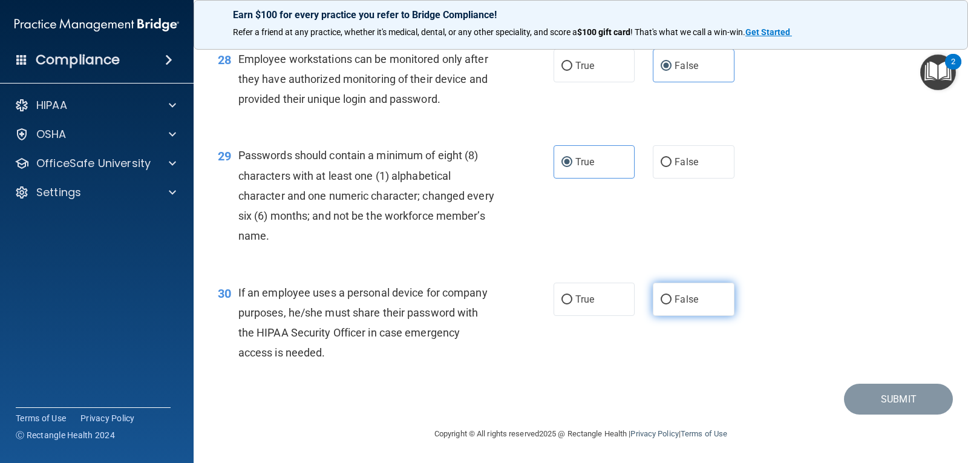
click at [661, 298] on input "False" at bounding box center [666, 299] width 11 height 9
radio input "true"
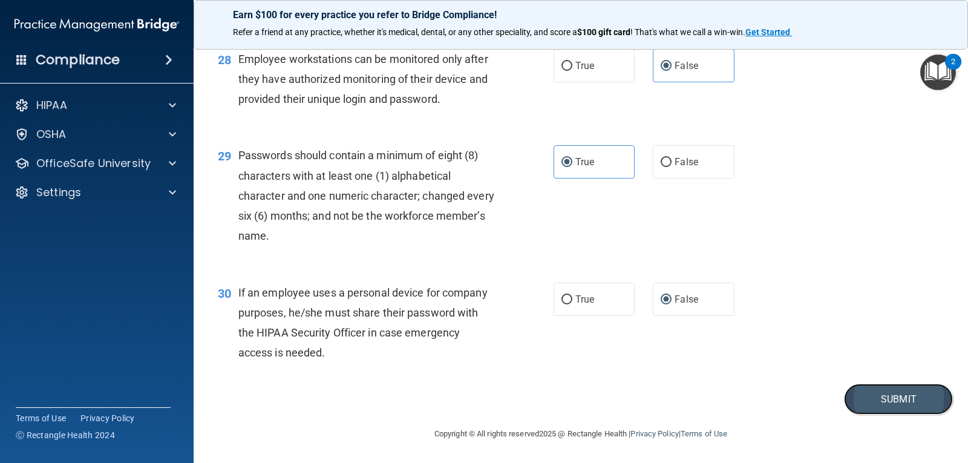
click at [849, 396] on button "Submit" at bounding box center [898, 399] width 109 height 31
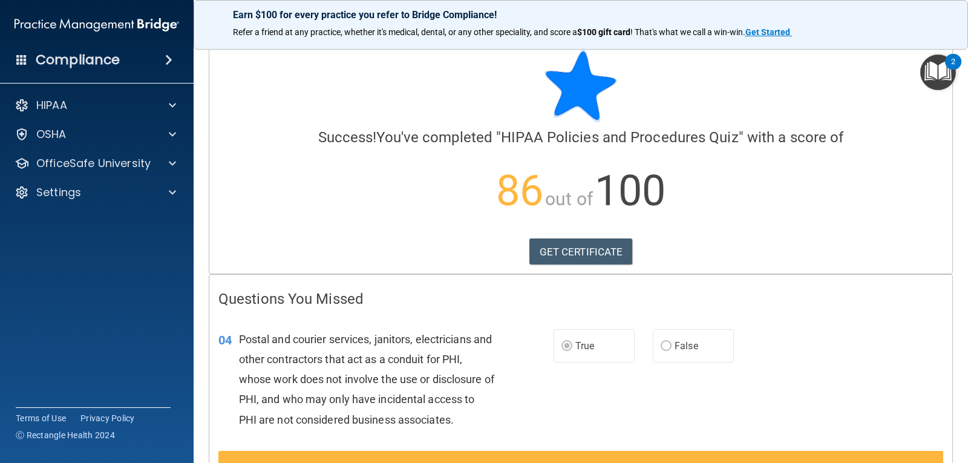
scroll to position [9, 0]
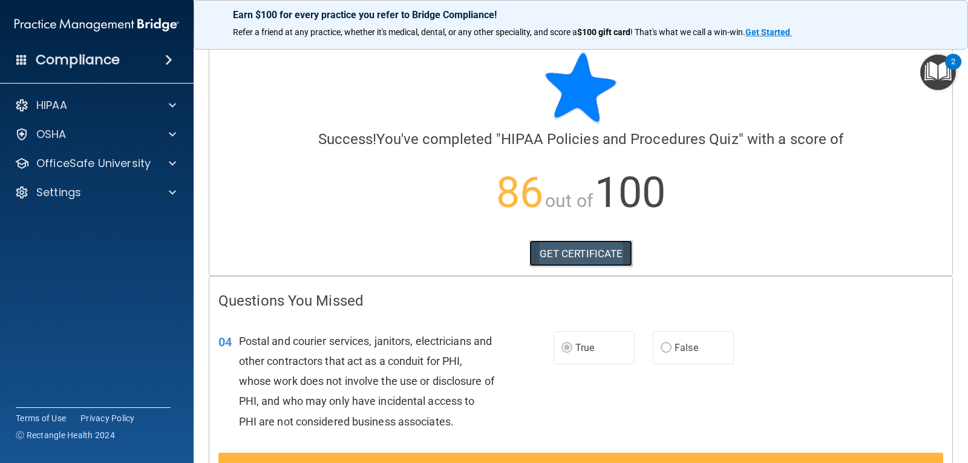
click at [565, 251] on link "GET CERTIFICATE" at bounding box center [582, 253] width 104 height 27
click at [113, 156] on p "OfficeSafe University" at bounding box center [93, 163] width 114 height 15
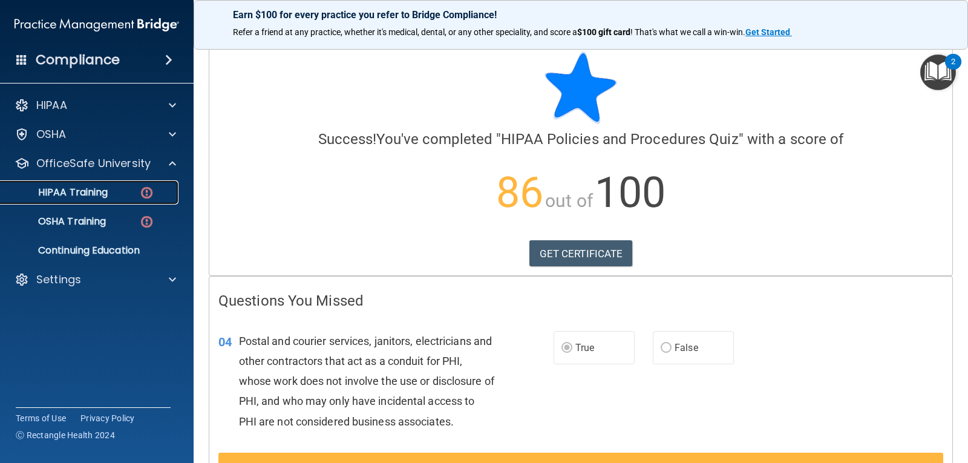
click at [143, 196] on img at bounding box center [146, 192] width 15 height 15
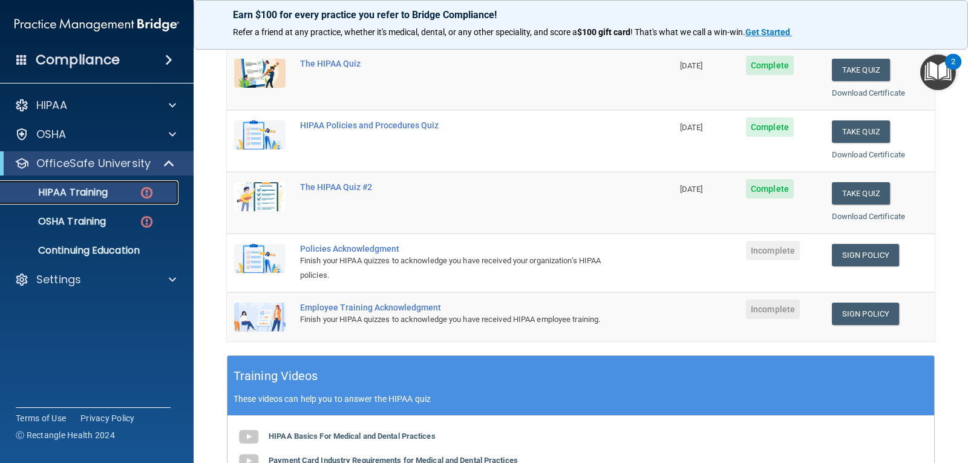
scroll to position [166, 0]
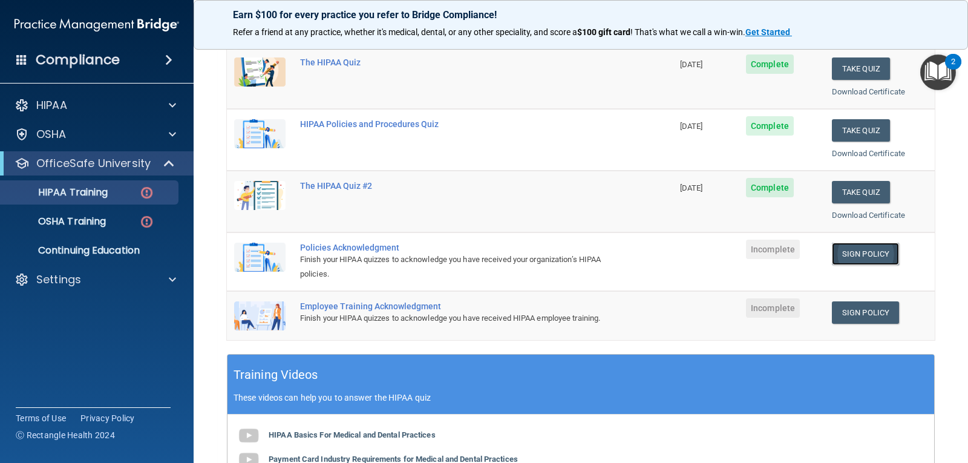
click at [864, 258] on link "Sign Policy" at bounding box center [865, 254] width 67 height 22
click at [863, 316] on link "Sign Policy" at bounding box center [865, 312] width 67 height 22
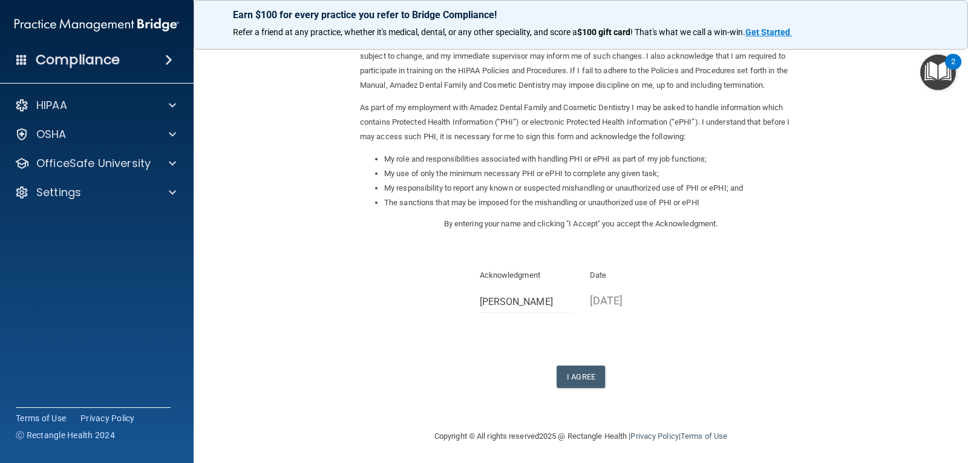
scroll to position [91, 0]
click at [576, 381] on button "I Agree" at bounding box center [581, 374] width 48 height 22
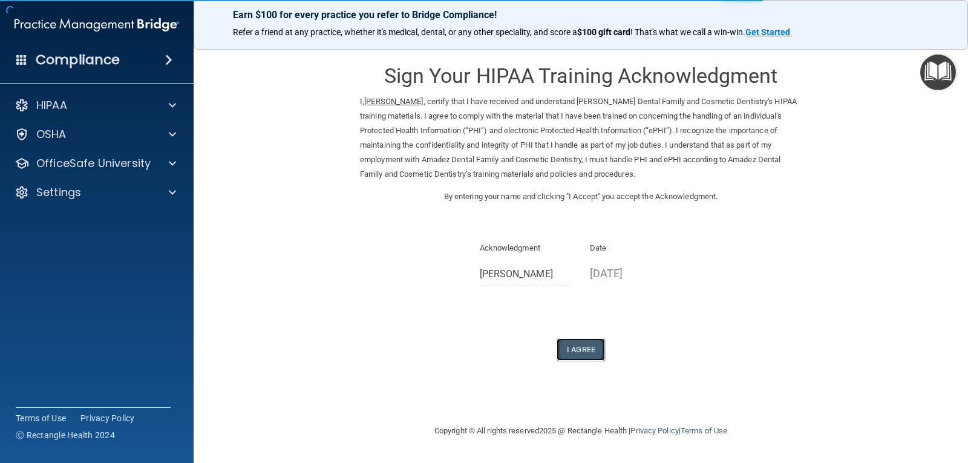
click at [590, 352] on button "I Agree" at bounding box center [581, 349] width 48 height 22
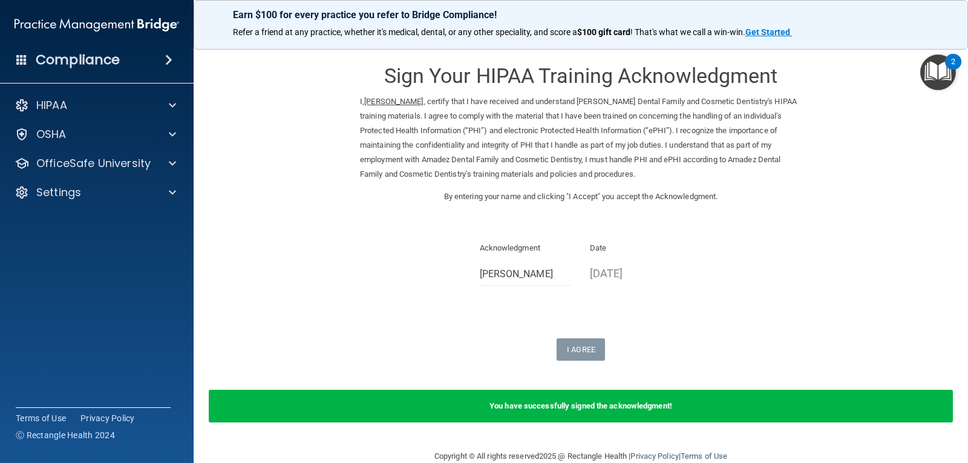
click at [607, 409] on b "You have successfully signed the acknowledgment!" at bounding box center [581, 405] width 183 height 9
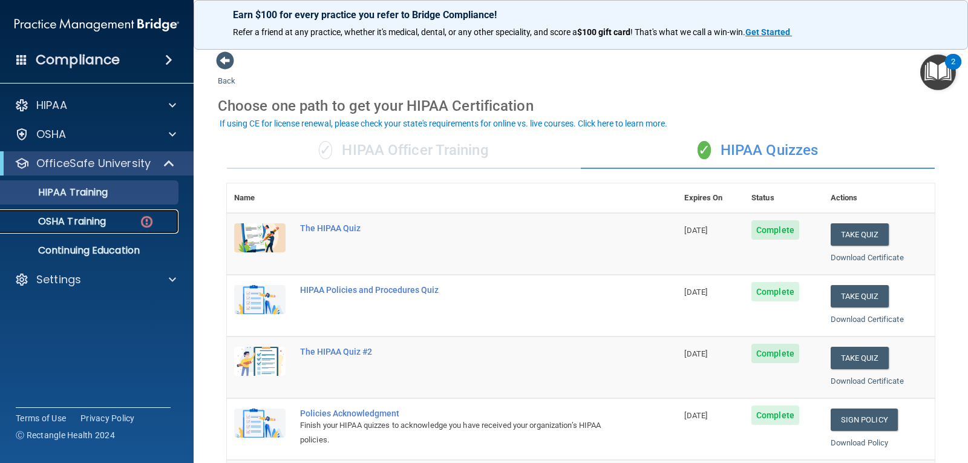
click at [117, 219] on div "OSHA Training" at bounding box center [90, 221] width 165 height 12
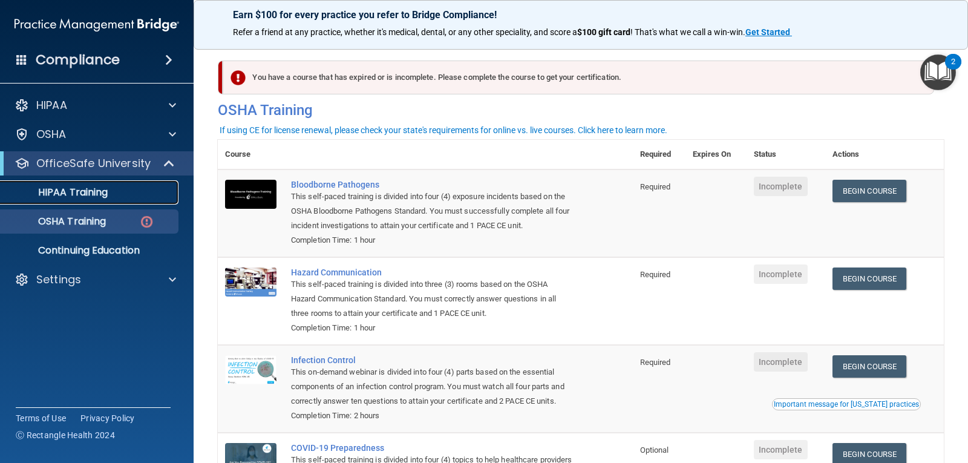
click at [107, 186] on p "HIPAA Training" at bounding box center [58, 192] width 100 height 12
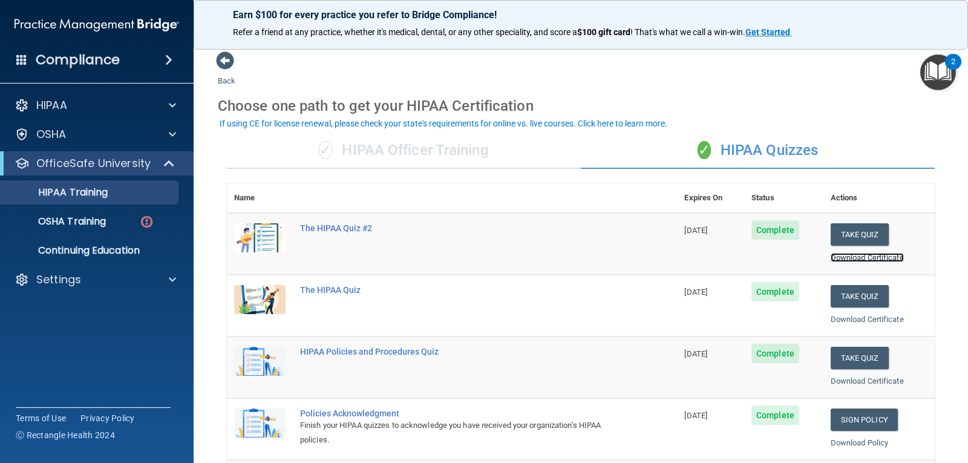
click at [881, 253] on link "Download Certificate" at bounding box center [867, 257] width 73 height 9
click at [123, 221] on div "OSHA Training" at bounding box center [90, 221] width 165 height 12
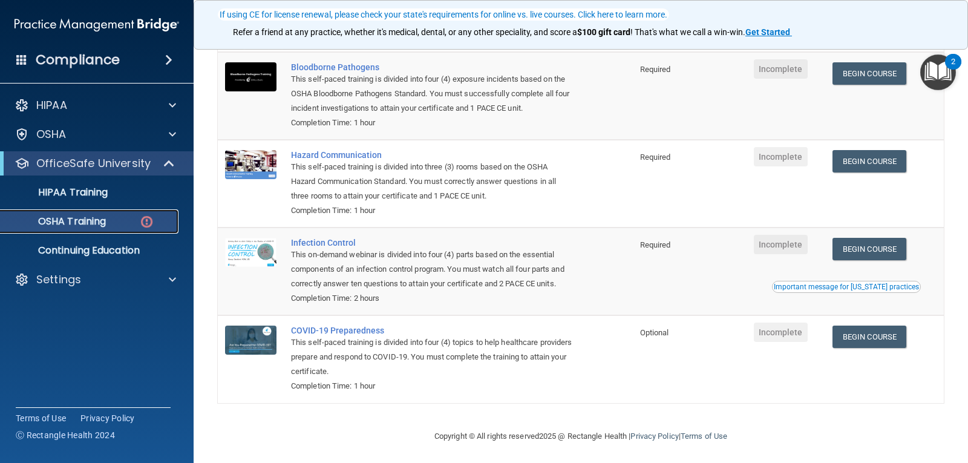
scroll to position [122, 0]
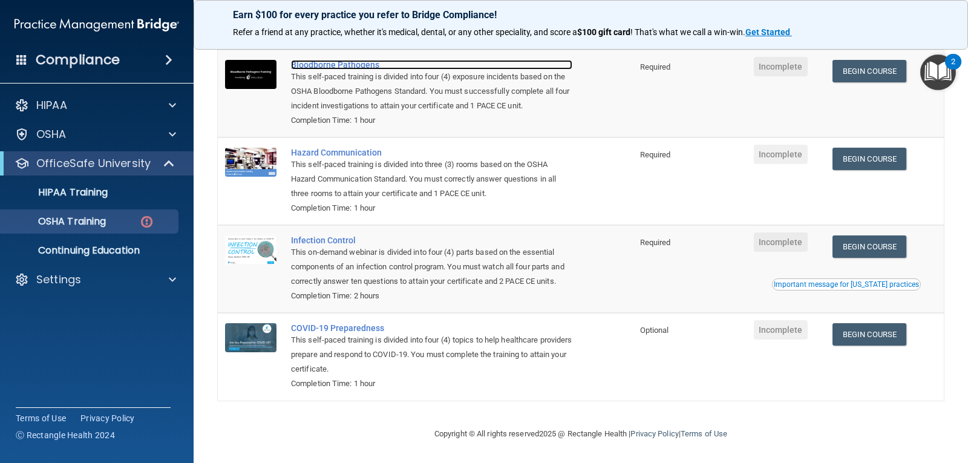
click at [318, 61] on div "Bloodborne Pathogens" at bounding box center [431, 65] width 281 height 10
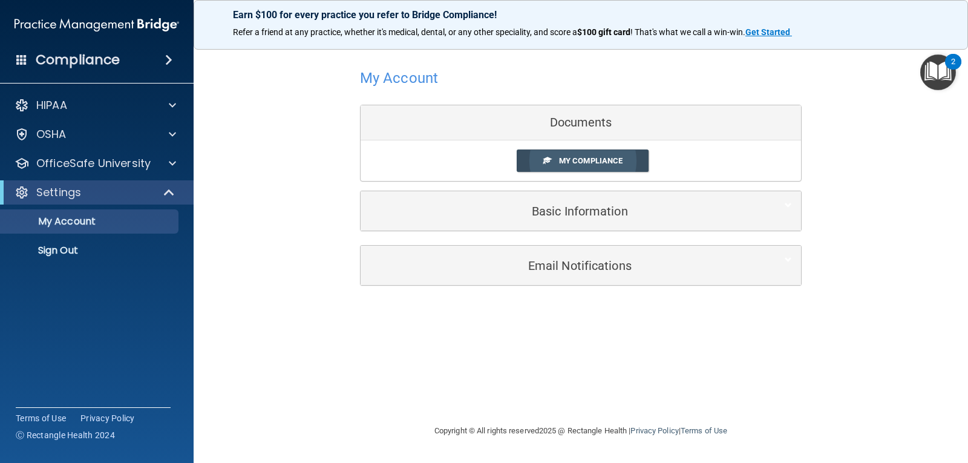
click at [581, 157] on span "My Compliance" at bounding box center [591, 160] width 64 height 9
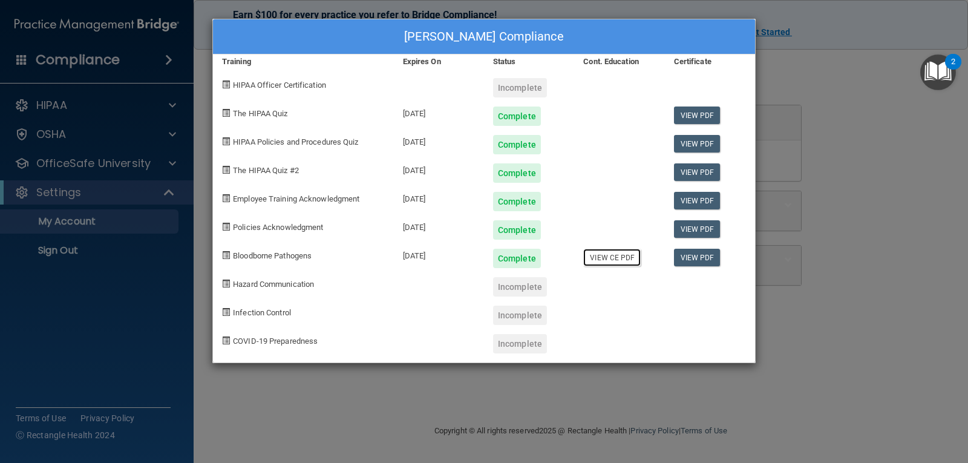
click at [622, 262] on link "View CE PDF" at bounding box center [613, 258] width 58 height 18
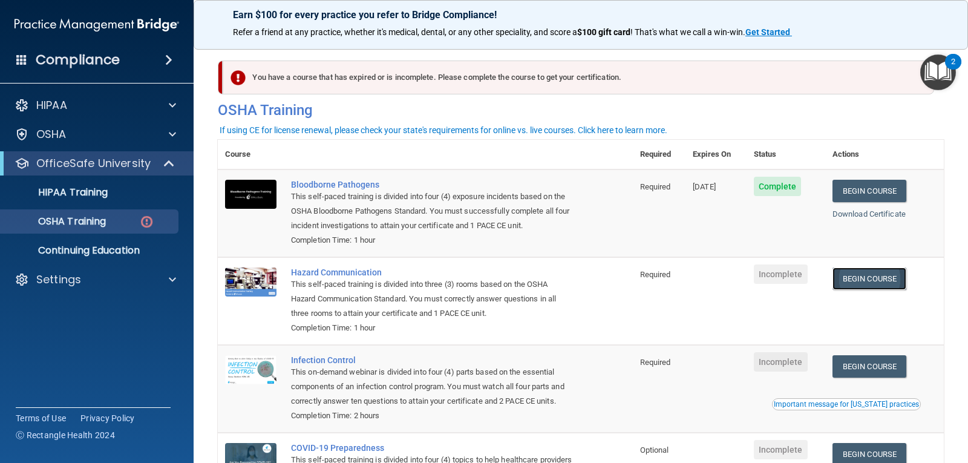
click at [876, 281] on link "Begin Course" at bounding box center [870, 279] width 74 height 22
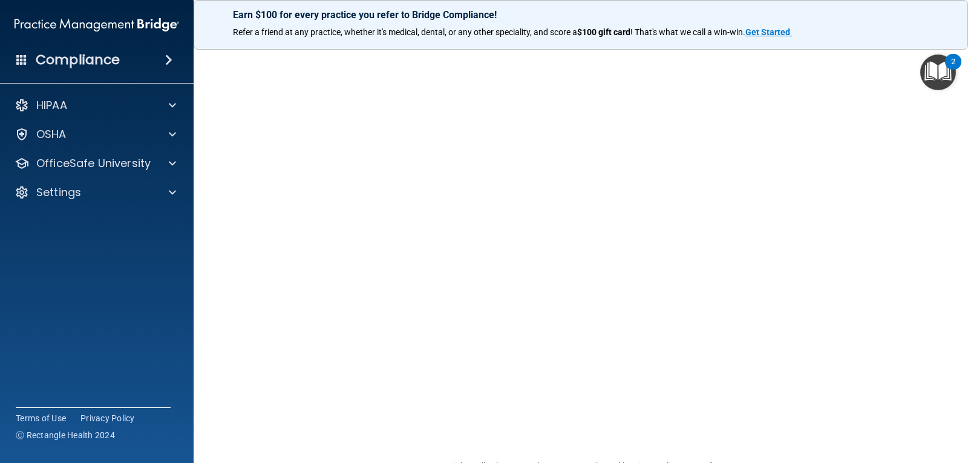
scroll to position [51, 0]
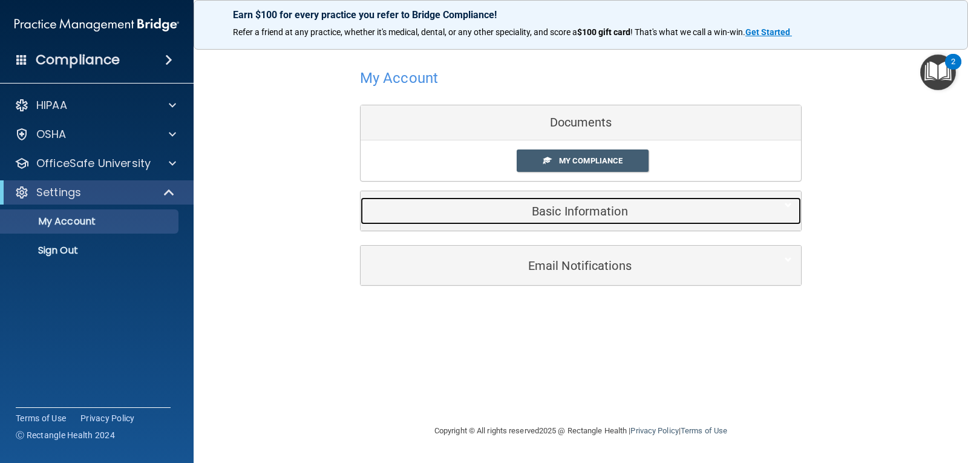
click at [614, 205] on h5 "Basic Information" at bounding box center [563, 211] width 386 height 13
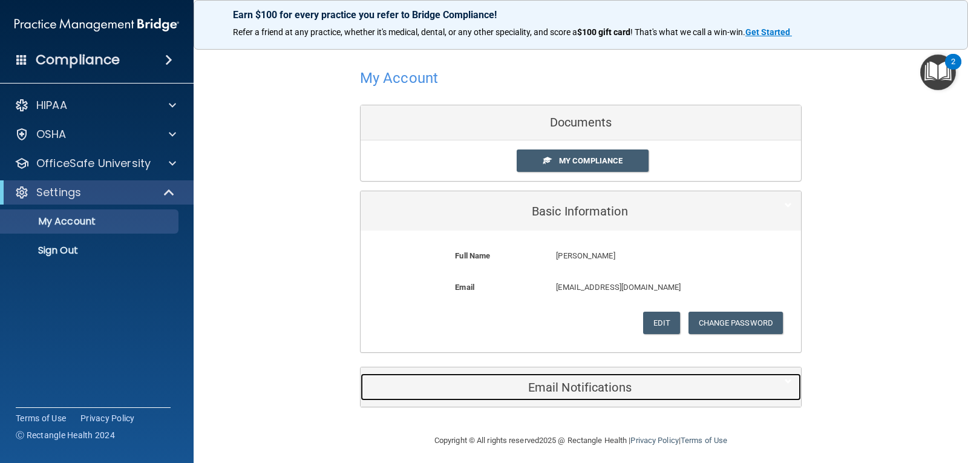
click at [568, 383] on h5 "Email Notifications" at bounding box center [563, 387] width 386 height 13
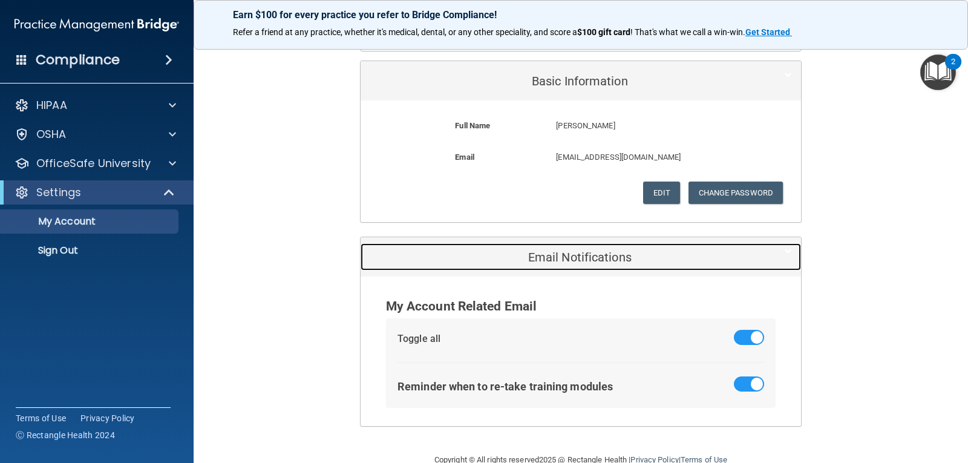
scroll to position [141, 0]
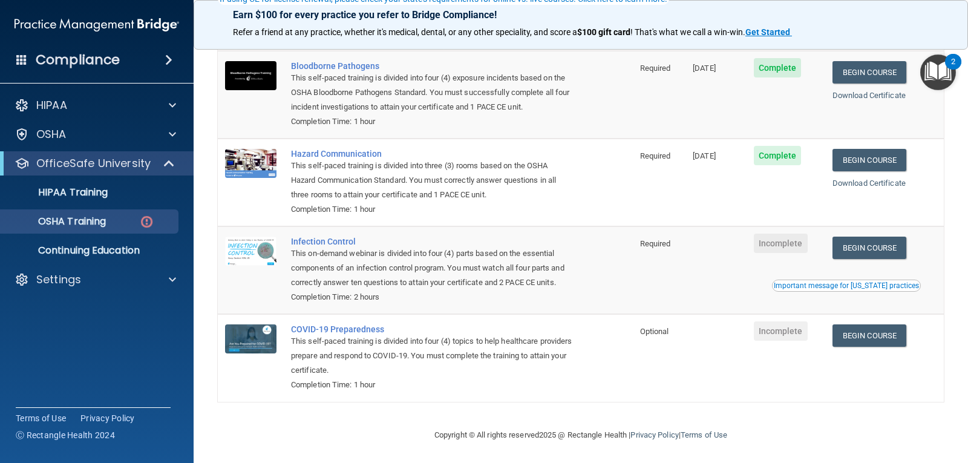
scroll to position [137, 0]
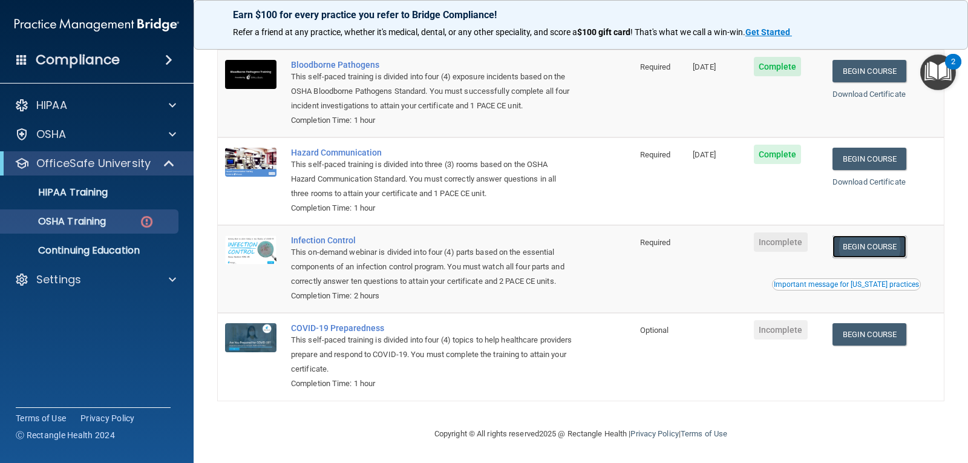
click at [864, 235] on link "Begin Course" at bounding box center [870, 246] width 74 height 22
click at [487, 119] on td "Bloodborne Pathogens This self-paced training is divided into four (4) exposure…" at bounding box center [458, 94] width 349 height 88
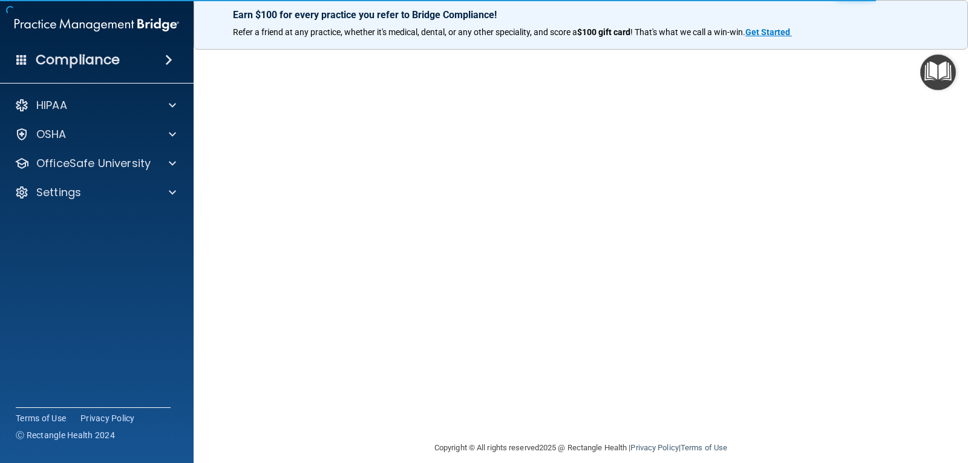
scroll to position [47, 0]
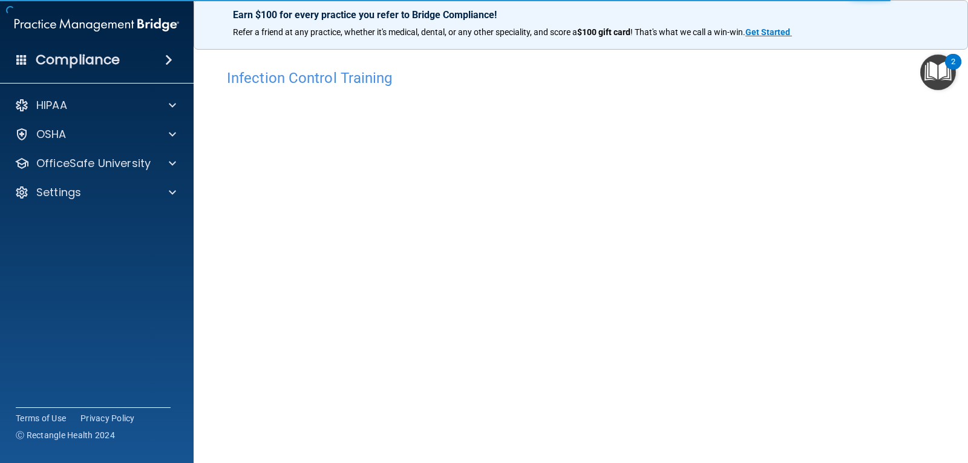
scroll to position [55, 0]
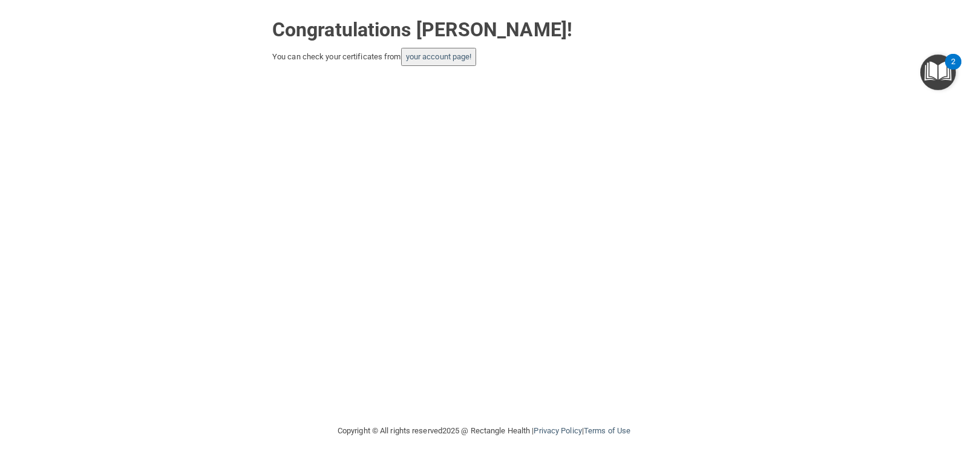
drag, startPoint x: 589, startPoint y: 205, endPoint x: 593, endPoint y: 193, distance: 12.3
click at [593, 193] on div "Congratulations [PERSON_NAME]! You can check your certificates from your accoun…" at bounding box center [484, 211] width 920 height 399
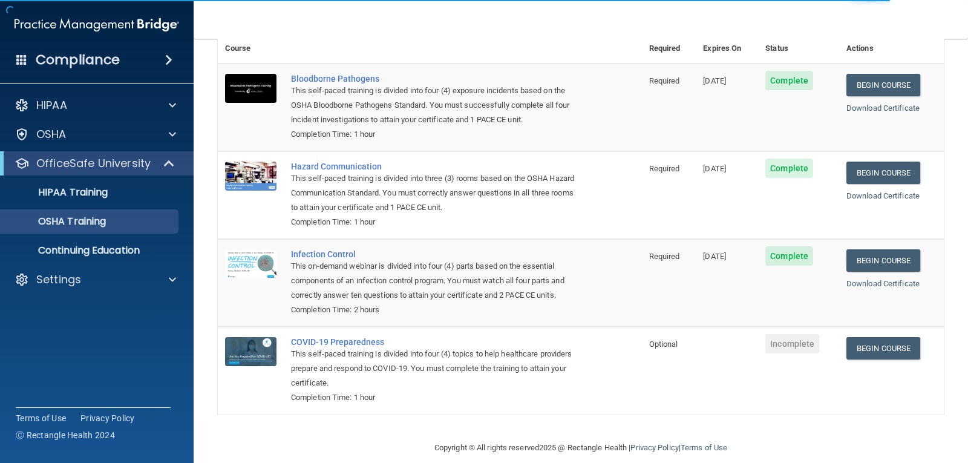
scroll to position [89, 0]
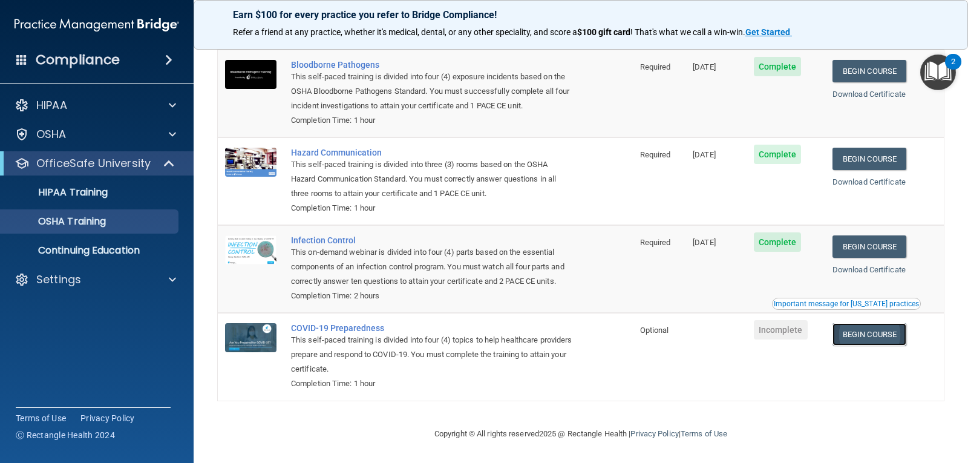
click at [869, 346] on link "Begin Course" at bounding box center [870, 334] width 74 height 22
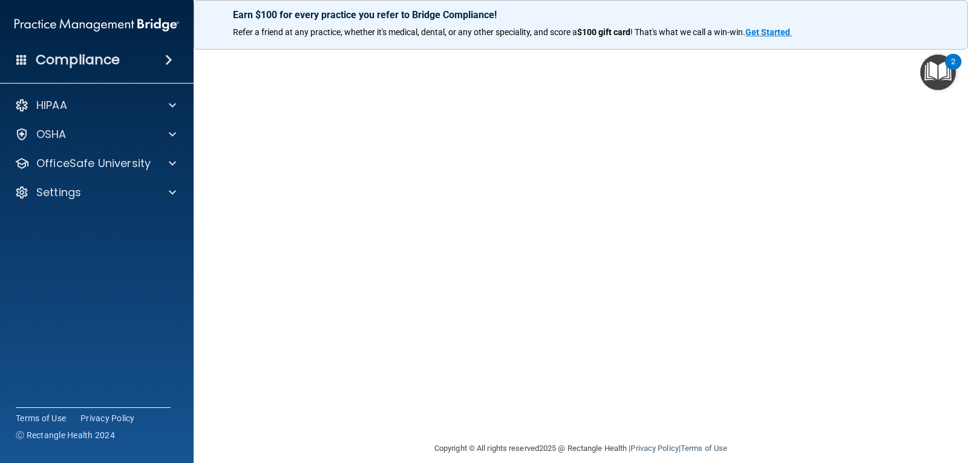
scroll to position [41, 0]
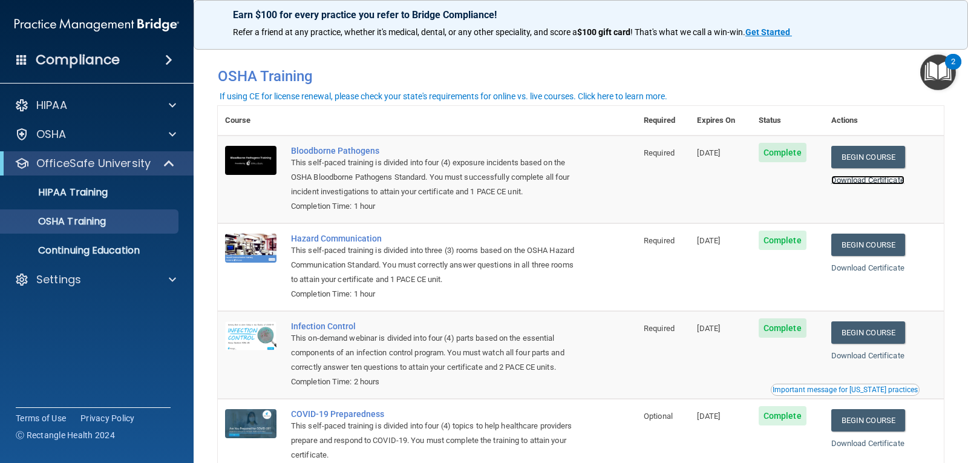
click at [866, 183] on link "Download Certificate" at bounding box center [868, 180] width 73 height 9
click at [843, 176] on link "Download Certificate" at bounding box center [868, 180] width 73 height 9
click at [842, 267] on link "Download Certificate" at bounding box center [868, 267] width 73 height 9
click at [851, 359] on link "Download Certificate" at bounding box center [868, 355] width 73 height 9
click at [838, 443] on link "Download Certificate" at bounding box center [868, 443] width 73 height 9
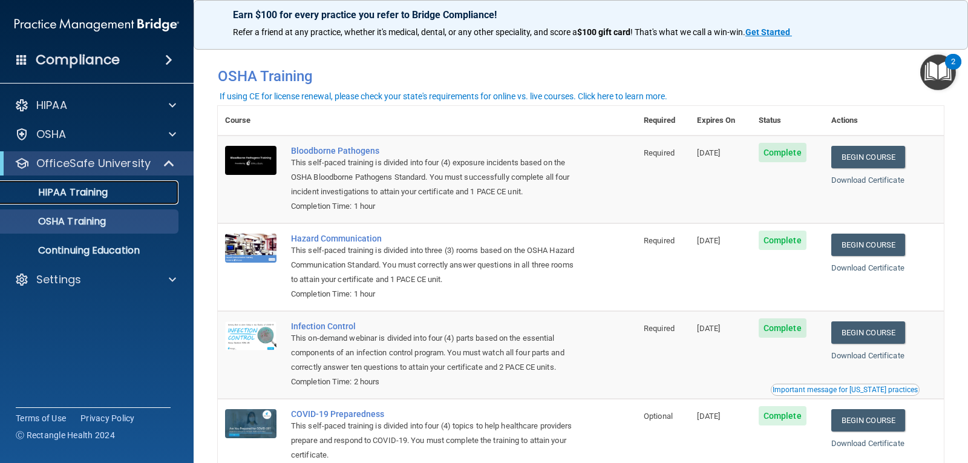
click at [127, 186] on div "HIPAA Training" at bounding box center [90, 192] width 165 height 12
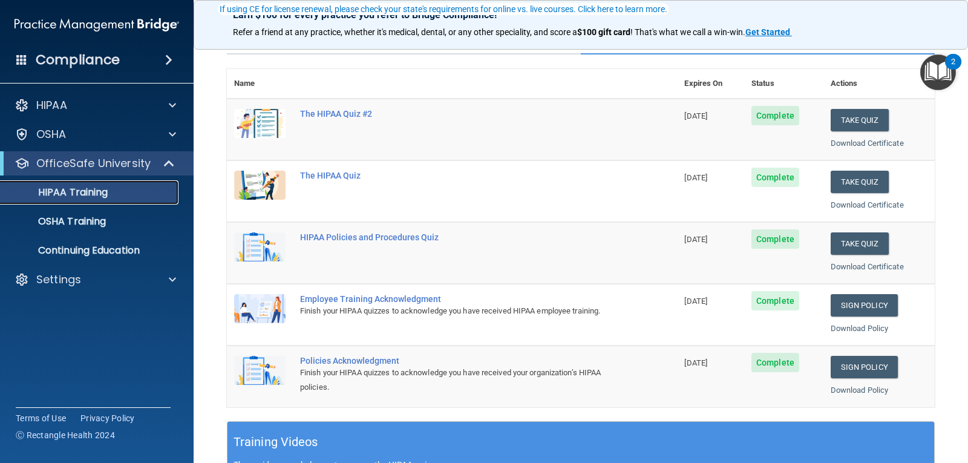
scroll to position [117, 0]
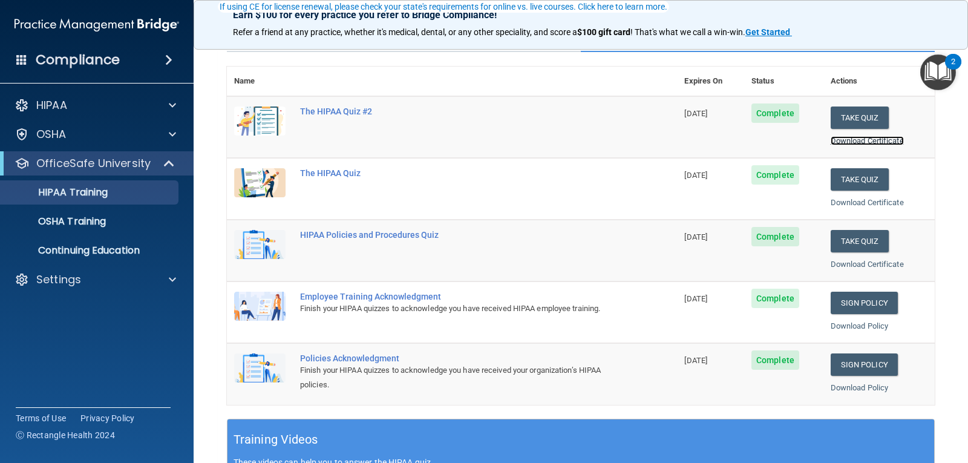
click at [860, 138] on link "Download Certificate" at bounding box center [867, 140] width 73 height 9
click at [855, 202] on link "Download Certificate" at bounding box center [867, 202] width 73 height 9
click at [865, 265] on link "Download Certificate" at bounding box center [867, 264] width 73 height 9
click at [831, 329] on link "Download Policy" at bounding box center [860, 325] width 58 height 9
click at [844, 386] on link "Download Policy" at bounding box center [860, 387] width 58 height 9
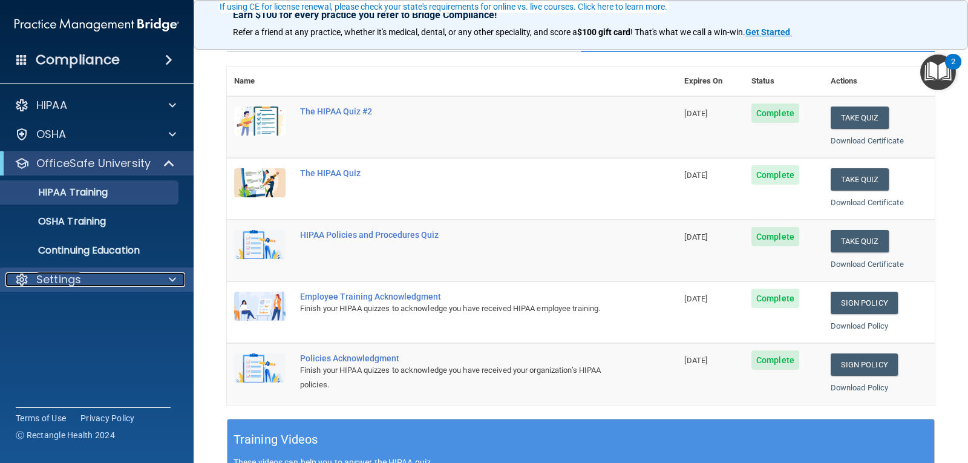
click at [126, 276] on div "Settings" at bounding box center [80, 279] width 150 height 15
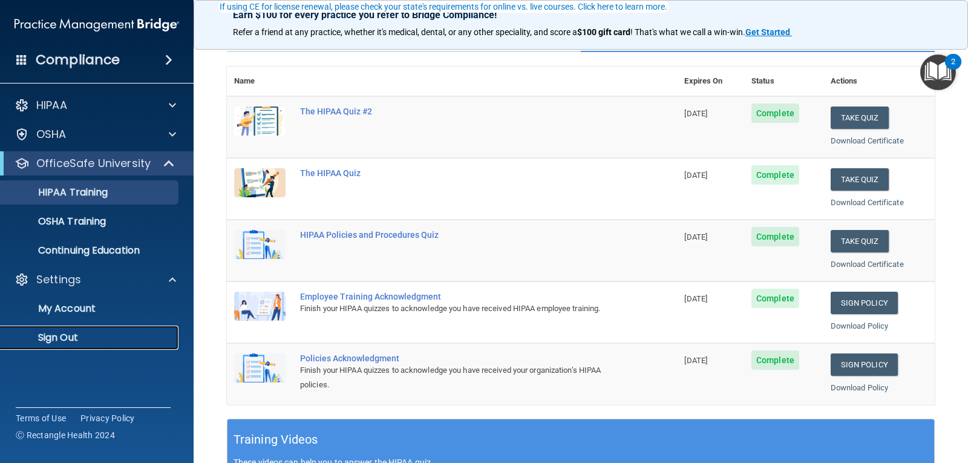
click at [101, 338] on p "Sign Out" at bounding box center [90, 338] width 165 height 12
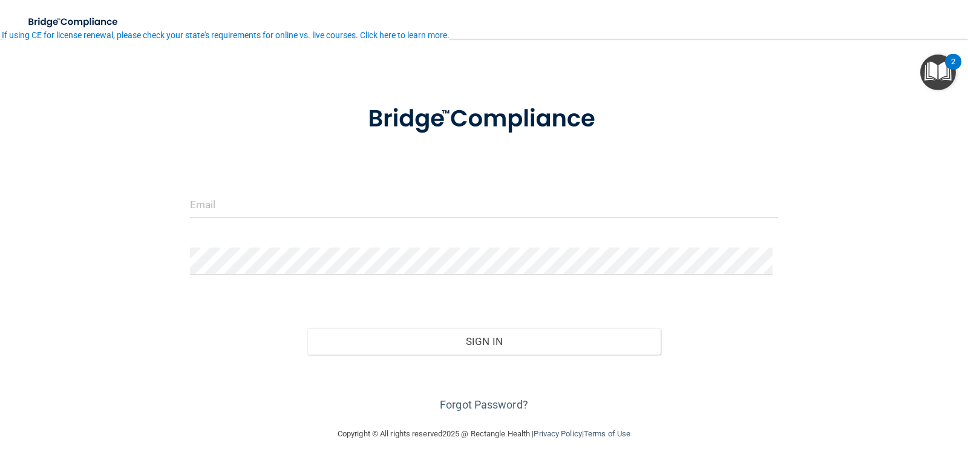
scroll to position [24, 0]
